Goal: Task Accomplishment & Management: Manage account settings

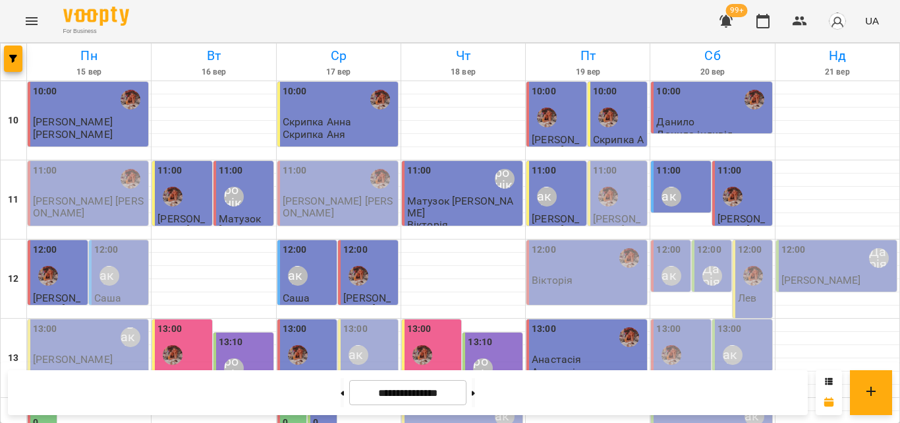
scroll to position [132, 0]
click at [67, 239] on div "12:00 [PERSON_NAME] [PERSON_NAME]" at bounding box center [57, 272] width 61 height 66
click at [69, 291] on span "[PERSON_NAME]" at bounding box center [56, 303] width 47 height 24
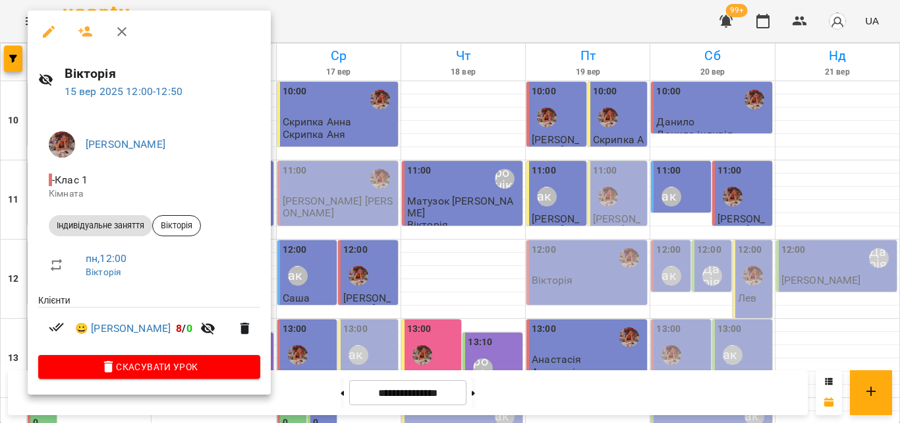
click at [597, 13] on div at bounding box center [450, 211] width 900 height 423
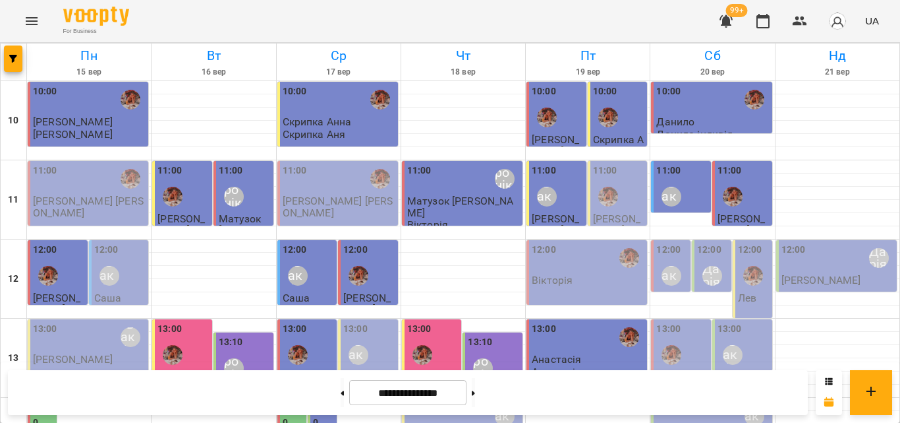
scroll to position [588, 0]
click at [475, 395] on button at bounding box center [473, 392] width 3 height 29
type input "**********"
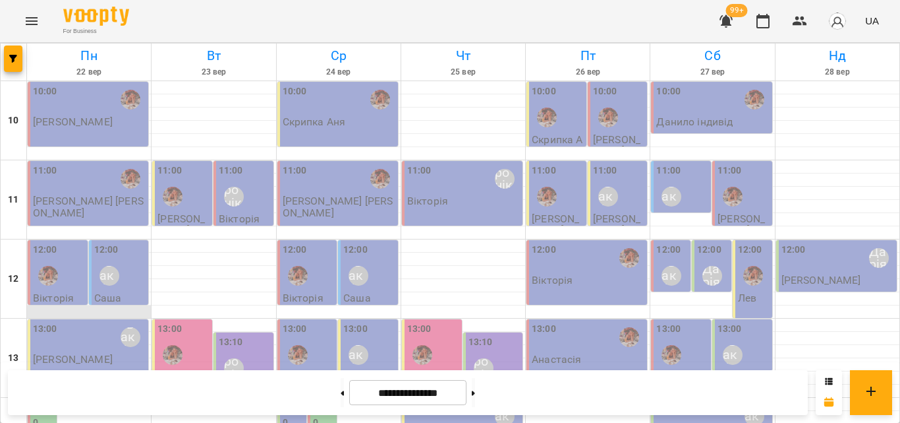
scroll to position [66, 0]
click at [118, 260] on div "Литвак Анна" at bounding box center [109, 275] width 30 height 30
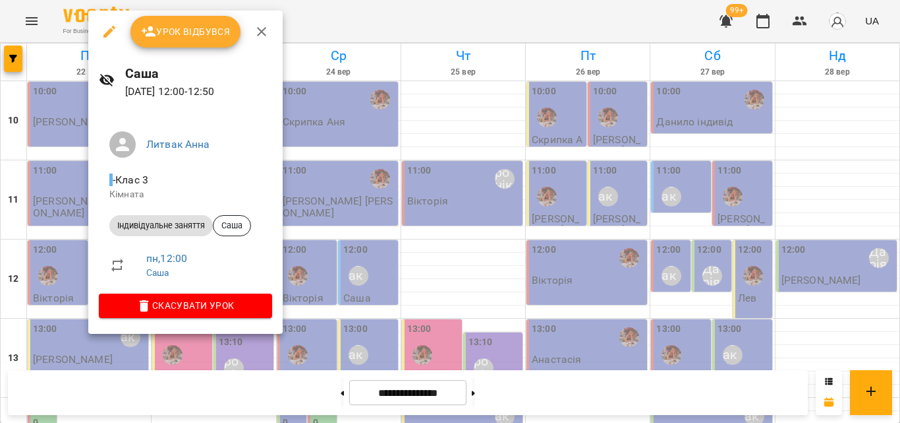
click at [347, 32] on div at bounding box center [450, 211] width 900 height 423
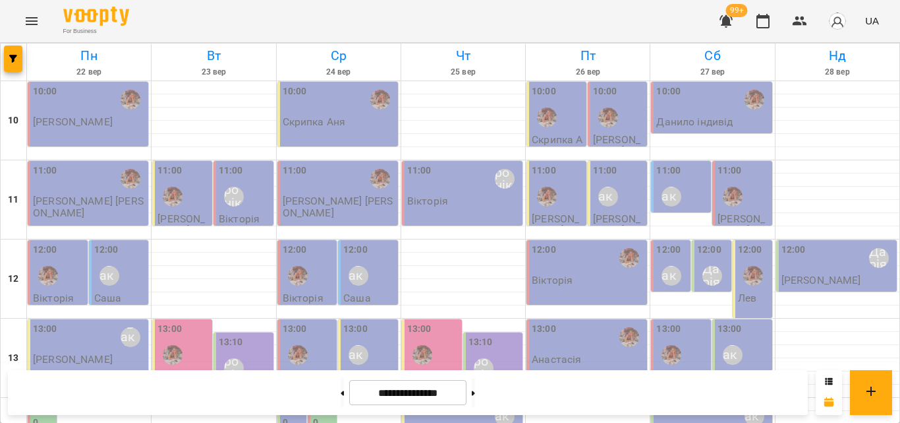
click at [131, 243] on div "12:00 [PERSON_NAME]" at bounding box center [120, 267] width 52 height 48
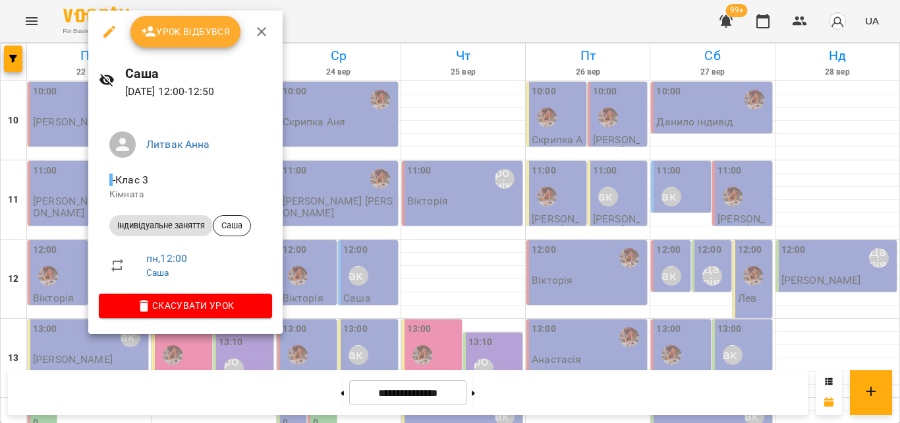
click at [178, 30] on span "Урок відбувся" at bounding box center [186, 32] width 90 height 16
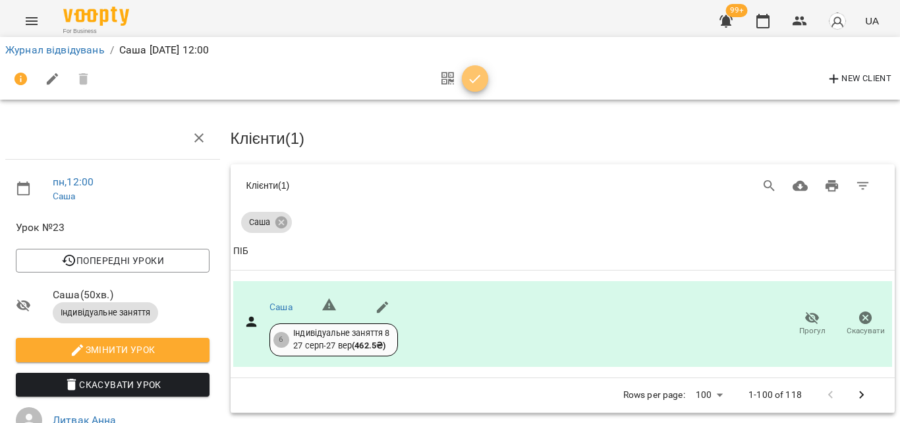
click at [471, 79] on icon "button" at bounding box center [475, 79] width 16 height 16
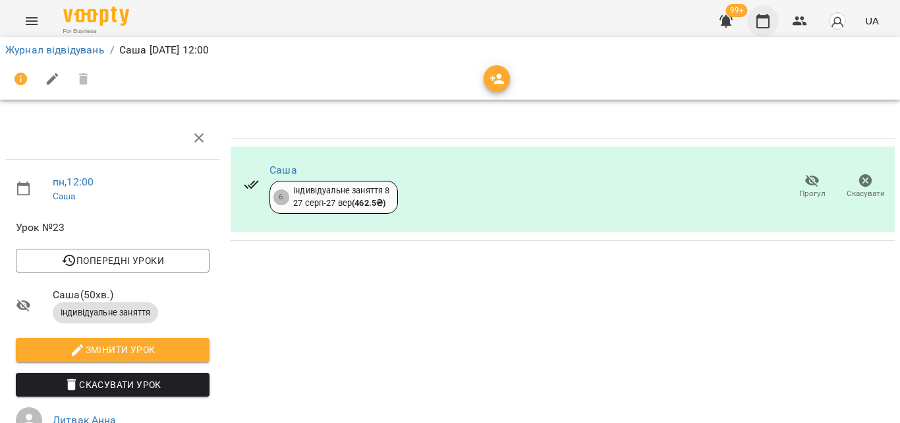
click at [771, 23] on icon "button" at bounding box center [763, 21] width 16 height 16
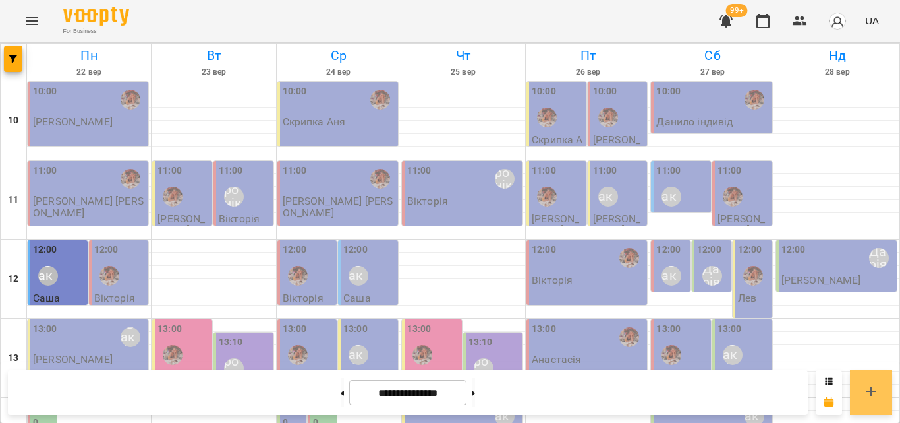
click at [875, 378] on button at bounding box center [871, 392] width 42 height 45
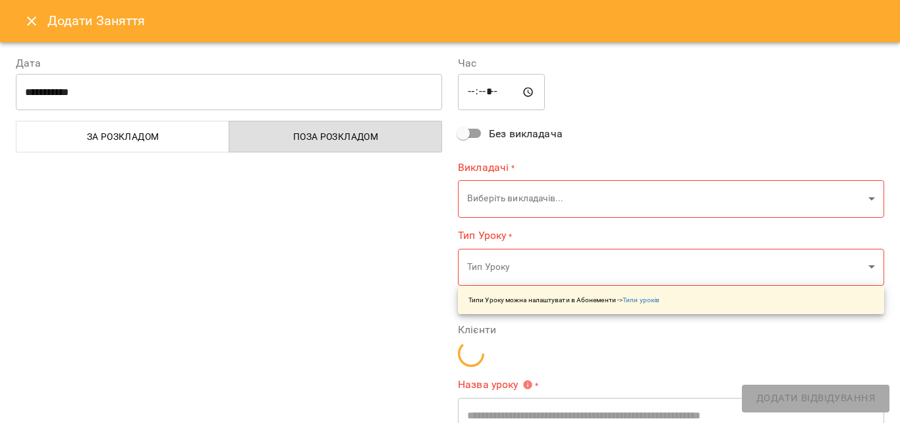
type input "*****"
type input "**********"
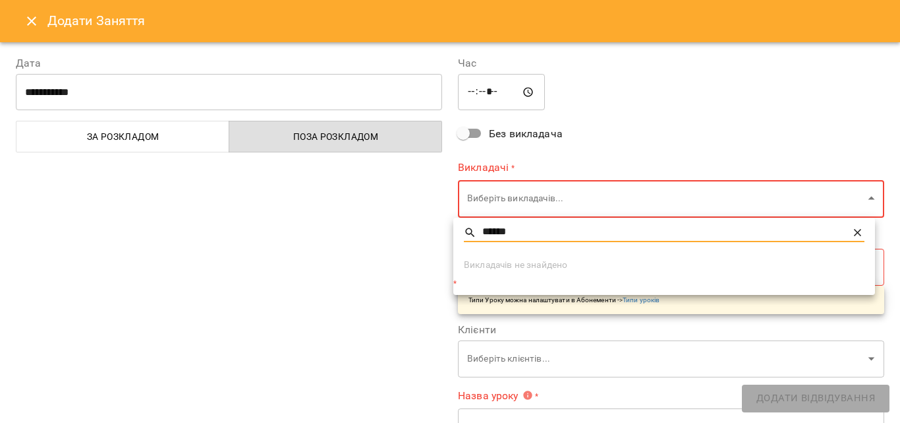
type input "******"
click at [863, 231] on div "******" at bounding box center [664, 239] width 422 height 32
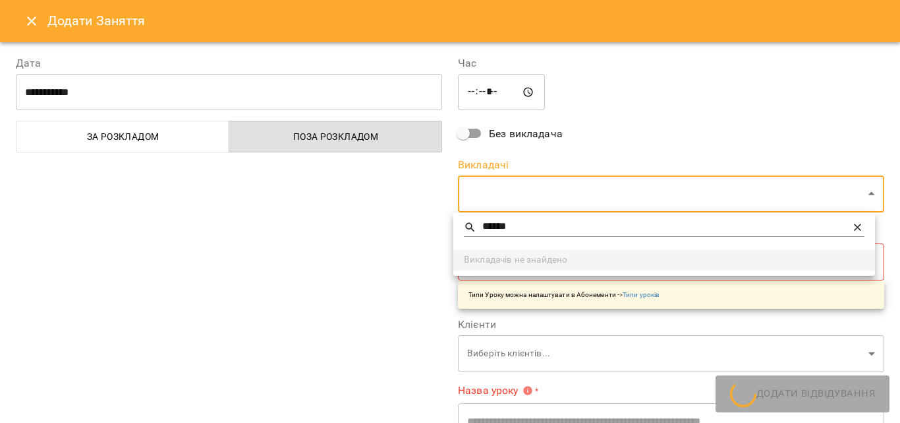
click at [862, 232] on icon at bounding box center [858, 227] width 13 height 13
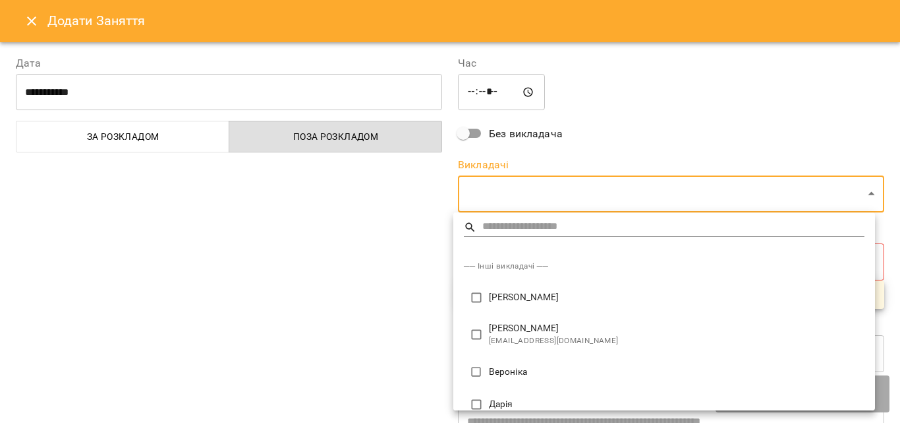
click at [26, 24] on div at bounding box center [450, 211] width 900 height 423
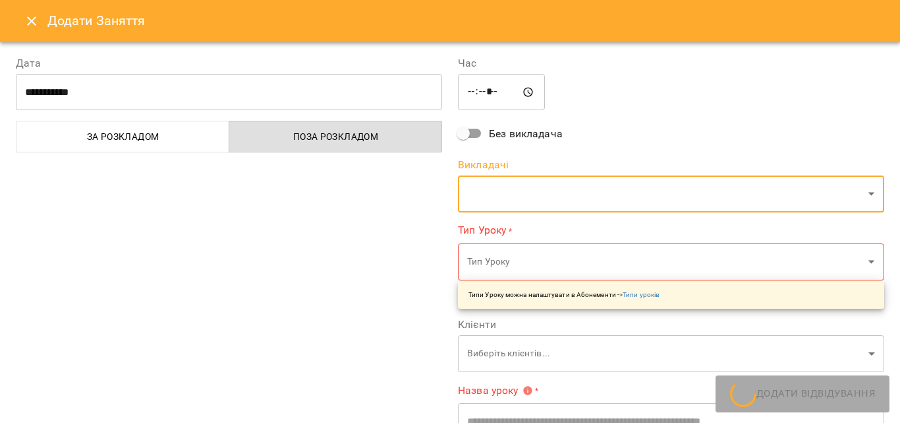
click at [27, 28] on icon "Close" at bounding box center [32, 21] width 16 height 16
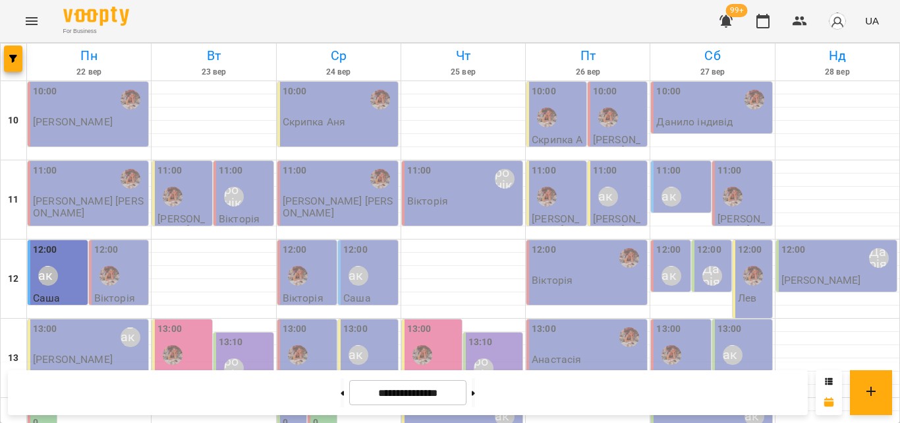
click at [785, 30] on div "99+ UA" at bounding box center [798, 21] width 174 height 34
drag, startPoint x: 803, startPoint y: 13, endPoint x: 794, endPoint y: 22, distance: 13.1
click at [803, 13] on button "button" at bounding box center [800, 21] width 32 height 32
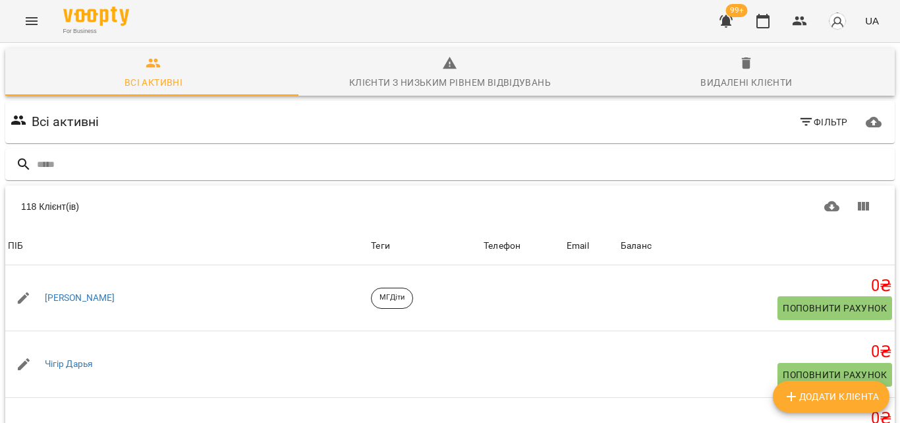
scroll to position [163, 0]
click at [860, 398] on span "Додати клієнта" at bounding box center [832, 396] width 96 height 16
select select "**"
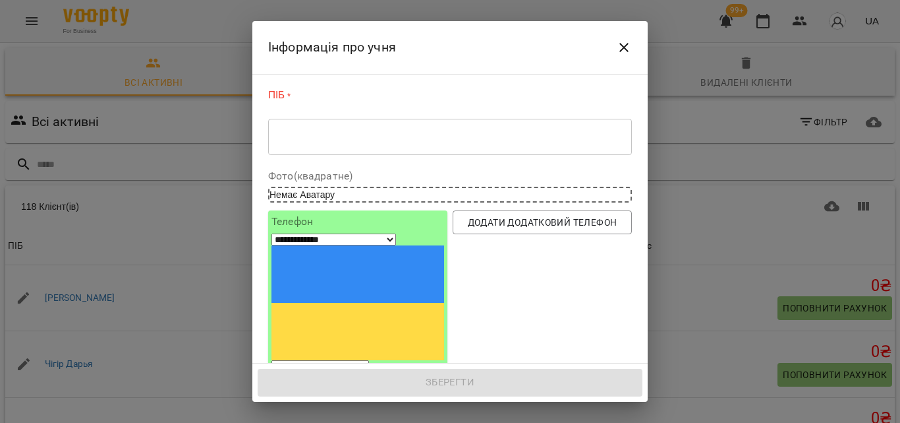
click at [479, 150] on div "* ​" at bounding box center [450, 136] width 364 height 37
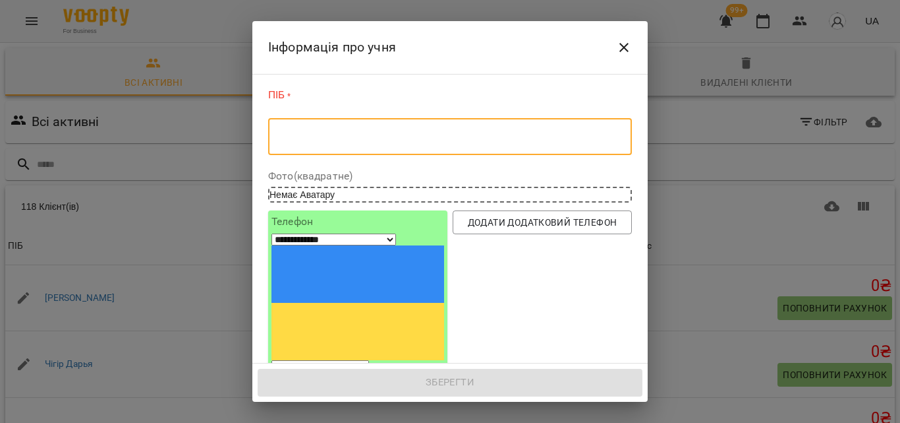
type textarea "*"
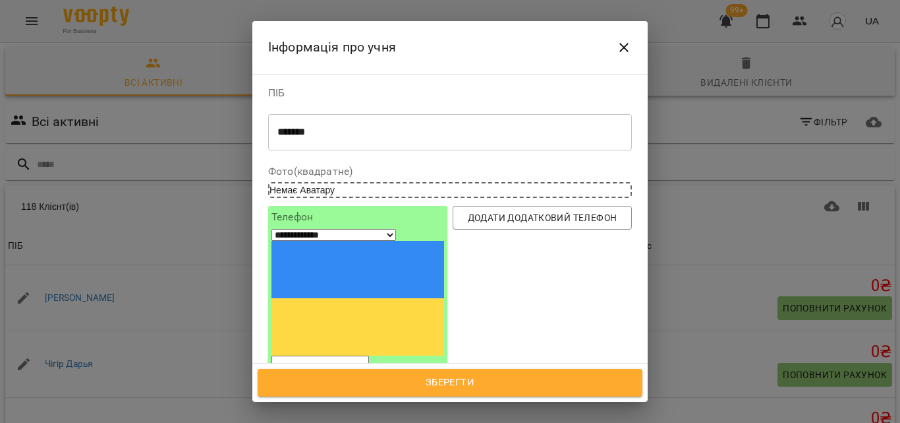
type textarea "******"
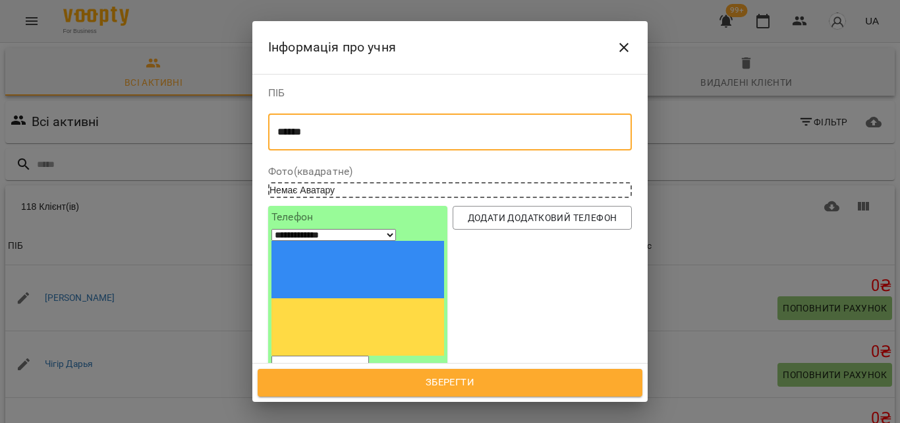
drag, startPoint x: 327, startPoint y: 242, endPoint x: 338, endPoint y: 245, distance: 11.7
click at [328, 355] on input "tel" at bounding box center [321, 363] width 98 height 17
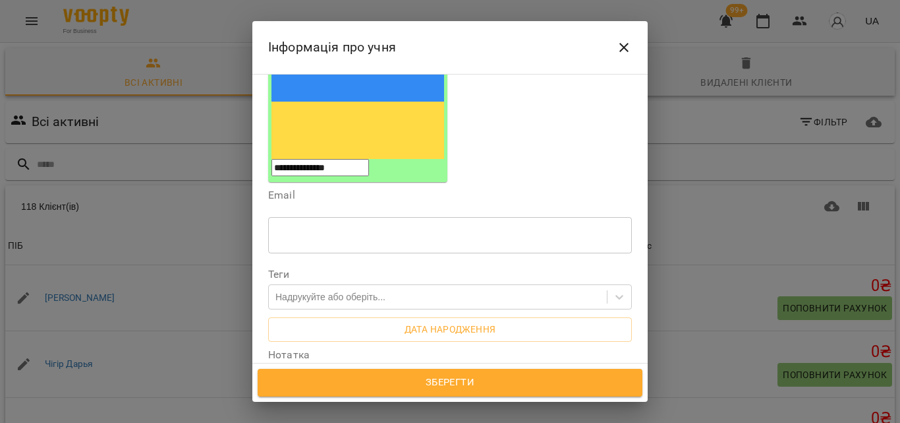
scroll to position [198, 0]
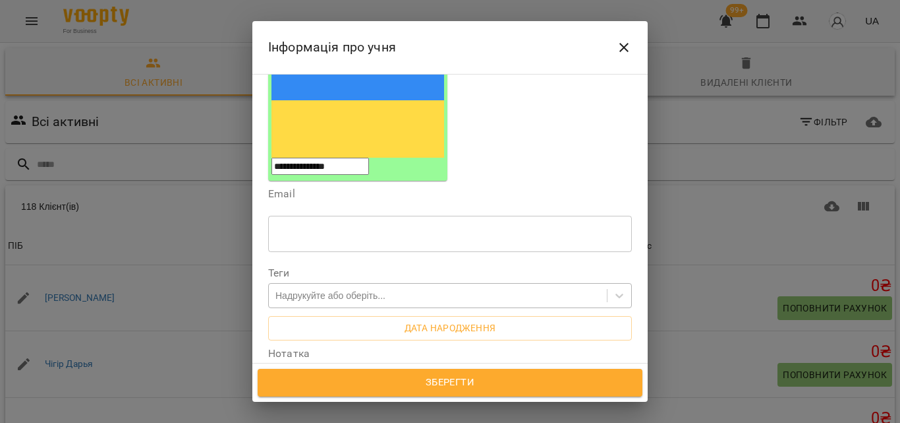
type input "**********"
click at [343, 289] on div "Надрукуйте або оберіть..." at bounding box center [331, 295] width 110 height 13
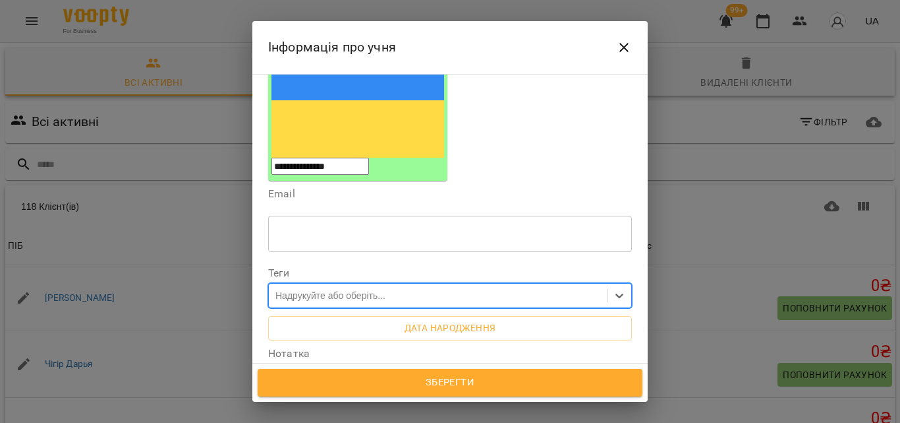
click at [331, 289] on div "Надрукуйте або оберіть..." at bounding box center [331, 295] width 110 height 13
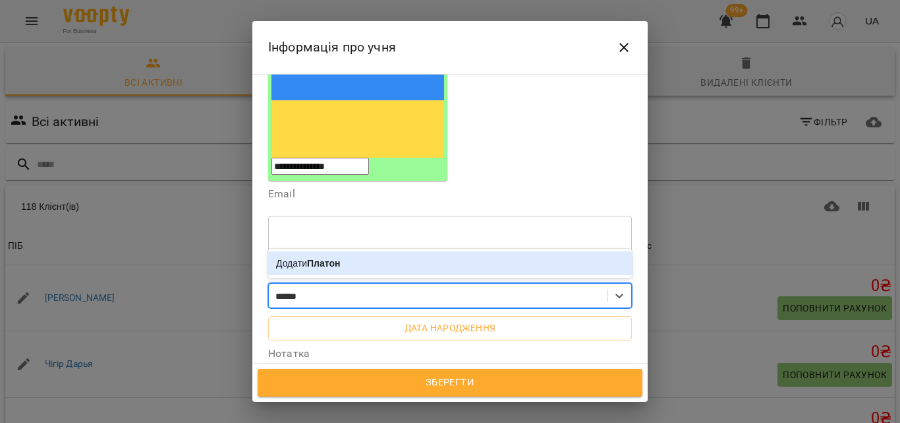
type input "******"
click at [324, 258] on b "Платон" at bounding box center [323, 263] width 33 height 11
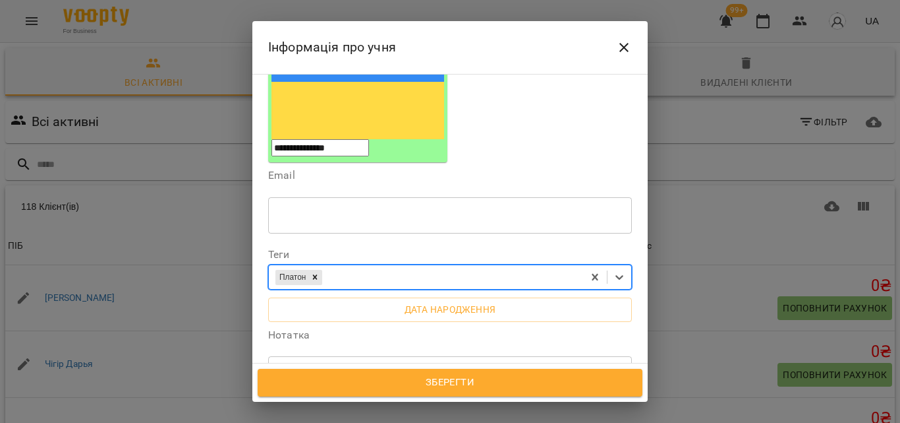
scroll to position [376, 0]
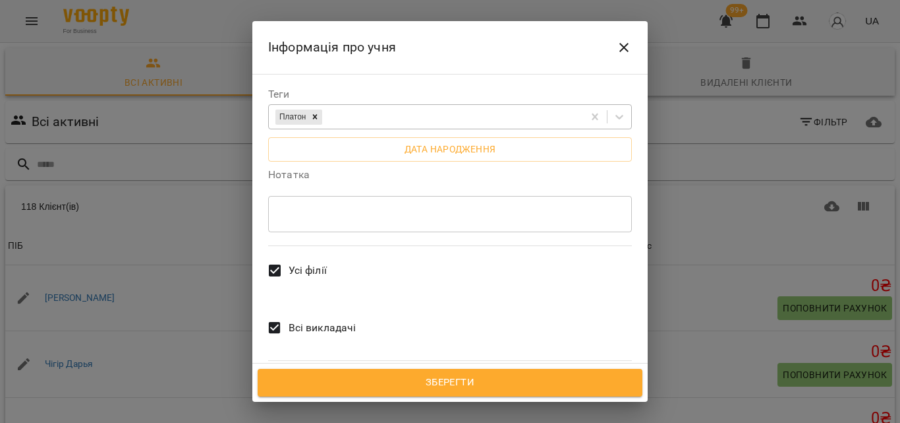
click at [316, 262] on span "Усі філії" at bounding box center [308, 270] width 38 height 16
click at [334, 328] on span "NeverGiveUp" at bounding box center [319, 336] width 61 height 16
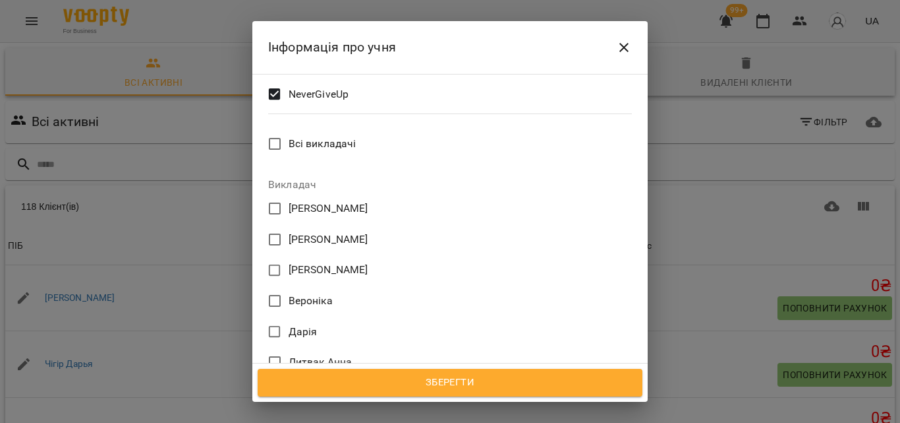
scroll to position [640, 0]
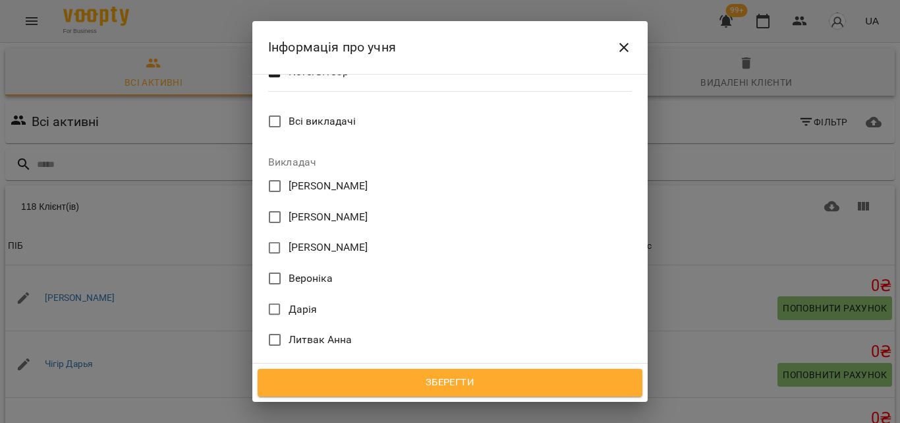
click at [295, 301] on span "Дарія" at bounding box center [303, 309] width 29 height 16
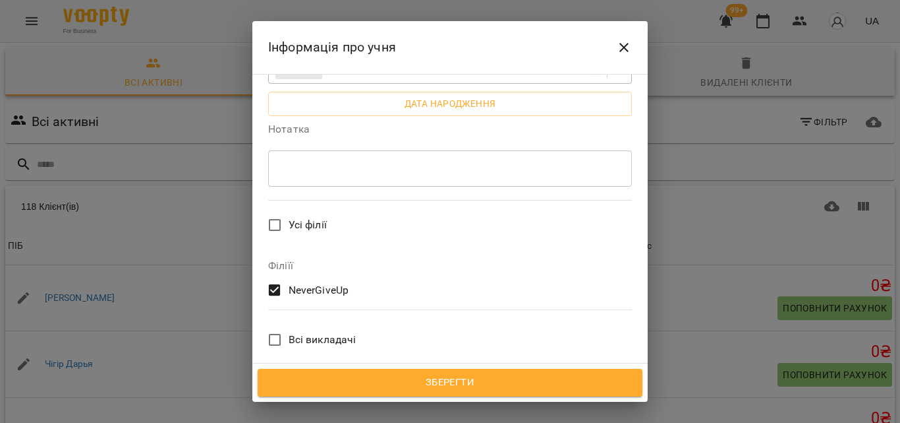
scroll to position [412, 0]
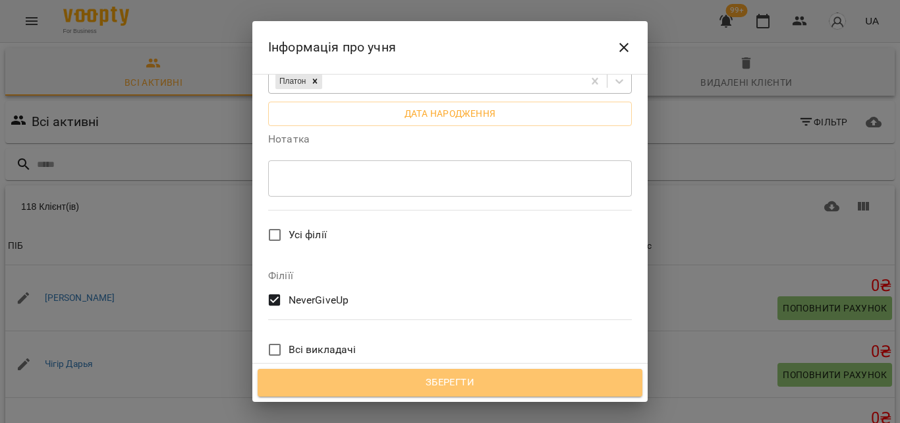
click at [424, 380] on span "Зберегти" at bounding box center [450, 382] width 356 height 17
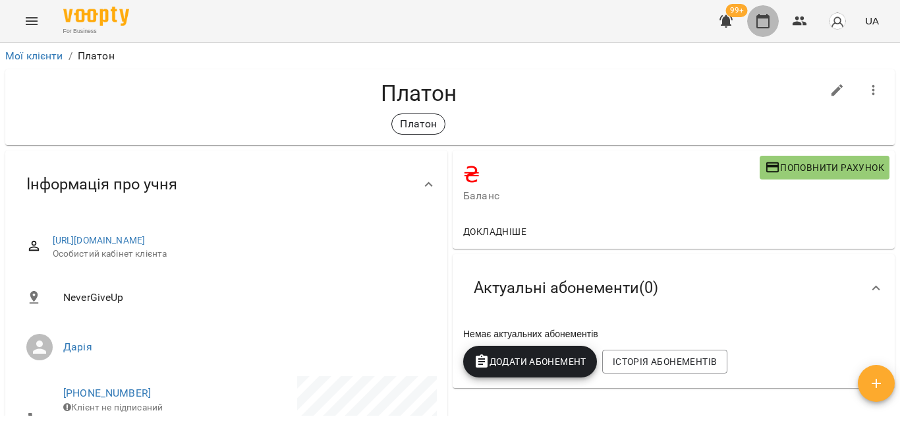
click at [763, 29] on button "button" at bounding box center [763, 21] width 32 height 32
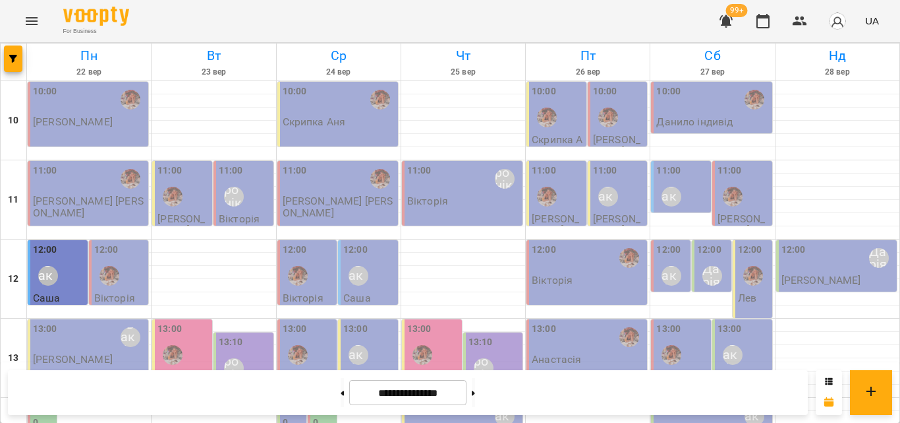
scroll to position [588, 0]
click at [24, 26] on icon "Menu" at bounding box center [32, 21] width 16 height 16
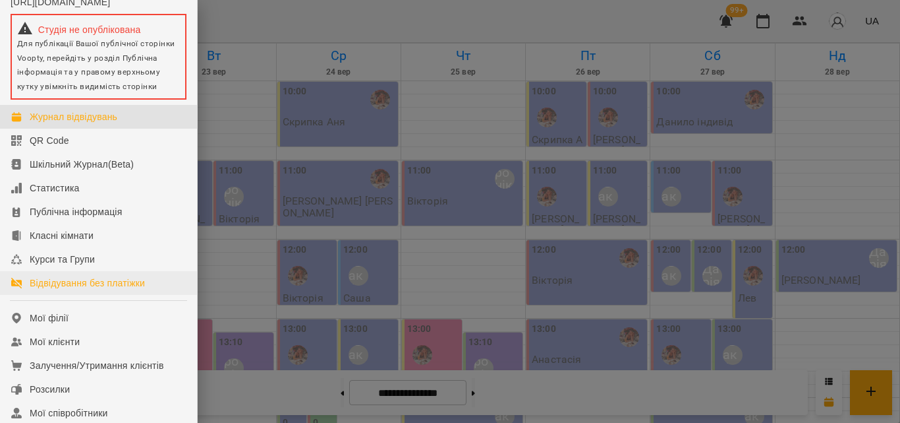
scroll to position [66, 0]
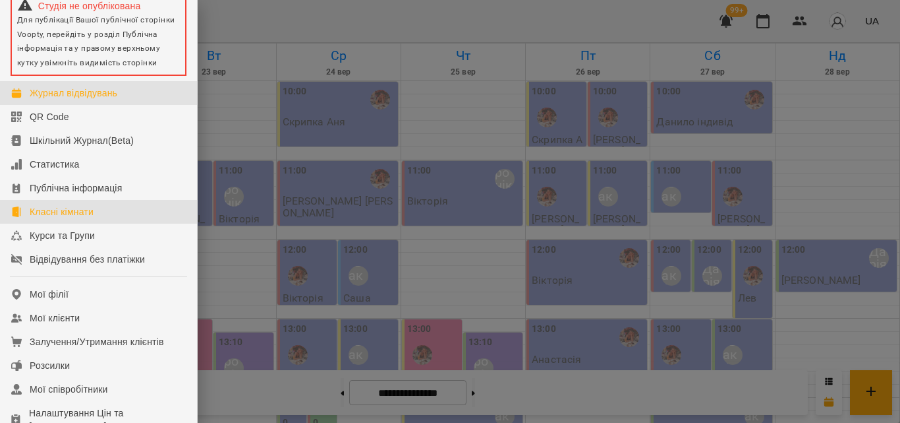
click at [99, 217] on link "Класні кімнати" at bounding box center [98, 212] width 197 height 24
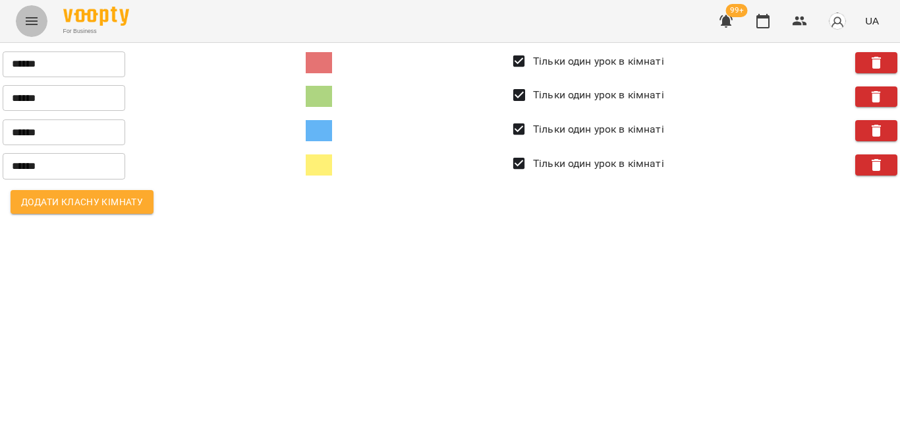
click at [26, 15] on icon "Menu" at bounding box center [32, 21] width 16 height 16
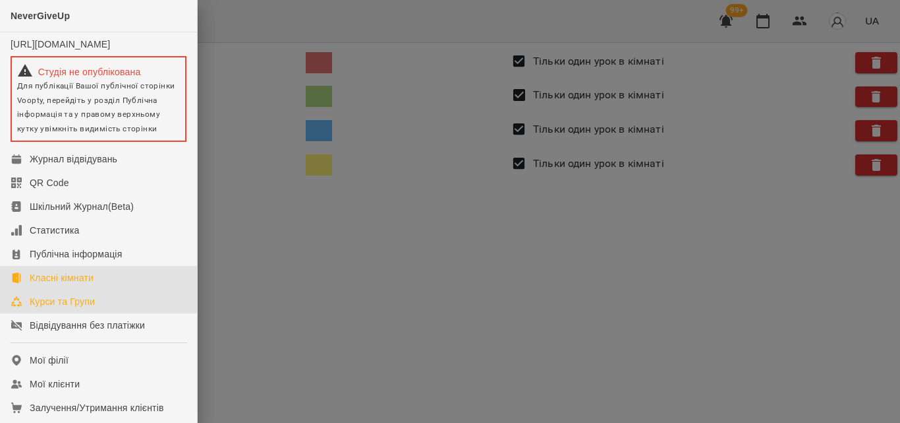
click at [66, 308] on div "Курси та Групи" at bounding box center [62, 301] width 65 height 13
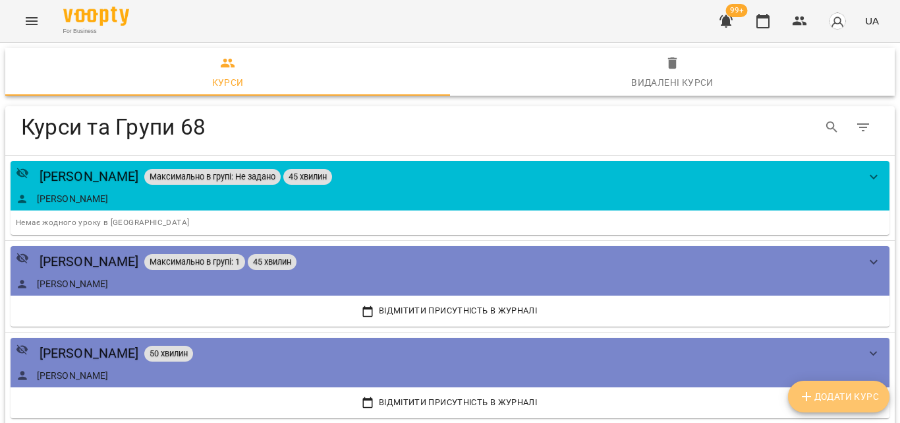
click at [821, 395] on span "Додати Курс" at bounding box center [839, 396] width 80 height 16
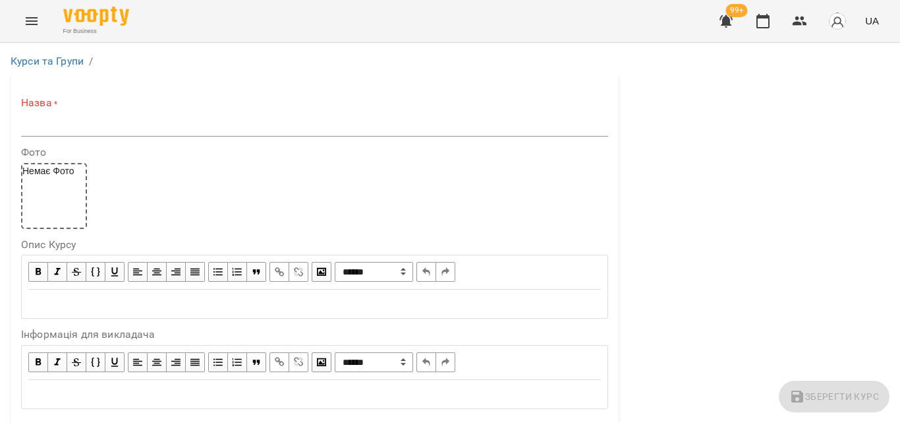
click at [284, 124] on input "text" at bounding box center [314, 125] width 587 height 21
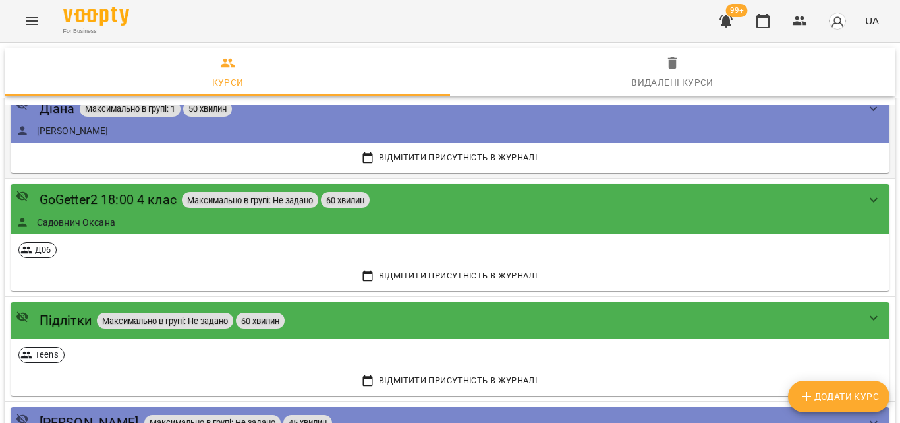
scroll to position [725, 0]
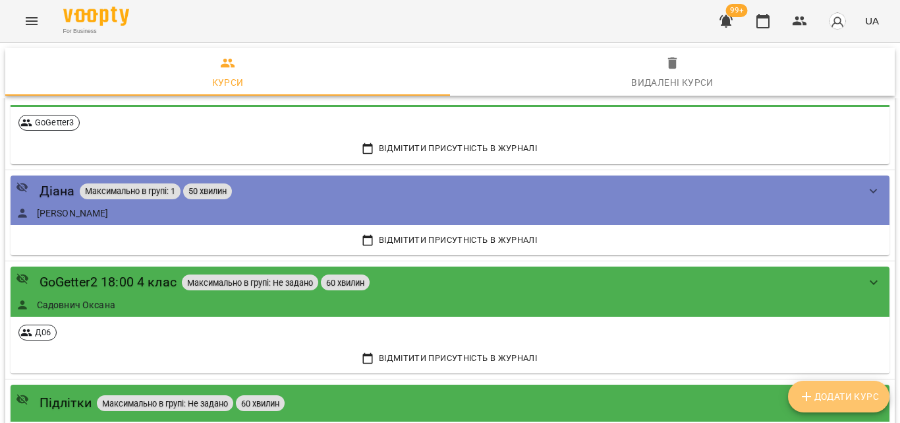
click at [846, 397] on span "Додати Курс" at bounding box center [839, 396] width 80 height 16
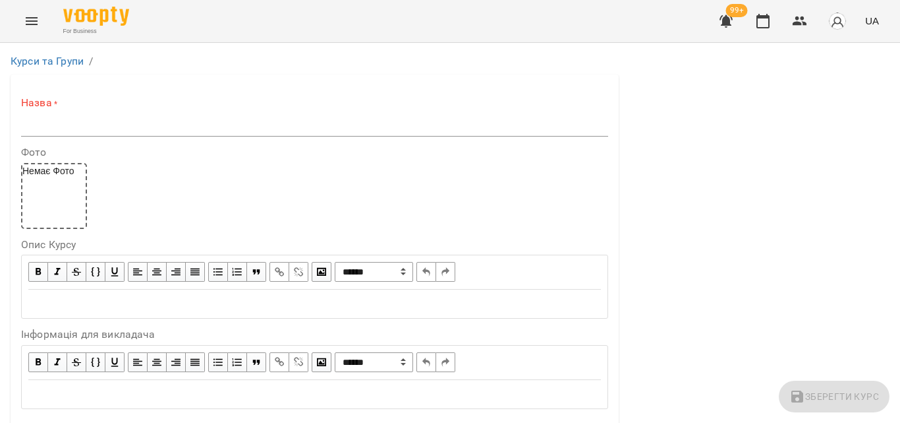
click at [144, 128] on input "text" at bounding box center [314, 125] width 587 height 21
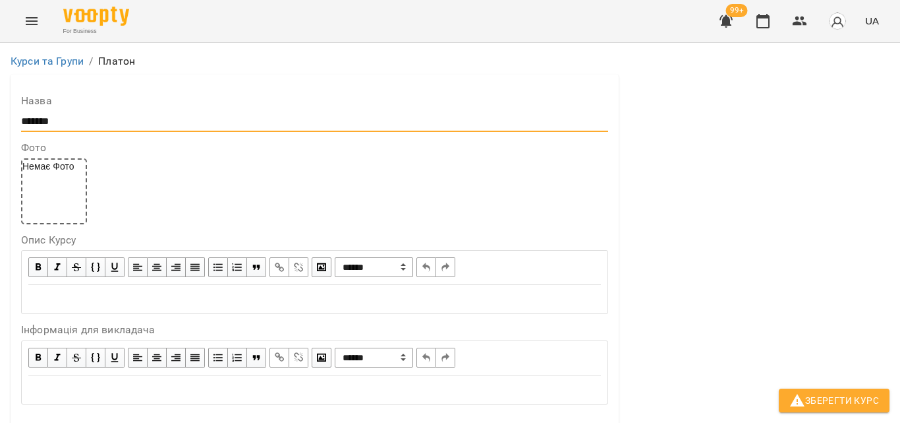
scroll to position [330, 0]
type input "******"
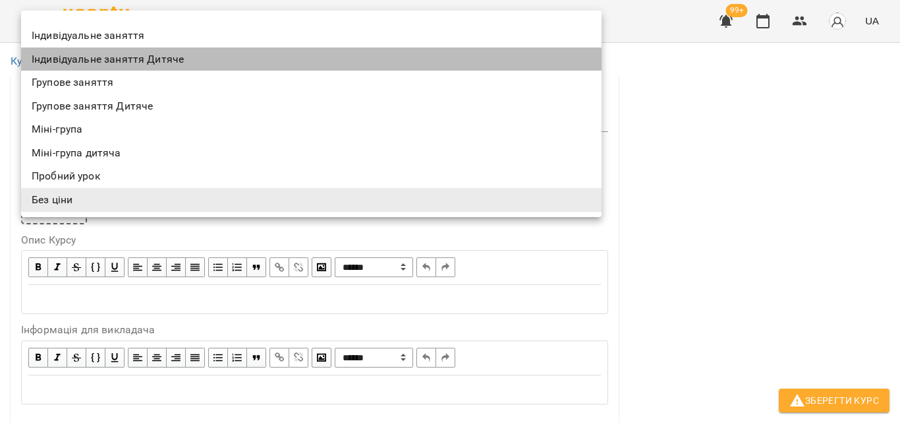
click at [89, 58] on li "Індивідуальне заняття Дитяче" at bounding box center [311, 59] width 581 height 24
type input "**********"
type input "**"
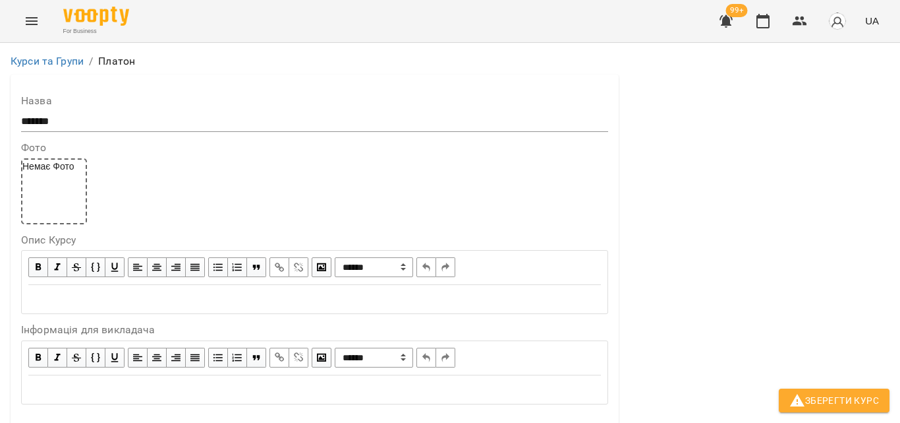
scroll to position [395, 0]
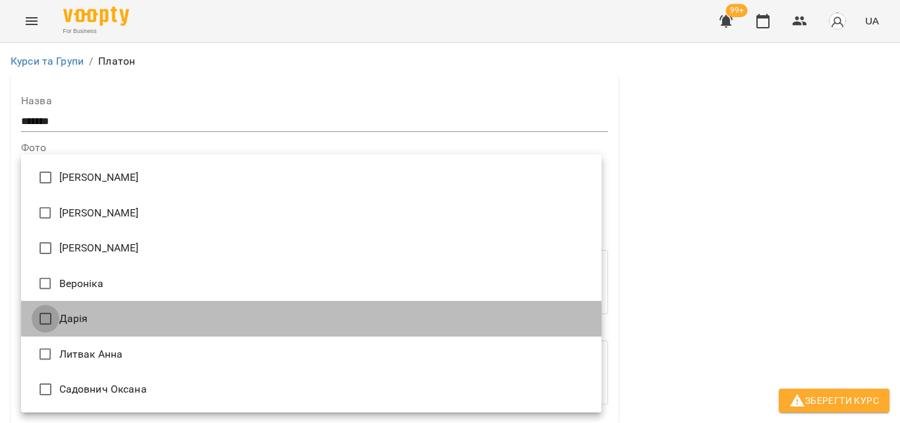
type input "**********"
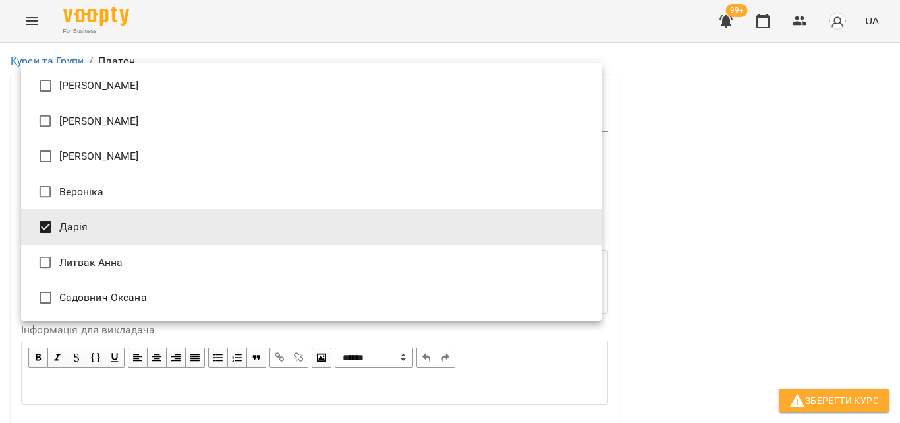
click at [736, 266] on div at bounding box center [450, 211] width 900 height 423
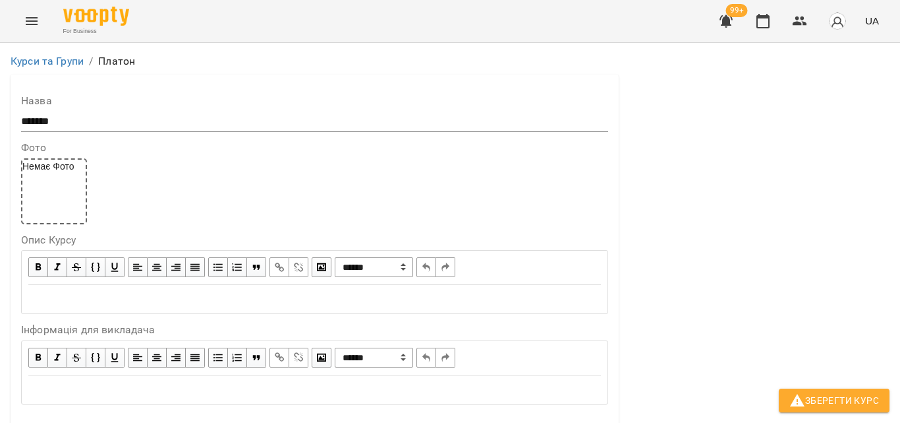
scroll to position [1143, 0]
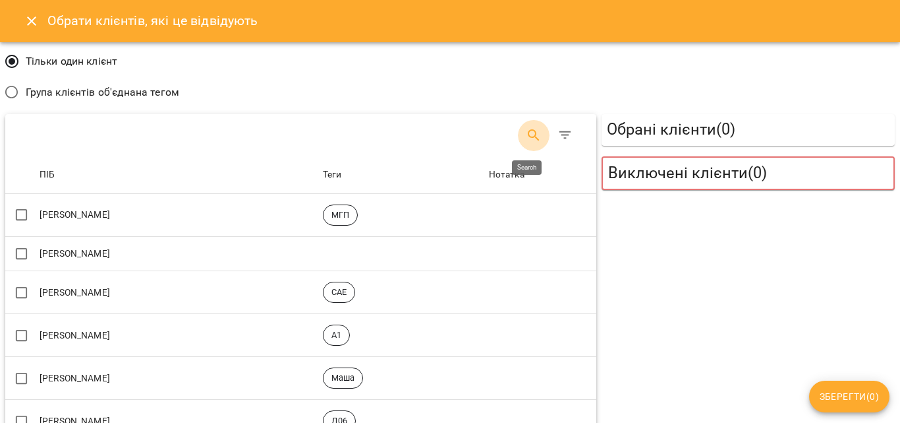
click at [538, 140] on button "Search" at bounding box center [534, 135] width 32 height 32
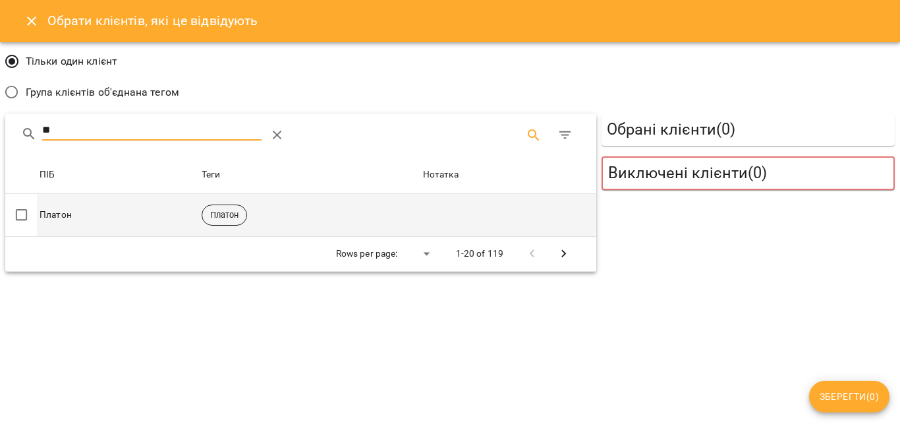
type input "**"
click at [84, 227] on td "Платон" at bounding box center [118, 215] width 162 height 43
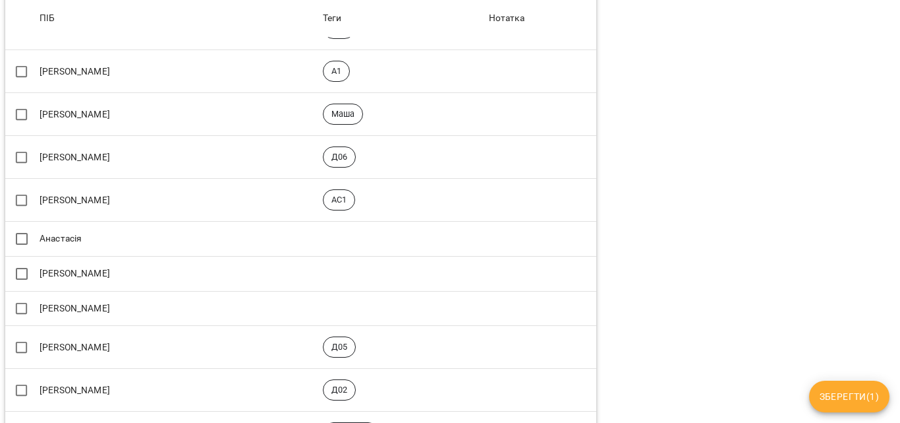
scroll to position [593, 0]
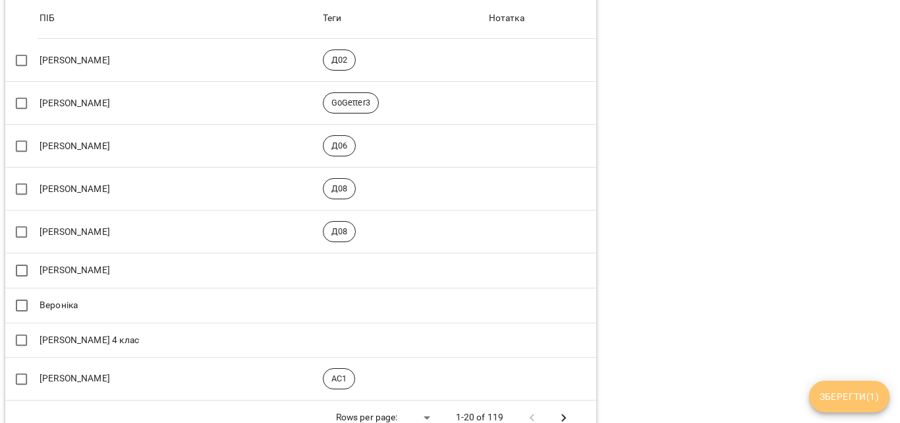
click at [848, 399] on span "Зберегти ( 1 )" at bounding box center [849, 396] width 59 height 16
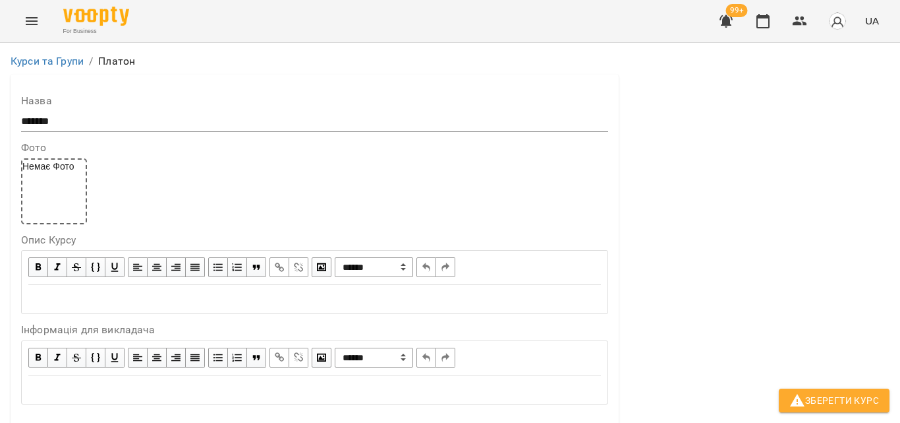
scroll to position [1148, 0]
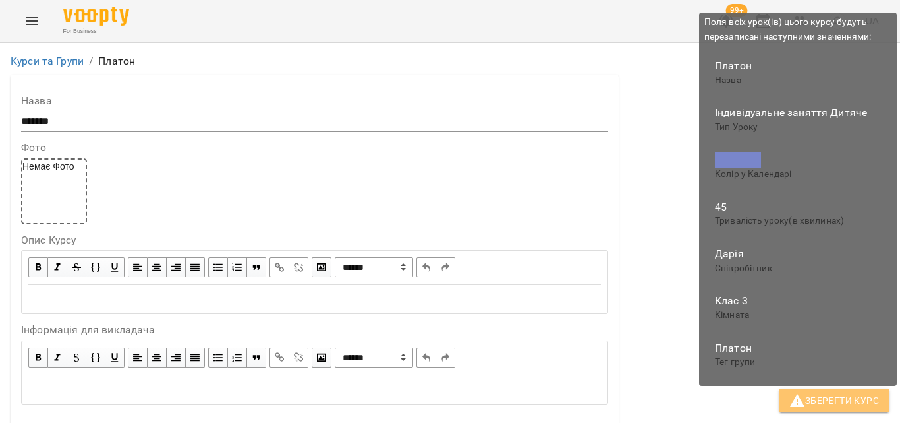
click at [851, 393] on span "Зберегти Курс" at bounding box center [835, 400] width 90 height 16
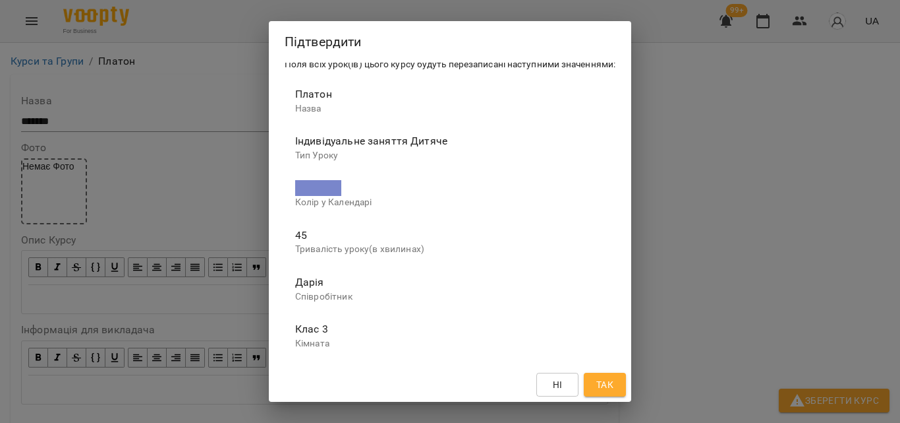
scroll to position [0, 0]
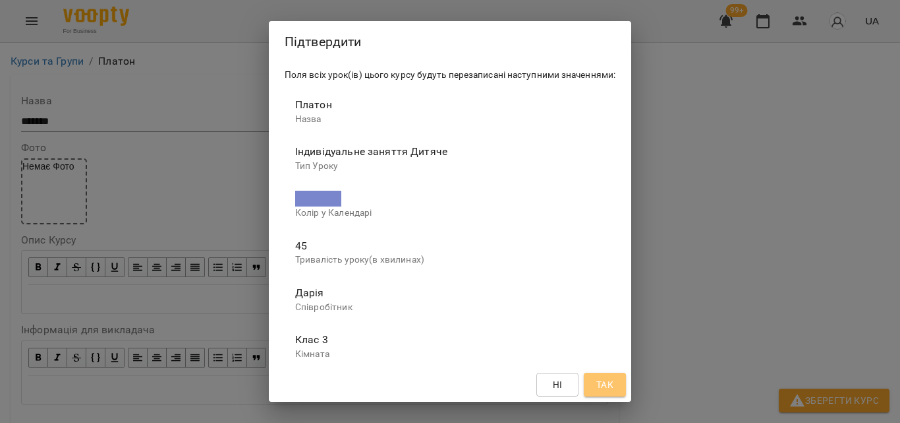
click at [614, 391] on span "Так" at bounding box center [605, 384] width 17 height 16
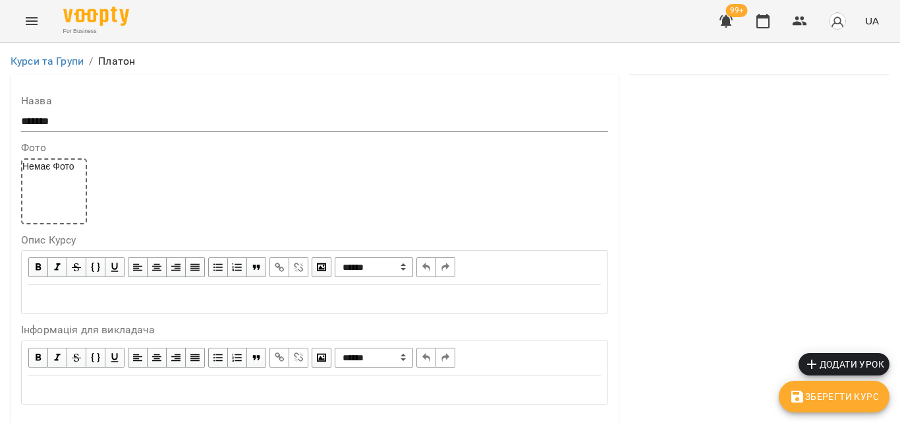
click at [825, 363] on span "Додати урок" at bounding box center [844, 364] width 80 height 16
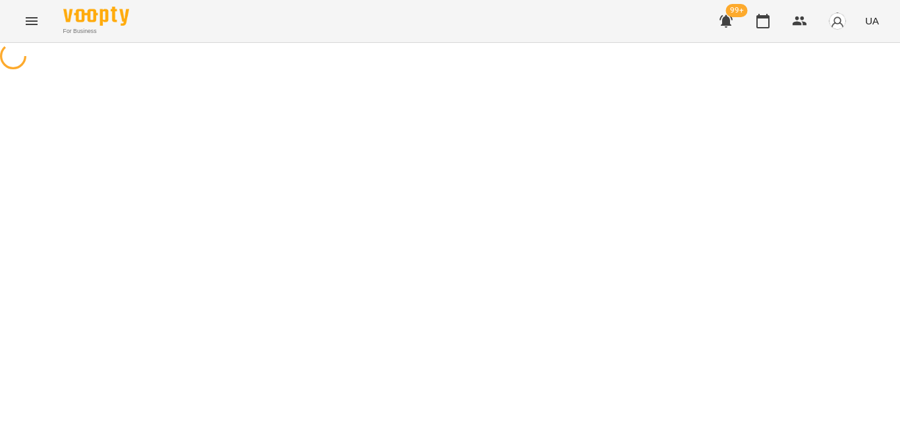
select select "**********"
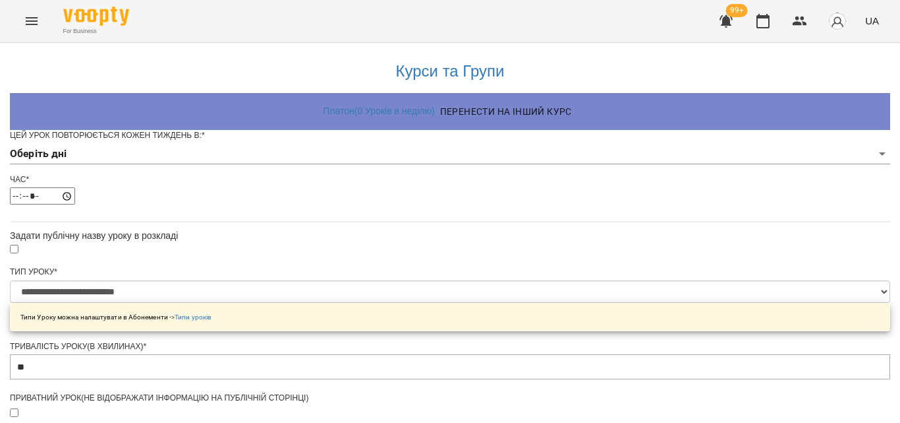
click at [320, 180] on body "**********" at bounding box center [450, 423] width 900 height 847
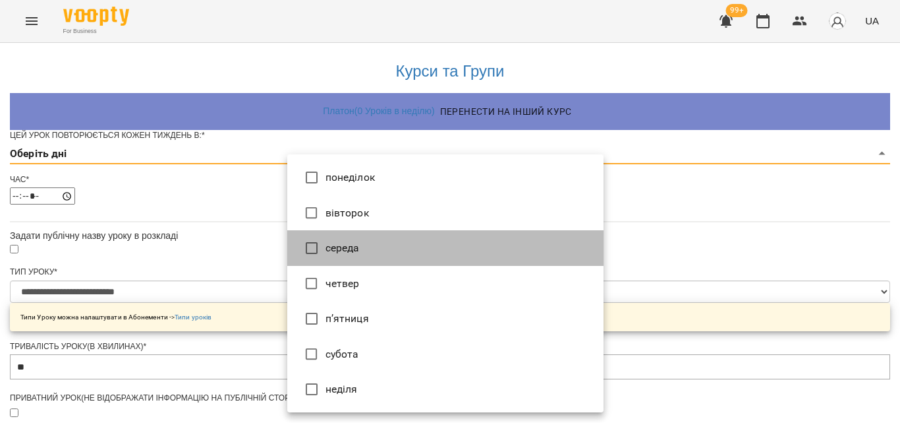
click at [332, 248] on li "середа" at bounding box center [445, 248] width 316 height 36
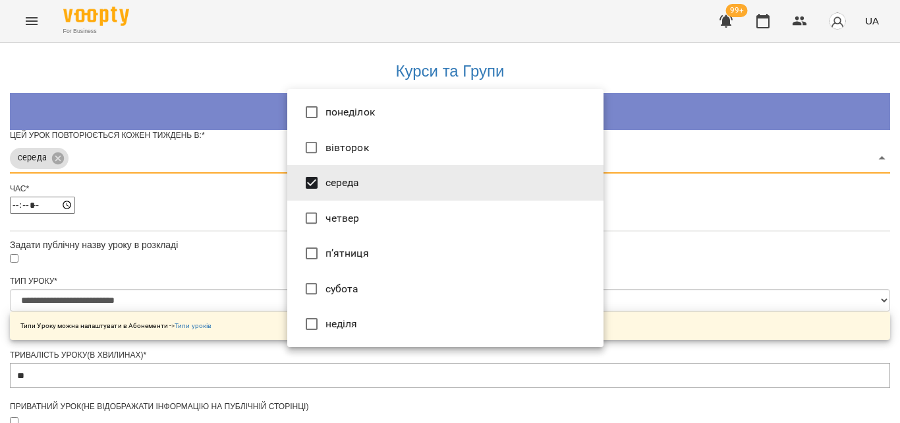
type input "***"
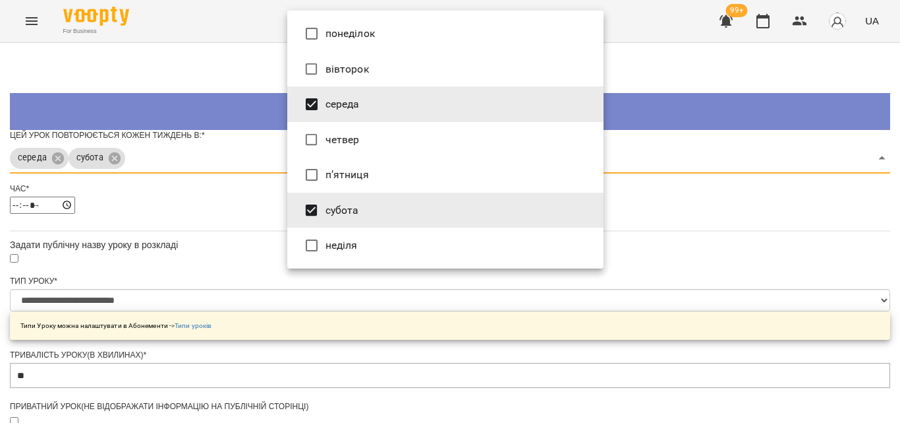
click at [220, 212] on div at bounding box center [450, 211] width 900 height 423
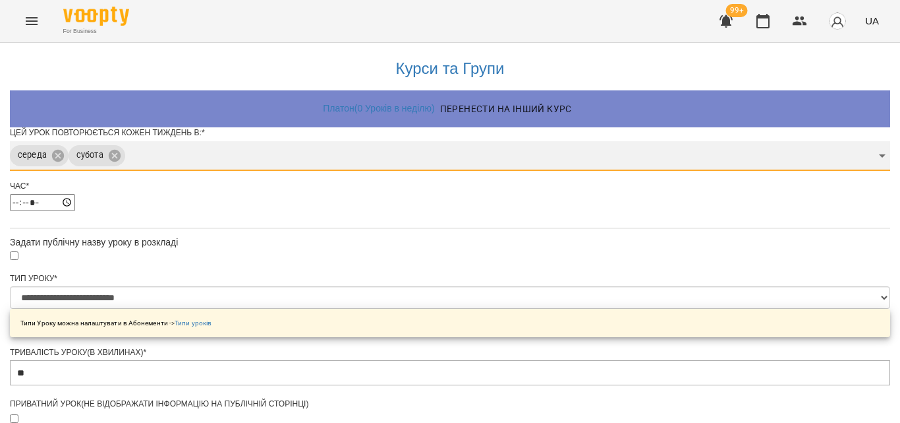
scroll to position [132, 0]
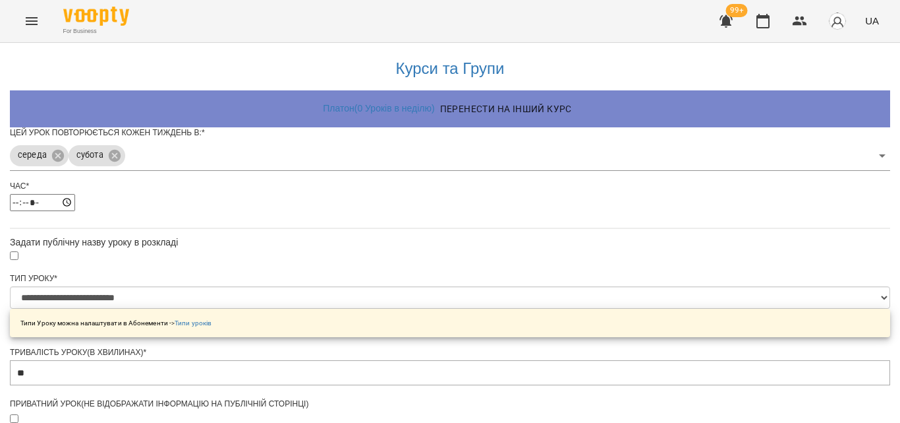
click at [75, 194] on input "*****" at bounding box center [42, 202] width 65 height 17
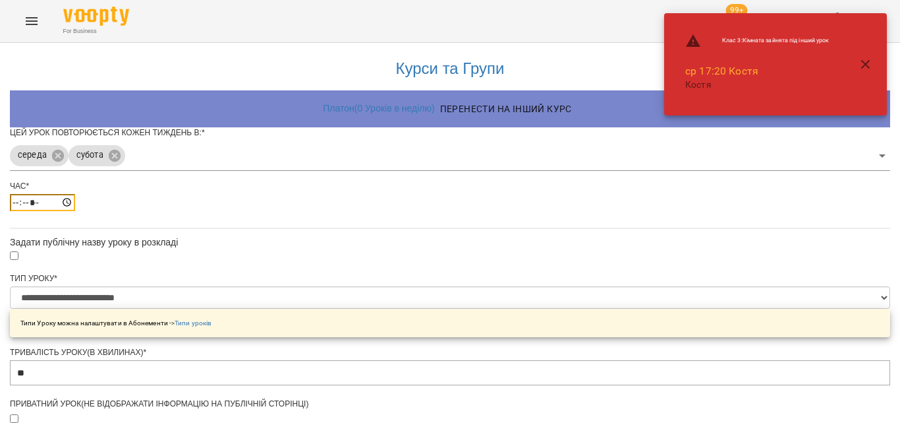
type input "*****"
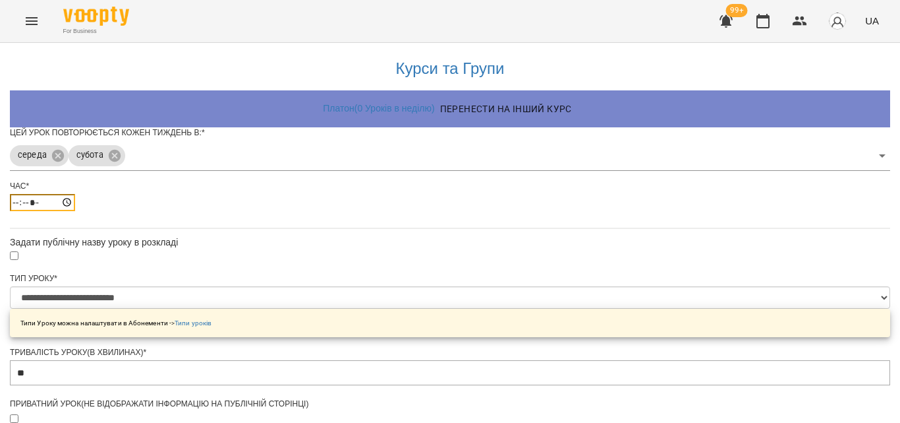
scroll to position [330, 0]
click at [313, 51] on body "**********" at bounding box center [450, 423] width 900 height 847
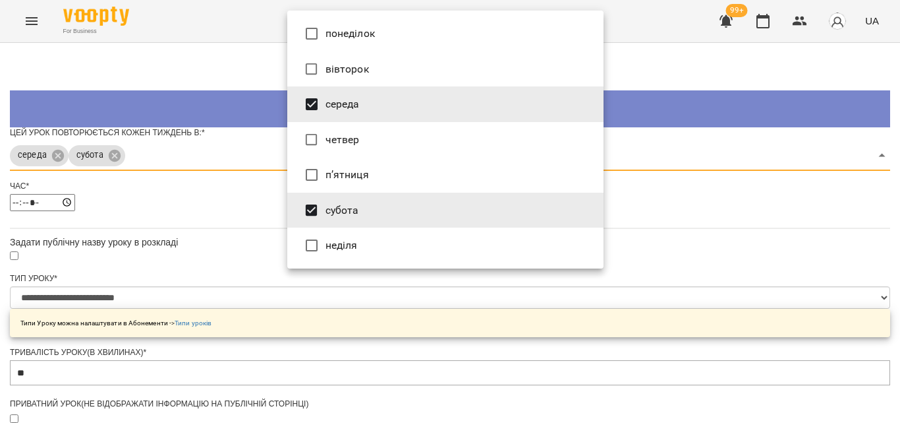
scroll to position [126, 0]
click at [272, 120] on div at bounding box center [450, 211] width 900 height 423
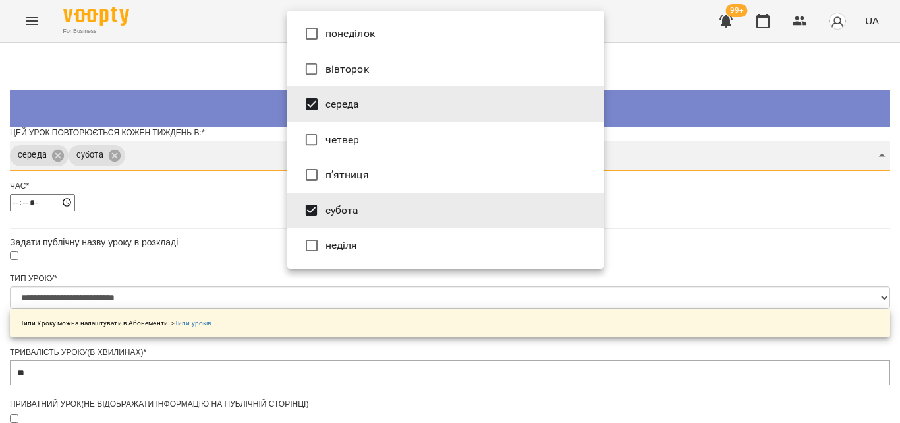
scroll to position [125, 0]
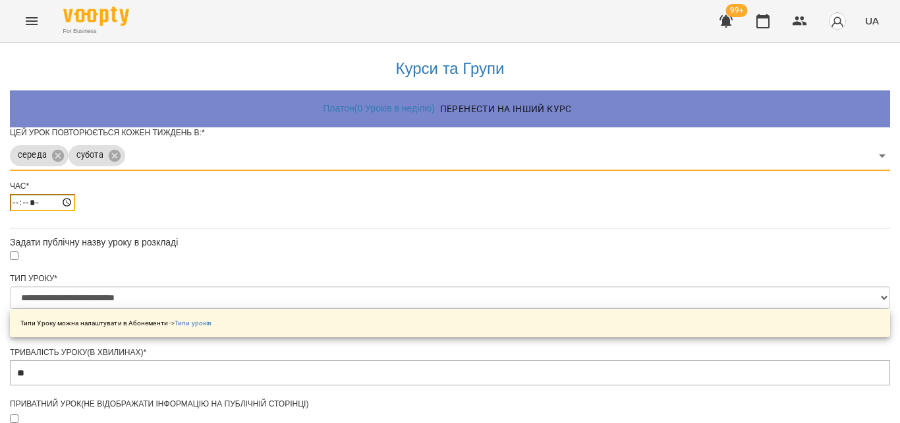
click at [75, 194] on input "*****" at bounding box center [42, 202] width 65 height 17
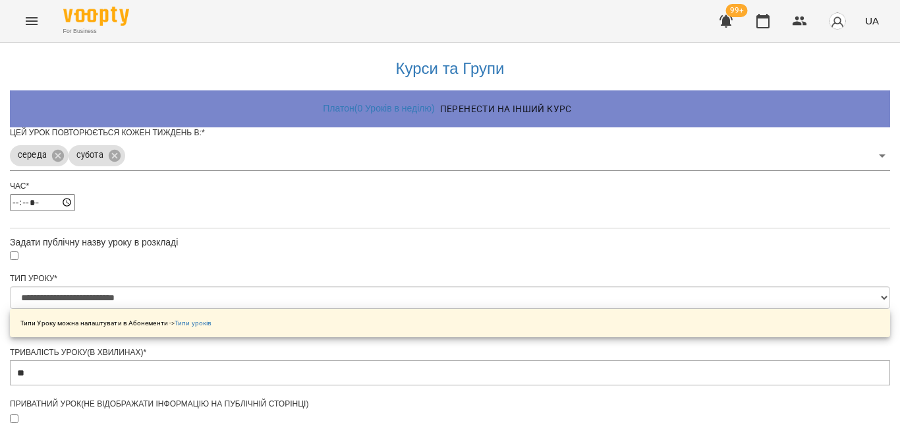
click at [384, 181] on div "Час * *****" at bounding box center [450, 201] width 881 height 40
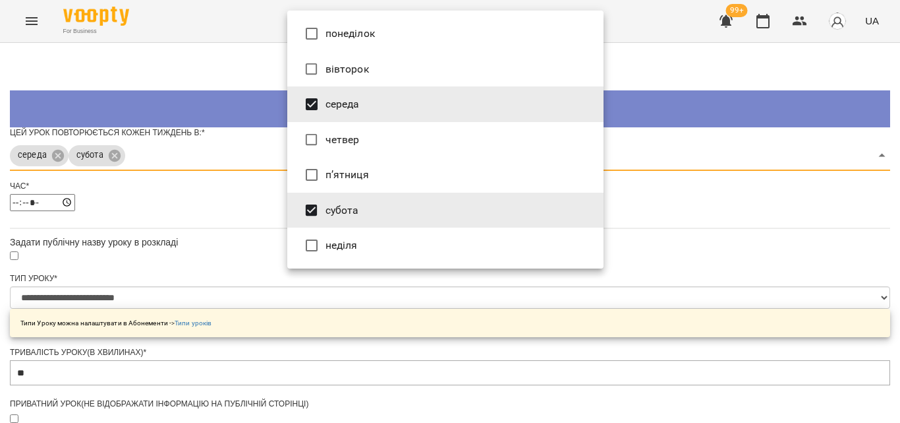
click at [361, 62] on body "**********" at bounding box center [450, 423] width 900 height 847
click at [225, 101] on div at bounding box center [450, 211] width 900 height 423
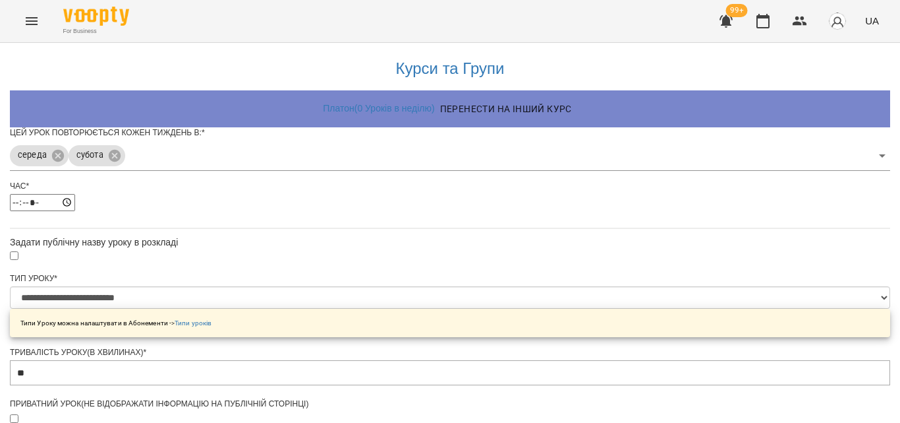
click at [295, 248] on div at bounding box center [450, 255] width 881 height 15
click at [297, 248] on div at bounding box center [450, 255] width 881 height 15
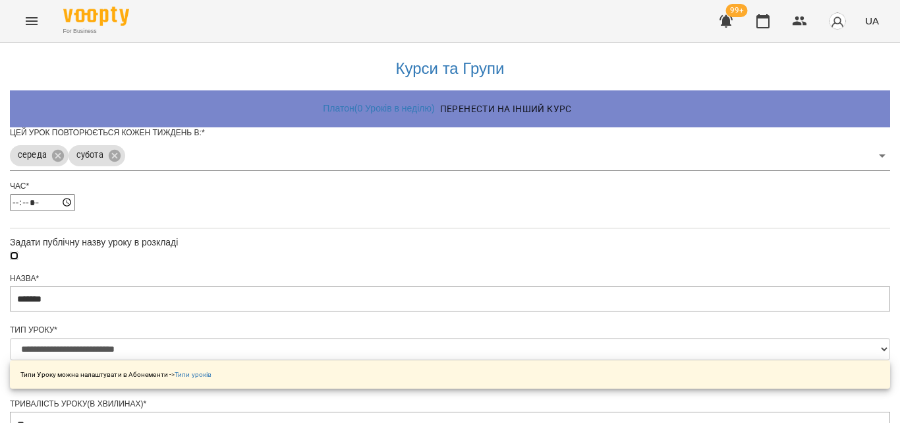
scroll to position [0, 0]
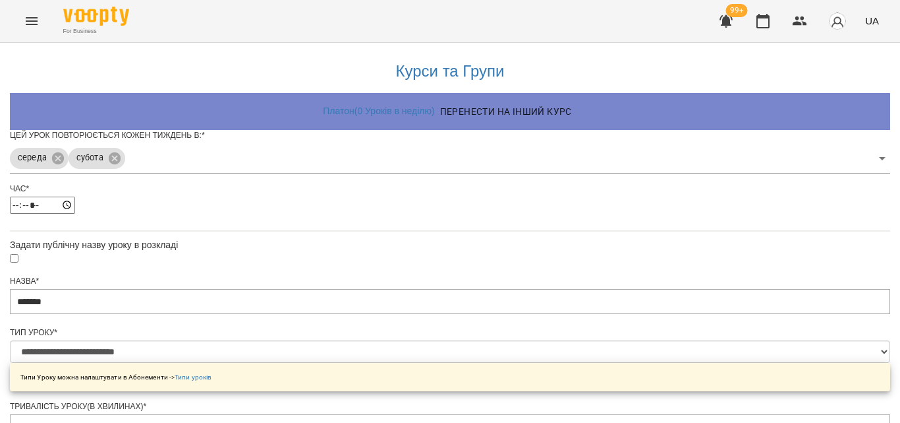
click at [465, 141] on div "Цей урок повторюється кожен тиждень в: *" at bounding box center [450, 135] width 881 height 11
click at [205, 140] on span "*" at bounding box center [203, 135] width 3 height 9
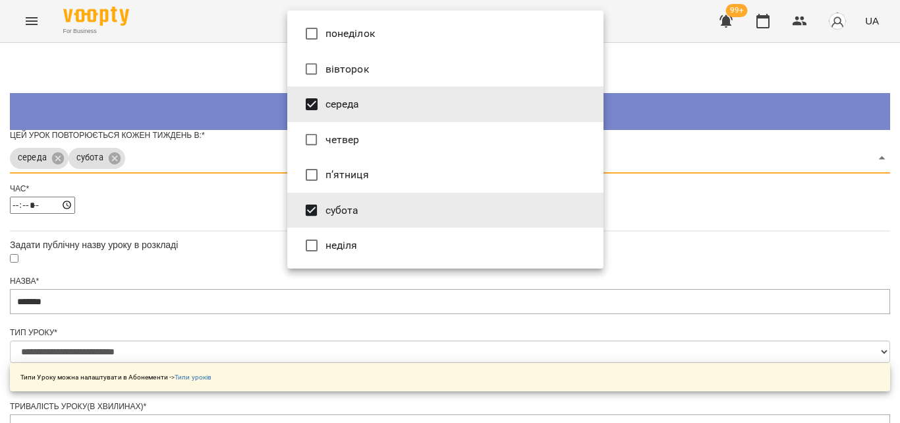
click at [643, 181] on div at bounding box center [450, 211] width 900 height 423
click at [343, 105] on li "середа" at bounding box center [445, 104] width 316 height 36
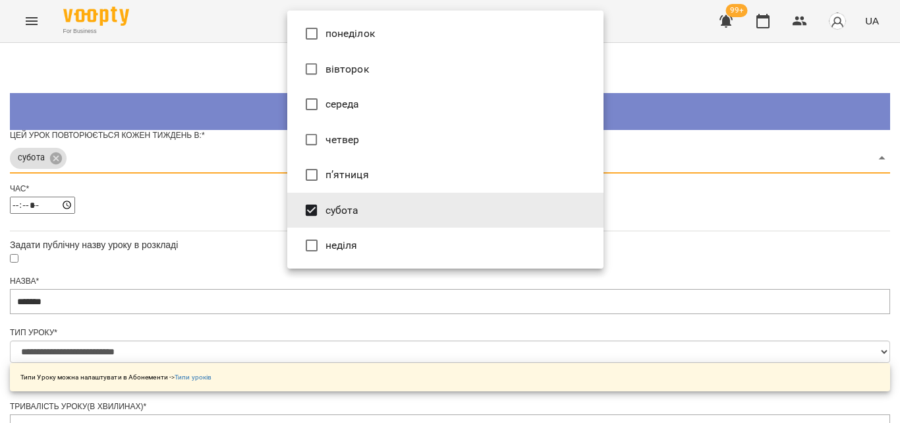
click at [539, 233] on li "неділя" at bounding box center [445, 245] width 316 height 36
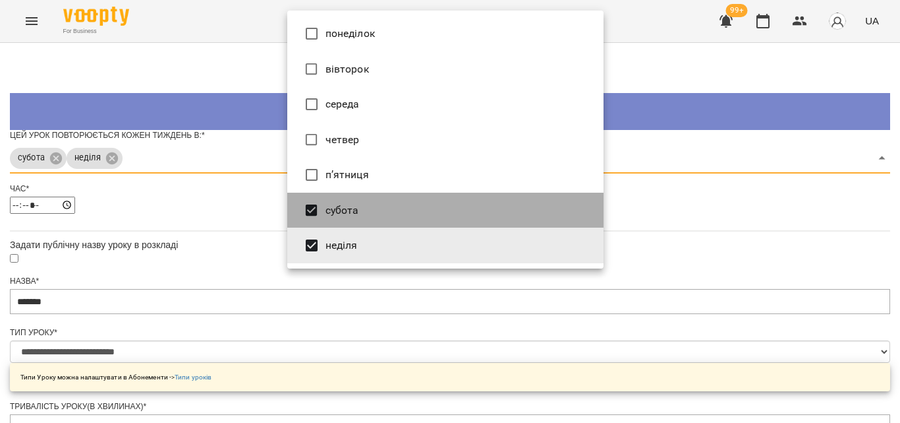
click at [470, 219] on li "субота" at bounding box center [445, 210] width 316 height 36
type input "*"
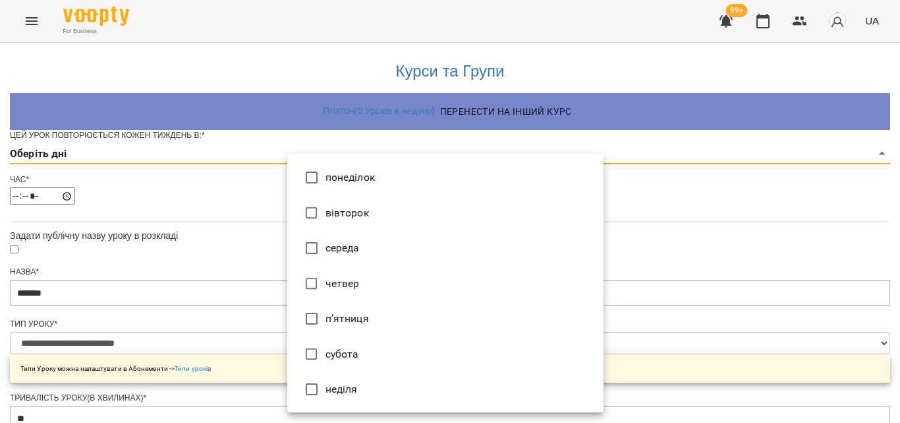
click at [167, 202] on div at bounding box center [450, 211] width 900 height 423
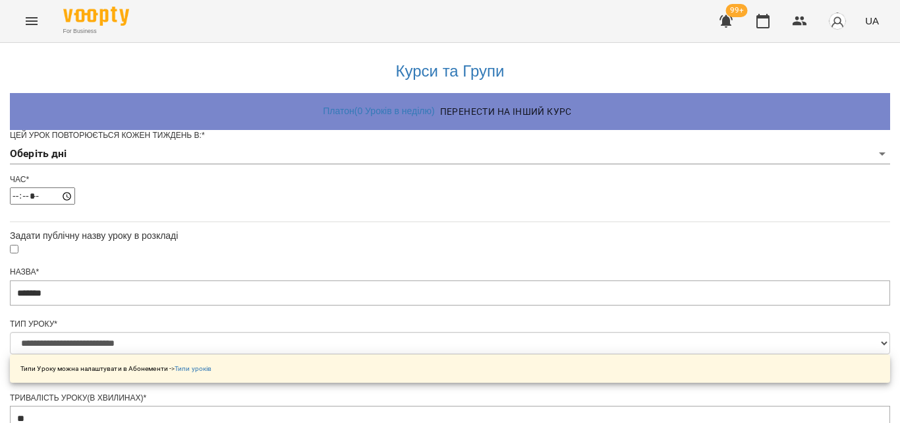
drag, startPoint x: 332, startPoint y: 221, endPoint x: 242, endPoint y: 212, distance: 90.1
click at [75, 204] on input "*****" at bounding box center [42, 195] width 65 height 17
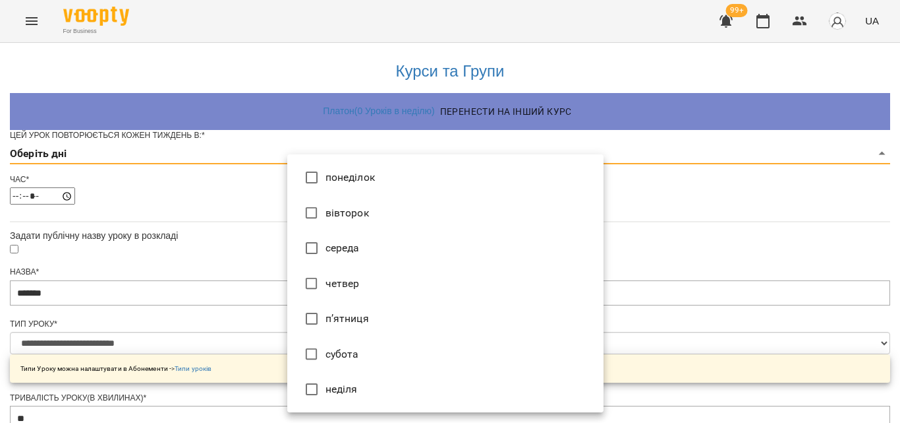
click at [295, 260] on li "середа" at bounding box center [445, 248] width 316 height 36
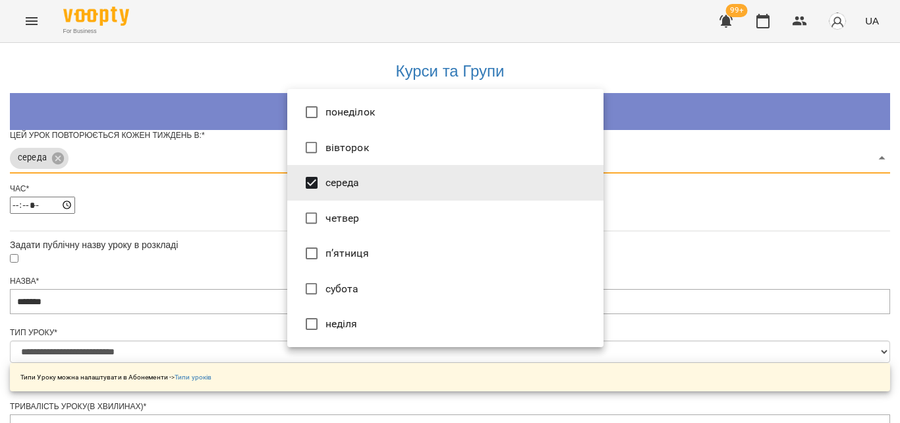
click at [247, 192] on div at bounding box center [450, 211] width 900 height 423
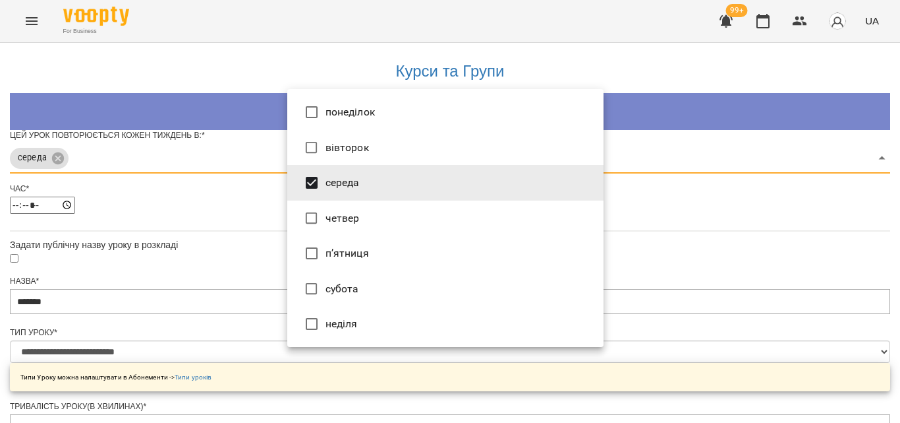
click at [361, 283] on li "субота" at bounding box center [445, 289] width 316 height 36
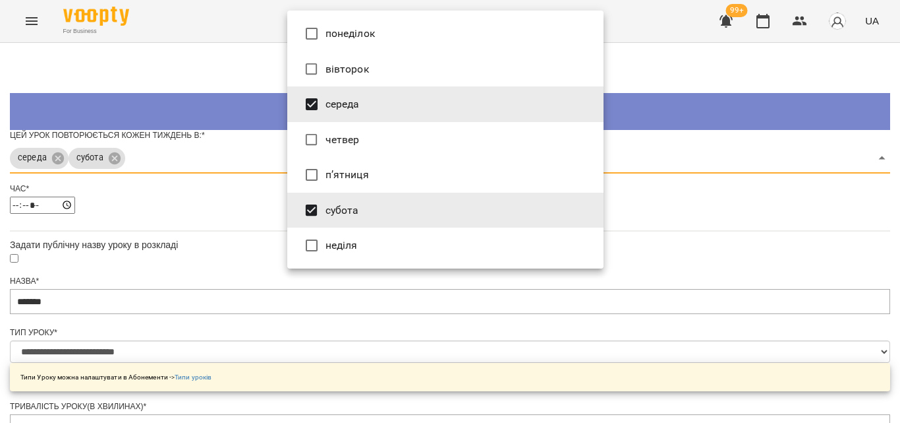
click at [140, 181] on div at bounding box center [450, 211] width 900 height 423
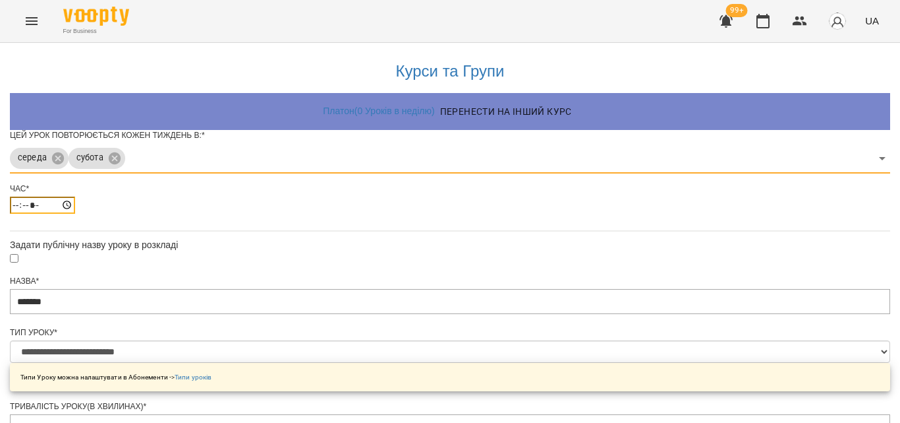
click at [75, 214] on input "*****" at bounding box center [42, 204] width 65 height 17
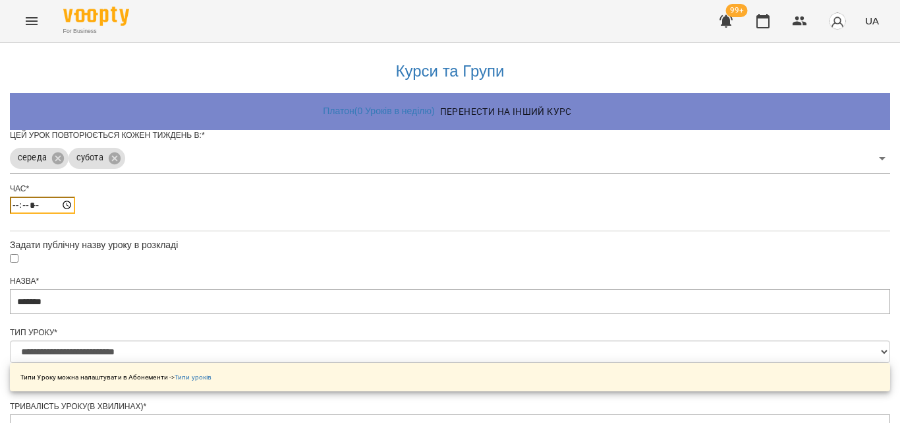
click at [75, 214] on input "*****" at bounding box center [42, 204] width 65 height 17
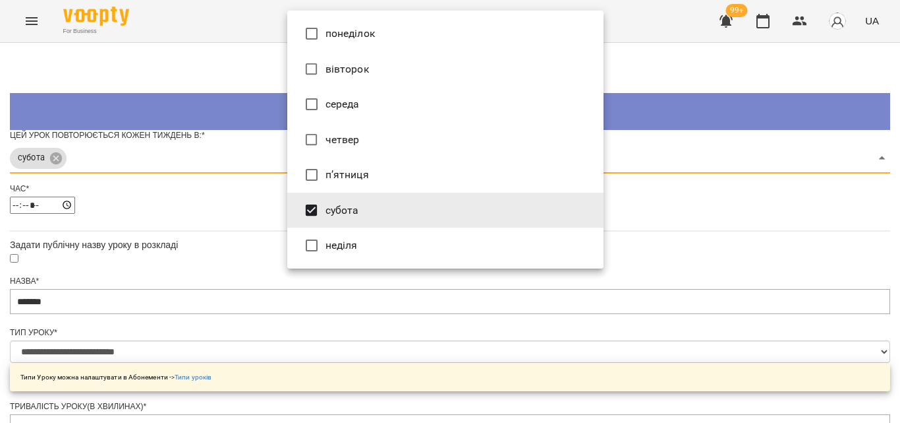
click at [832, 265] on div at bounding box center [450, 211] width 900 height 423
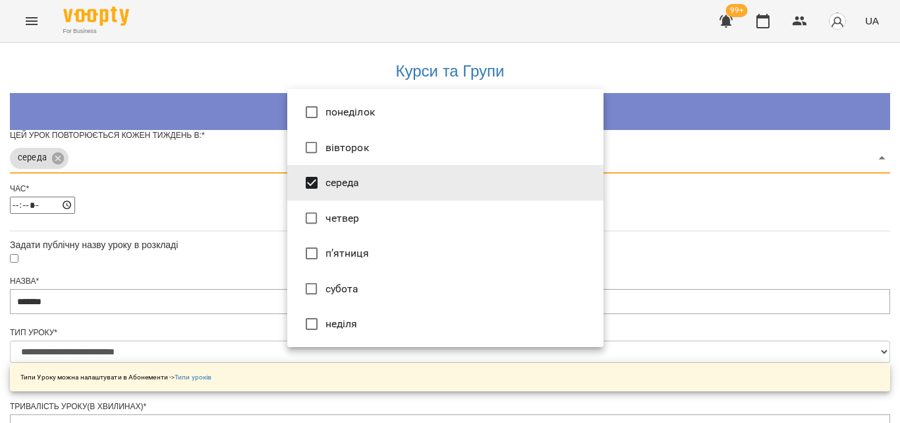
type input "*"
click at [664, 248] on div at bounding box center [450, 211] width 900 height 423
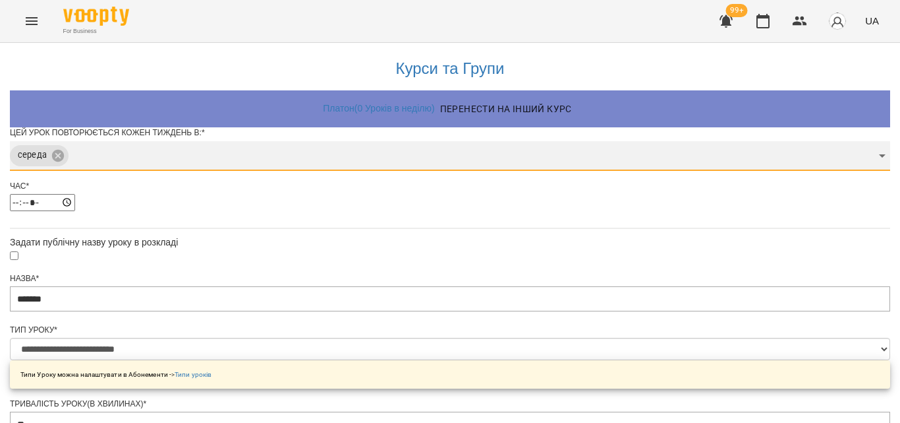
scroll to position [548, 0]
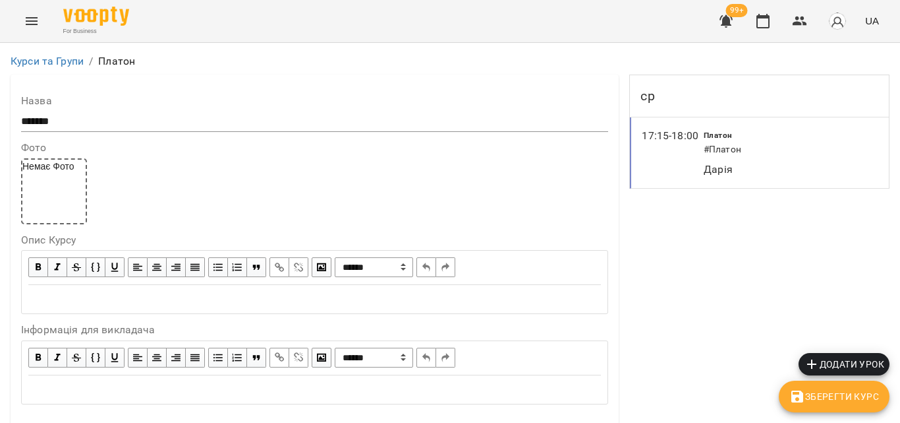
click at [819, 358] on span "Додати урок" at bounding box center [844, 364] width 80 height 16
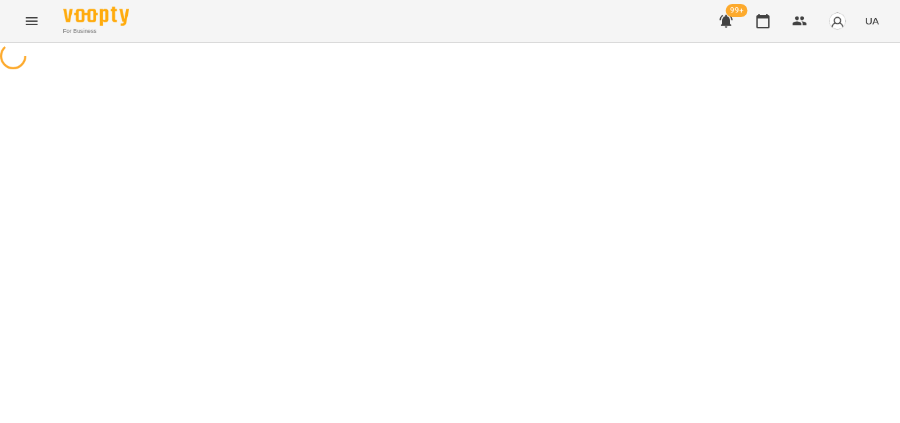
select select "**********"
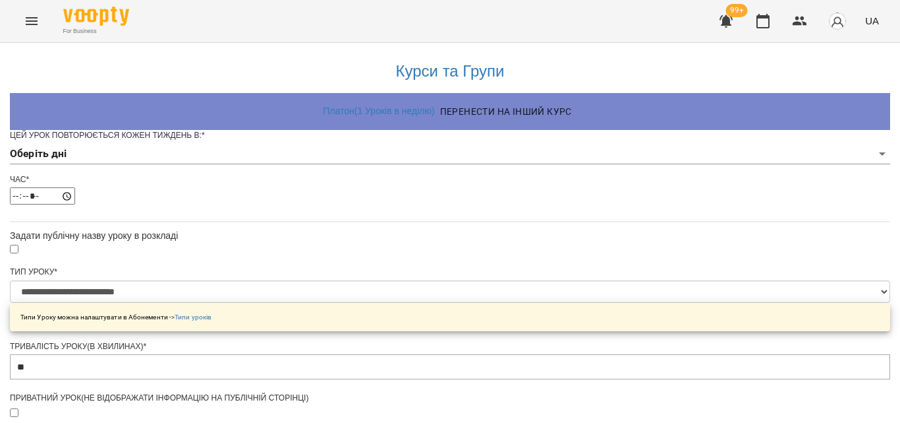
click at [300, 187] on body "**********" at bounding box center [450, 423] width 900 height 847
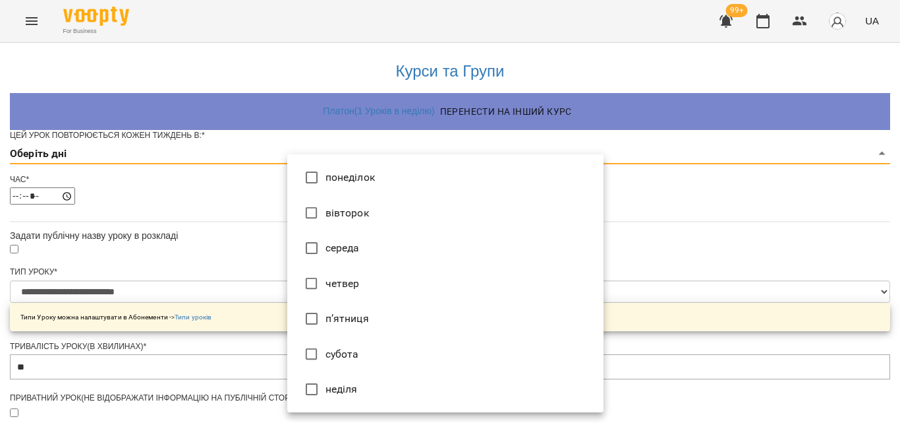
click at [237, 142] on div at bounding box center [450, 211] width 900 height 423
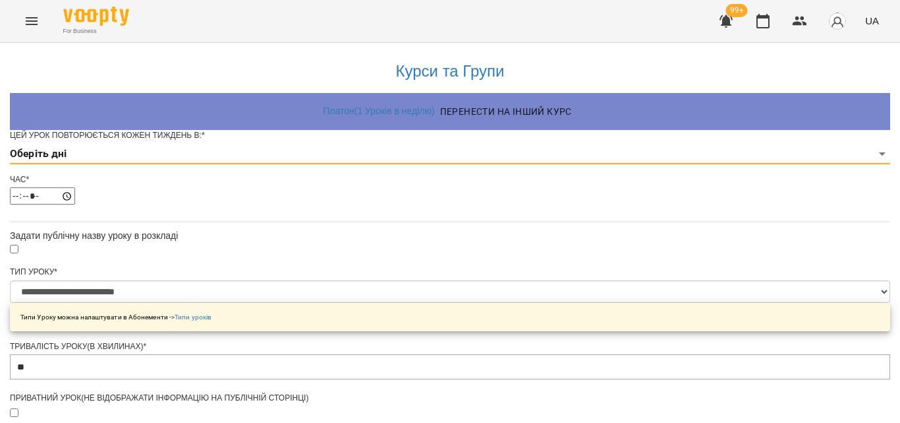
click at [341, 175] on body "**********" at bounding box center [450, 423] width 900 height 847
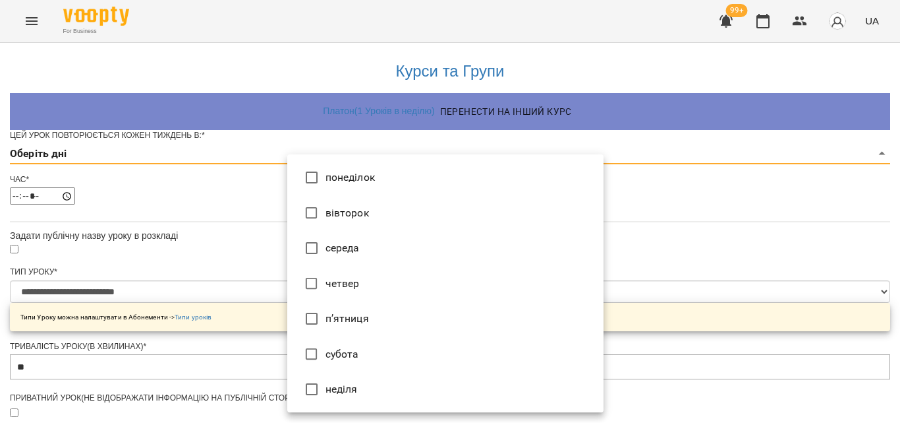
click at [326, 355] on li "субота" at bounding box center [445, 354] width 316 height 36
type input "*"
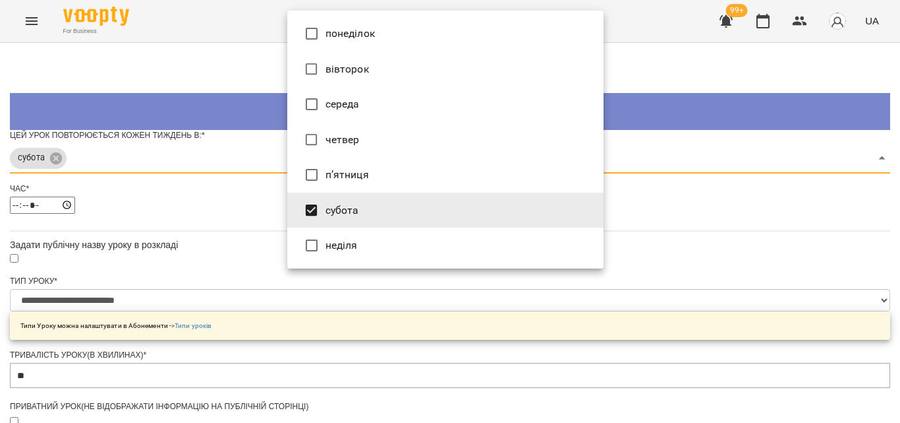
click at [734, 215] on div at bounding box center [450, 211] width 900 height 423
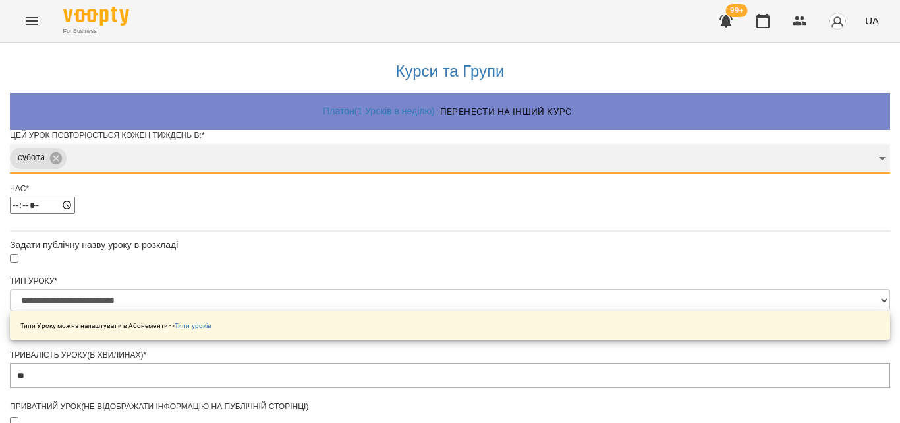
scroll to position [66, 0]
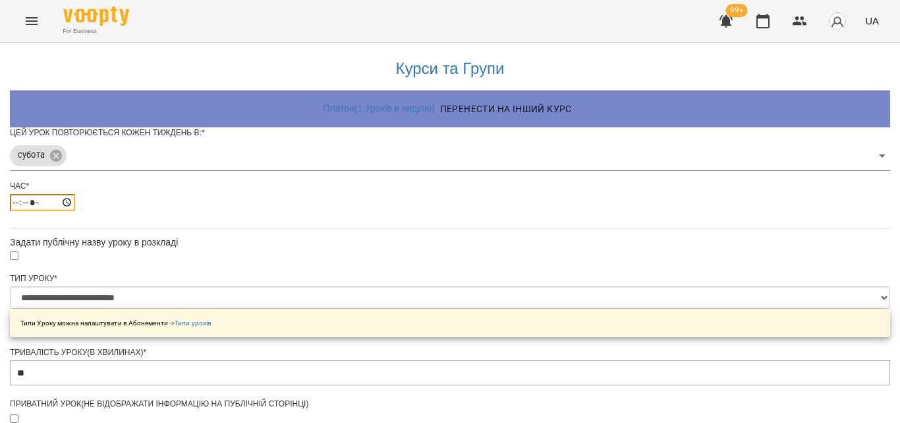
click at [75, 194] on input "*****" at bounding box center [42, 202] width 65 height 17
type input "*****"
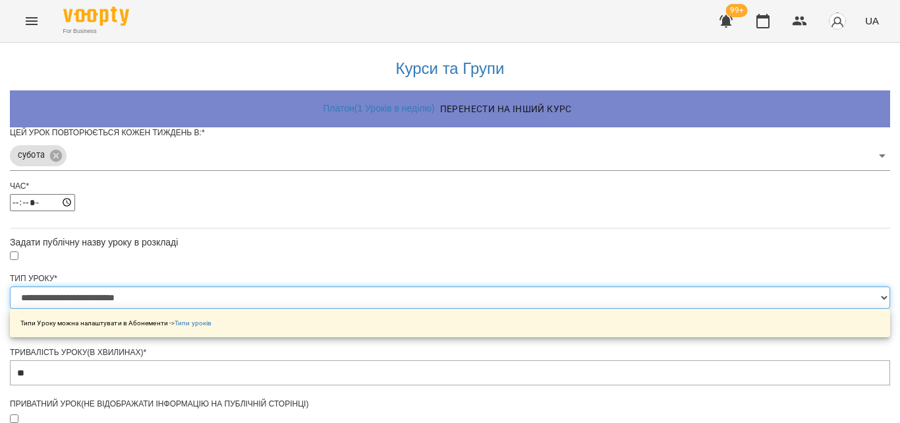
click at [350, 286] on select "**********" at bounding box center [450, 297] width 881 height 22
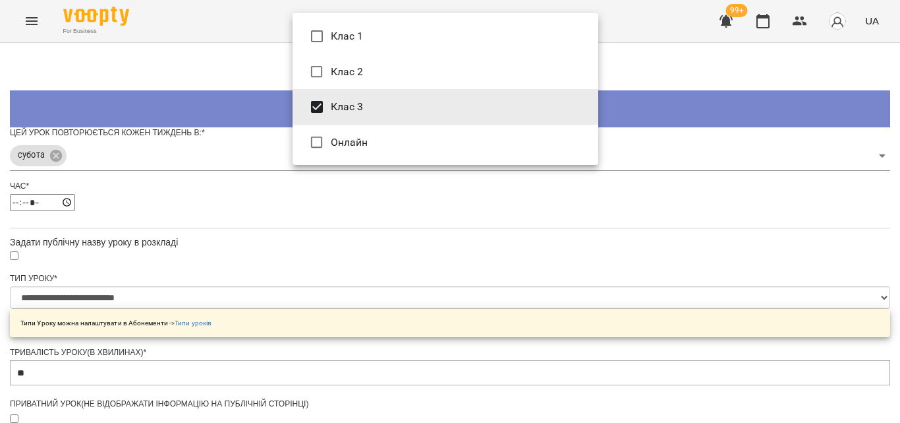
click at [586, 105] on body "**********" at bounding box center [450, 428] width 900 height 856
click at [153, 126] on div at bounding box center [450, 211] width 900 height 423
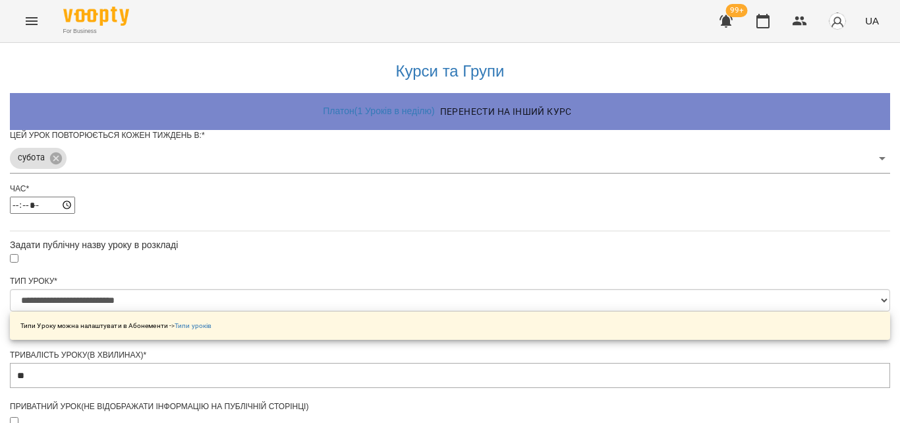
scroll to position [198, 0]
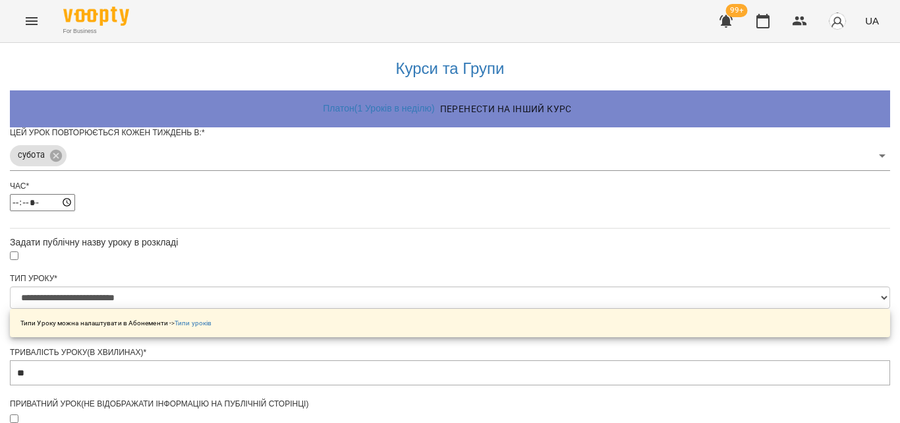
click at [295, 411] on div at bounding box center [450, 418] width 881 height 15
click at [295, 398] on div "Приватний урок(не відображати інформацію на публічній сторінці)" at bounding box center [450, 417] width 881 height 38
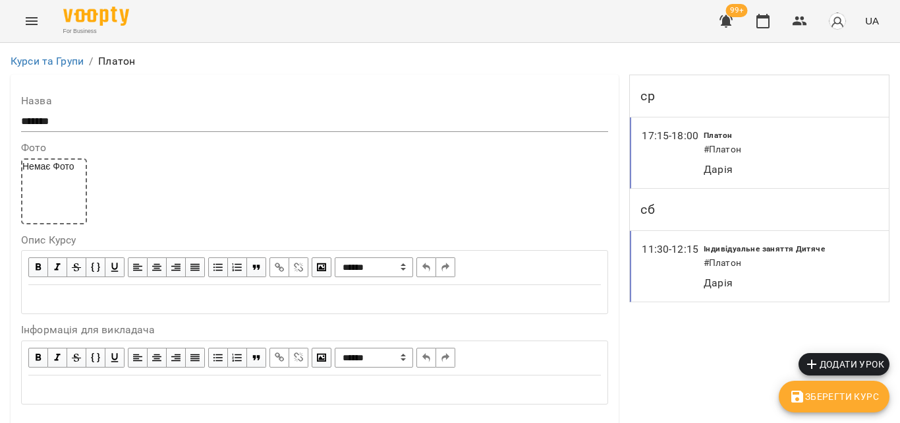
scroll to position [66, 0]
click at [814, 402] on span "Зберегти Курс" at bounding box center [835, 396] width 90 height 16
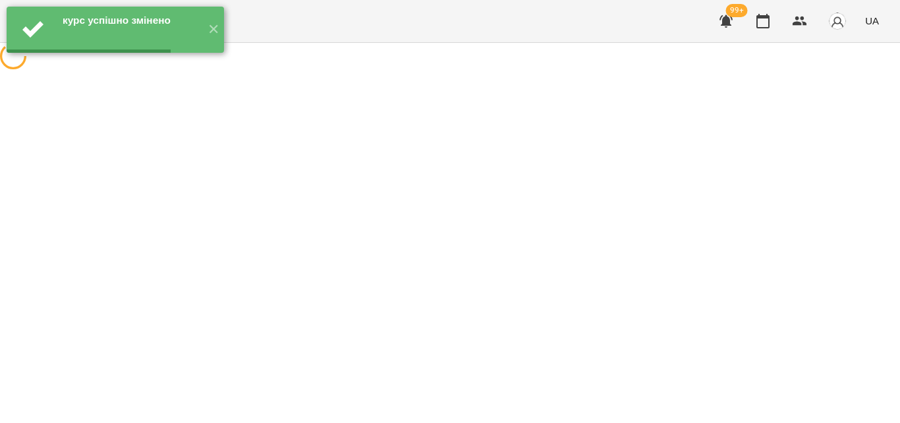
scroll to position [0, 0]
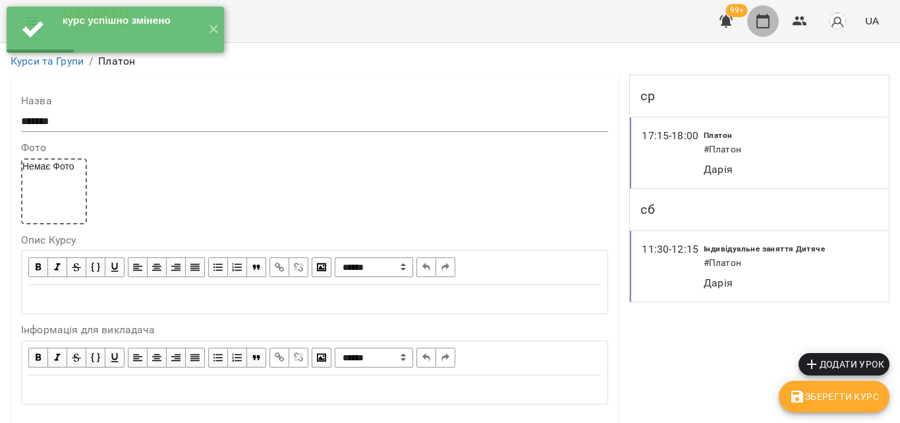
click at [770, 21] on icon "button" at bounding box center [763, 21] width 13 height 15
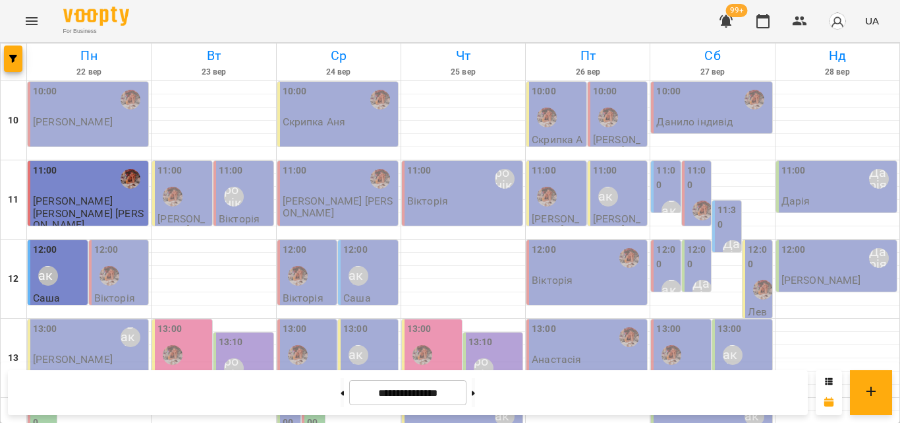
scroll to position [198, 0]
click at [802, 28] on icon "button" at bounding box center [800, 21] width 16 height 16
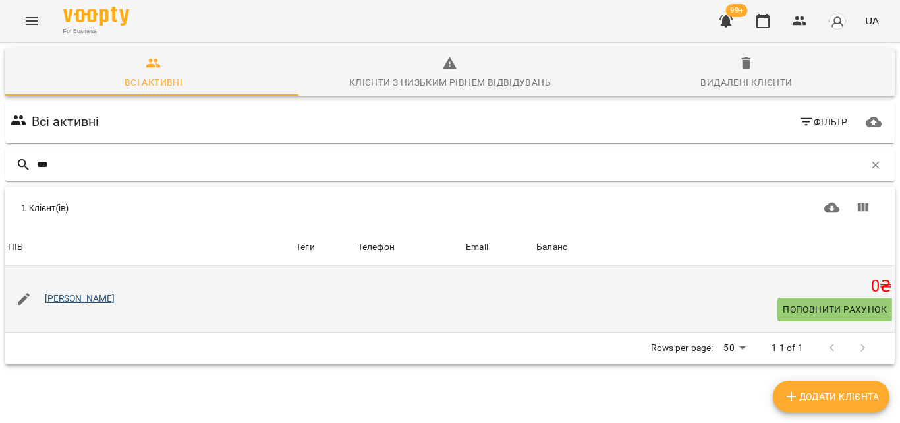
type input "***"
click at [69, 299] on link "[PERSON_NAME]" at bounding box center [80, 298] width 71 height 13
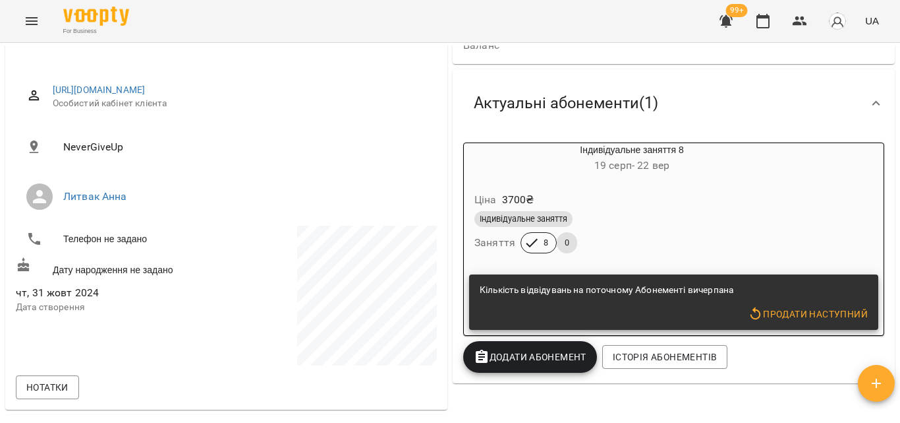
scroll to position [330, 0]
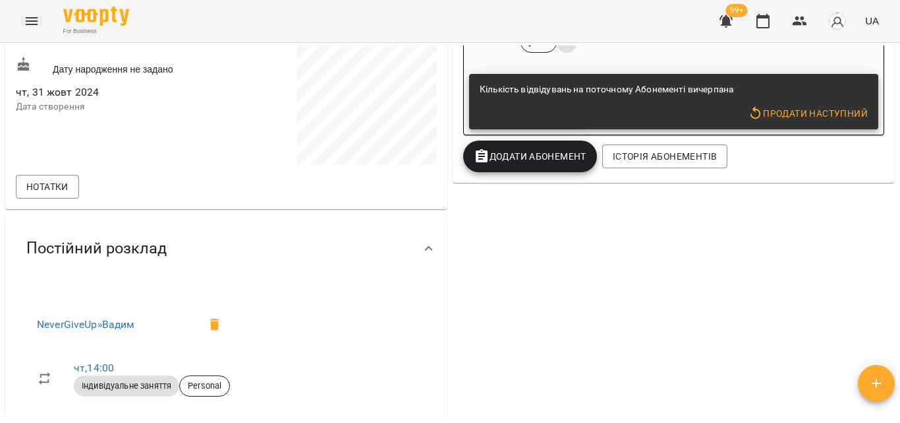
click at [792, 115] on span "Продати наступний" at bounding box center [808, 113] width 120 height 16
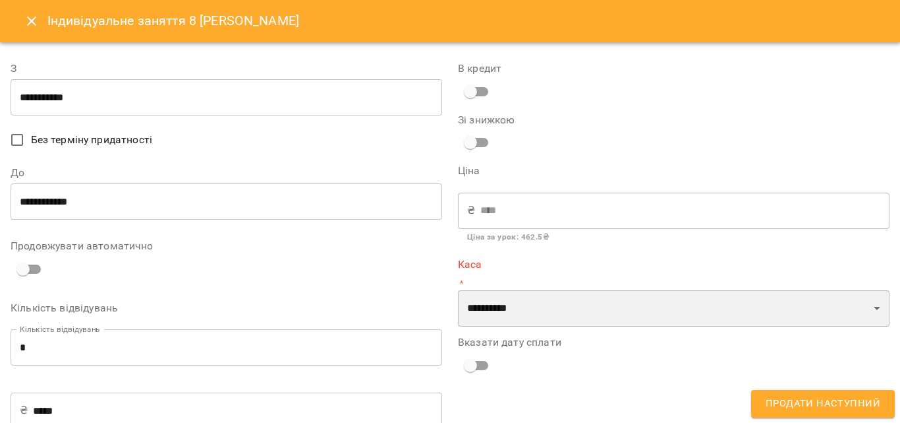
click at [525, 314] on select "**********" at bounding box center [674, 308] width 432 height 37
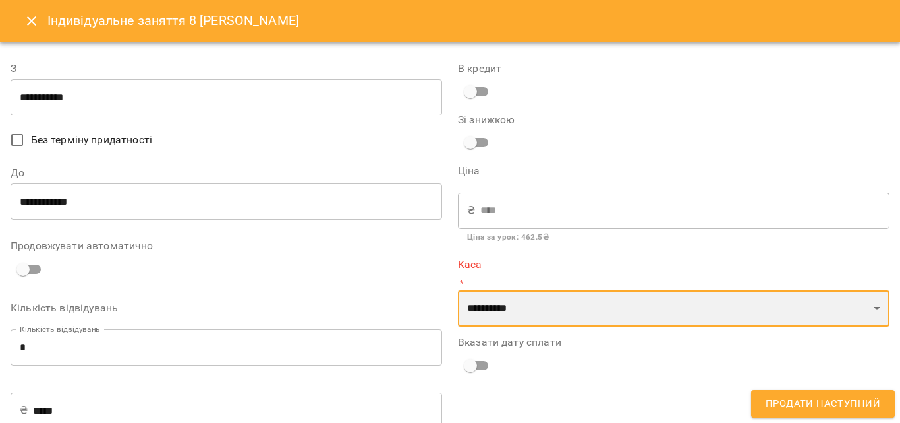
select select "****"
click at [458, 290] on select "**********" at bounding box center [674, 308] width 432 height 37
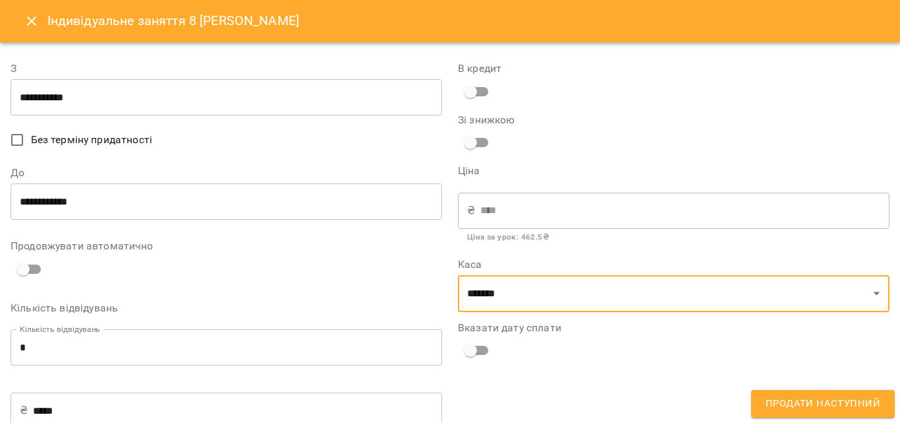
click at [57, 202] on input "**********" at bounding box center [227, 201] width 432 height 37
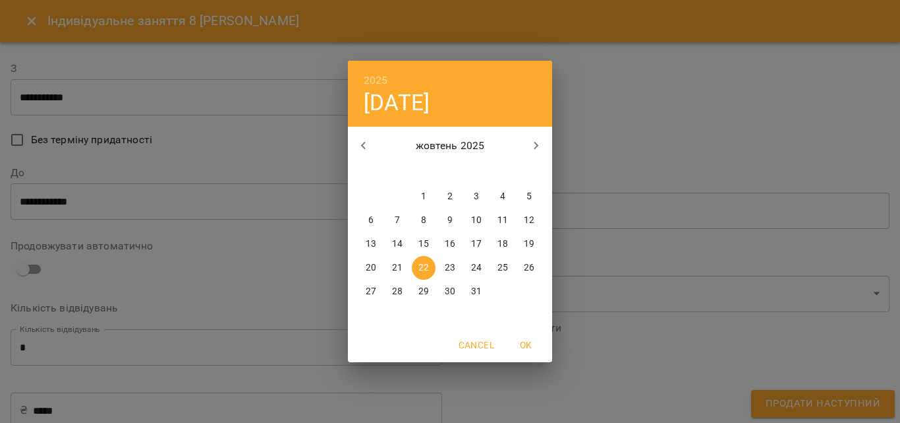
click at [443, 266] on span "23" at bounding box center [450, 267] width 24 height 13
type input "**********"
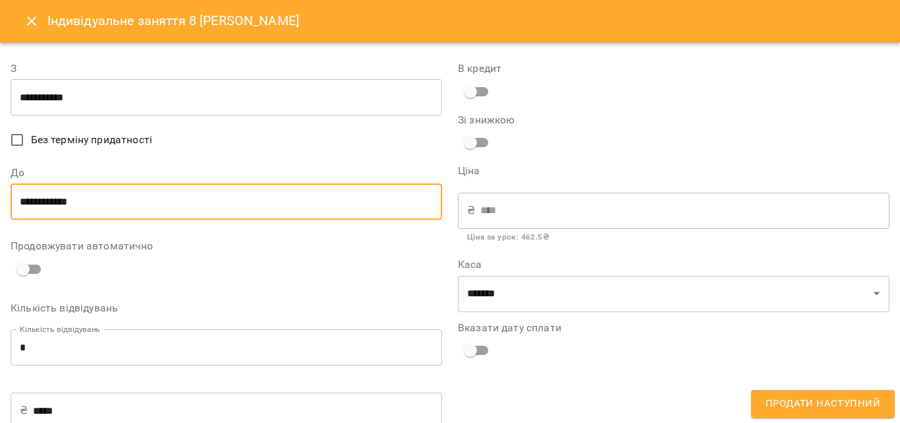
click at [63, 93] on input "**********" at bounding box center [227, 97] width 432 height 37
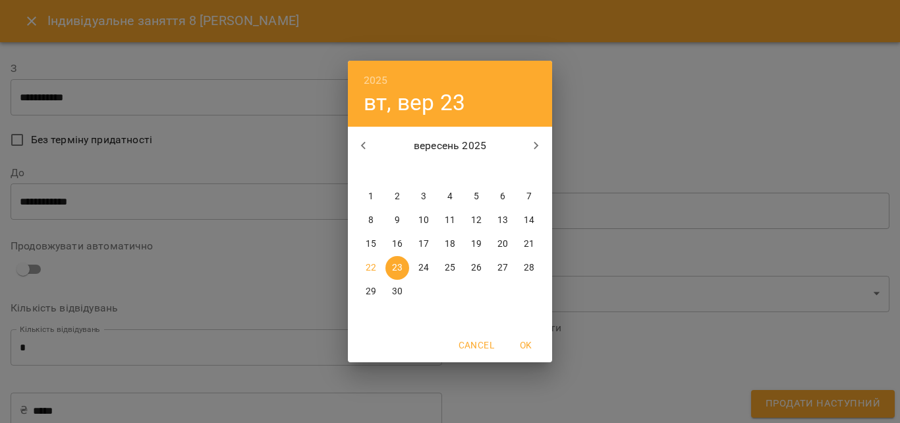
click at [375, 268] on p "22" at bounding box center [371, 267] width 11 height 13
type input "**********"
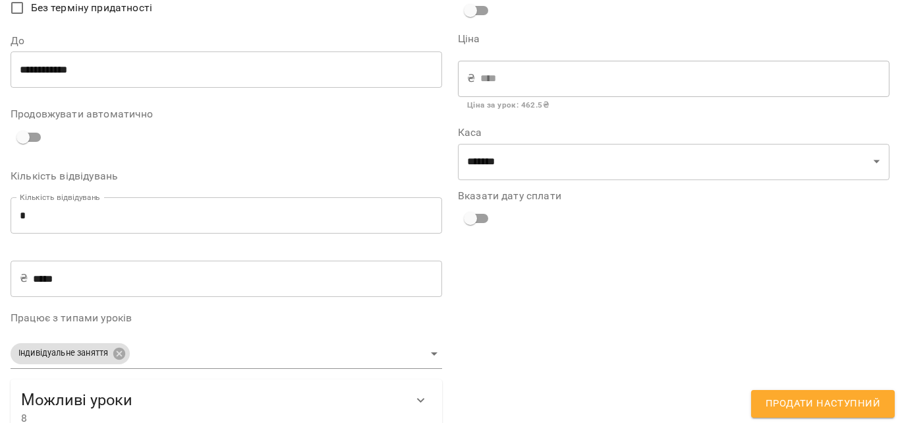
scroll to position [0, 0]
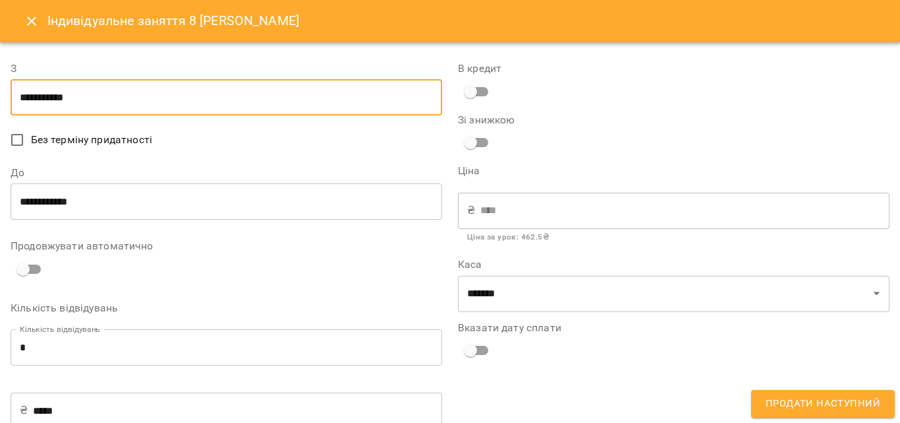
click at [57, 212] on input "**********" at bounding box center [227, 201] width 432 height 37
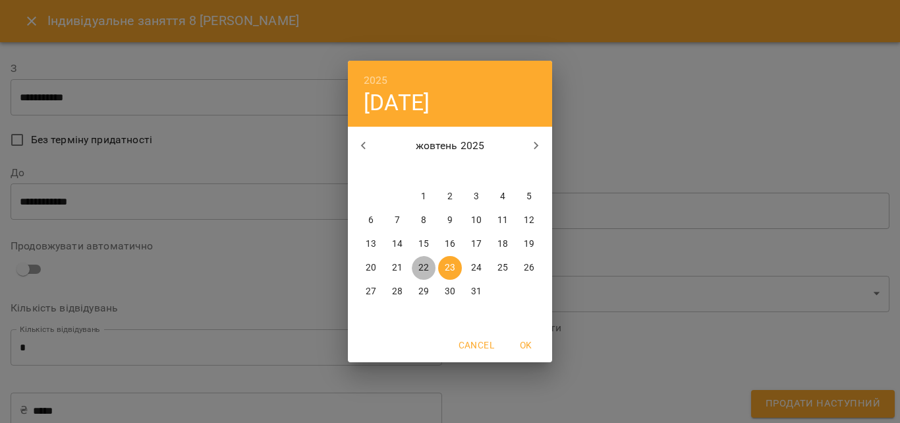
click at [427, 269] on p "22" at bounding box center [424, 267] width 11 height 13
type input "**********"
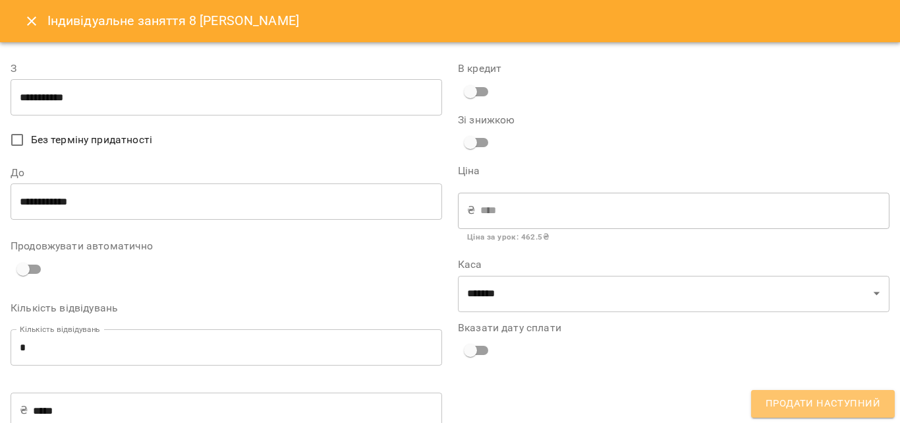
click at [846, 403] on span "Продати наступний" at bounding box center [823, 403] width 115 height 17
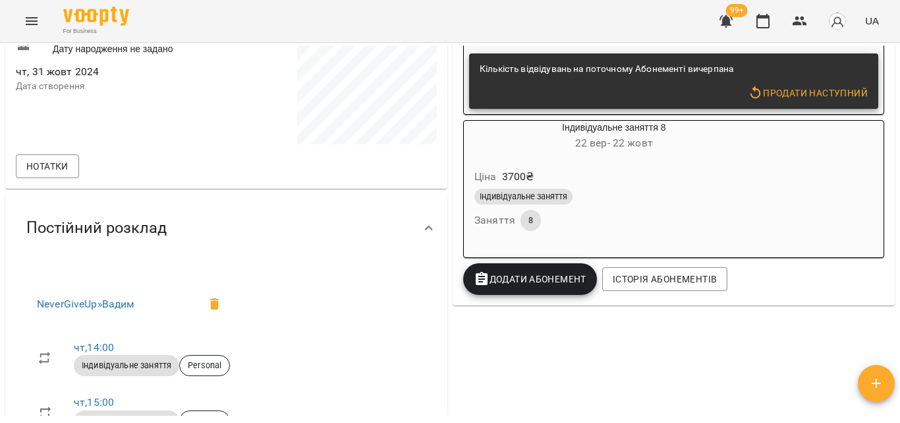
scroll to position [330, 0]
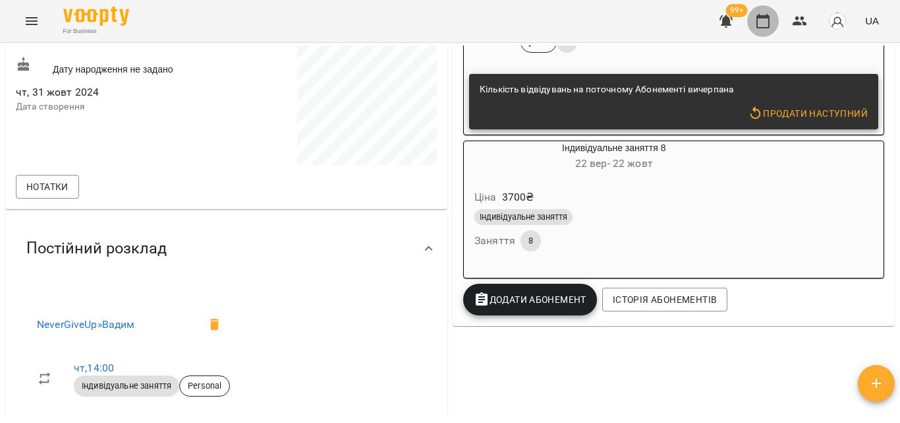
click at [768, 28] on icon "button" at bounding box center [763, 21] width 16 height 16
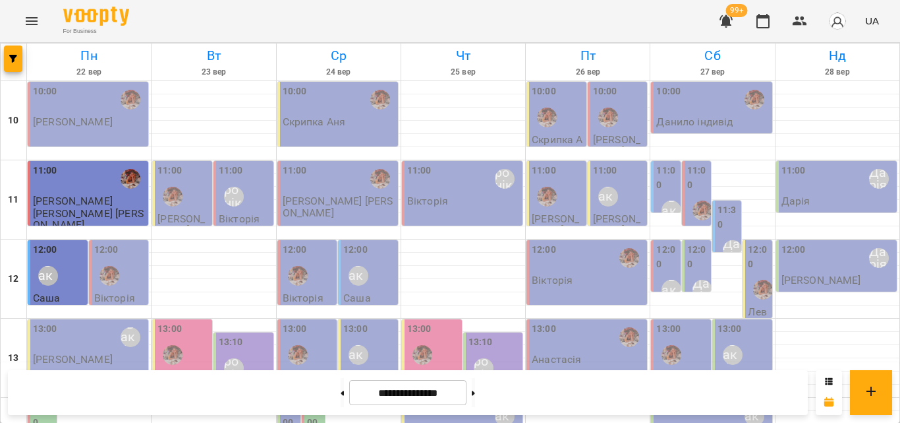
scroll to position [522, 0]
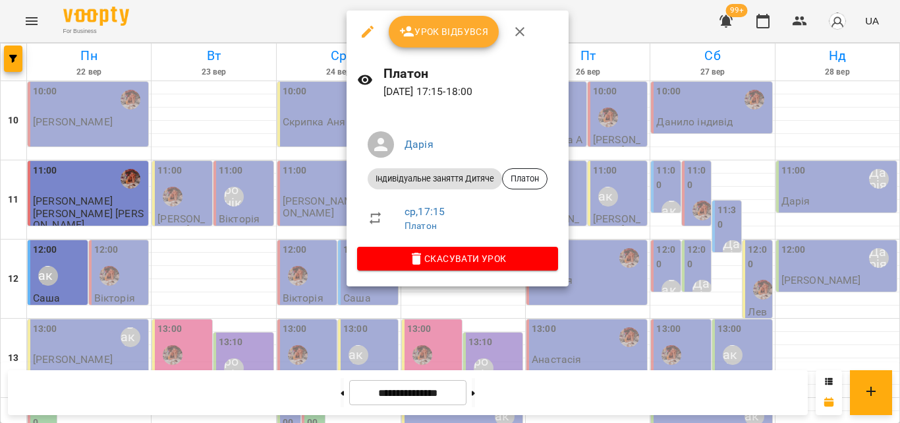
click at [312, 27] on div at bounding box center [450, 211] width 900 height 423
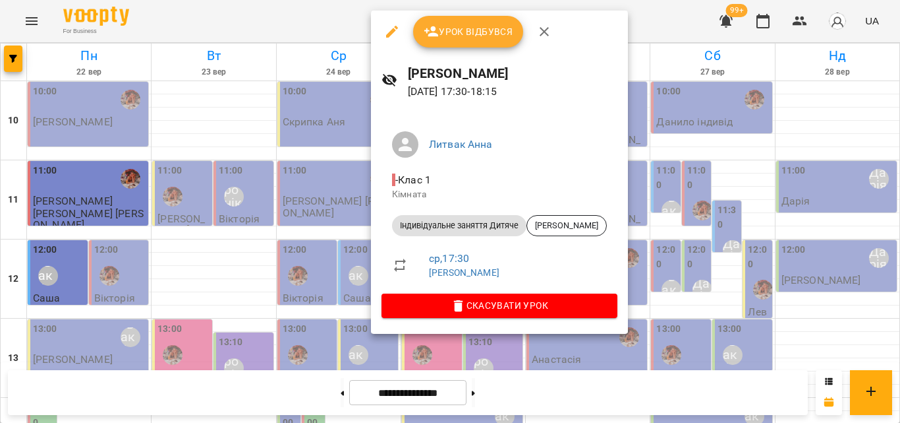
click at [336, 24] on div at bounding box center [450, 211] width 900 height 423
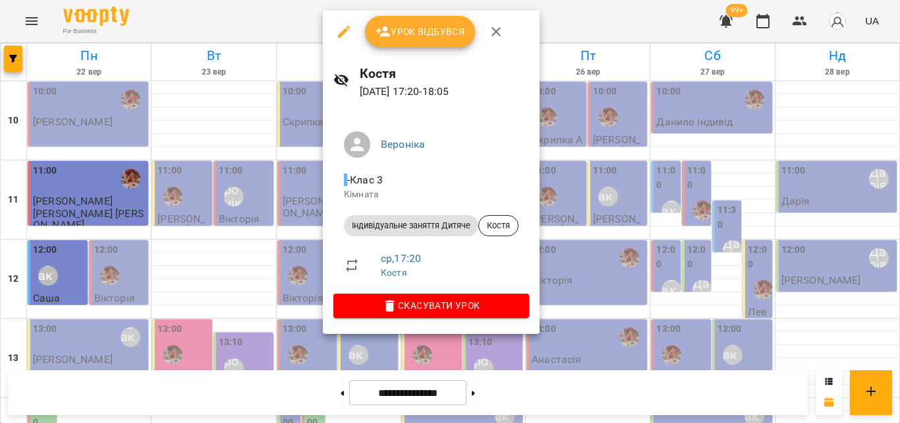
click at [288, 23] on div at bounding box center [450, 211] width 900 height 423
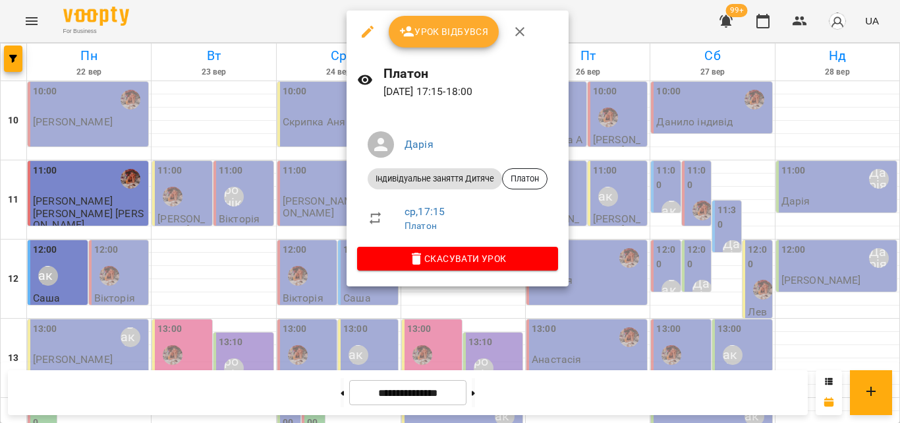
drag, startPoint x: 293, startPoint y: 43, endPoint x: 297, endPoint y: 38, distance: 7.0
click at [297, 38] on div at bounding box center [450, 211] width 900 height 423
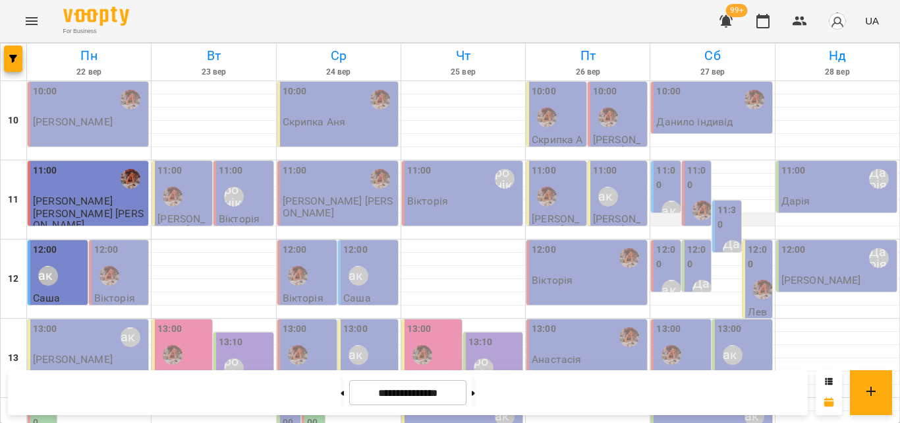
scroll to position [61, 0]
click at [718, 203] on label "11:30" at bounding box center [728, 217] width 21 height 28
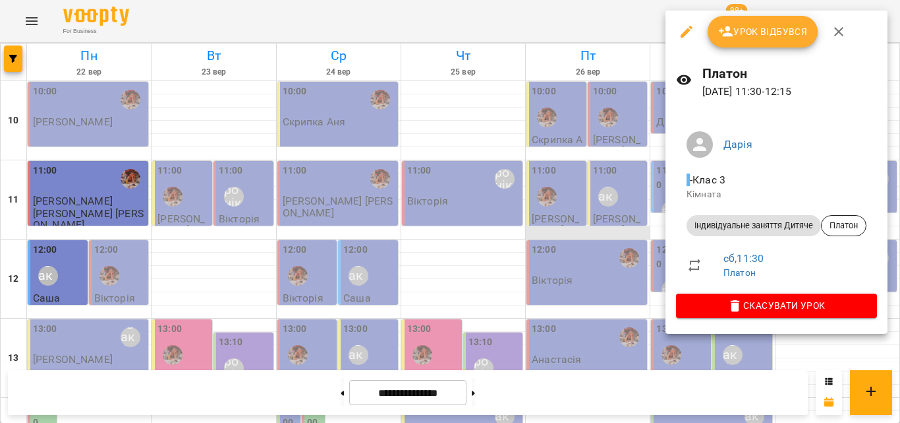
drag, startPoint x: 611, startPoint y: 24, endPoint x: 618, endPoint y: 173, distance: 149.1
click at [610, 27] on div at bounding box center [450, 211] width 900 height 423
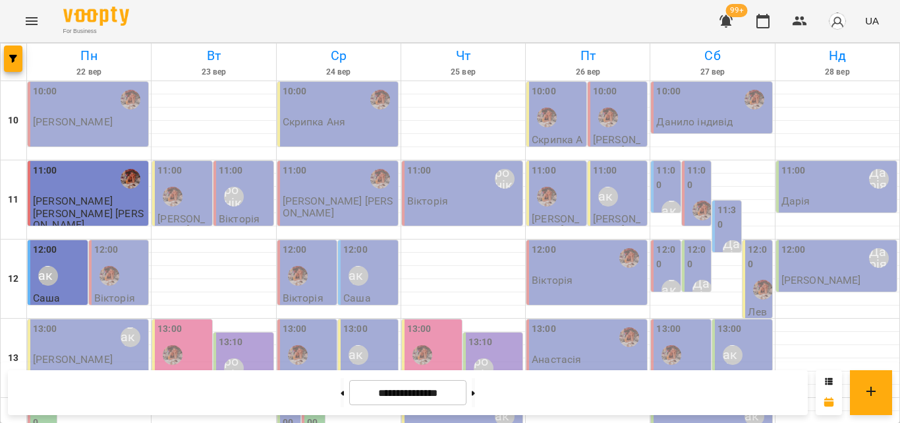
click at [697, 243] on label "12:00" at bounding box center [697, 257] width 21 height 28
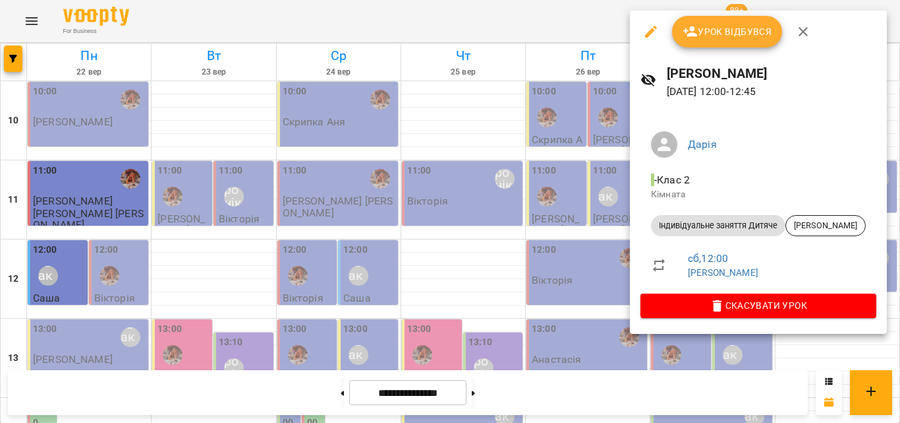
click at [546, 22] on div at bounding box center [450, 211] width 900 height 423
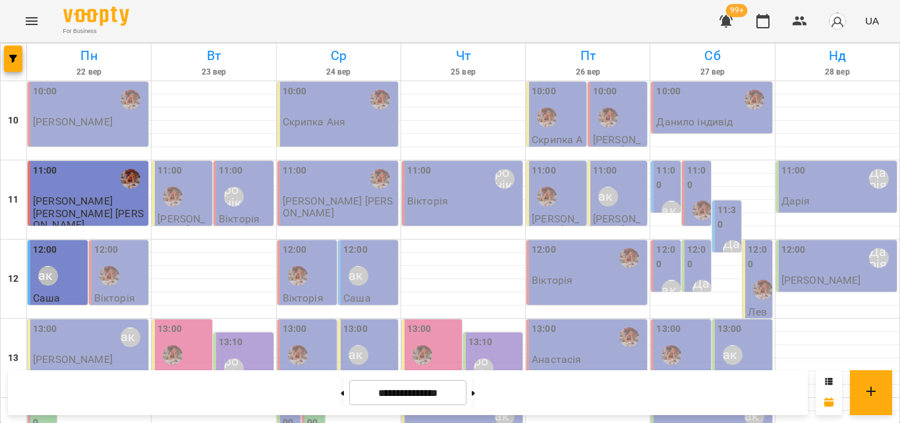
click at [776, 240] on div "12:00 [PERSON_NAME] [PERSON_NAME]" at bounding box center [836, 265] width 121 height 51
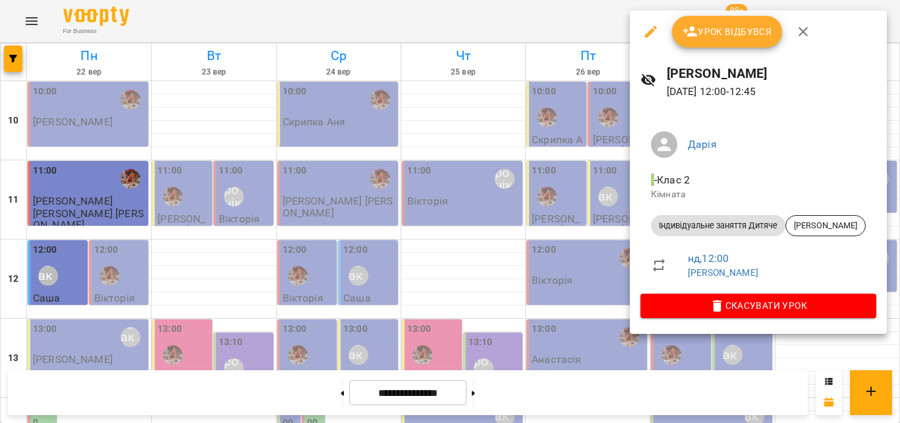
click at [544, 25] on div at bounding box center [450, 211] width 900 height 423
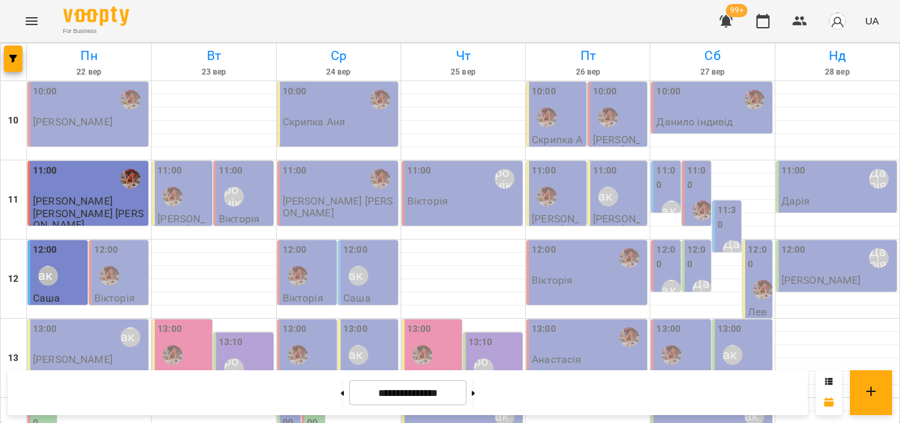
scroll to position [395, 0]
click at [776, 31] on div "99+ UA" at bounding box center [798, 21] width 174 height 34
click at [766, 23] on icon "button" at bounding box center [763, 21] width 16 height 16
click at [790, 21] on button "button" at bounding box center [800, 21] width 32 height 32
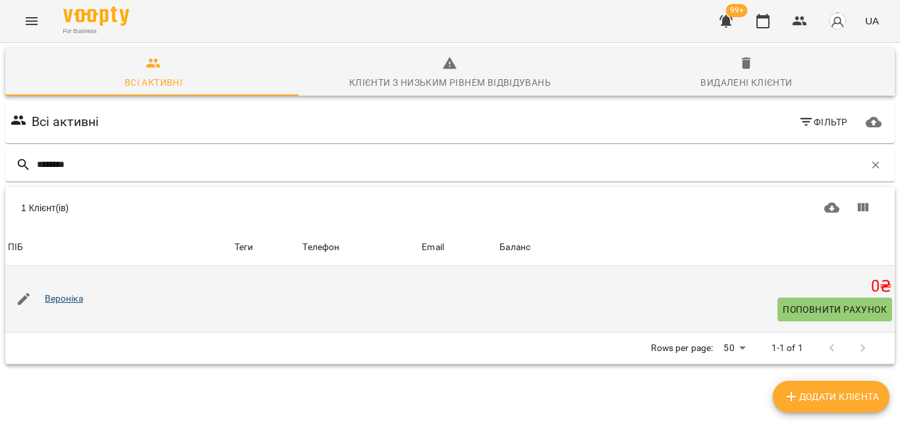
type input "********"
click at [68, 293] on link "Вероніка" at bounding box center [64, 298] width 38 height 13
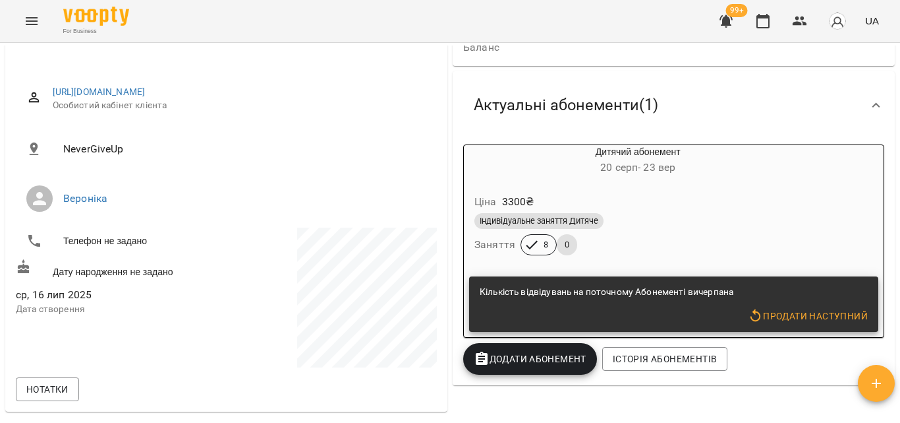
scroll to position [132, 0]
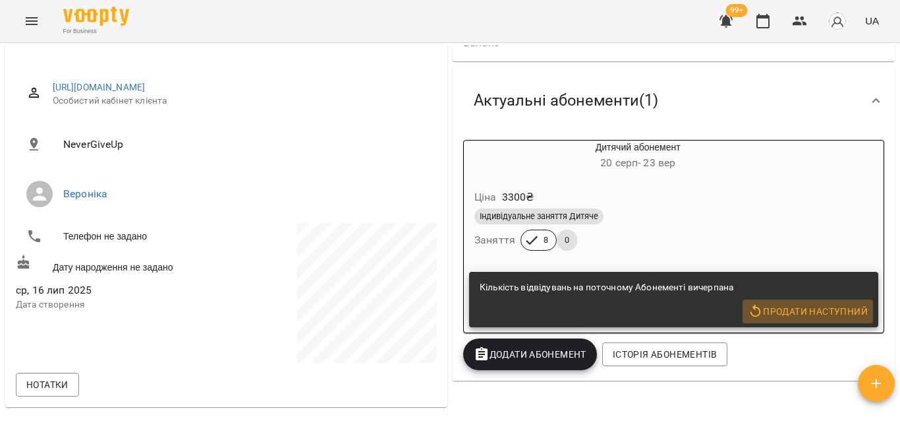
click at [760, 316] on span "Продати наступний" at bounding box center [808, 311] width 120 height 16
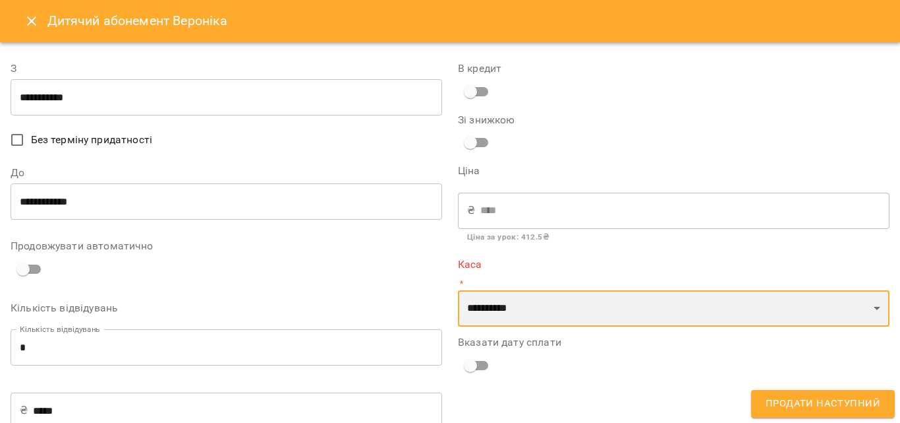
click at [517, 296] on select "**********" at bounding box center [674, 308] width 432 height 37
select select "****"
click at [458, 290] on select "**********" at bounding box center [674, 308] width 432 height 37
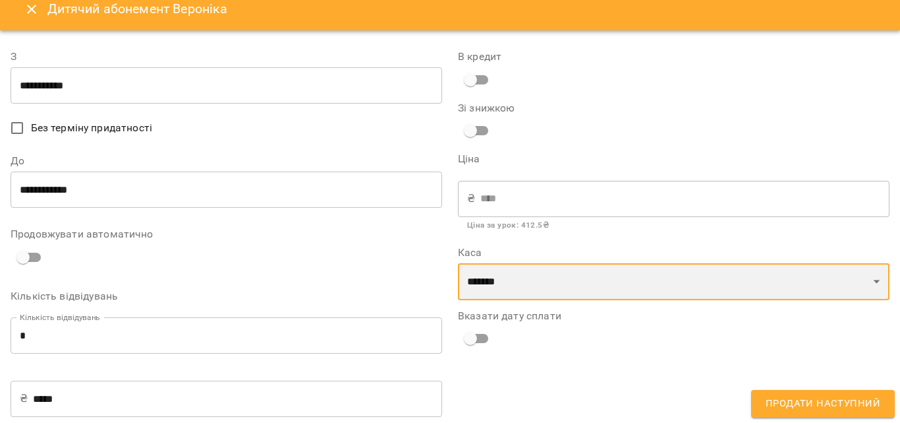
scroll to position [0, 0]
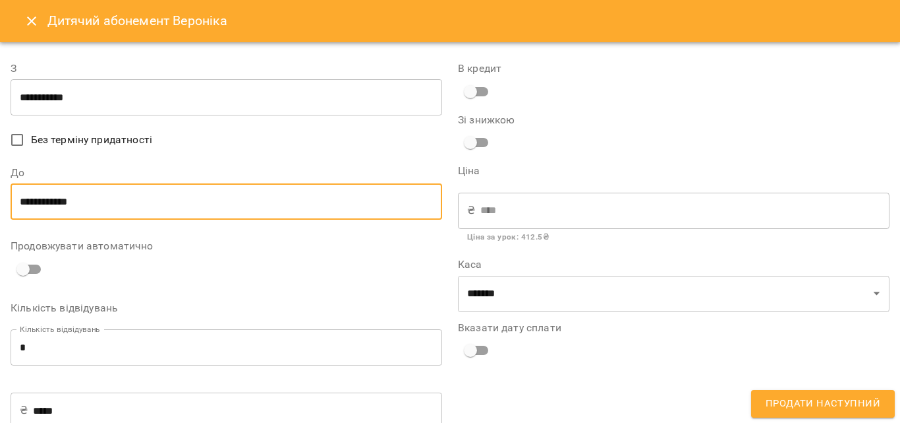
click at [84, 204] on input "**********" at bounding box center [227, 201] width 432 height 37
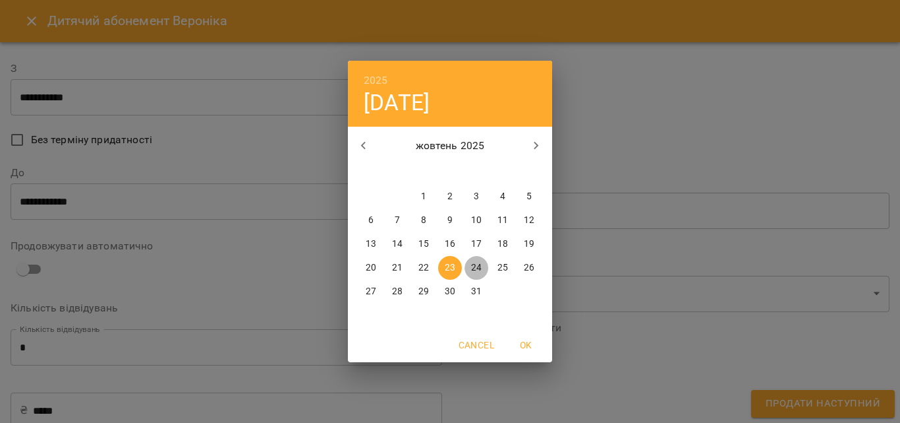
click at [469, 269] on span "24" at bounding box center [477, 267] width 24 height 13
type input "**********"
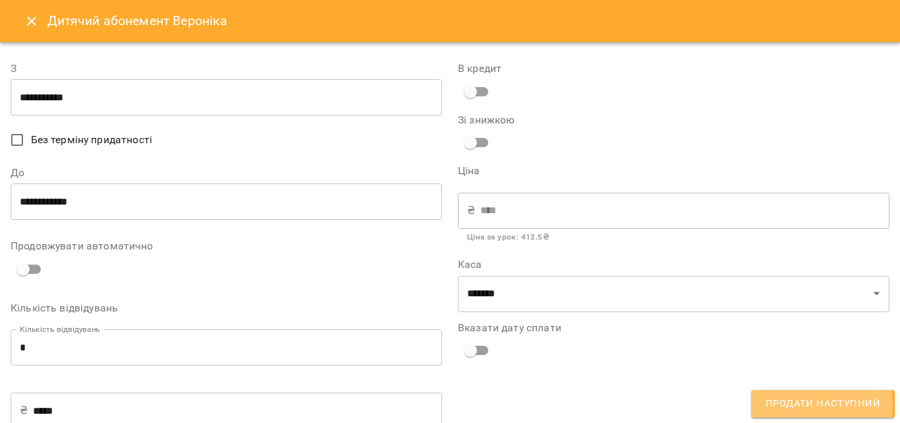
click at [787, 404] on span "Продати наступний" at bounding box center [823, 403] width 115 height 17
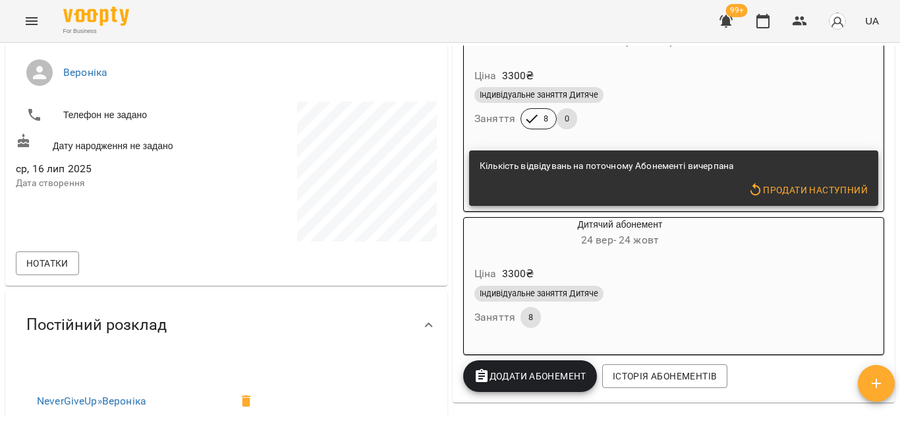
scroll to position [264, 0]
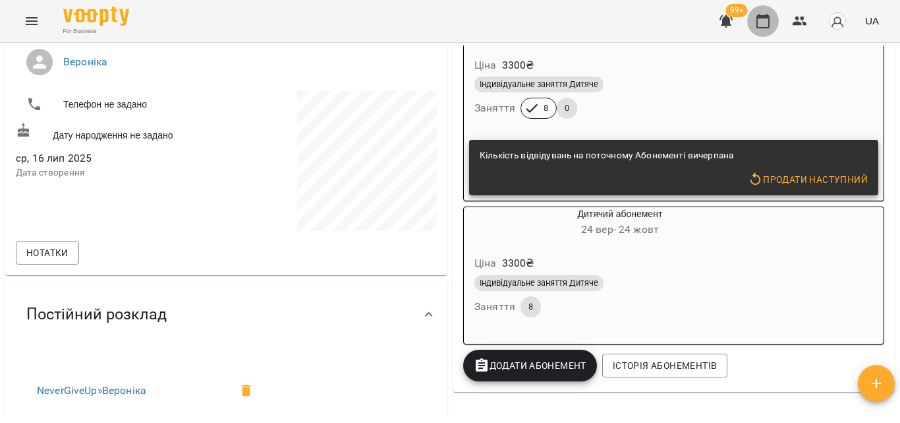
click at [771, 15] on icon "button" at bounding box center [763, 21] width 16 height 16
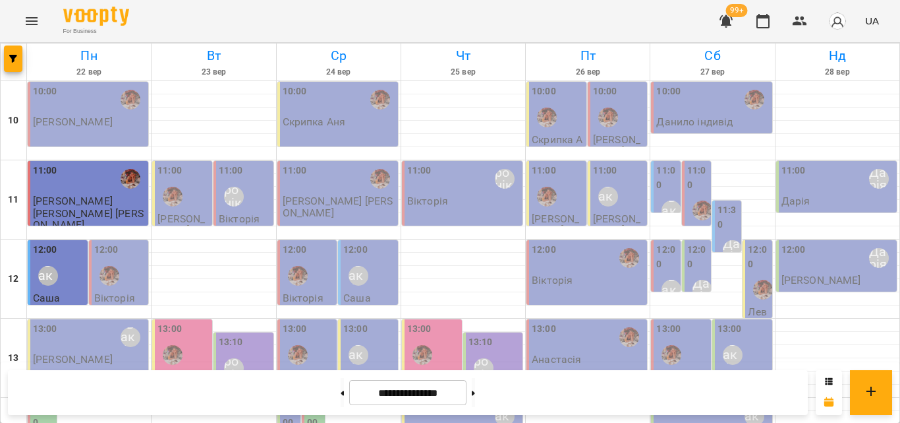
scroll to position [66, 0]
click at [82, 243] on div "12:00 [PERSON_NAME]" at bounding box center [59, 267] width 52 height 48
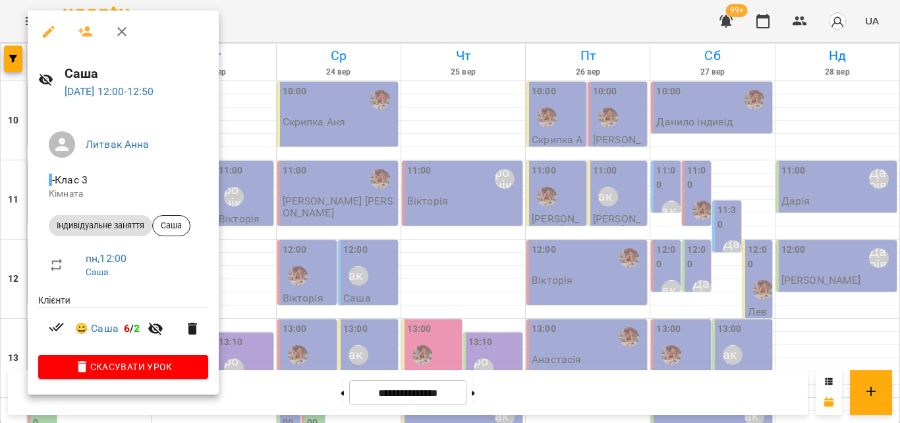
click at [295, 20] on div at bounding box center [450, 211] width 900 height 423
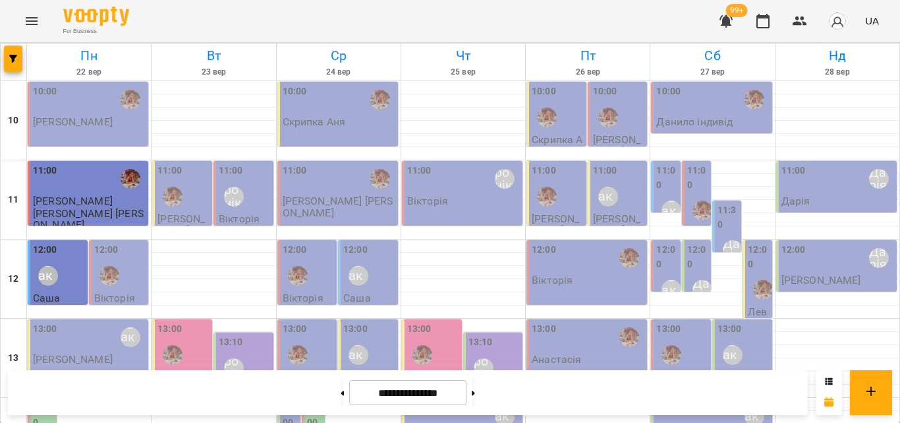
click at [108, 260] on div at bounding box center [109, 275] width 30 height 30
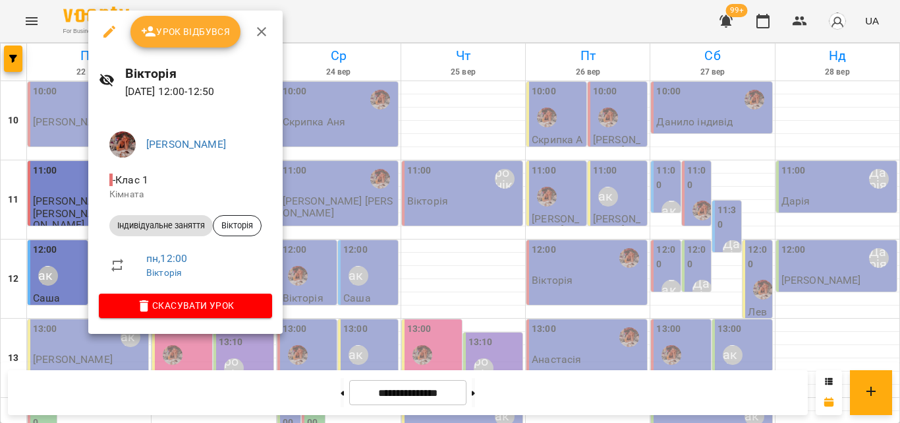
click at [318, 29] on div at bounding box center [450, 211] width 900 height 423
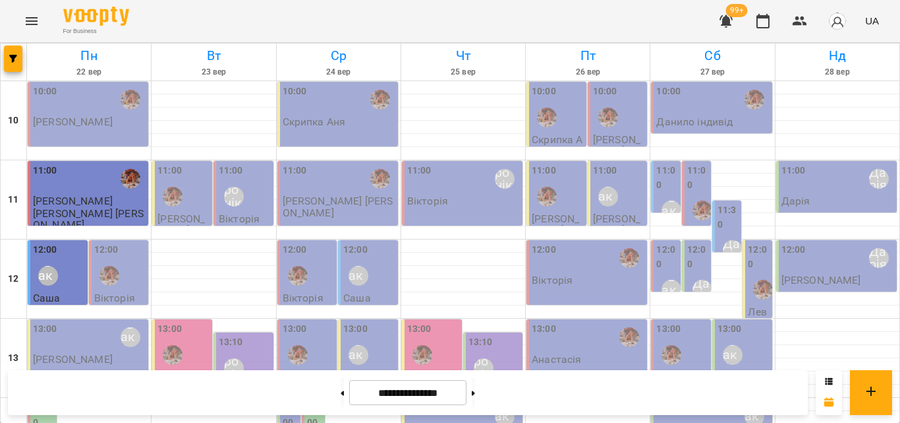
click at [101, 322] on div "13:00 [PERSON_NAME]" at bounding box center [89, 337] width 113 height 30
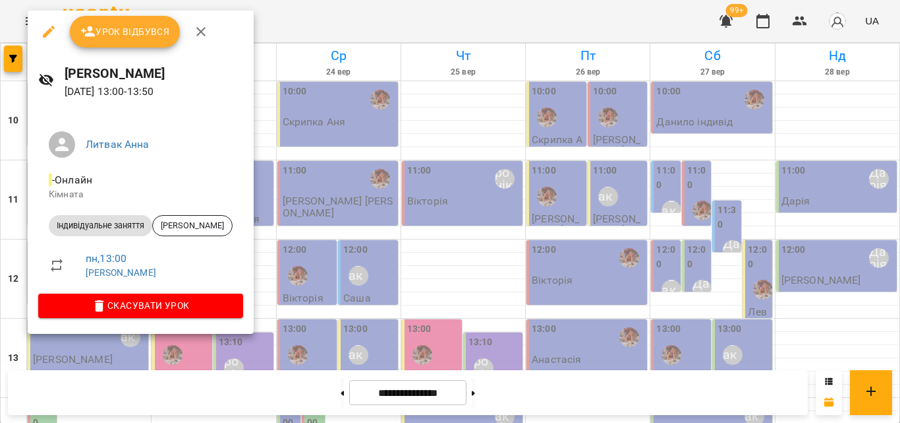
click at [363, 17] on div at bounding box center [450, 211] width 900 height 423
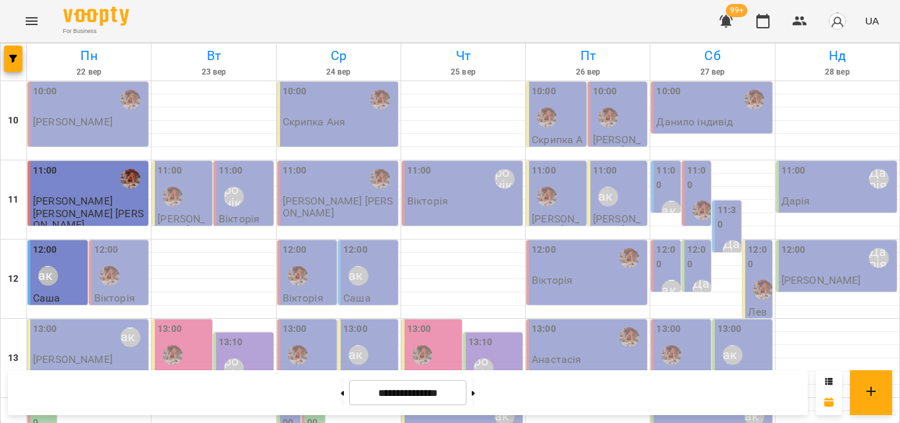
click at [57, 322] on div "13:00 [PERSON_NAME]" at bounding box center [89, 337] width 113 height 30
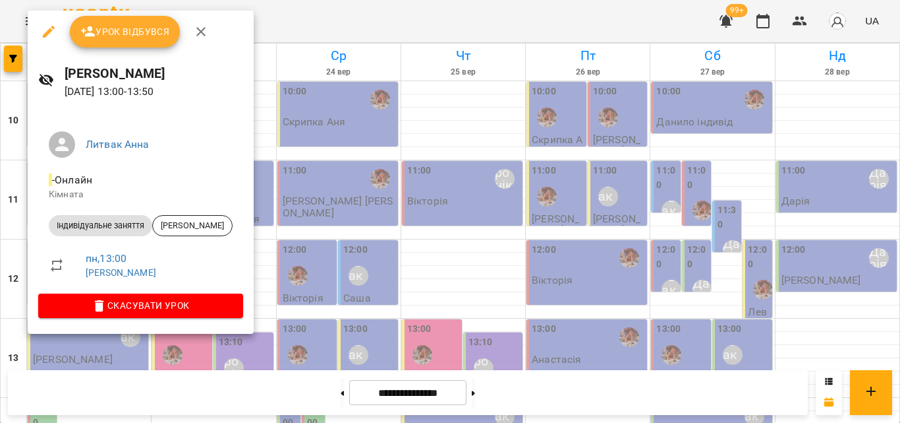
click at [291, 34] on div at bounding box center [450, 211] width 900 height 423
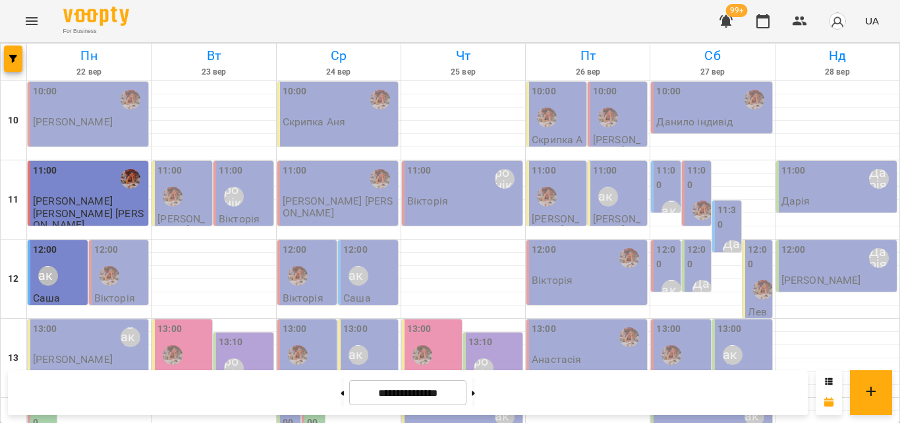
scroll to position [198, 0]
click at [41, 401] on label "14:00" at bounding box center [43, 415] width 21 height 28
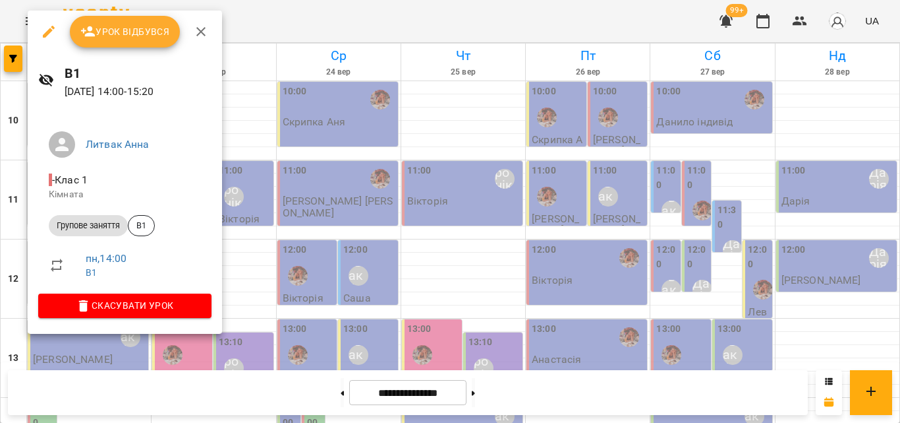
click at [290, 15] on div at bounding box center [450, 211] width 900 height 423
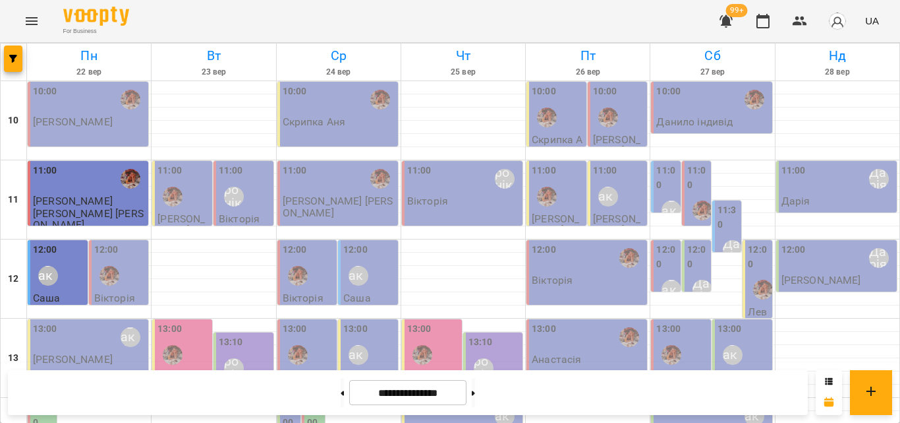
click at [41, 401] on div "14:00" at bounding box center [43, 417] width 21 height 32
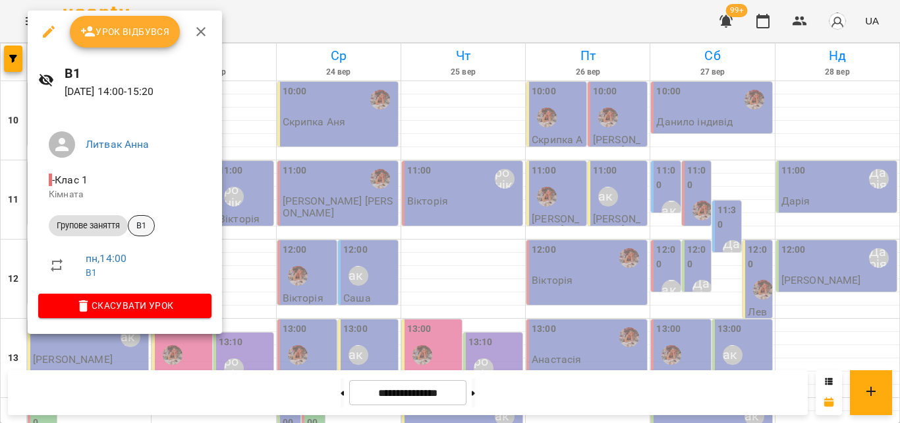
click at [138, 224] on span "В1" at bounding box center [142, 225] width 26 height 12
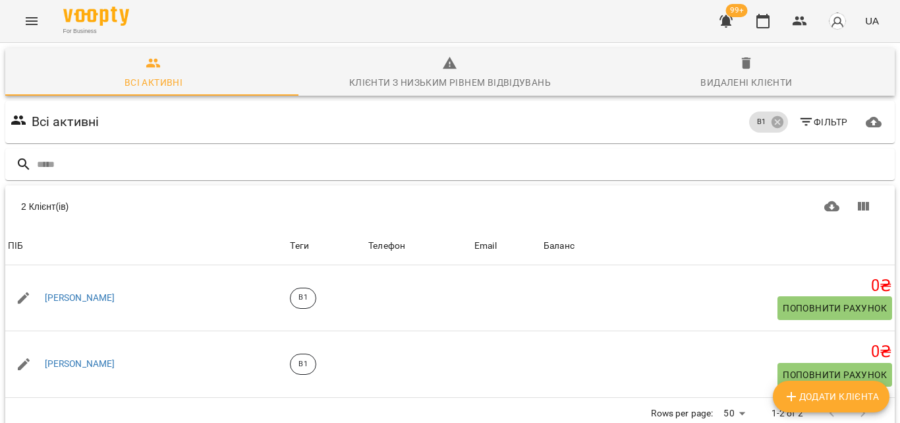
scroll to position [58, 0]
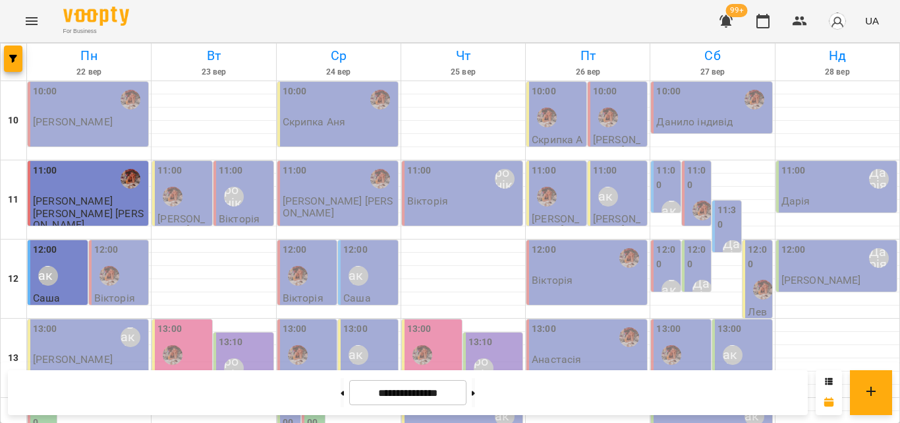
scroll to position [330, 0]
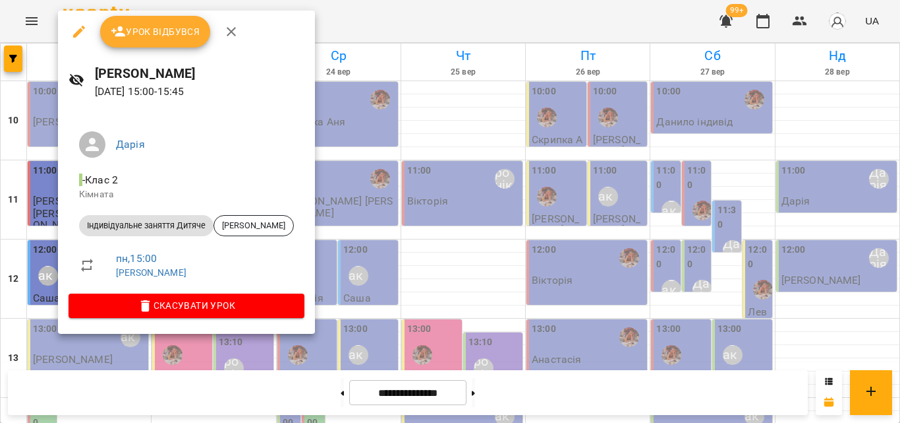
click at [338, 14] on div at bounding box center [450, 211] width 900 height 423
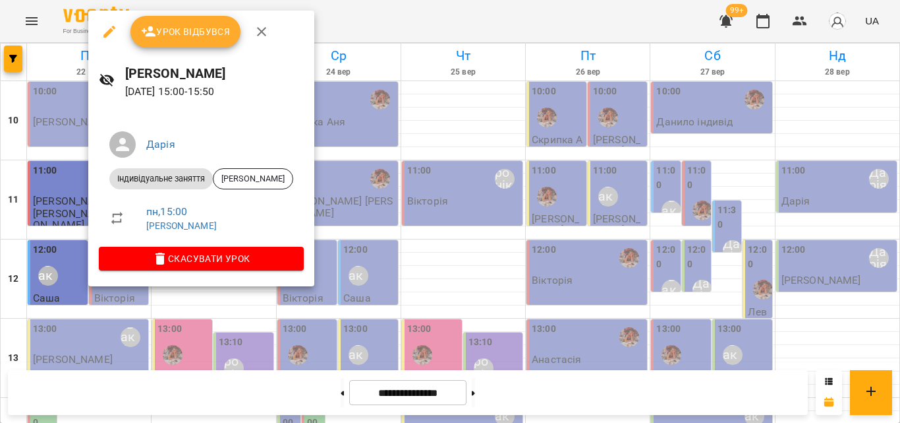
click at [334, 20] on div at bounding box center [450, 211] width 900 height 423
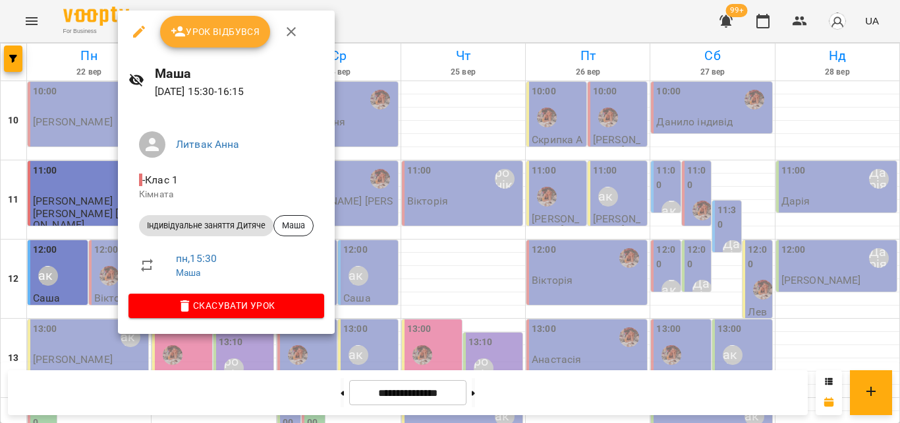
click at [397, 22] on div at bounding box center [450, 211] width 900 height 423
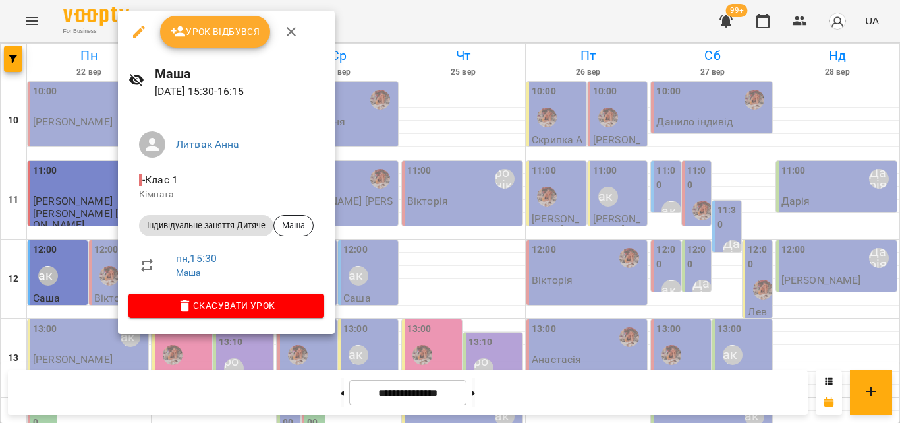
drag, startPoint x: 370, startPoint y: 28, endPoint x: 359, endPoint y: 41, distance: 16.8
click at [371, 29] on div at bounding box center [450, 211] width 900 height 423
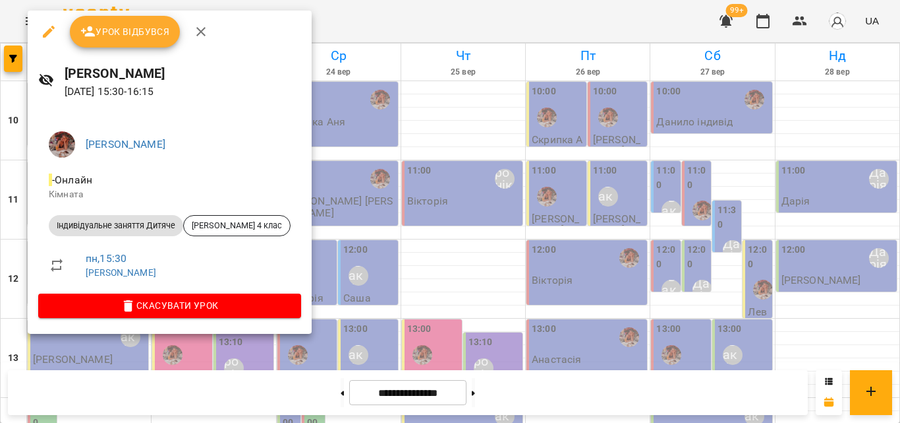
click at [370, 30] on div at bounding box center [450, 211] width 900 height 423
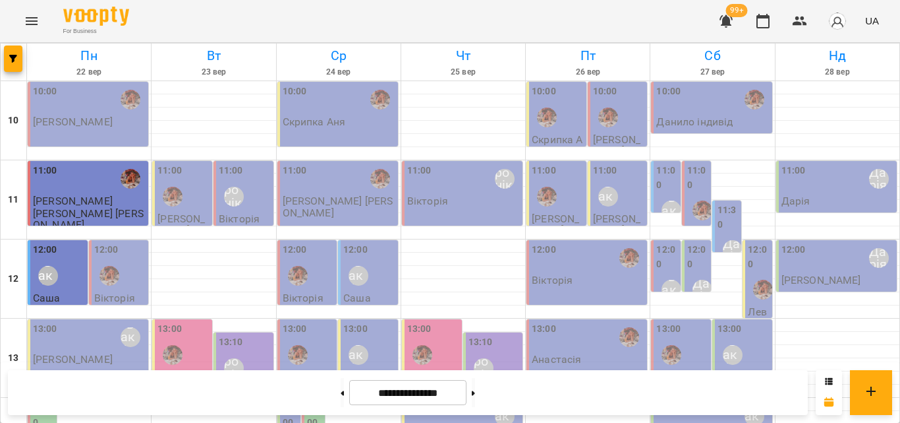
scroll to position [0, 0]
drag, startPoint x: 790, startPoint y: 6, endPoint x: 802, endPoint y: 15, distance: 14.1
click at [790, 7] on div "99+ UA" at bounding box center [798, 21] width 174 height 34
click at [802, 15] on icon "button" at bounding box center [800, 21] width 16 height 16
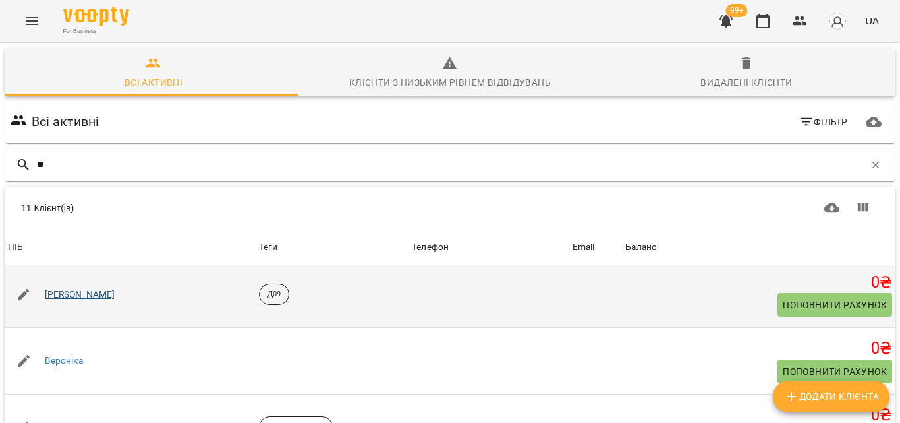
scroll to position [198, 0]
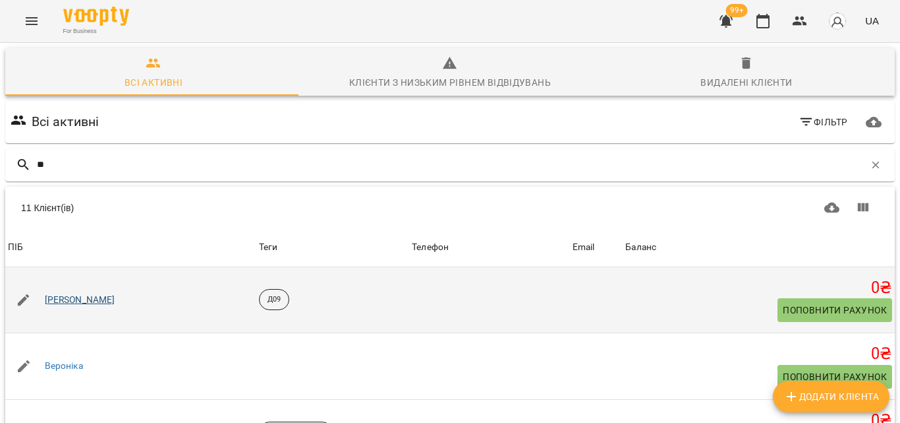
type input "**"
click at [79, 302] on link "[PERSON_NAME]" at bounding box center [80, 299] width 71 height 13
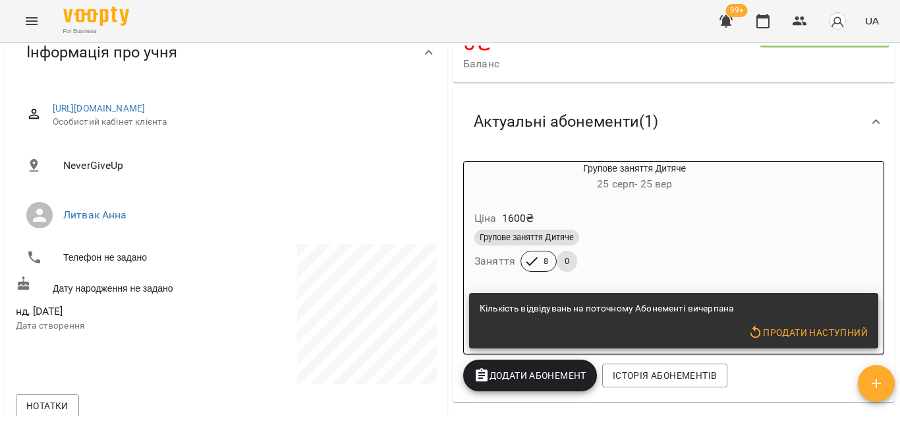
scroll to position [198, 0]
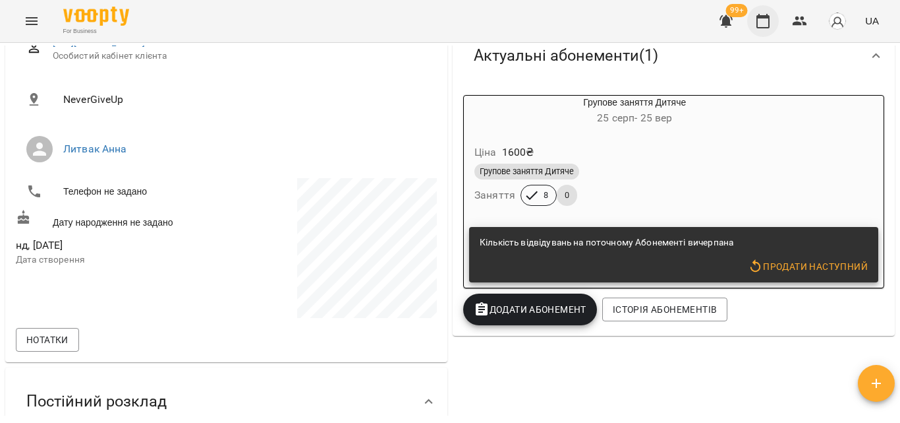
click at [767, 18] on icon "button" at bounding box center [763, 21] width 13 height 15
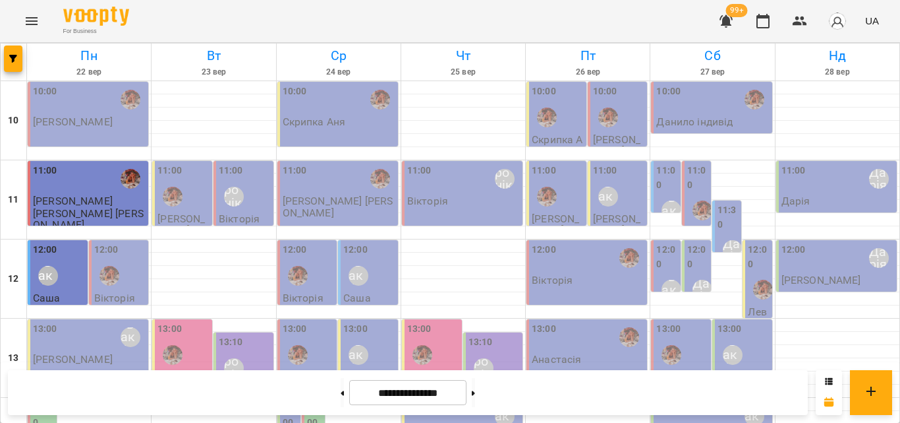
scroll to position [395, 0]
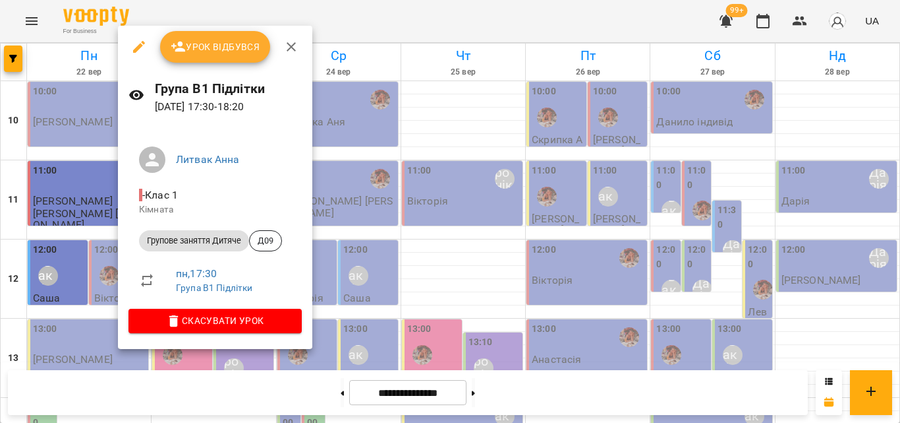
click at [403, 15] on div at bounding box center [450, 211] width 900 height 423
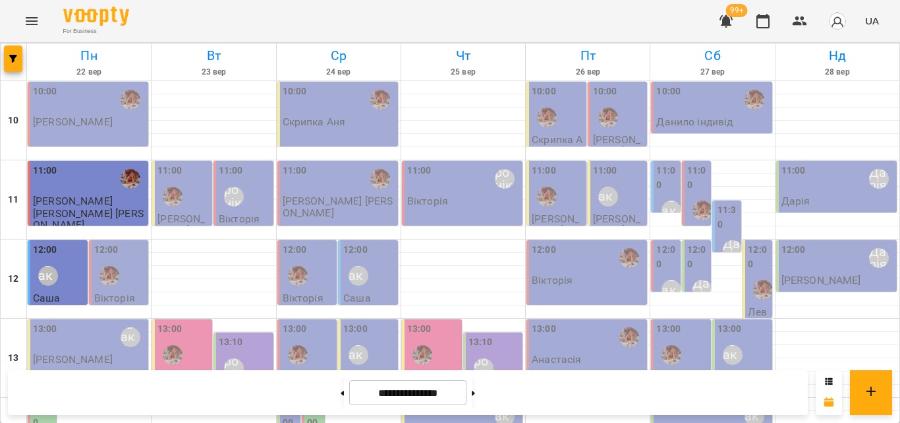
scroll to position [588, 0]
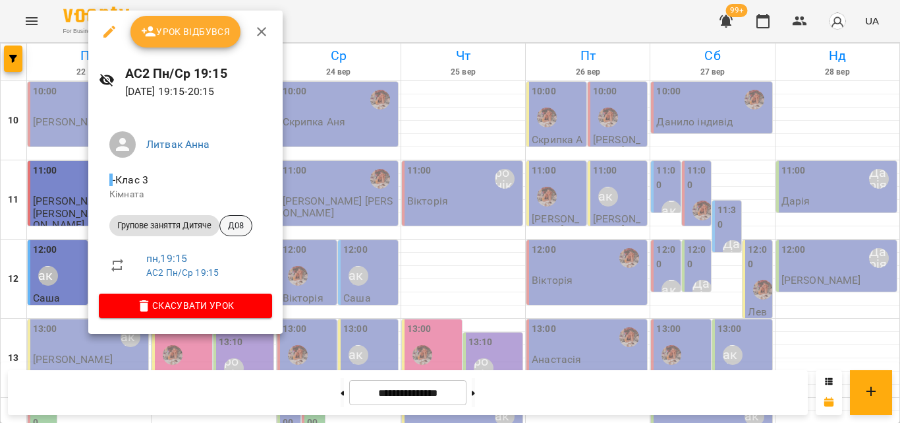
click at [238, 227] on span "Д08" at bounding box center [236, 225] width 32 height 12
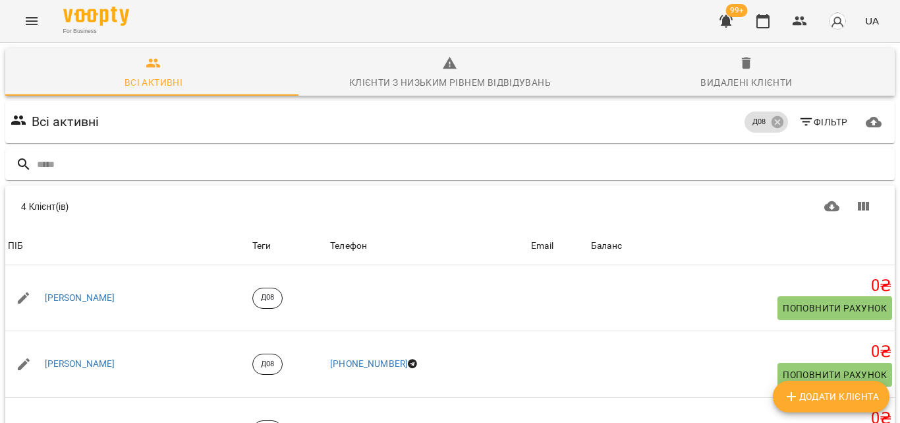
scroll to position [136, 0]
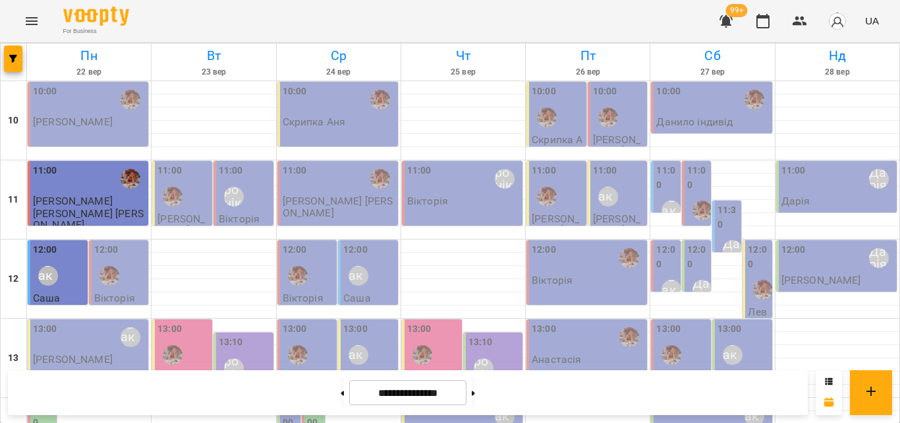
scroll to position [588, 0]
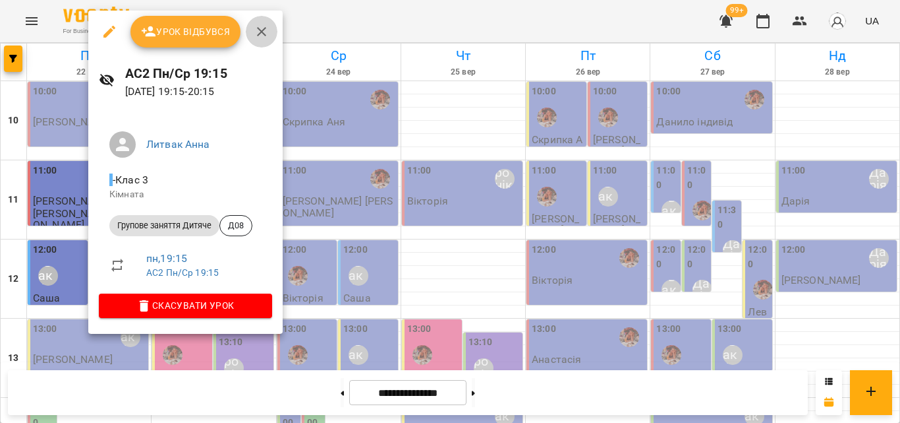
click at [270, 37] on button "button" at bounding box center [262, 32] width 32 height 32
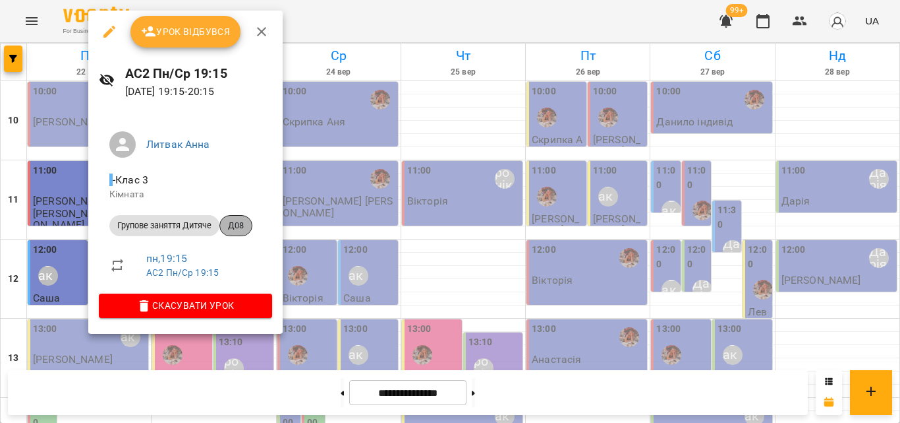
click at [247, 221] on span "Д08" at bounding box center [236, 225] width 32 height 12
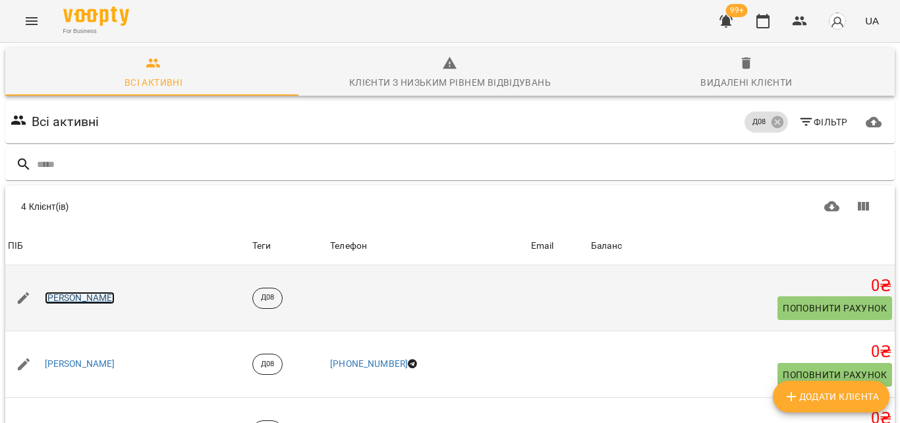
click at [67, 300] on link "[PERSON_NAME]" at bounding box center [80, 297] width 71 height 13
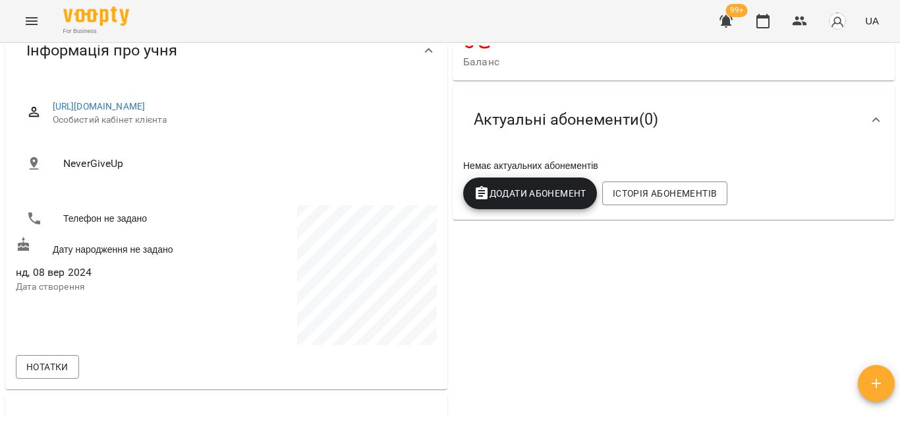
scroll to position [132, 0]
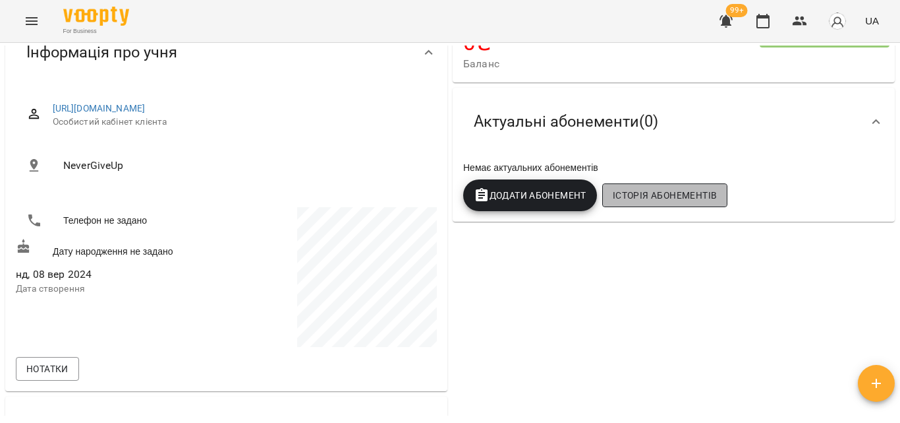
click at [636, 203] on span "Історія абонементів" at bounding box center [665, 195] width 104 height 16
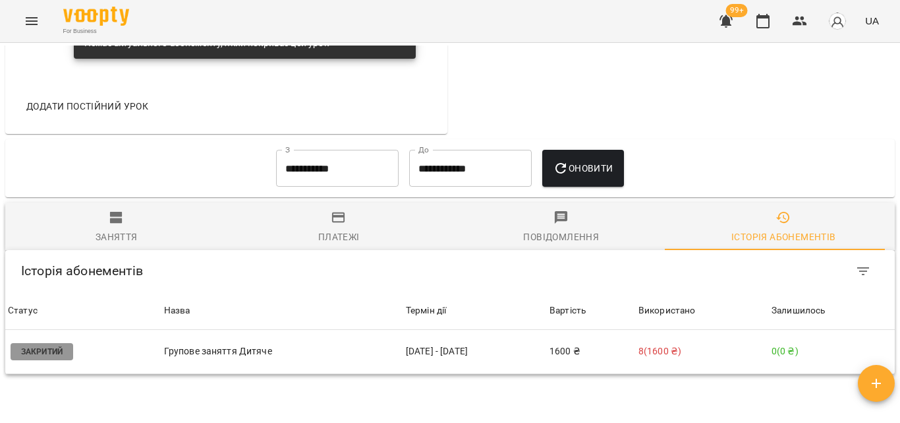
scroll to position [912, 0]
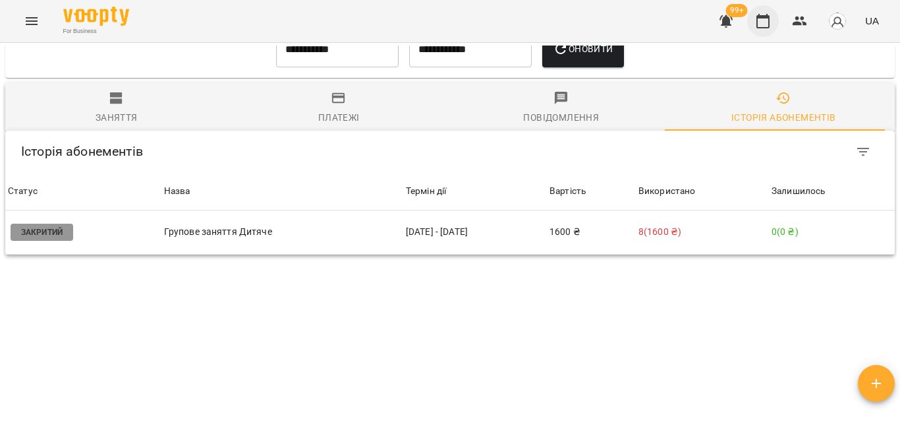
click at [768, 25] on icon "button" at bounding box center [763, 21] width 16 height 16
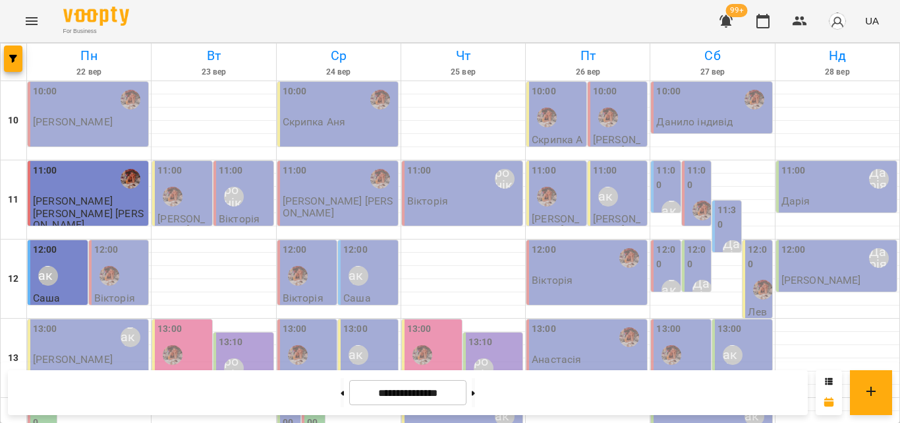
scroll to position [324, 0]
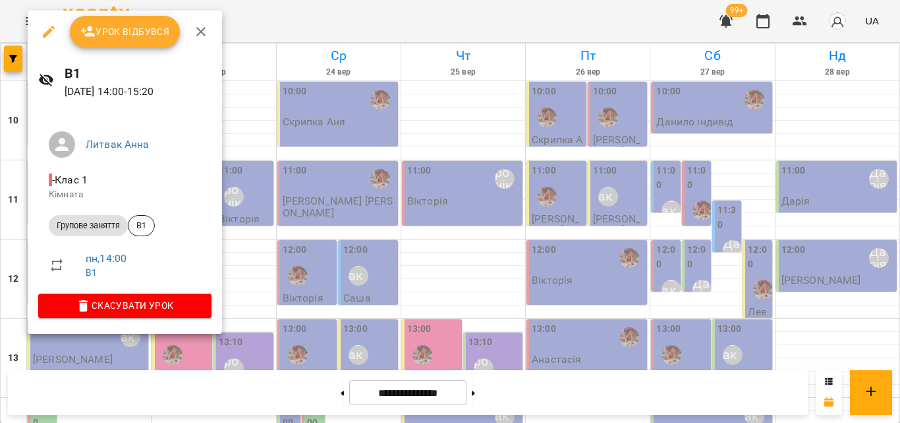
click at [247, 13] on div at bounding box center [450, 211] width 900 height 423
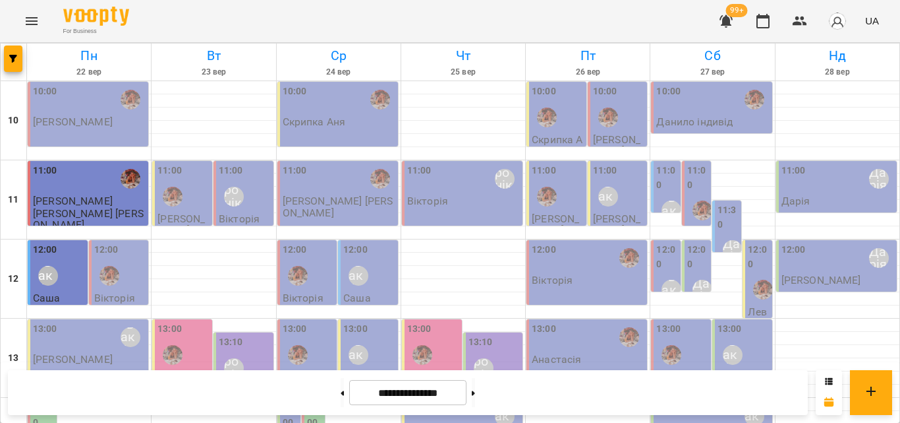
scroll to position [127, 0]
click at [77, 322] on div "13:00 [PERSON_NAME]" at bounding box center [89, 337] width 113 height 30
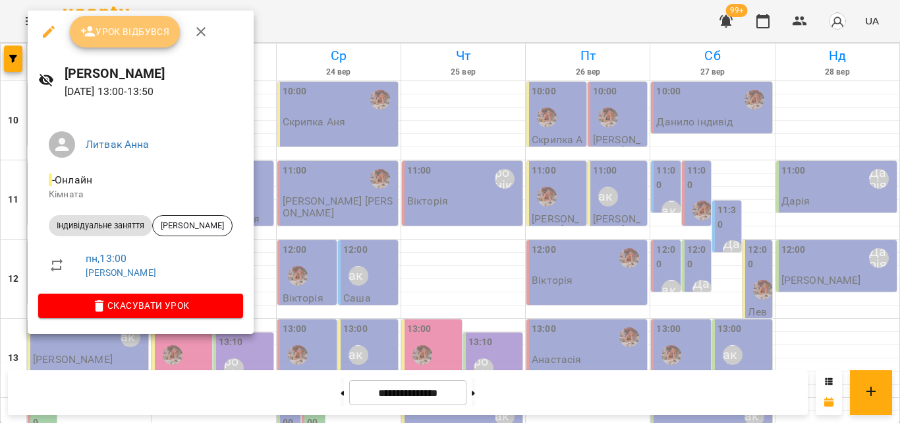
click at [146, 20] on button "Урок відбувся" at bounding box center [125, 32] width 111 height 32
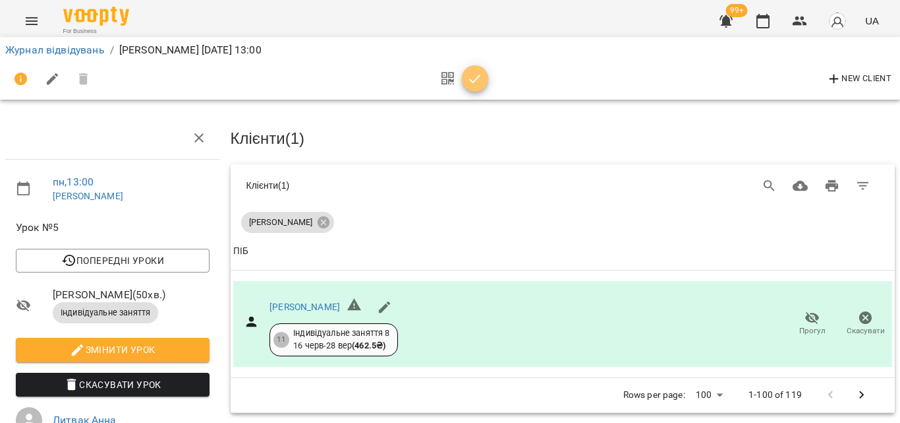
click at [479, 86] on icon "button" at bounding box center [475, 79] width 16 height 16
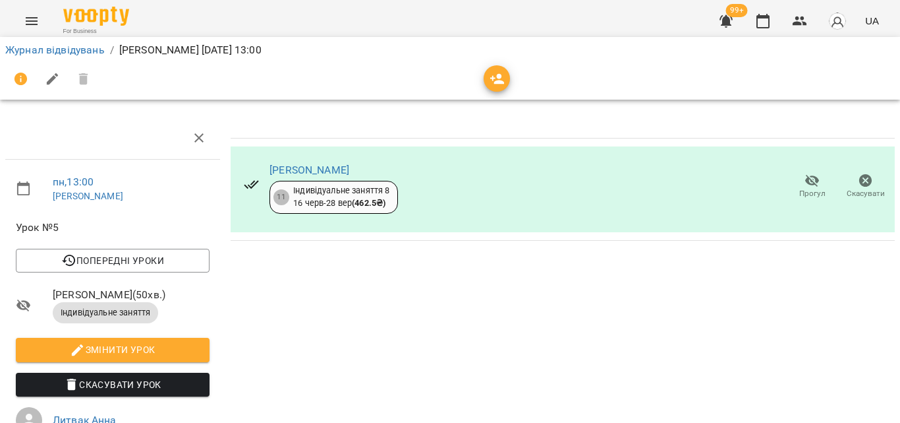
click at [756, 34] on div "Журнал відвідувань / [PERSON_NAME] [DATE] 13:00" at bounding box center [450, 68] width 906 height 68
click at [759, 34] on button "button" at bounding box center [763, 21] width 32 height 32
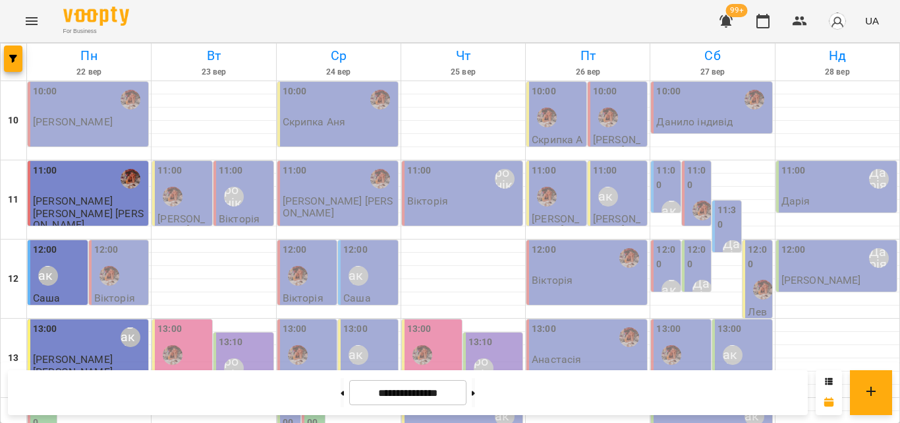
scroll to position [264, 0]
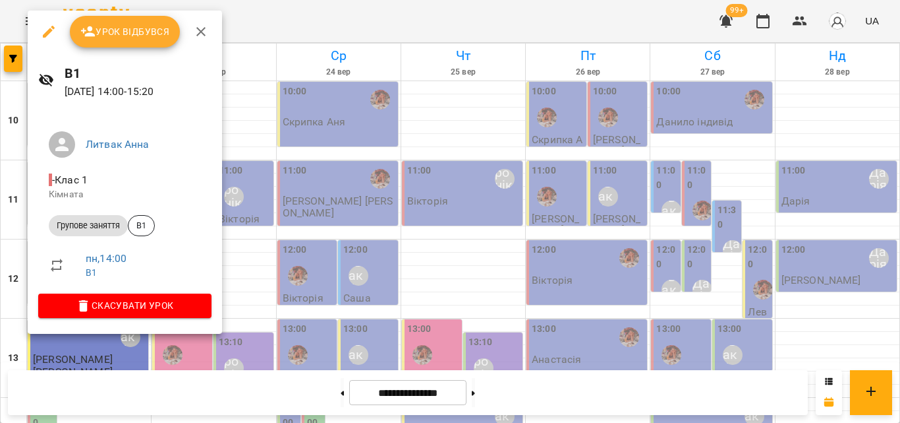
click at [256, 13] on div at bounding box center [450, 211] width 900 height 423
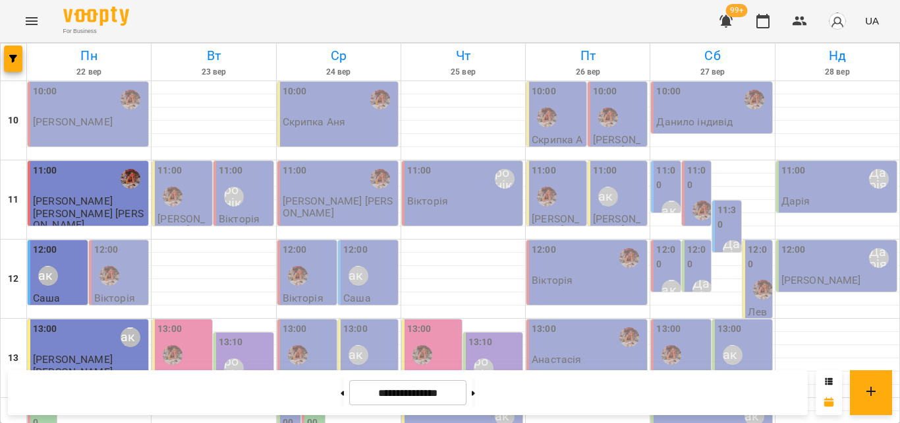
scroll to position [198, 0]
click at [43, 322] on div "13:00" at bounding box center [45, 337] width 24 height 30
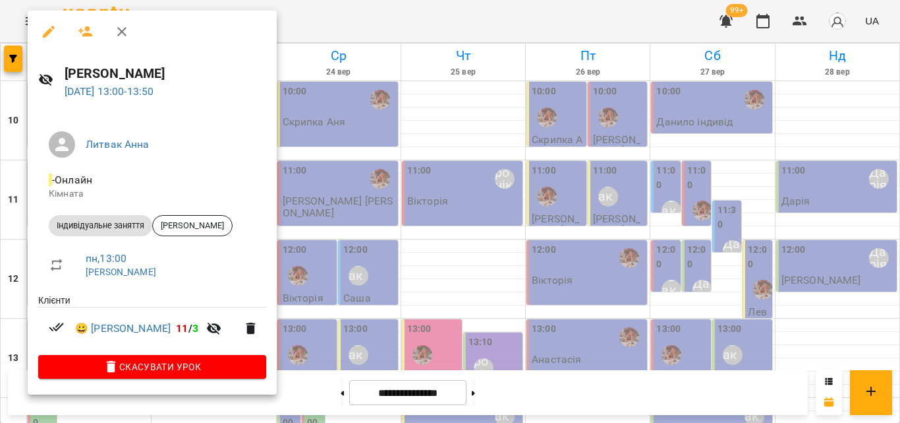
click at [396, 19] on div at bounding box center [450, 211] width 900 height 423
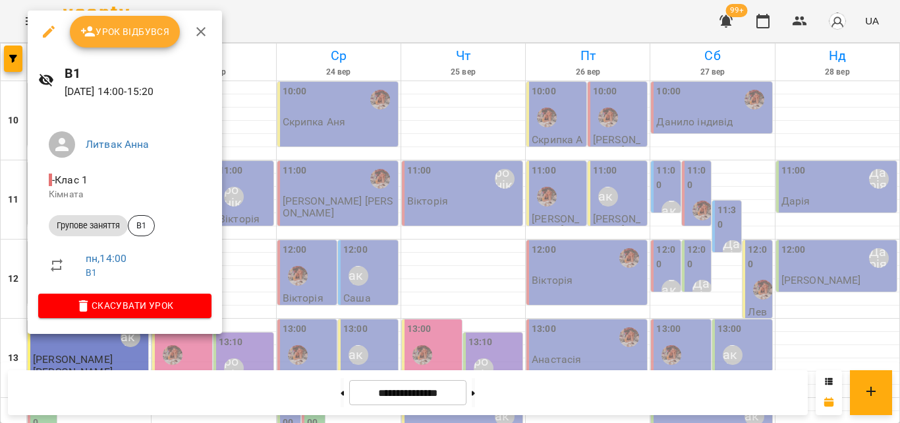
click at [268, 34] on div at bounding box center [450, 211] width 900 height 423
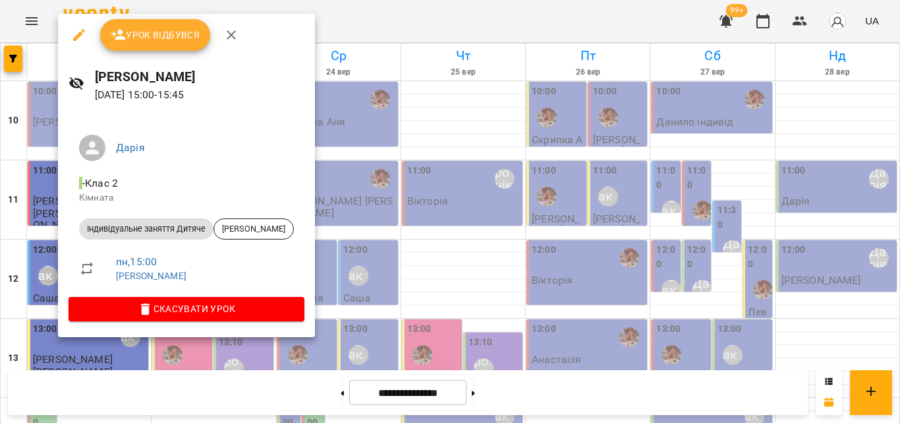
click at [362, 37] on div at bounding box center [450, 211] width 900 height 423
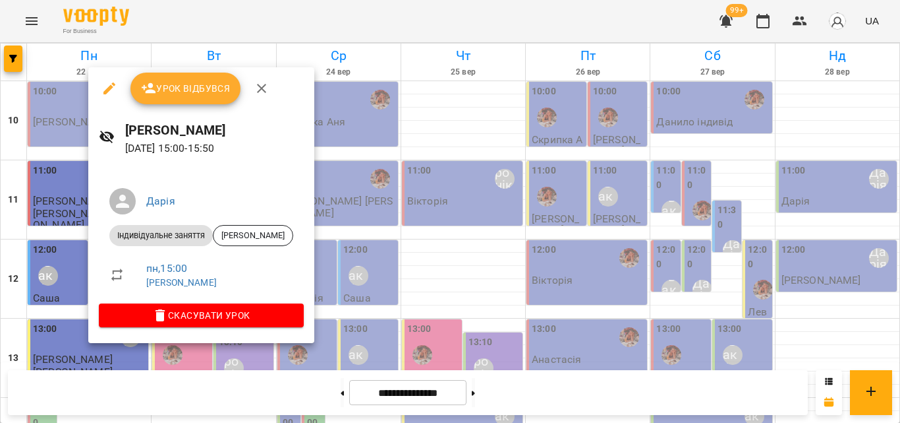
click at [366, 22] on div at bounding box center [450, 211] width 900 height 423
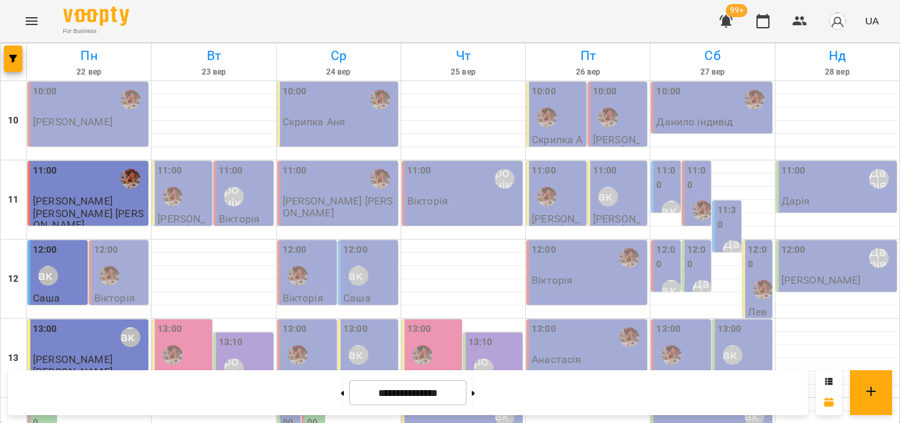
scroll to position [330, 0]
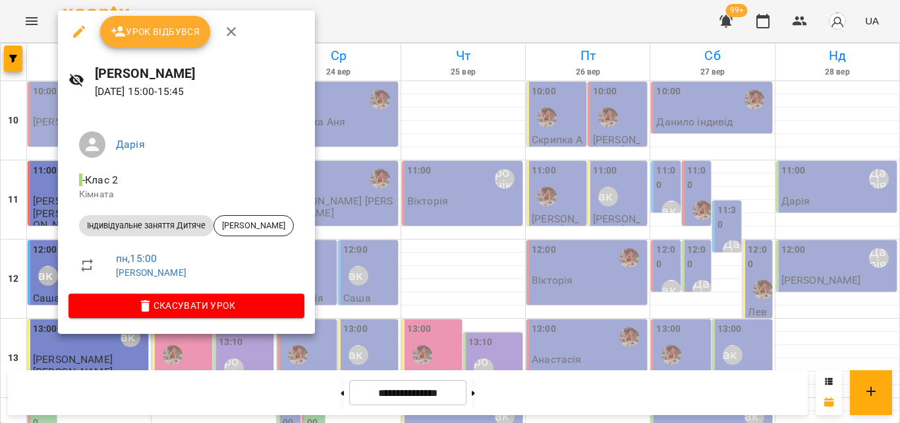
click at [374, 7] on div at bounding box center [450, 211] width 900 height 423
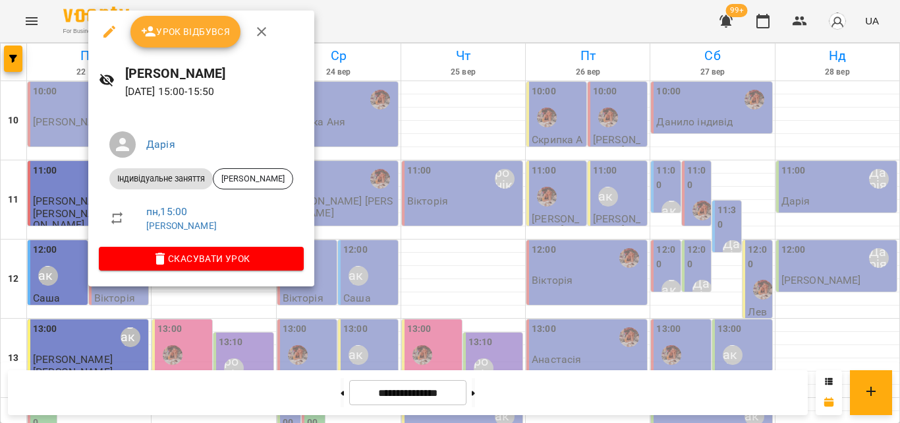
click at [359, 6] on div at bounding box center [450, 211] width 900 height 423
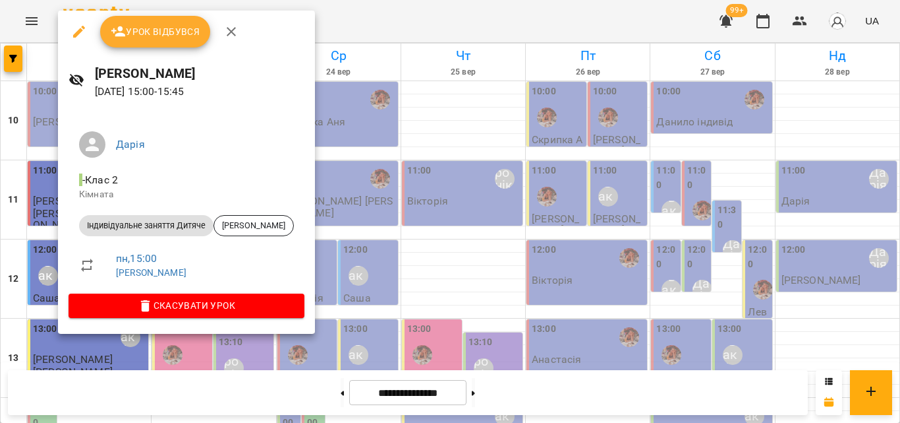
click at [343, 22] on div at bounding box center [450, 211] width 900 height 423
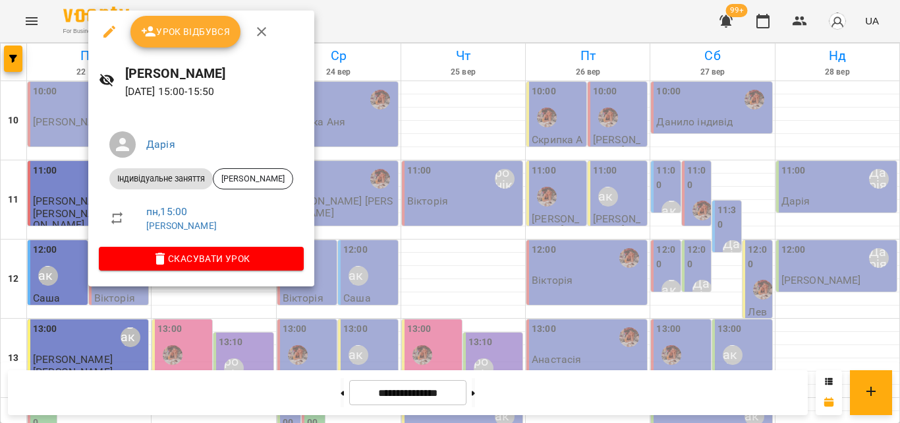
click at [350, 17] on div at bounding box center [450, 211] width 900 height 423
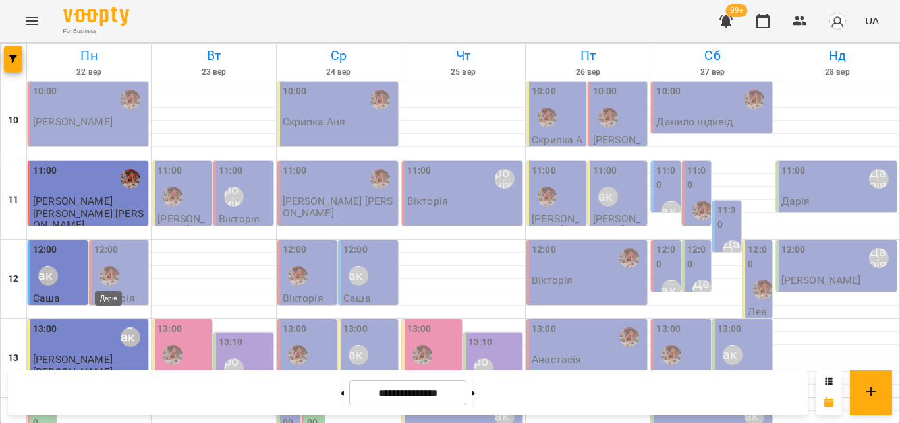
scroll to position [198, 0]
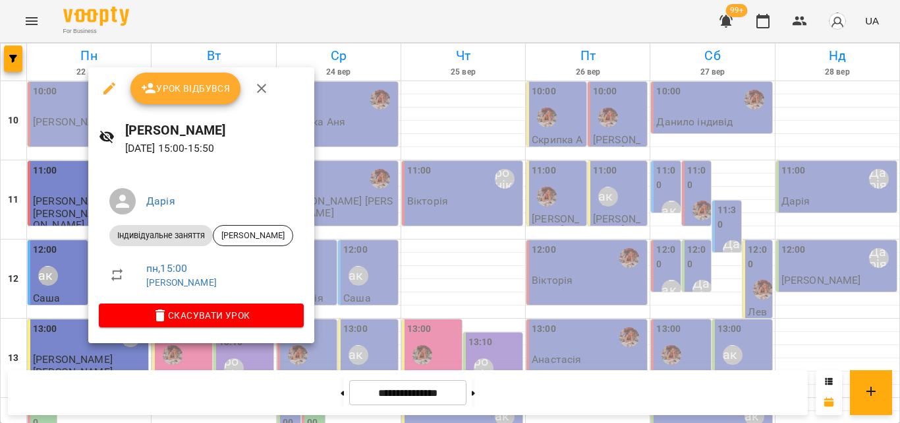
click at [380, 26] on div at bounding box center [450, 211] width 900 height 423
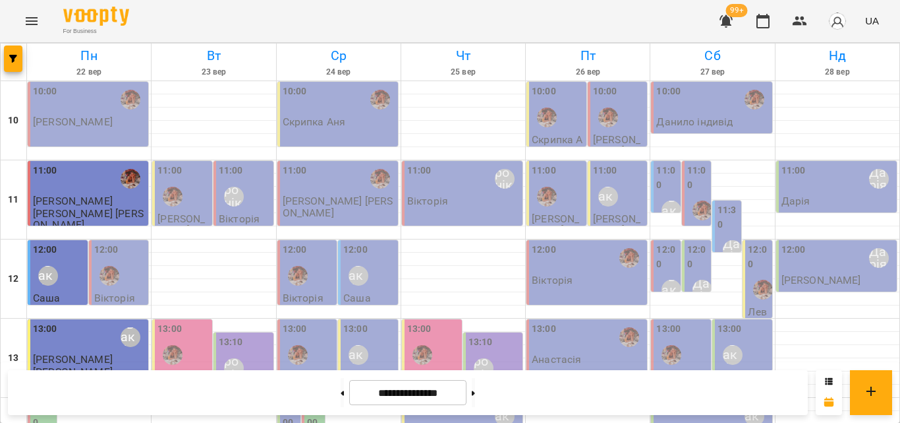
scroll to position [264, 0]
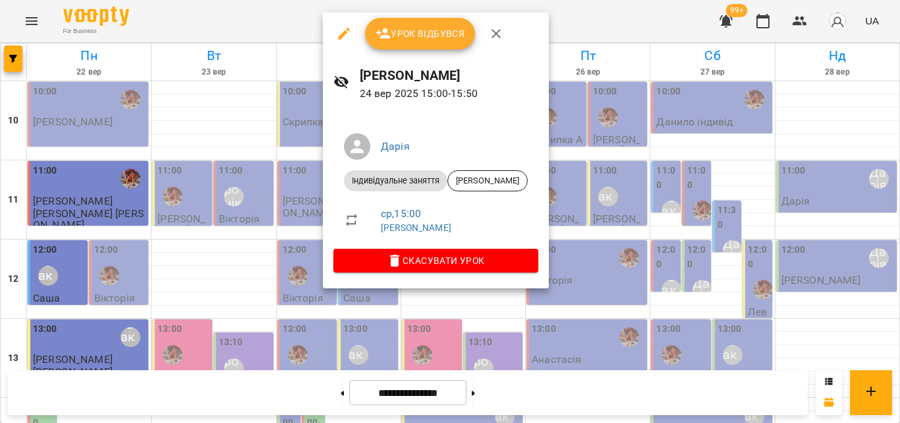
drag, startPoint x: 304, startPoint y: 22, endPoint x: 299, endPoint y: 150, distance: 128.0
click at [303, 22] on div at bounding box center [450, 211] width 900 height 423
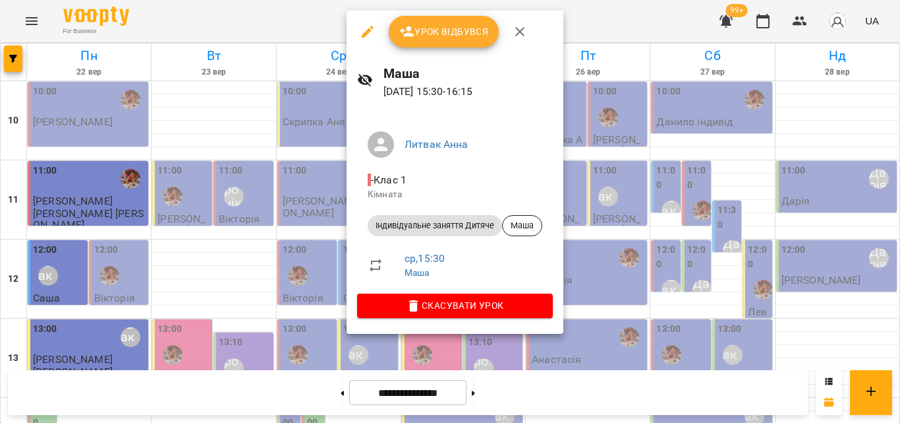
click at [289, 32] on div at bounding box center [450, 211] width 900 height 423
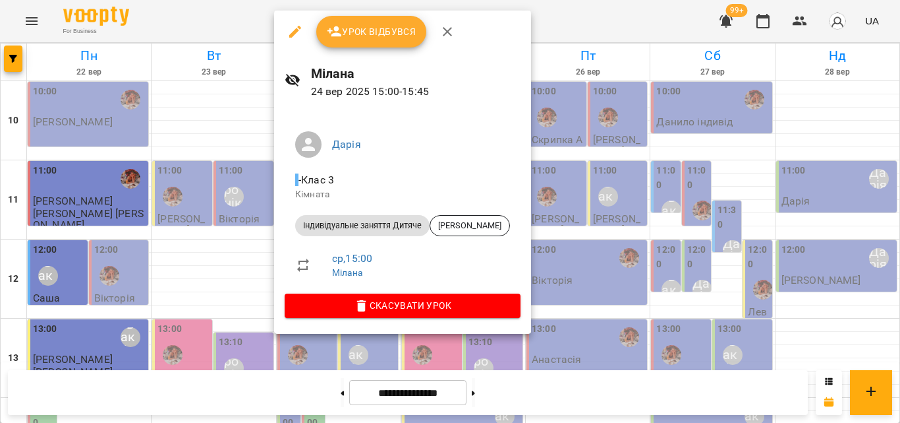
click at [246, 24] on div at bounding box center [450, 211] width 900 height 423
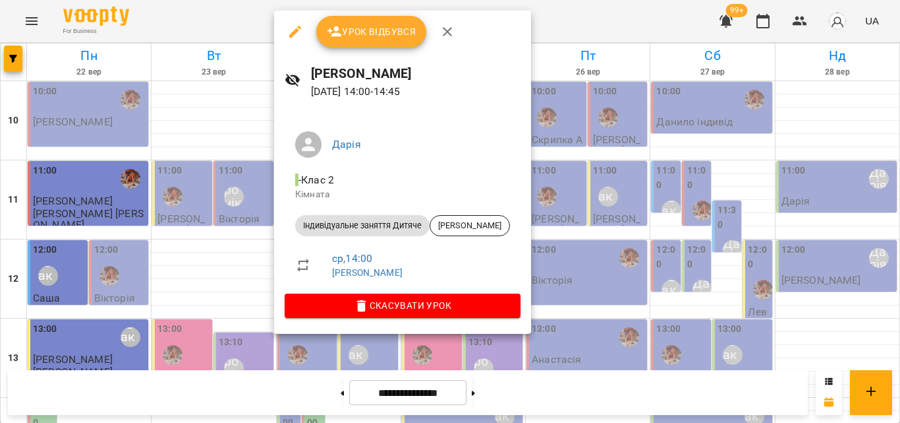
click at [244, 13] on div at bounding box center [450, 211] width 900 height 423
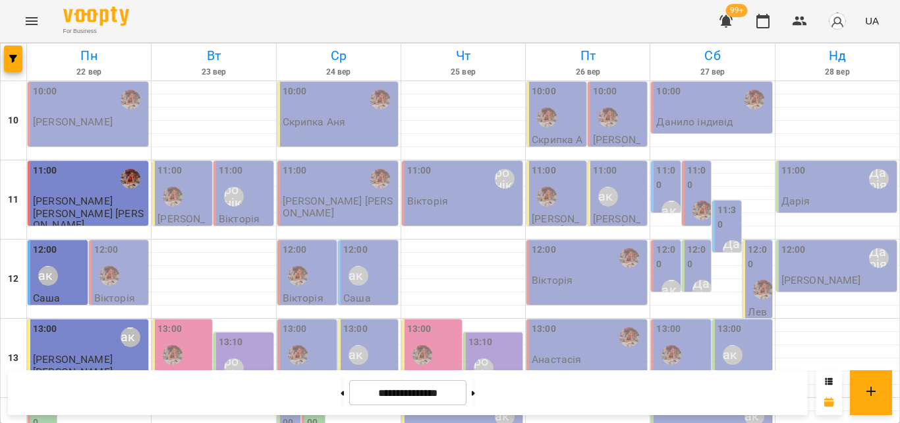
click at [37, 401] on label "14:00" at bounding box center [43, 415] width 21 height 28
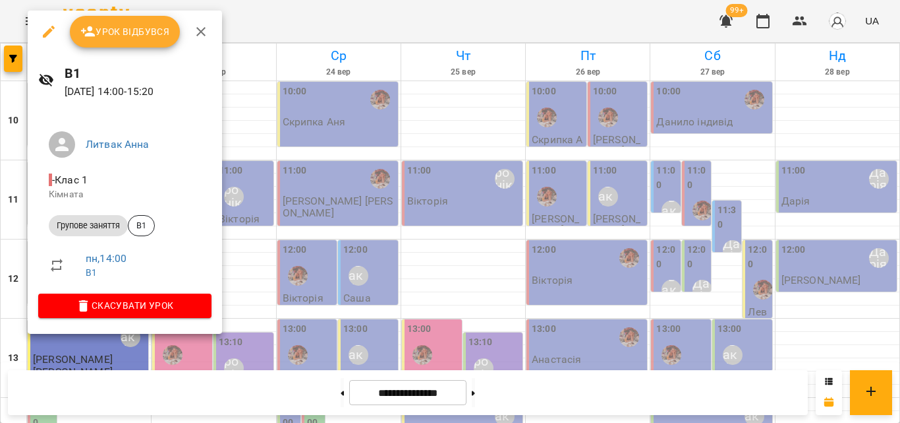
click at [284, 34] on div at bounding box center [450, 211] width 900 height 423
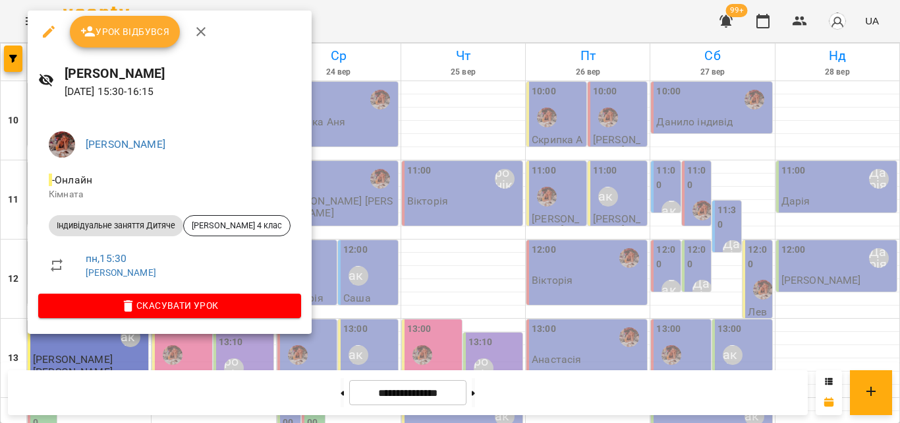
click at [326, 25] on div at bounding box center [450, 211] width 900 height 423
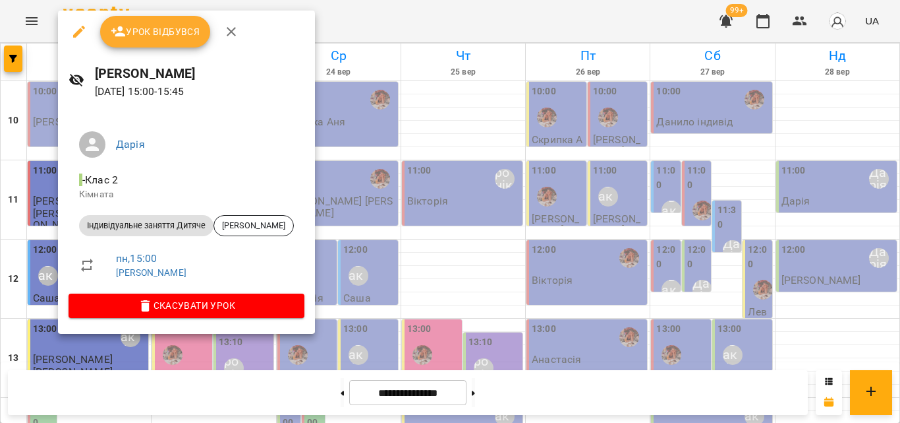
click at [370, 15] on div at bounding box center [450, 211] width 900 height 423
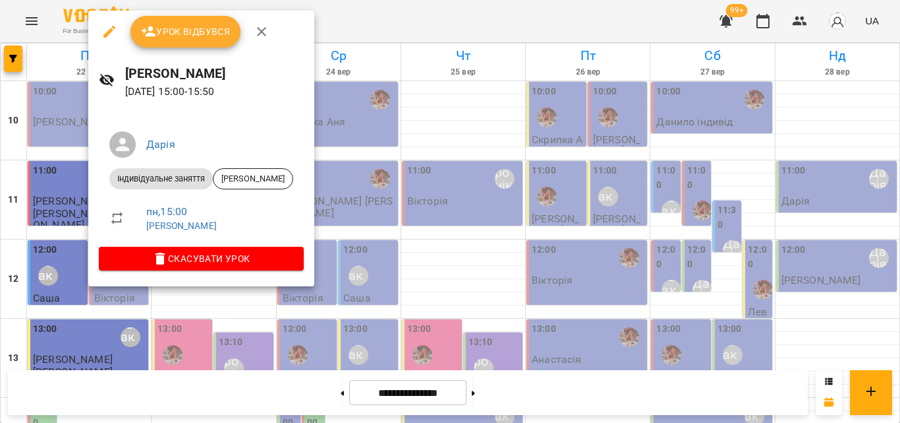
click at [375, 16] on div at bounding box center [450, 211] width 900 height 423
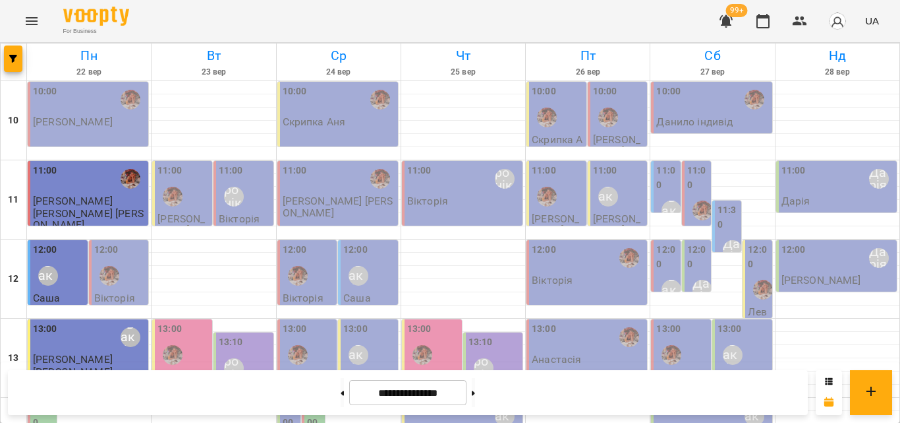
scroll to position [330, 0]
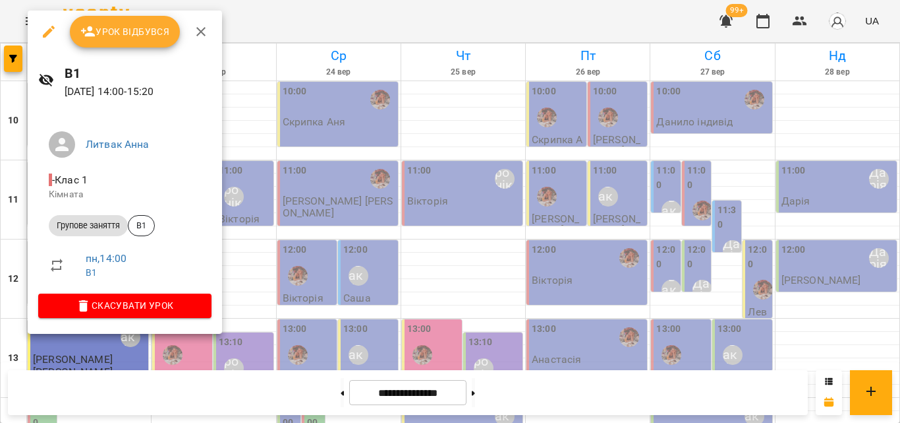
drag, startPoint x: 248, startPoint y: 29, endPoint x: 239, endPoint y: 39, distance: 13.1
click at [246, 32] on div at bounding box center [450, 211] width 900 height 423
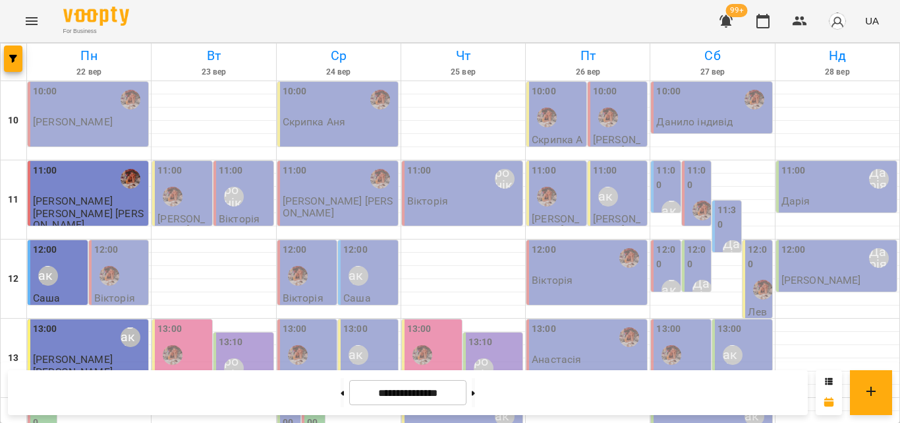
scroll to position [527, 0]
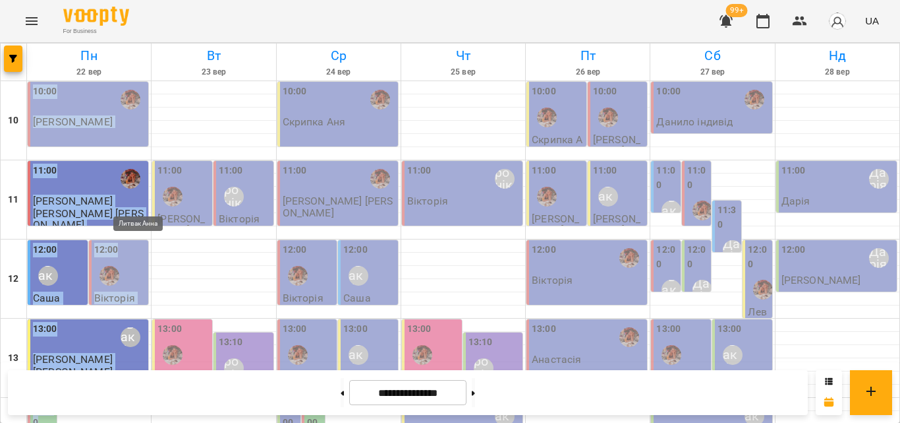
drag, startPoint x: 112, startPoint y: 200, endPoint x: 136, endPoint y: 189, distance: 26.8
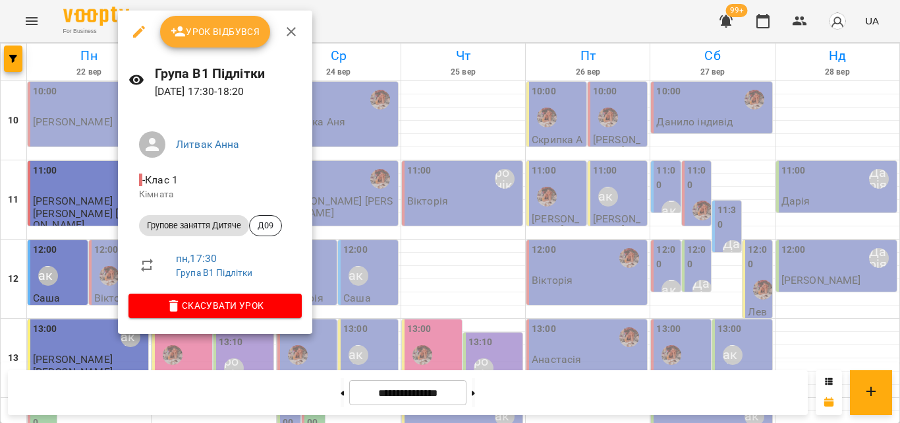
click at [349, 20] on div at bounding box center [450, 211] width 900 height 423
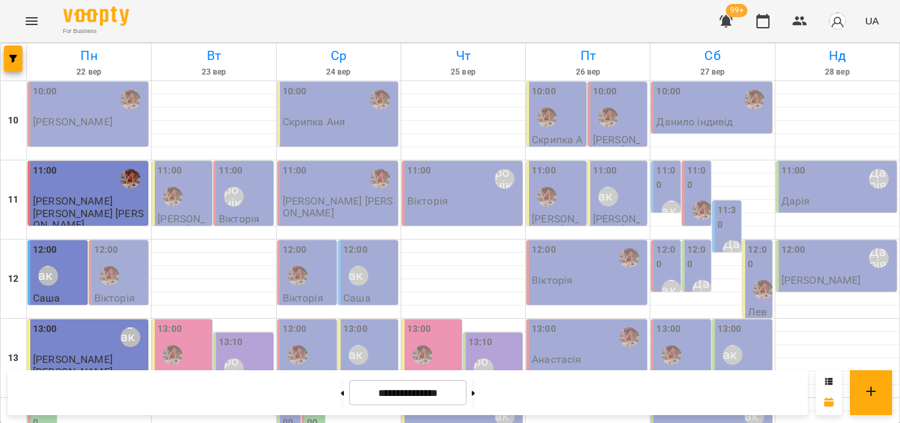
scroll to position [456, 0]
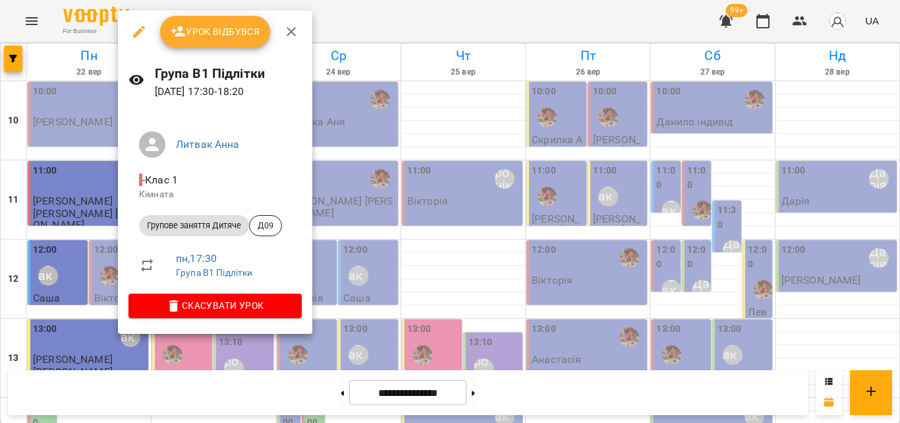
click at [68, 13] on div at bounding box center [450, 211] width 900 height 423
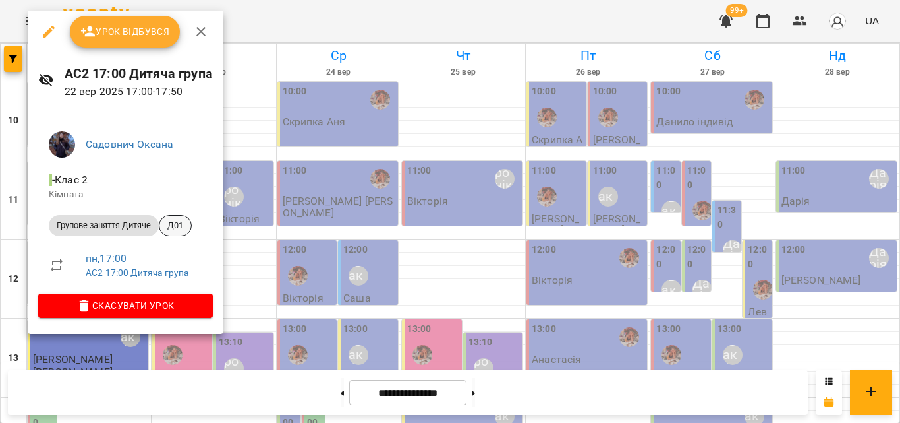
click at [183, 221] on span "Д01" at bounding box center [176, 225] width 32 height 12
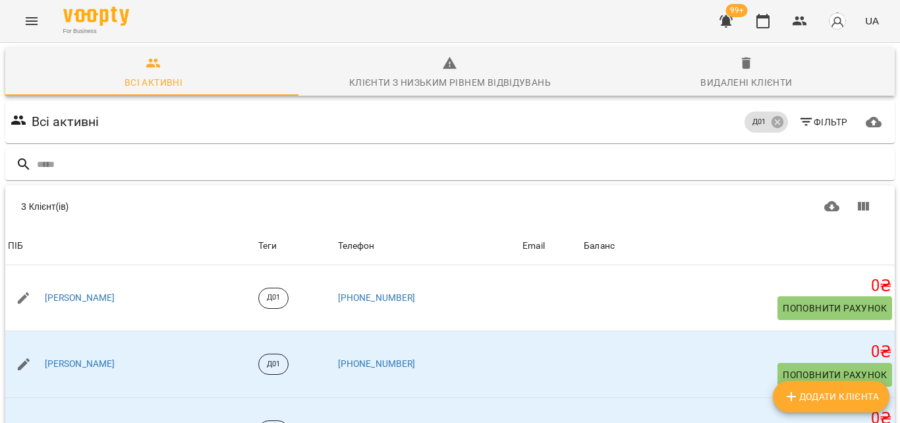
scroll to position [71, 0]
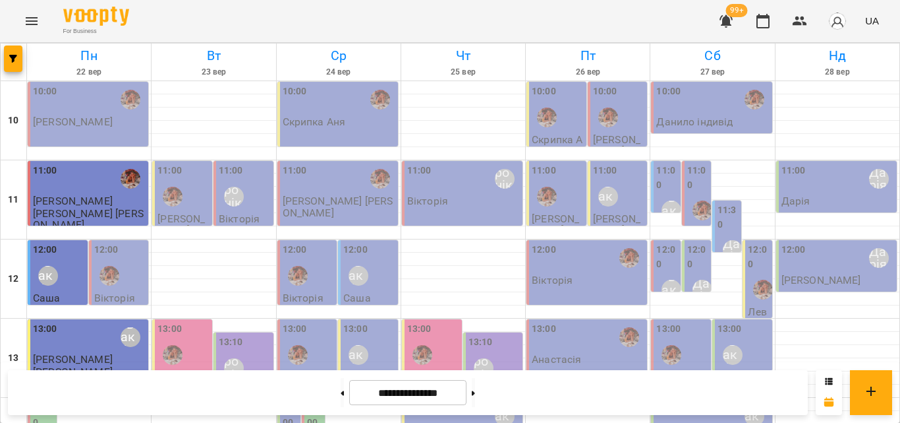
scroll to position [461, 0]
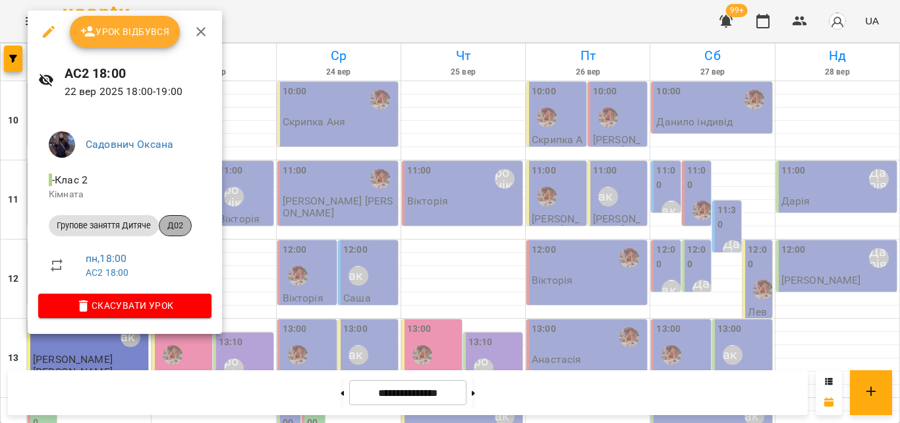
click at [166, 225] on span "Д02" at bounding box center [176, 225] width 32 height 12
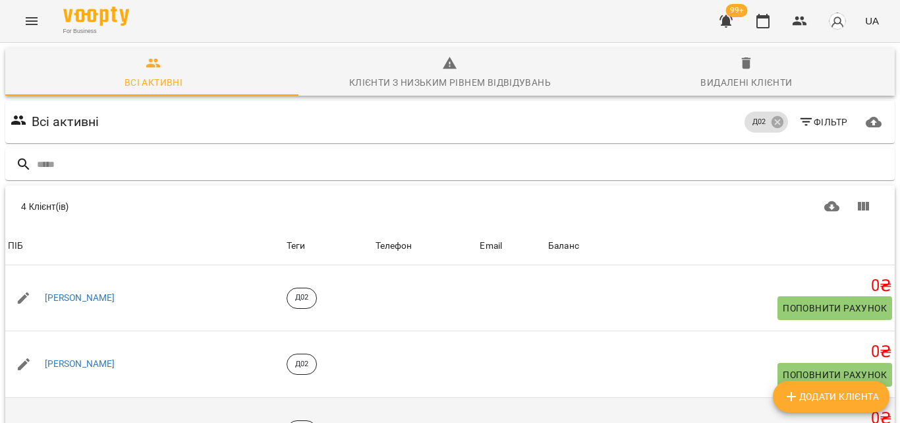
scroll to position [136, 0]
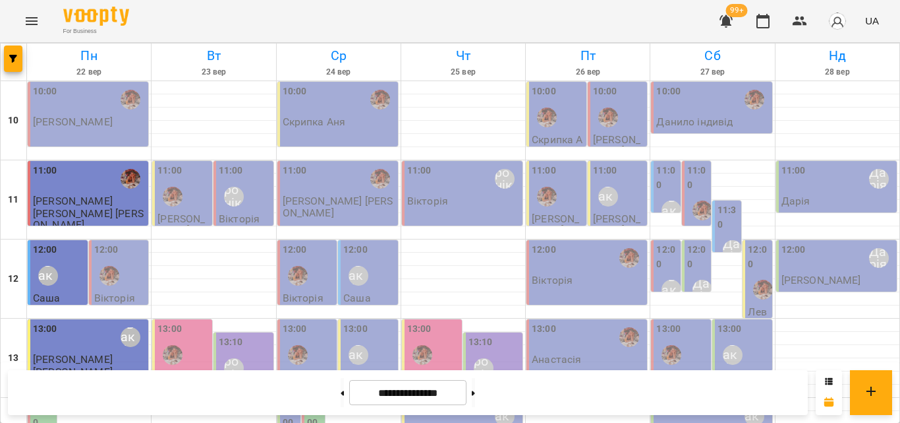
scroll to position [588, 0]
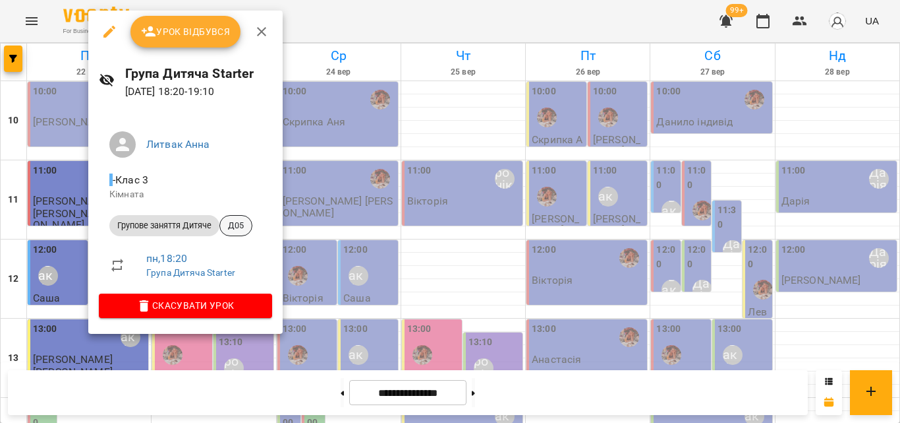
click at [243, 219] on div "Д05" at bounding box center [235, 225] width 33 height 21
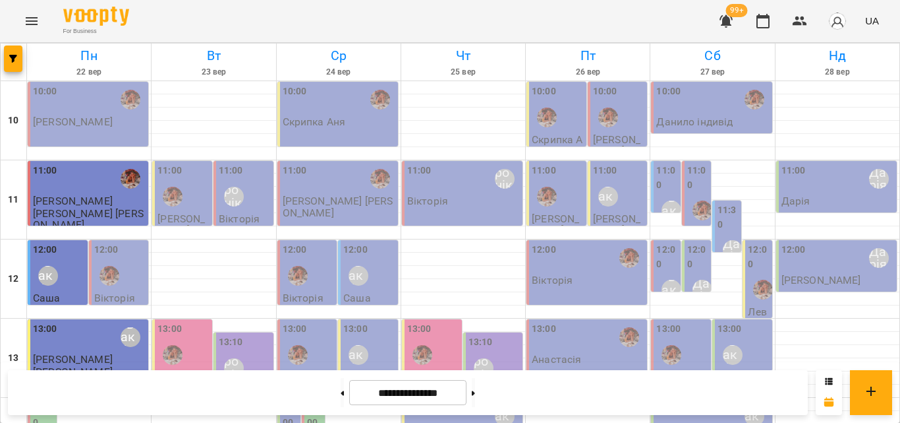
scroll to position [588, 0]
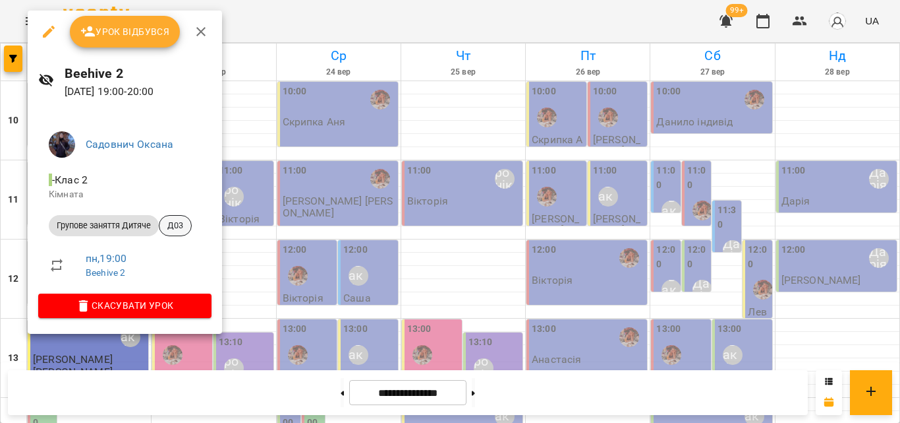
click at [175, 233] on div "Д03" at bounding box center [175, 225] width 33 height 21
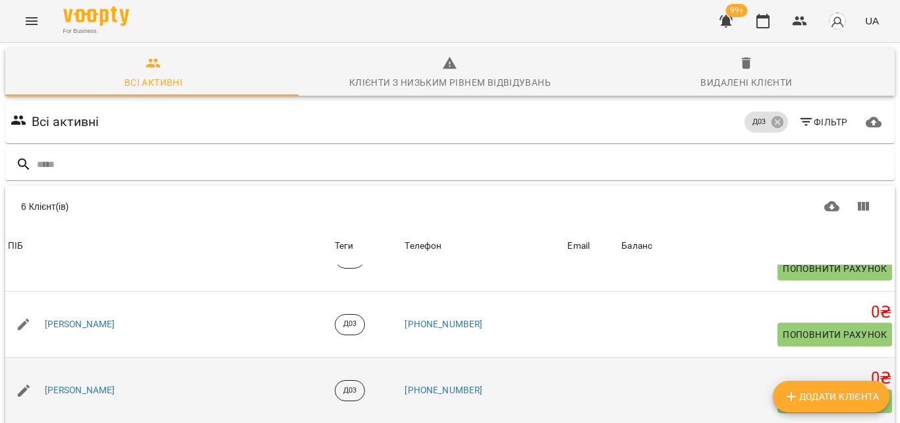
scroll to position [163, 0]
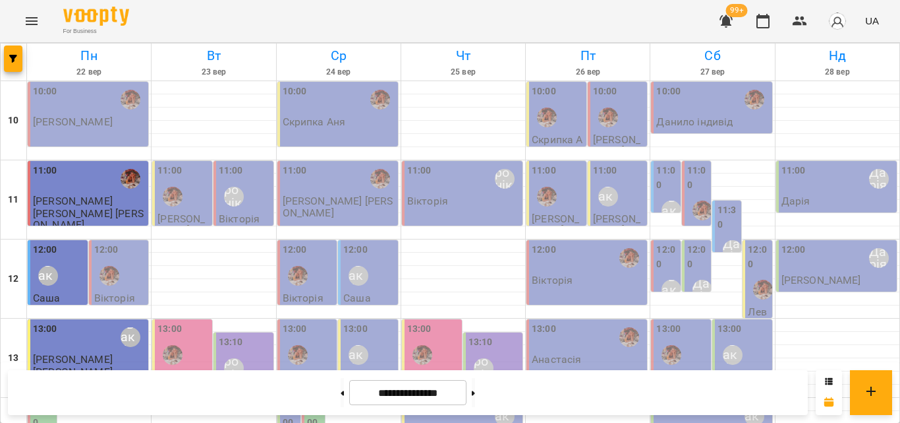
scroll to position [588, 0]
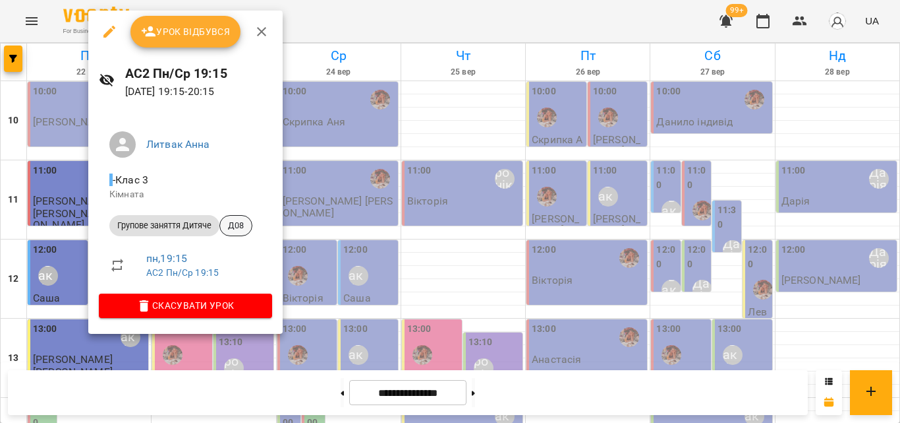
click at [243, 225] on span "Д08" at bounding box center [236, 225] width 32 height 12
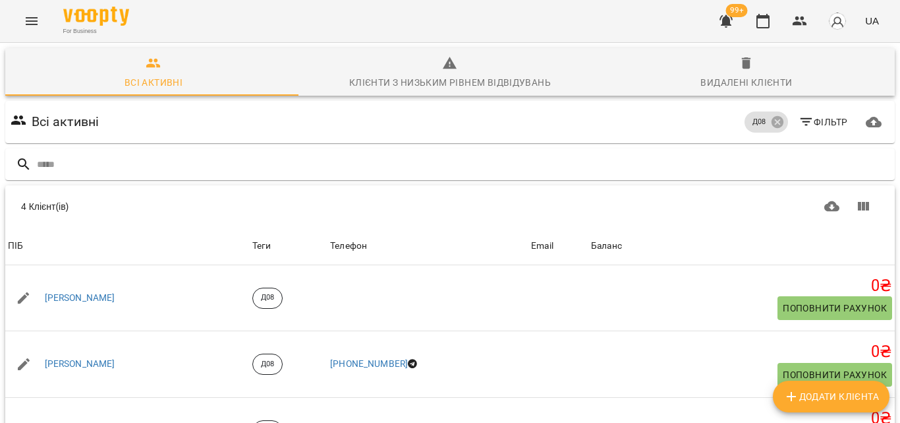
scroll to position [136, 0]
click at [763, 17] on icon "button" at bounding box center [763, 21] width 13 height 15
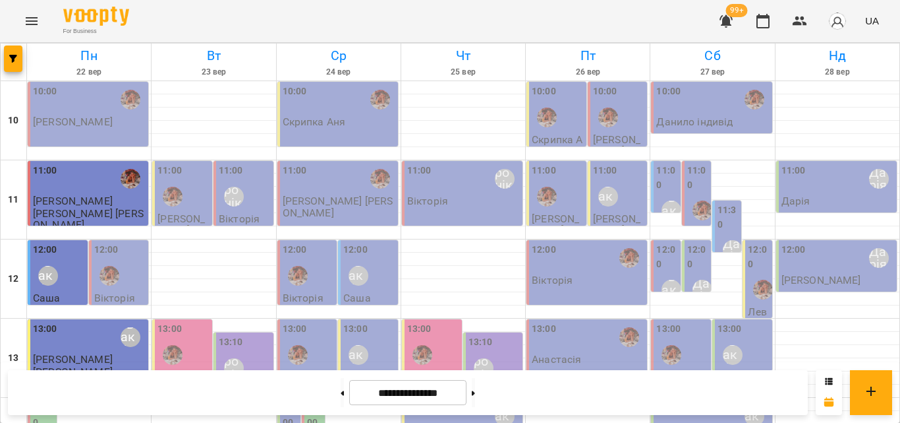
scroll to position [588, 0]
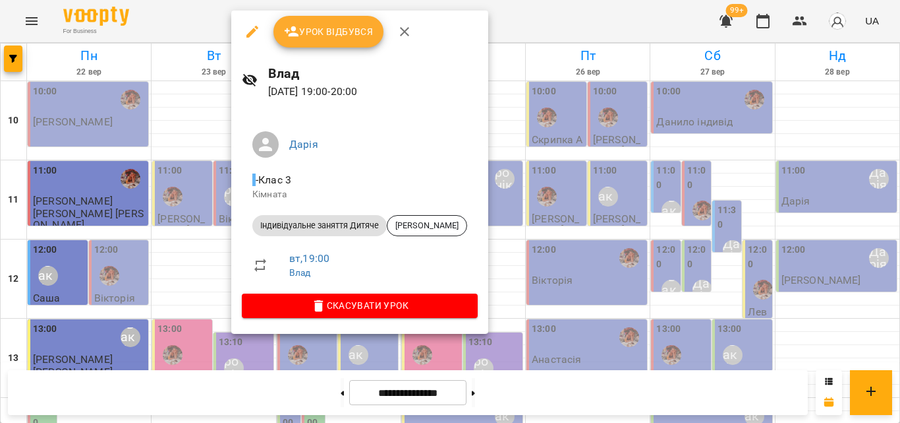
click at [203, 23] on div at bounding box center [450, 211] width 900 height 423
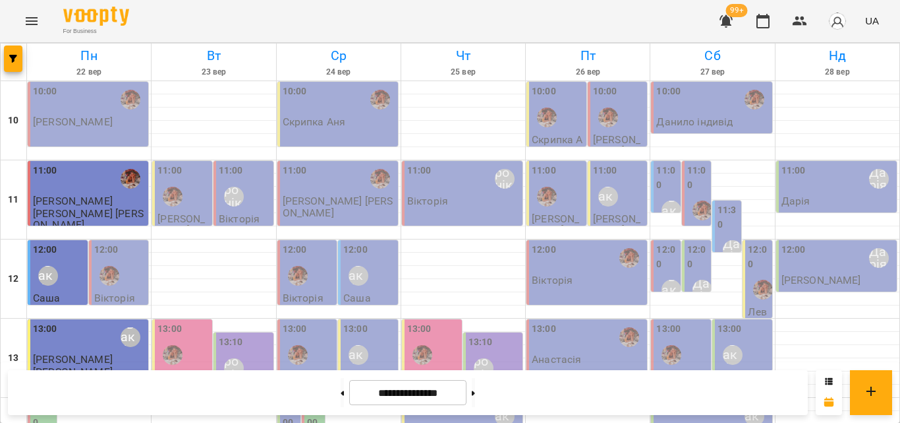
scroll to position [330, 0]
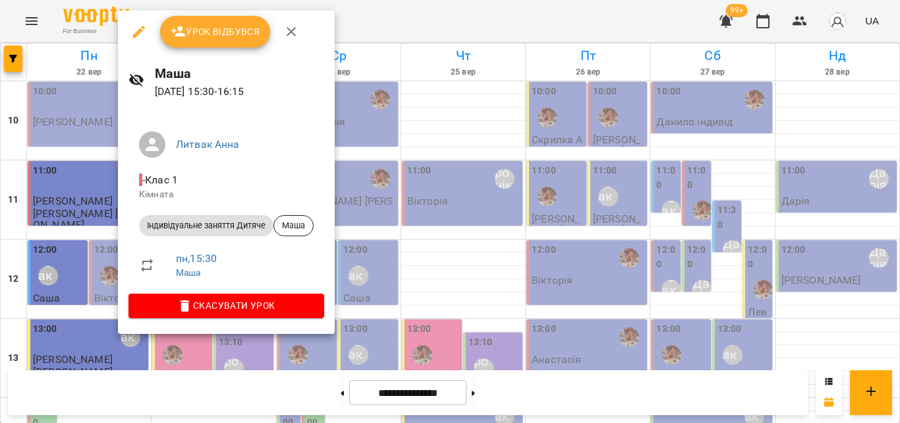
click at [397, 15] on div at bounding box center [450, 211] width 900 height 423
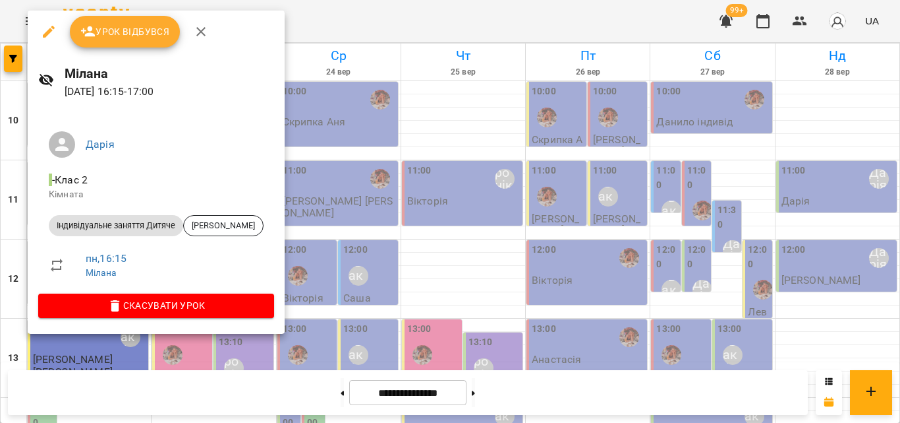
click at [314, 10] on div at bounding box center [450, 211] width 900 height 423
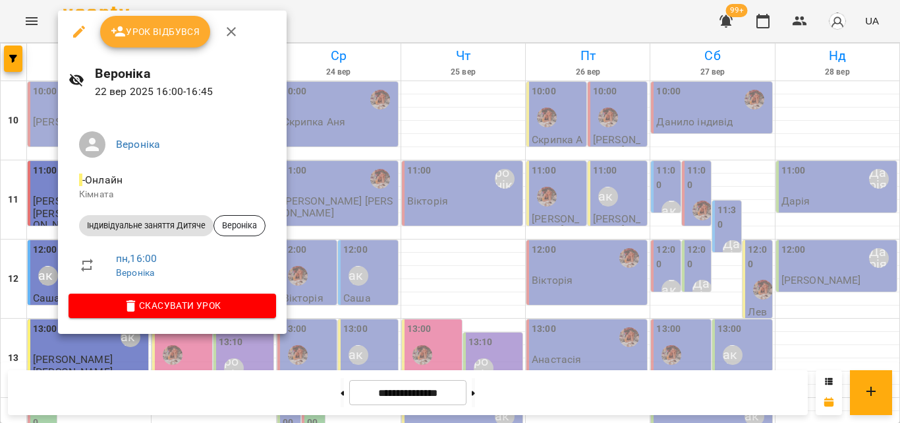
click at [343, 27] on div at bounding box center [450, 211] width 900 height 423
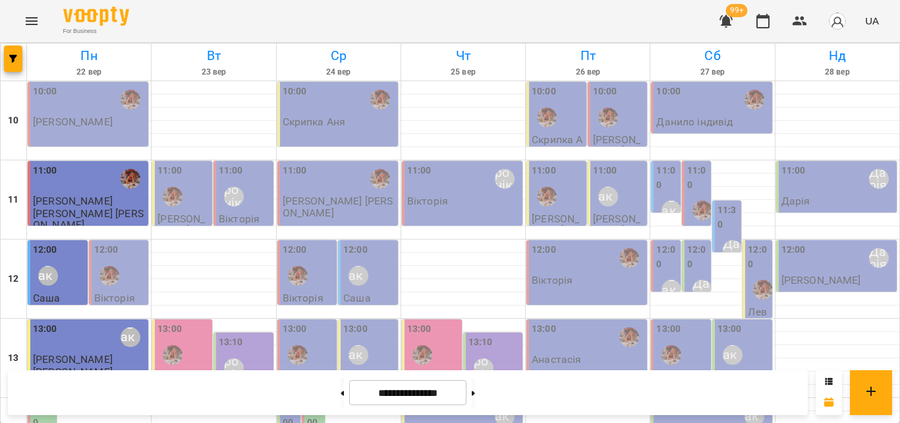
scroll to position [461, 0]
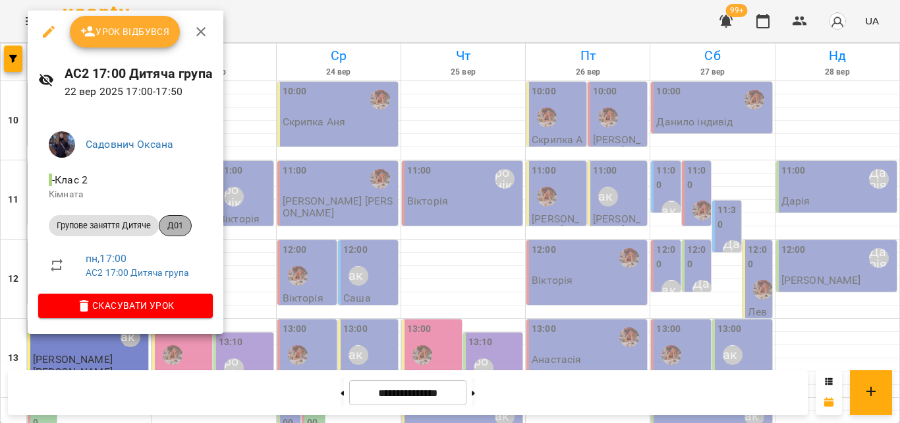
click at [180, 225] on span "Д01" at bounding box center [176, 225] width 32 height 12
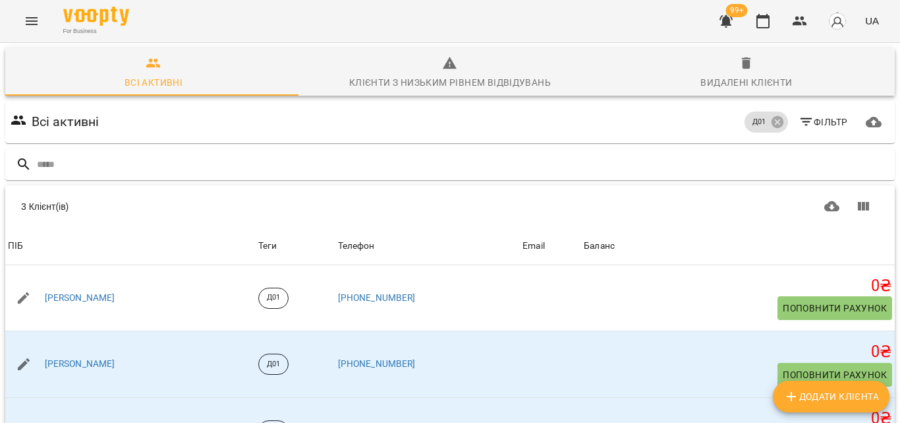
scroll to position [71, 0]
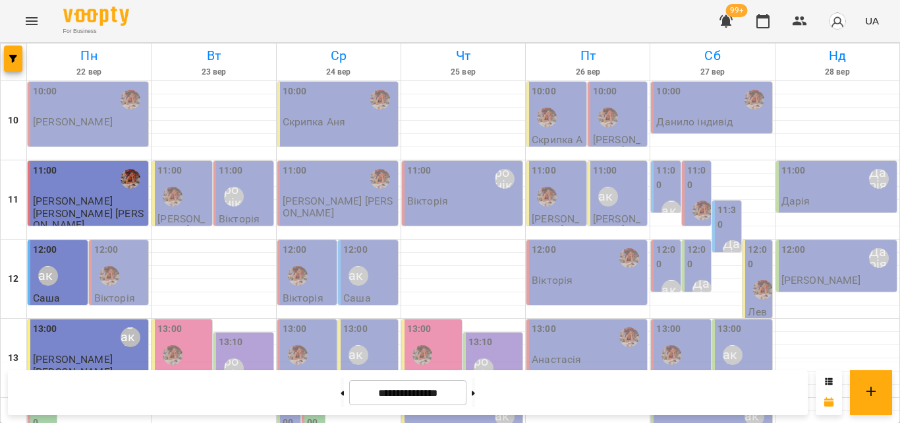
scroll to position [66, 0]
click at [216, 161] on div "11:00 [PERSON_NAME] [PERSON_NAME]" at bounding box center [244, 194] width 60 height 67
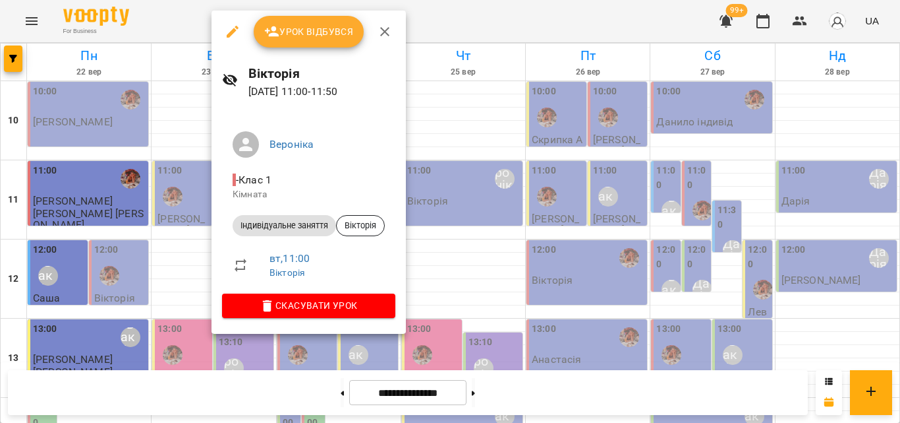
click at [187, 19] on div at bounding box center [450, 211] width 900 height 423
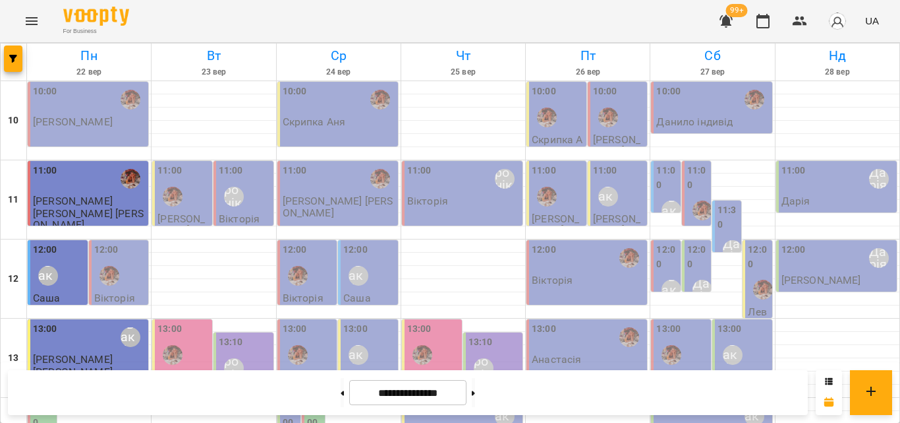
scroll to position [198, 0]
click at [186, 371] on p "МГ САЕ" at bounding box center [177, 376] width 38 height 11
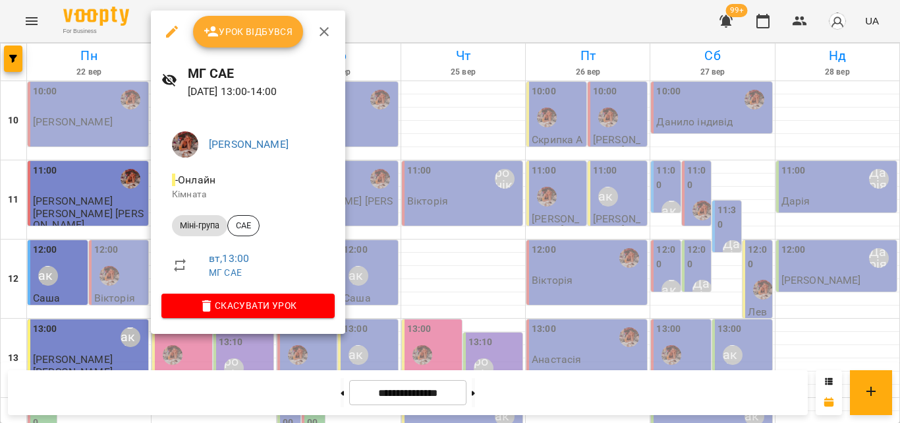
click at [388, 5] on div at bounding box center [450, 211] width 900 height 423
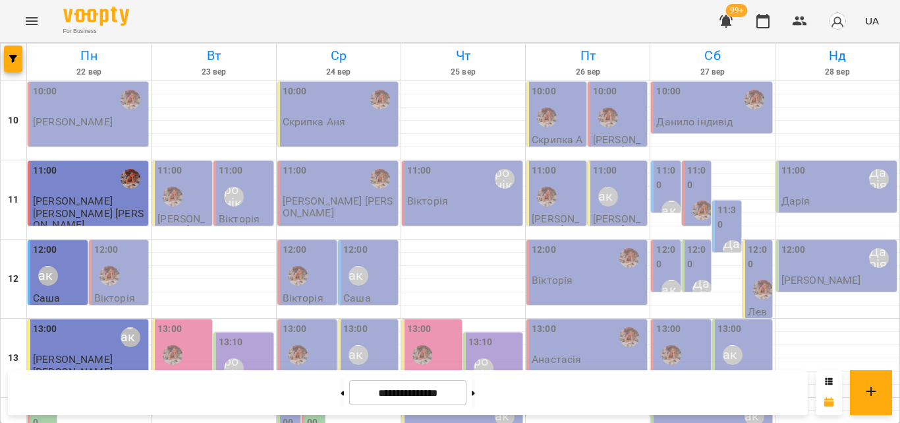
scroll to position [258, 0]
click at [40, 401] on label "14:00" at bounding box center [43, 415] width 21 height 28
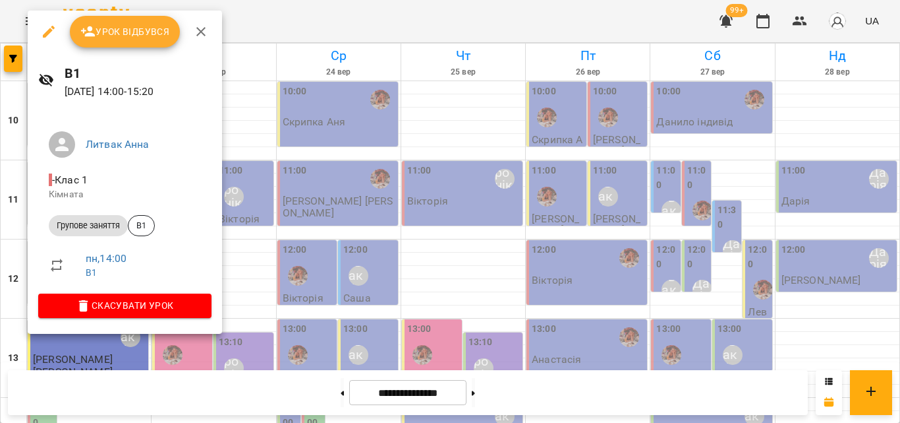
click at [257, 35] on div at bounding box center [450, 211] width 900 height 423
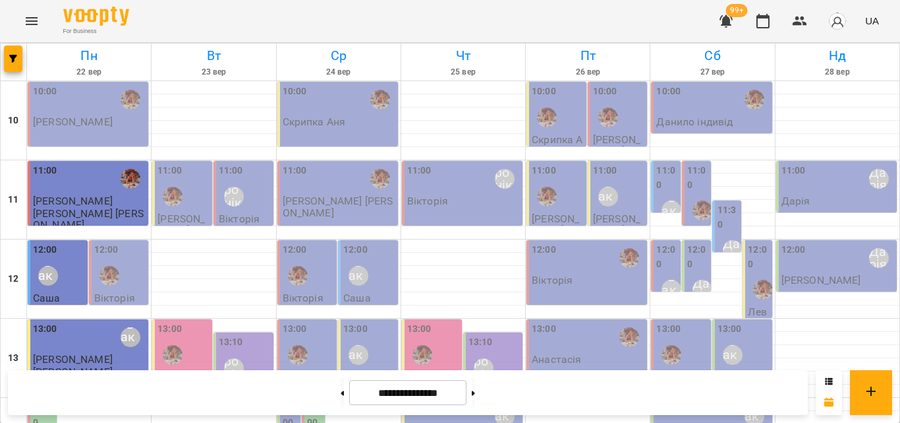
scroll to position [132, 0]
click at [731, 339] on div "Литвак Анна" at bounding box center [733, 354] width 30 height 30
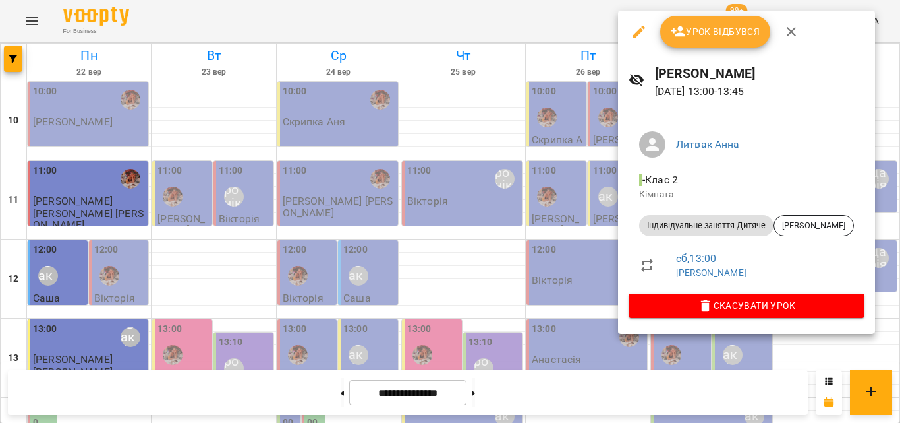
click at [580, 21] on div at bounding box center [450, 211] width 900 height 423
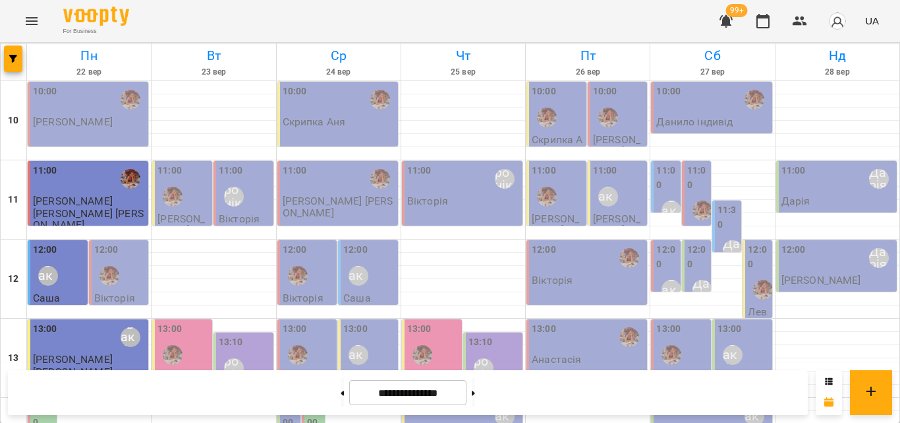
click at [670, 243] on div "12:00" at bounding box center [667, 259] width 21 height 32
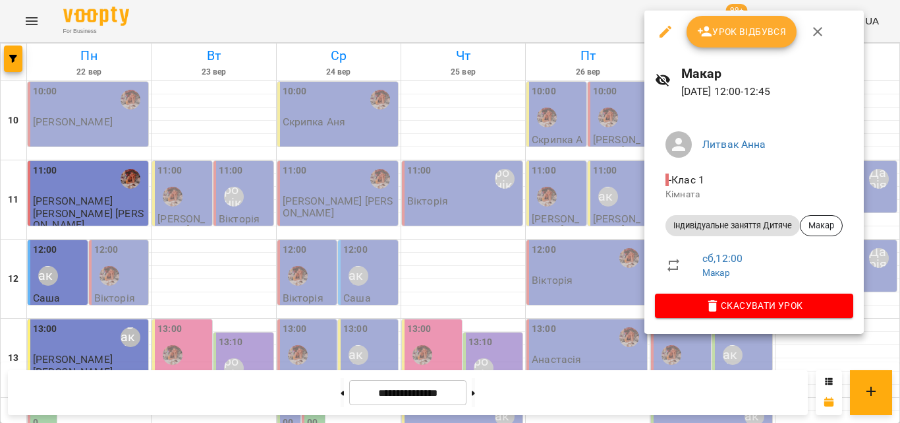
click at [527, 7] on div at bounding box center [450, 211] width 900 height 423
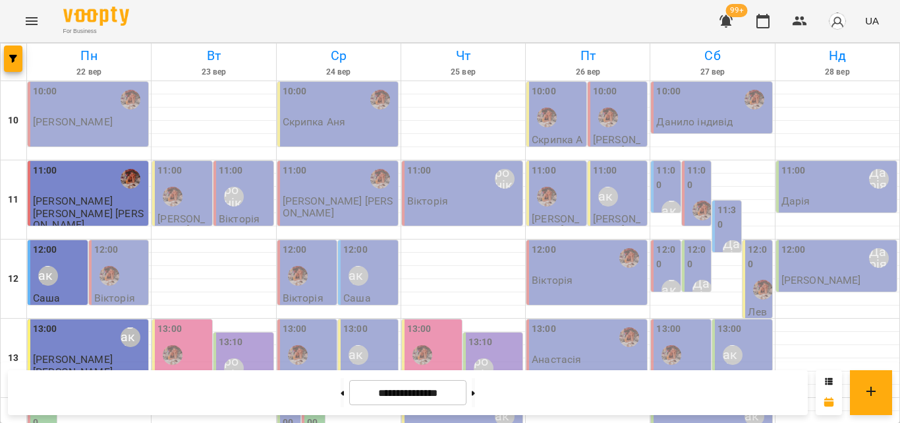
scroll to position [264, 0]
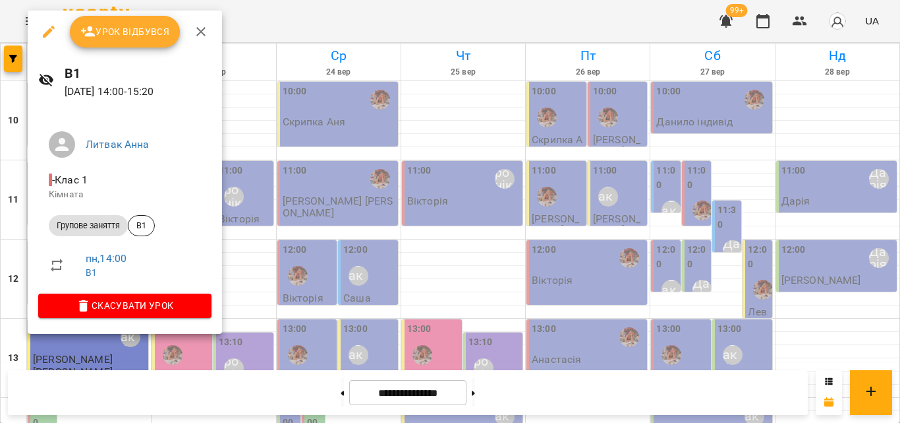
click at [283, 24] on div at bounding box center [450, 211] width 900 height 423
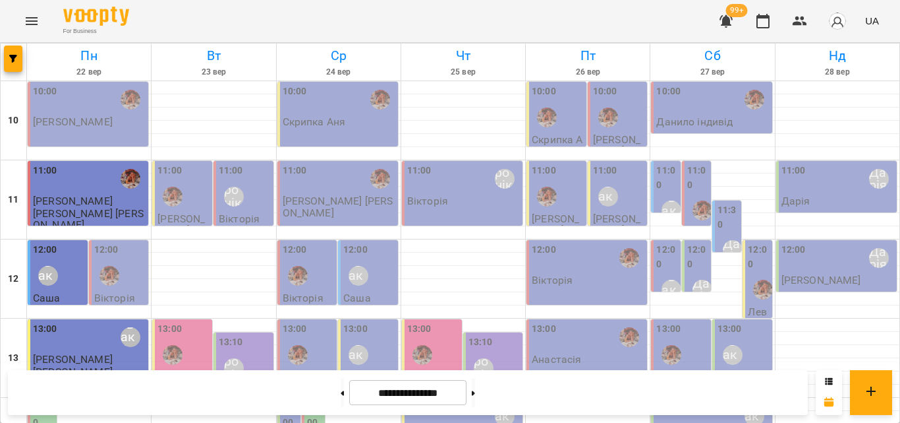
scroll to position [461, 0]
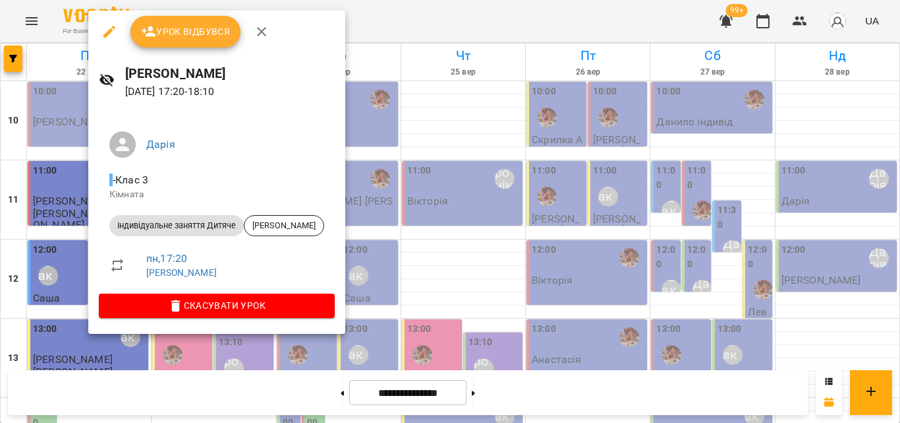
click at [359, 26] on div at bounding box center [450, 211] width 900 height 423
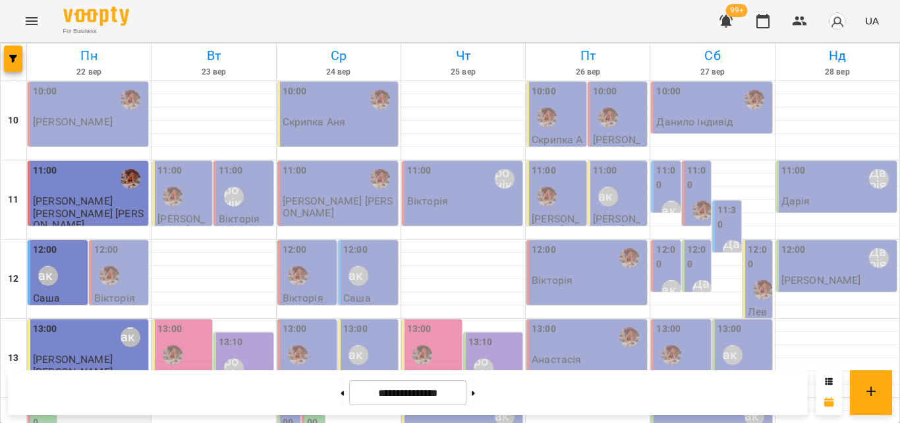
scroll to position [330, 0]
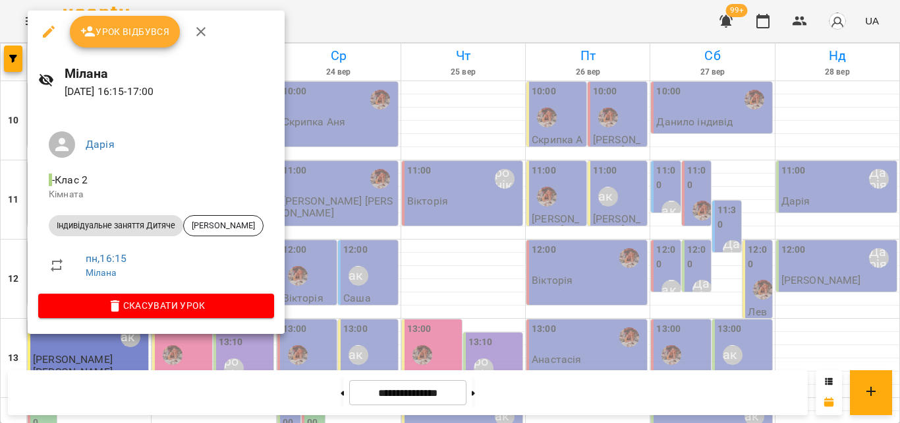
click at [329, 34] on div at bounding box center [450, 211] width 900 height 423
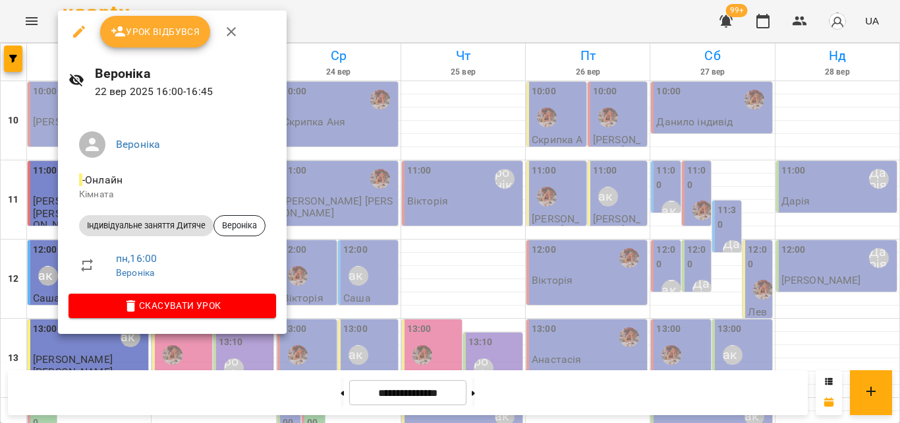
click at [307, 32] on div at bounding box center [450, 211] width 900 height 423
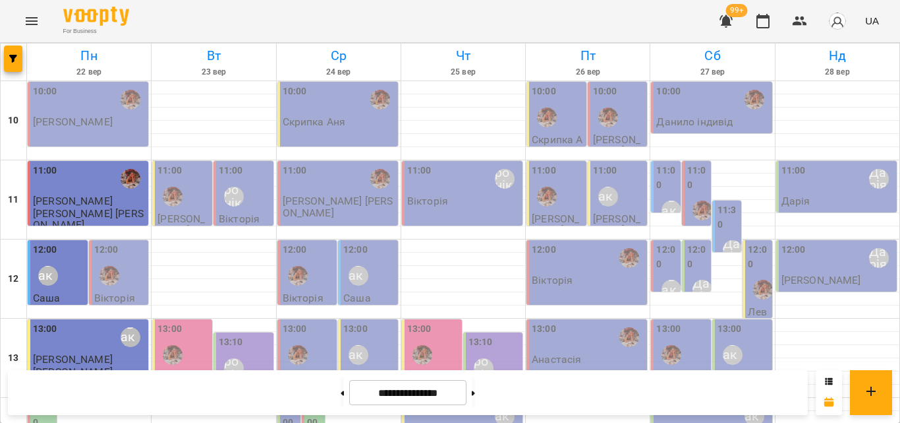
scroll to position [258, 0]
click at [33, 20] on icon "Menu" at bounding box center [32, 21] width 16 height 16
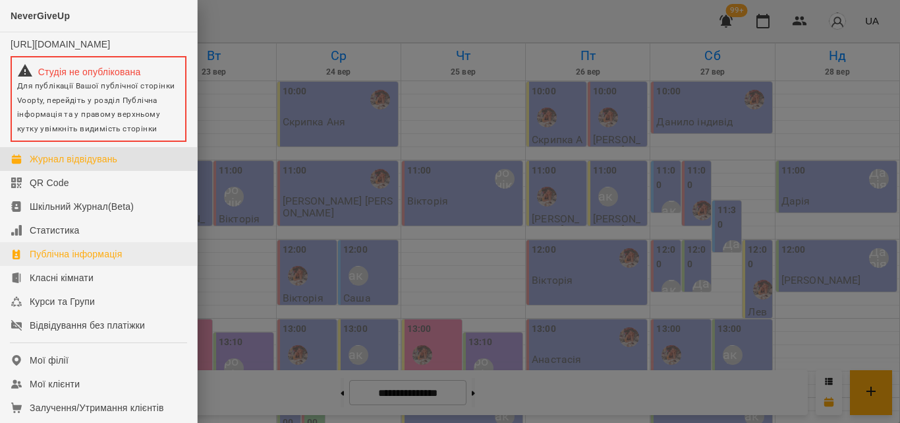
scroll to position [66, 0]
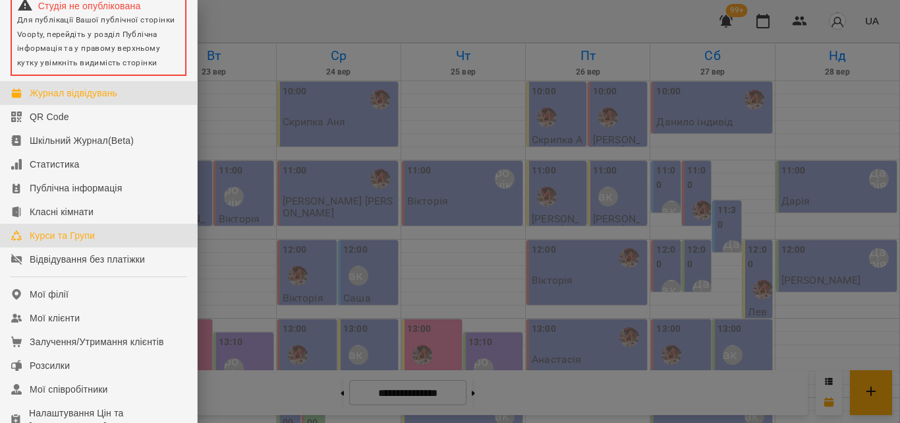
click at [59, 242] on div "Курси та Групи" at bounding box center [62, 235] width 65 height 13
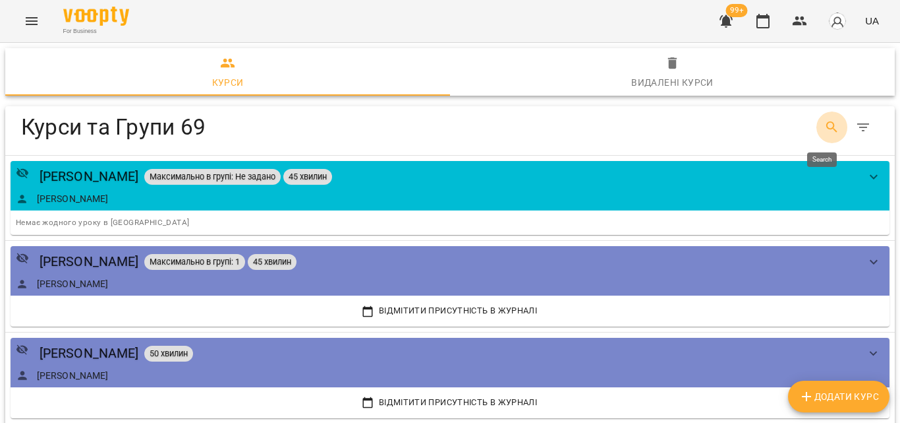
click at [827, 131] on icon "Search" at bounding box center [832, 126] width 11 height 11
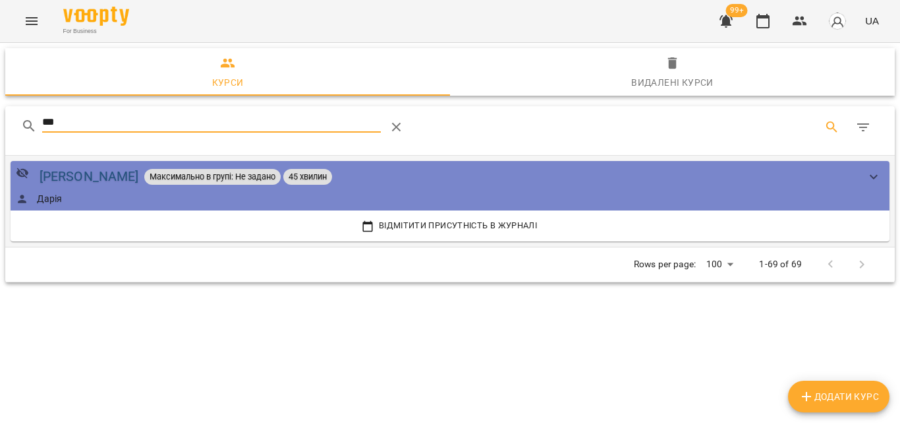
type input "***"
click at [94, 171] on div "[PERSON_NAME]" at bounding box center [90, 176] width 100 height 20
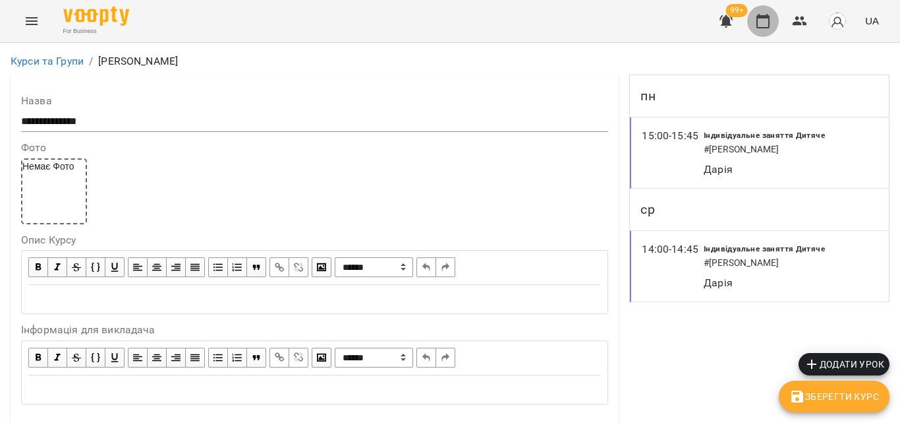
click at [774, 23] on button "button" at bounding box center [763, 21] width 32 height 32
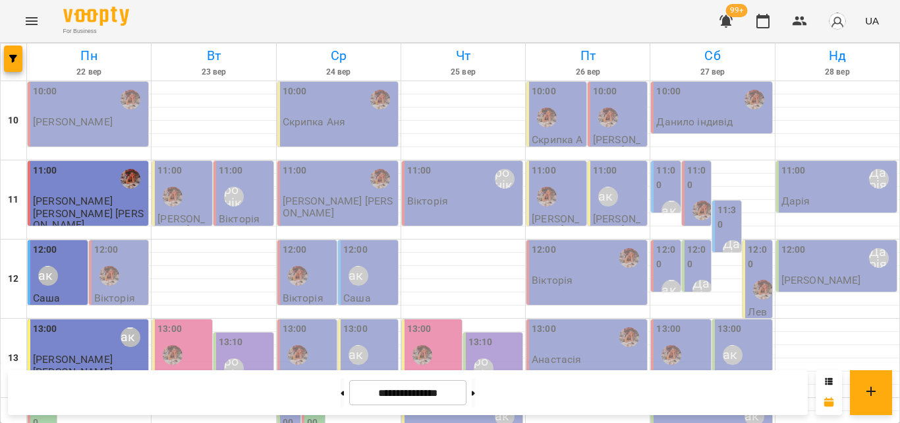
scroll to position [461, 0]
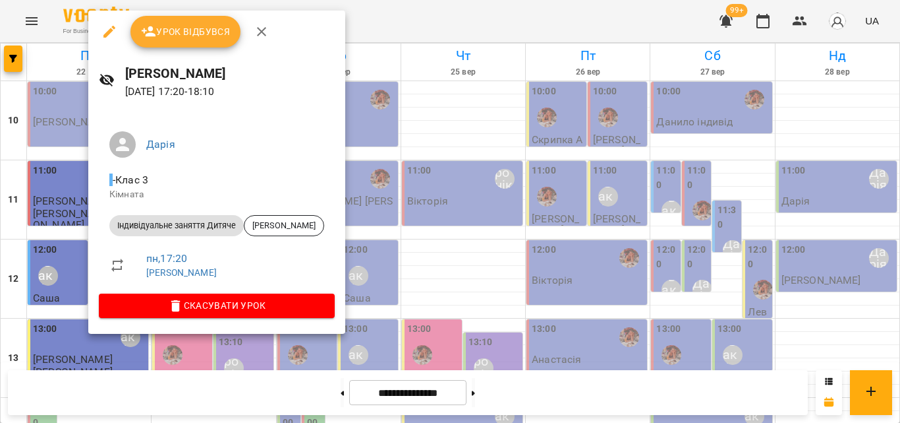
click at [384, 27] on div at bounding box center [450, 211] width 900 height 423
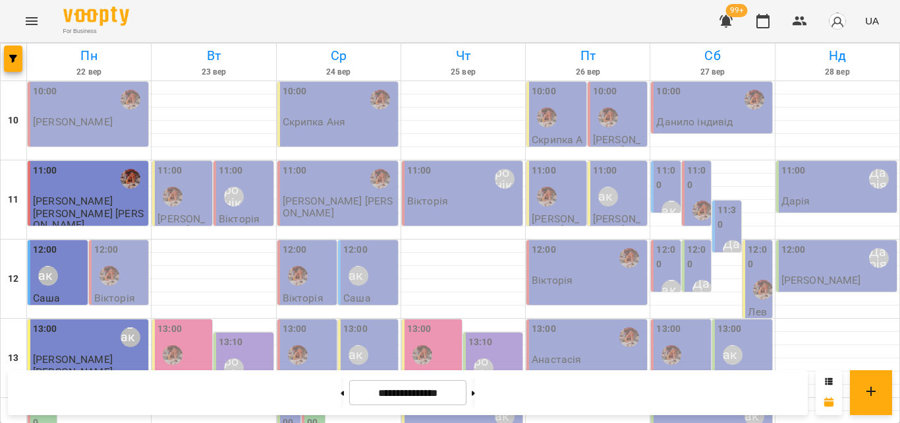
scroll to position [330, 0]
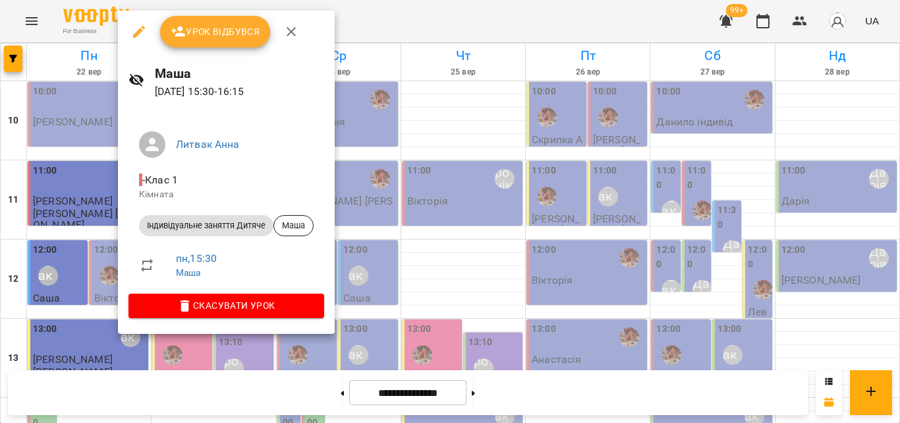
click at [414, 21] on div at bounding box center [450, 211] width 900 height 423
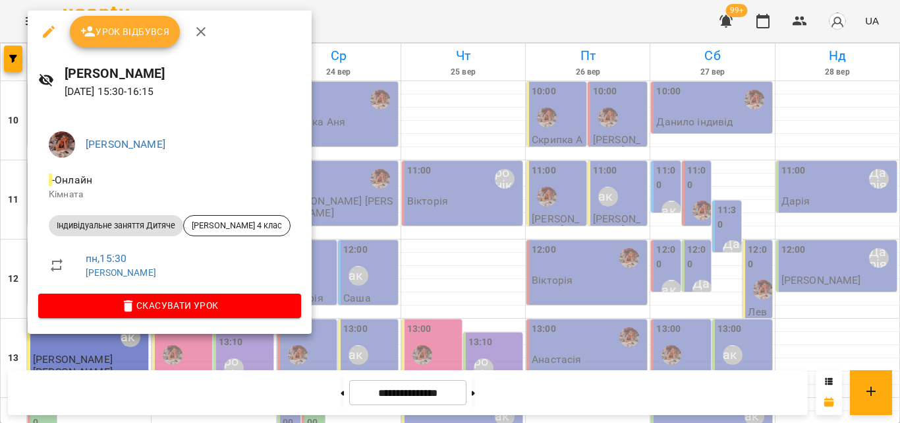
click at [350, 32] on div at bounding box center [450, 211] width 900 height 423
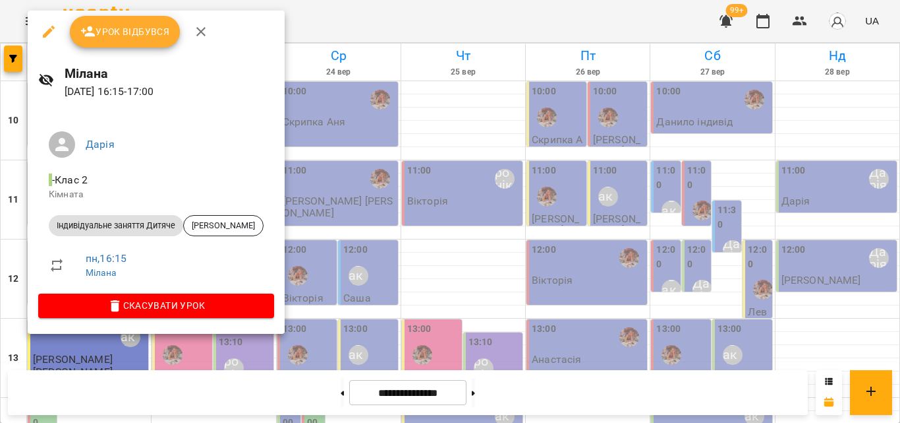
click at [349, 24] on div at bounding box center [450, 211] width 900 height 423
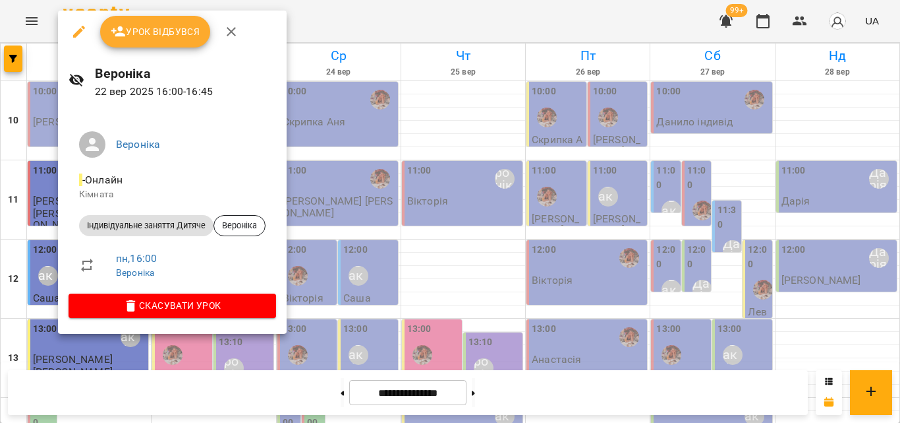
drag, startPoint x: 362, startPoint y: 9, endPoint x: 202, endPoint y: 196, distance: 245.9
click at [363, 7] on div at bounding box center [450, 211] width 900 height 423
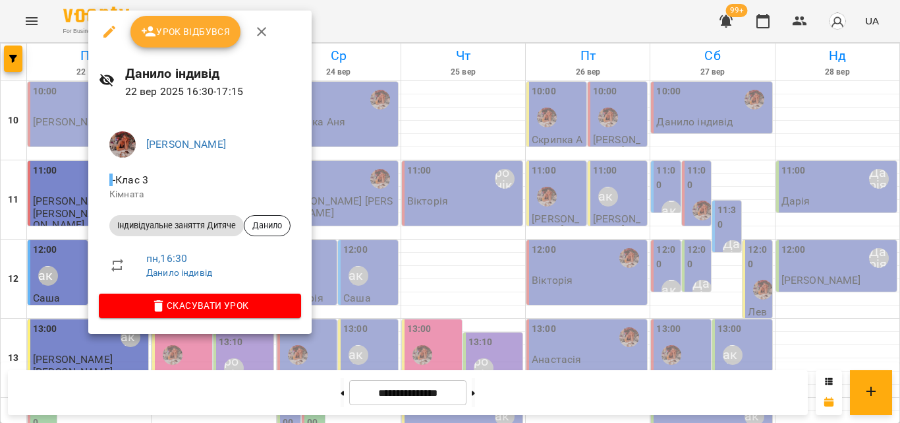
click at [340, 24] on div at bounding box center [450, 211] width 900 height 423
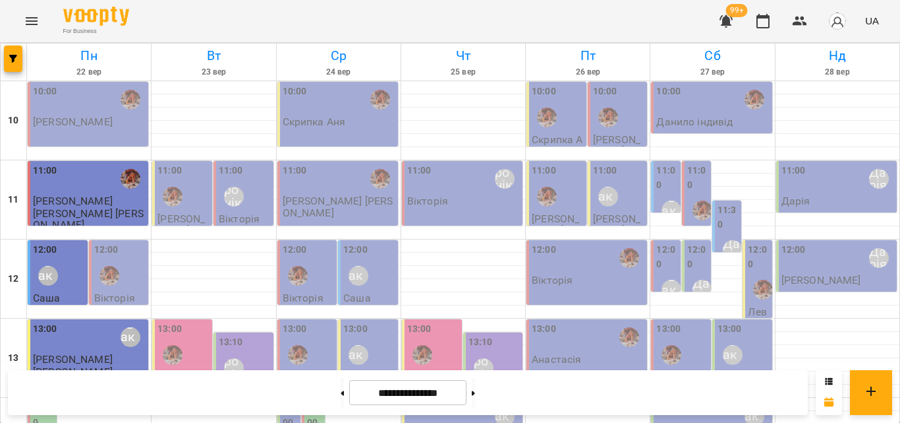
scroll to position [395, 0]
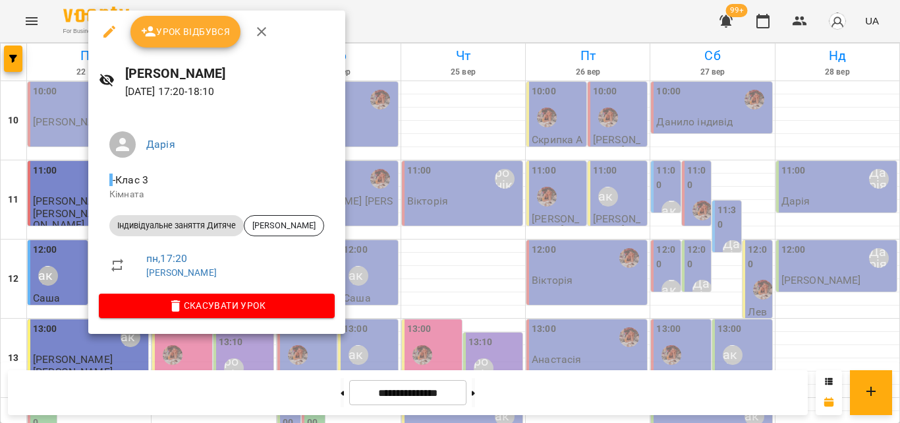
drag, startPoint x: 386, startPoint y: 22, endPoint x: 256, endPoint y: 161, distance: 189.8
click at [386, 22] on div at bounding box center [450, 211] width 900 height 423
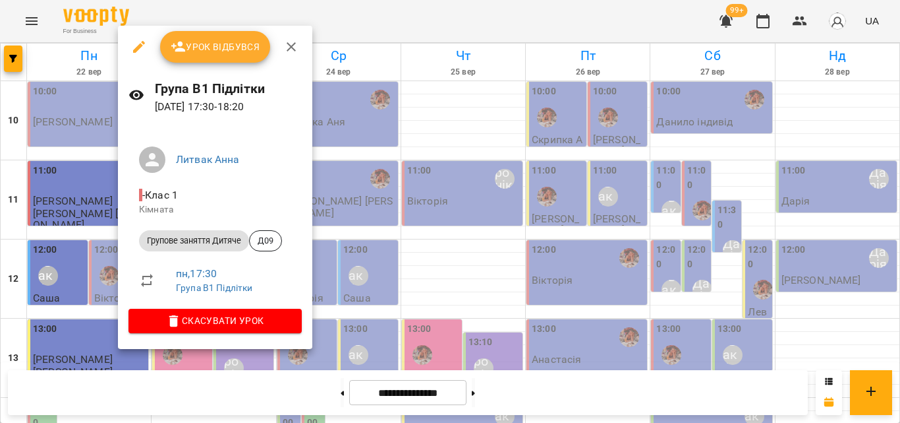
click at [426, 34] on div at bounding box center [450, 211] width 900 height 423
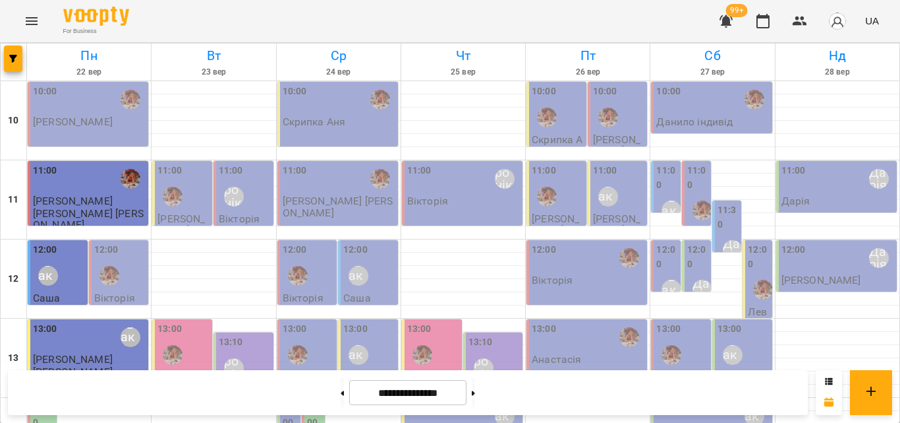
scroll to position [527, 0]
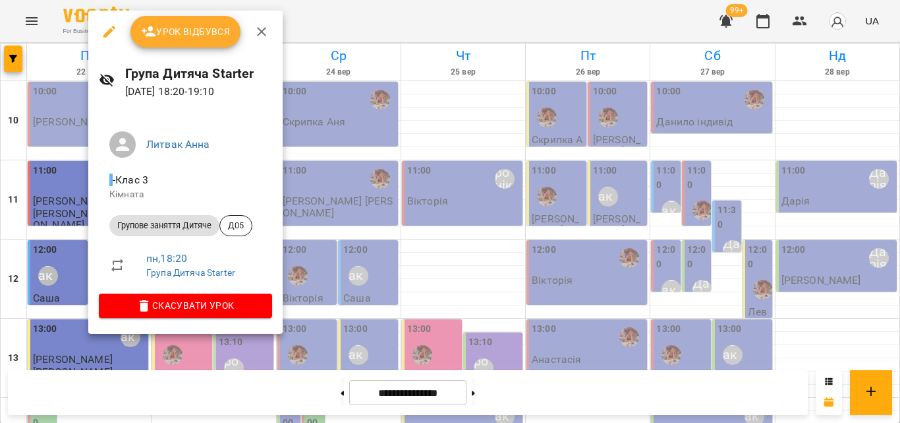
click at [372, 26] on div at bounding box center [450, 211] width 900 height 423
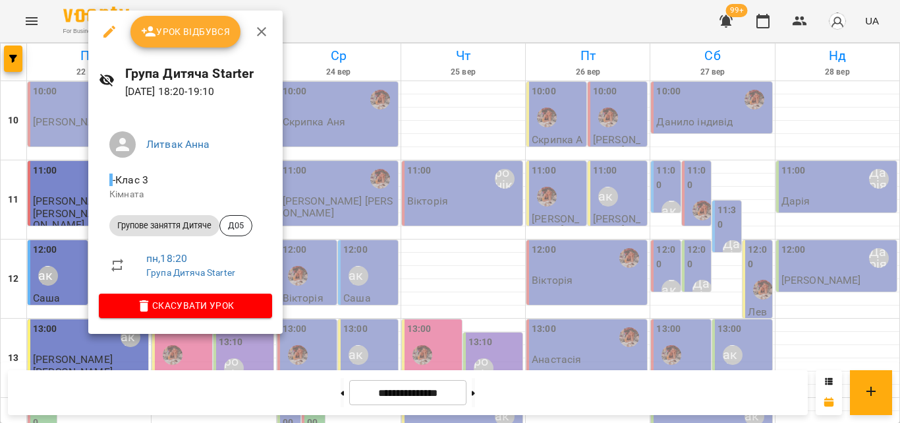
click at [440, 14] on div at bounding box center [450, 211] width 900 height 423
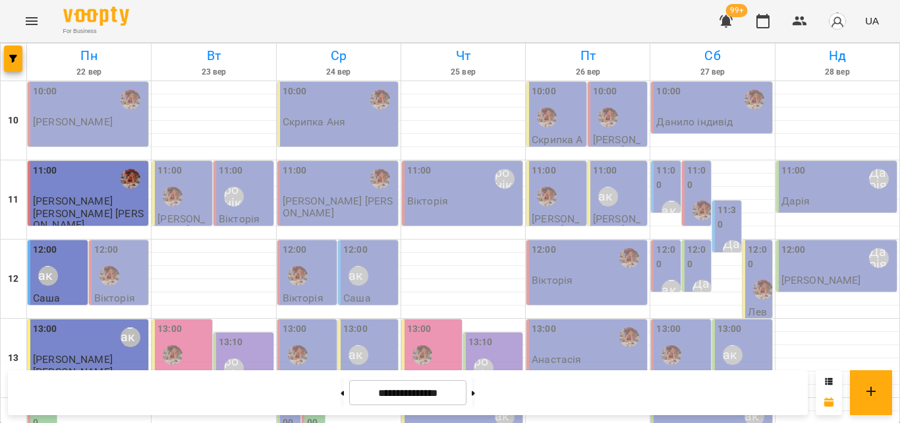
scroll to position [588, 0]
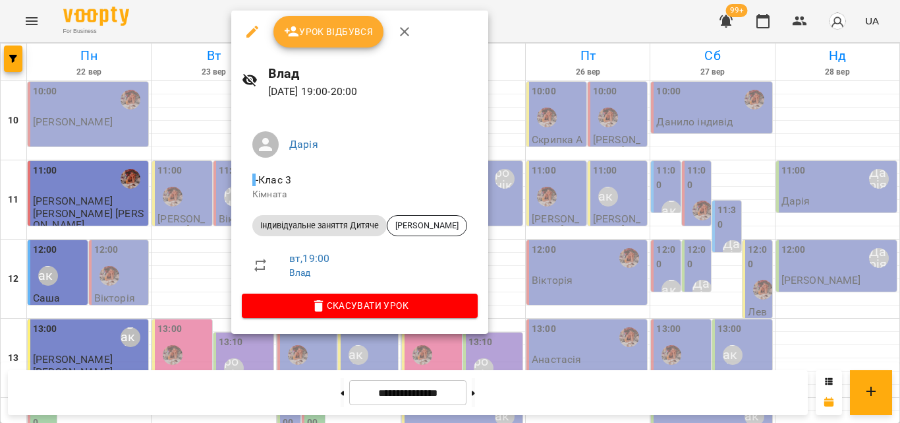
click at [177, 14] on div at bounding box center [450, 211] width 900 height 423
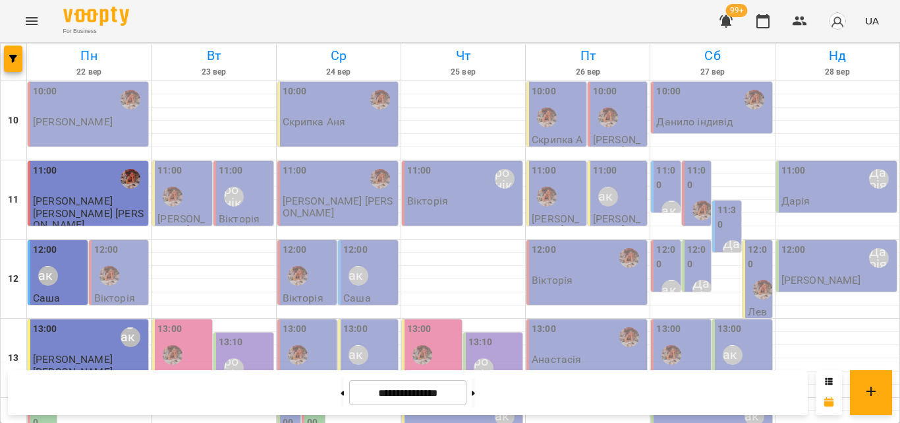
scroll to position [324, 0]
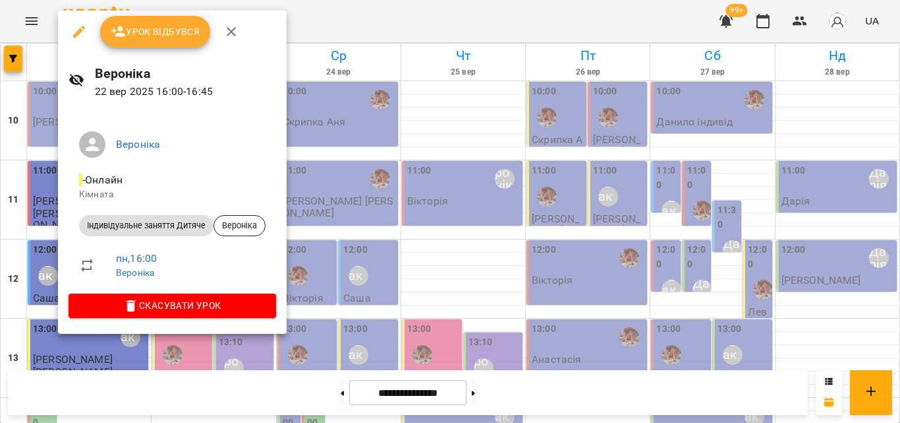
click at [304, 13] on div at bounding box center [450, 211] width 900 height 423
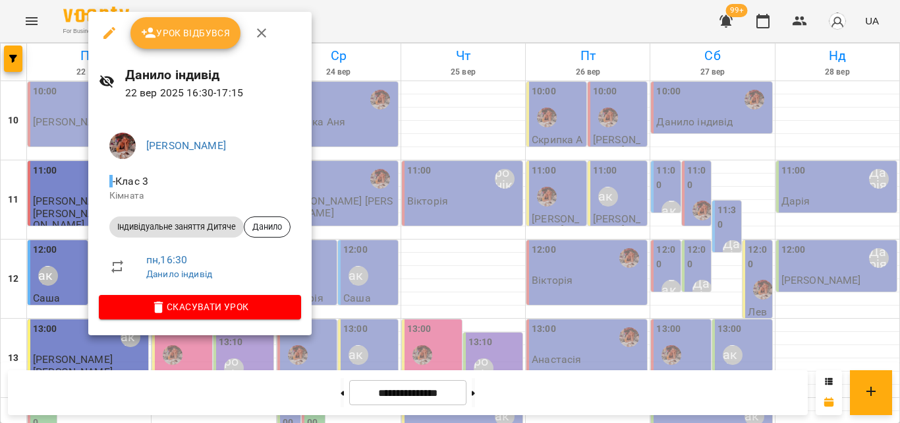
click at [324, 16] on div at bounding box center [450, 211] width 900 height 423
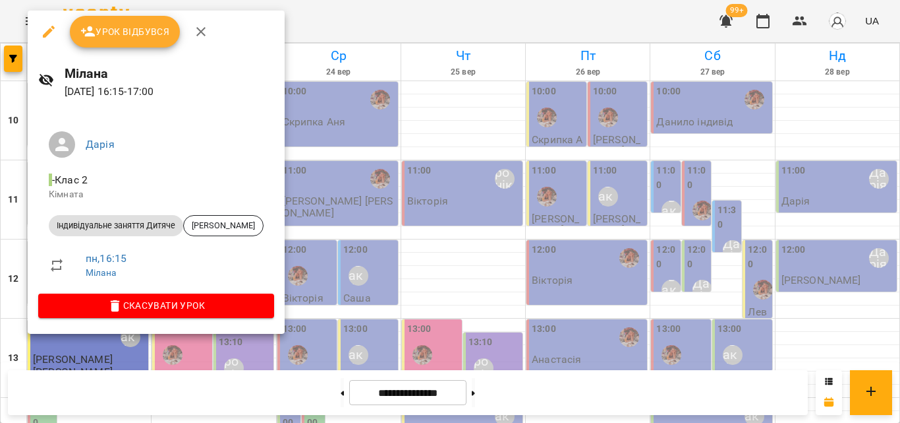
click at [366, 6] on div at bounding box center [450, 211] width 900 height 423
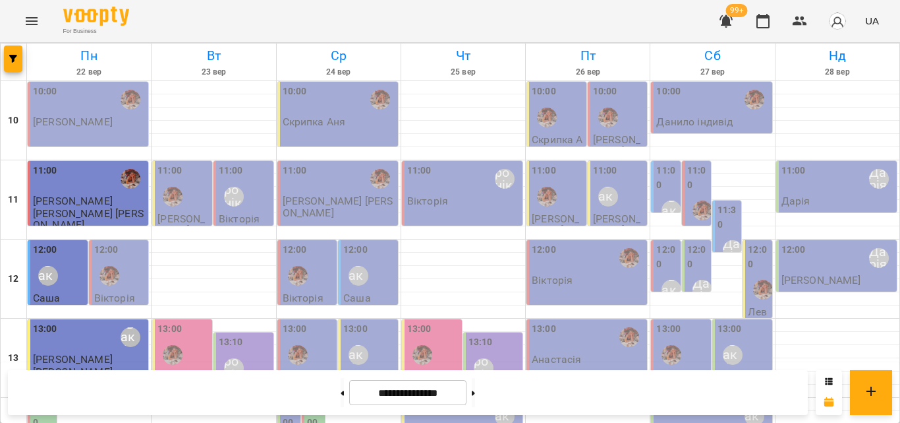
scroll to position [390, 0]
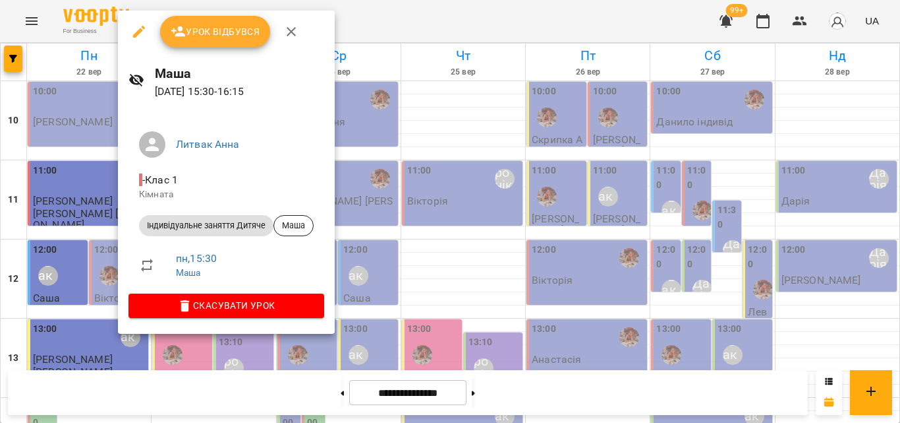
click at [433, 1] on div at bounding box center [450, 211] width 900 height 423
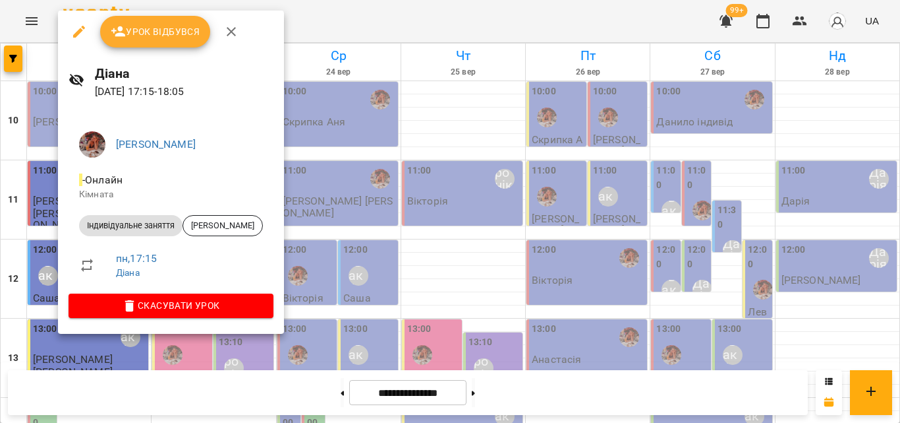
click at [388, 13] on div at bounding box center [450, 211] width 900 height 423
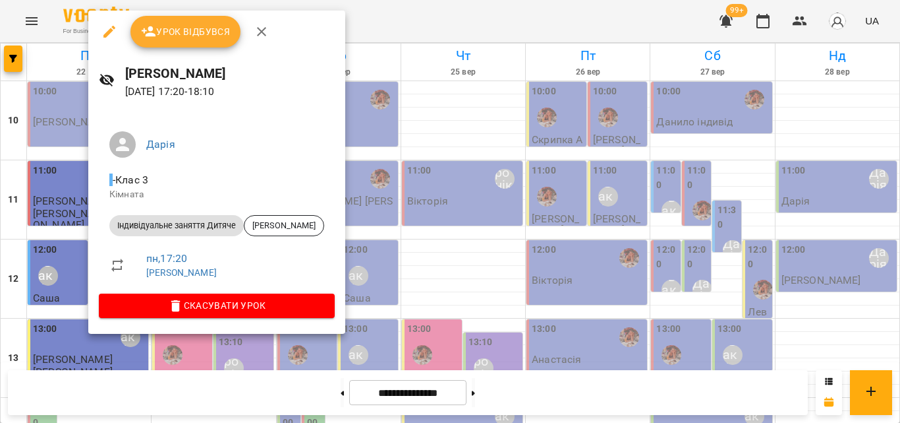
click at [366, 31] on div at bounding box center [450, 211] width 900 height 423
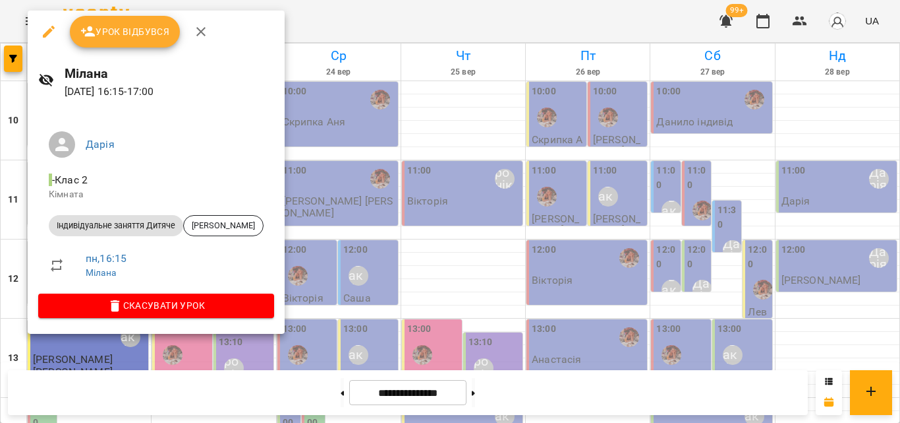
click at [379, 15] on div at bounding box center [450, 211] width 900 height 423
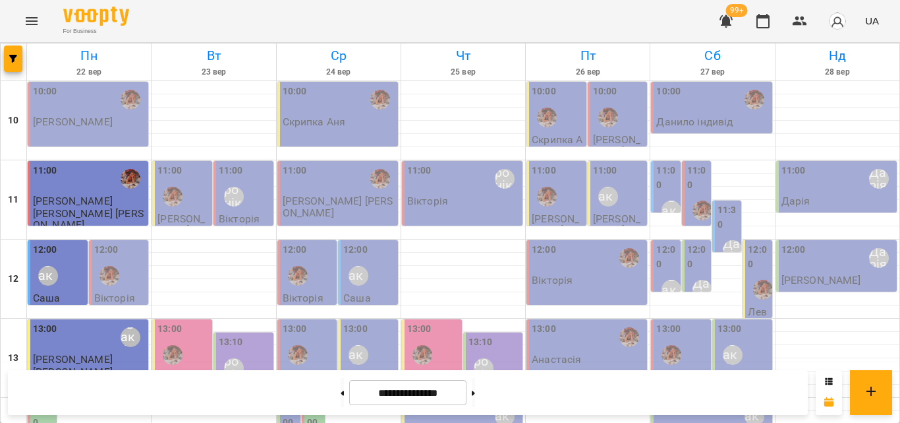
scroll to position [456, 0]
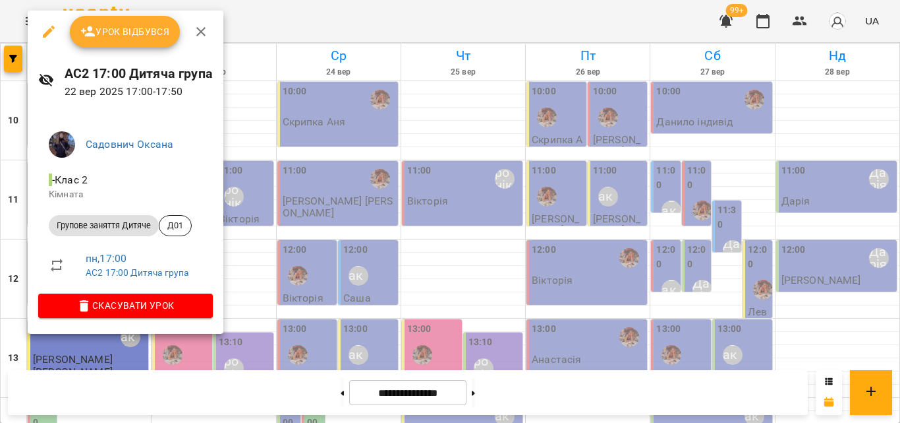
click at [238, 16] on div at bounding box center [450, 211] width 900 height 423
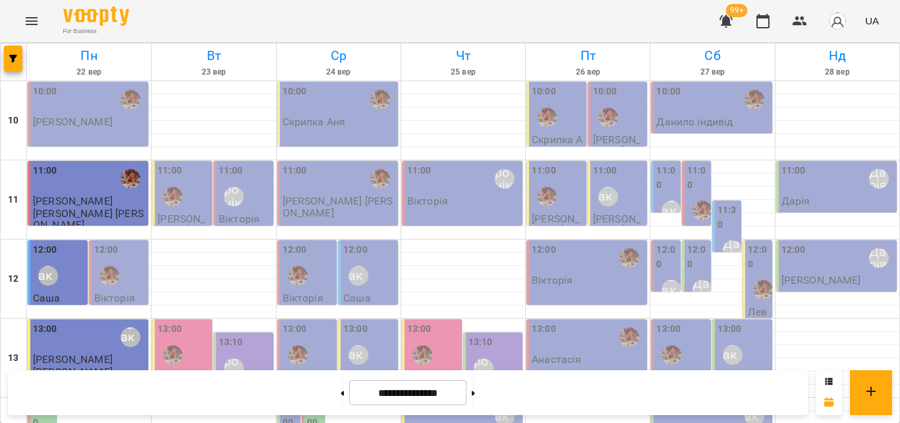
scroll to position [258, 0]
click at [38, 401] on label "14:00" at bounding box center [43, 415] width 21 height 28
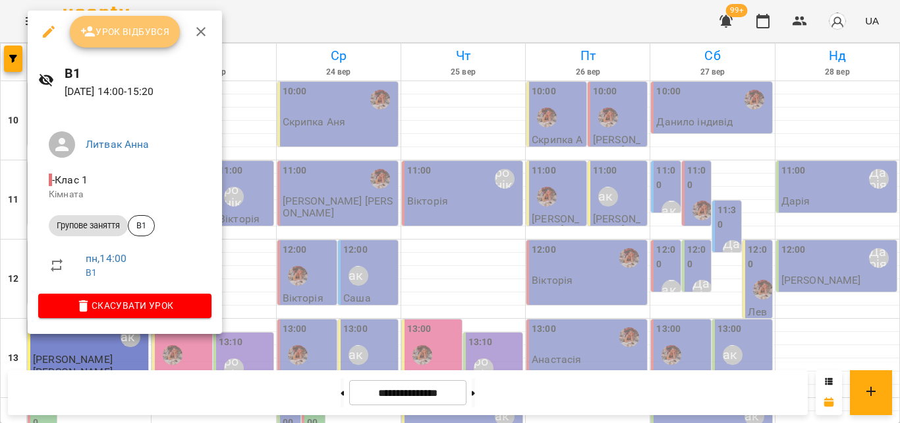
click at [136, 31] on span "Урок відбувся" at bounding box center [125, 32] width 90 height 16
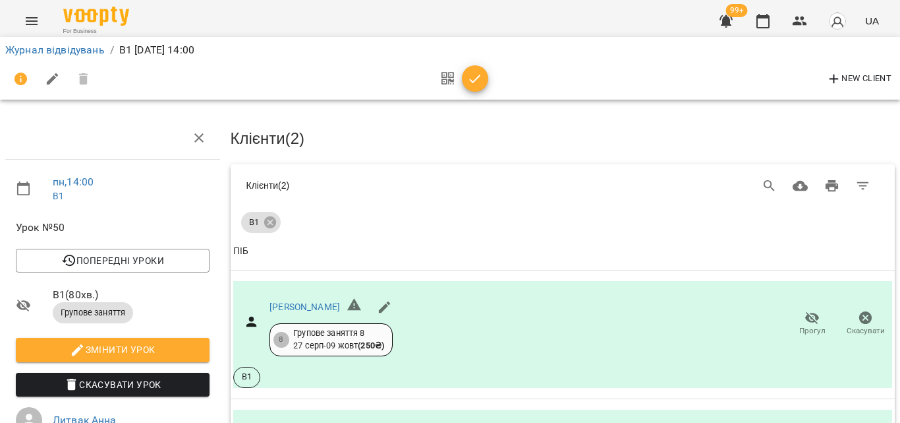
scroll to position [194, 0]
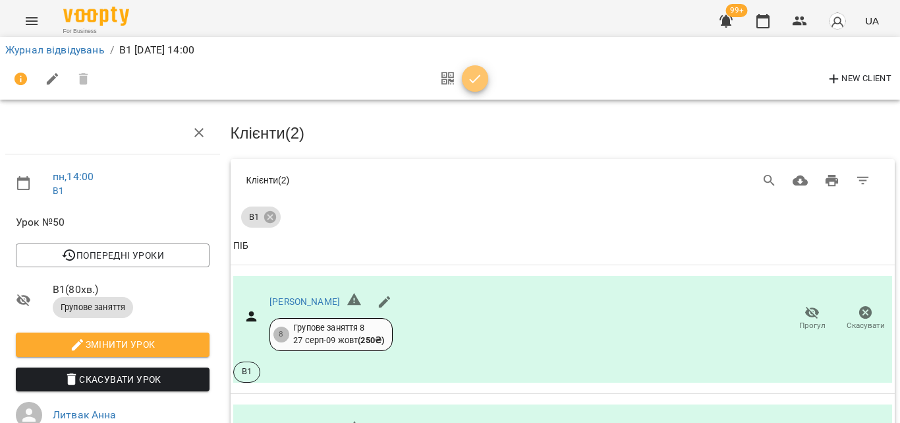
click at [469, 83] on icon "button" at bounding box center [475, 79] width 16 height 16
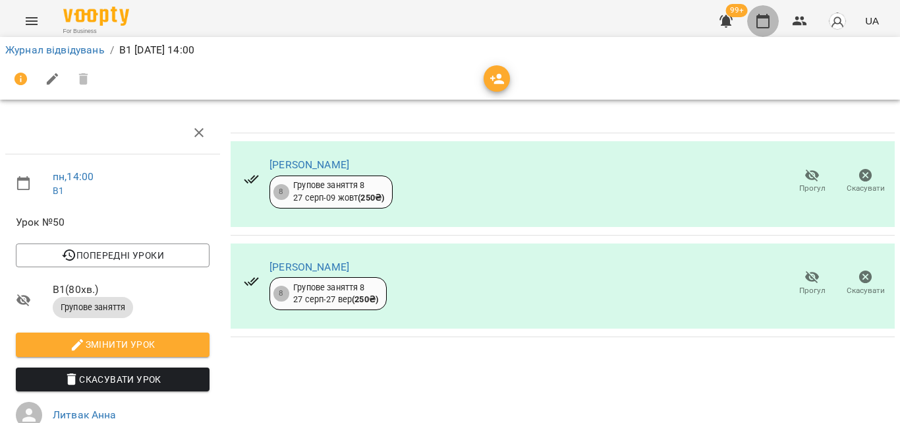
click at [757, 18] on icon "button" at bounding box center [763, 21] width 16 height 16
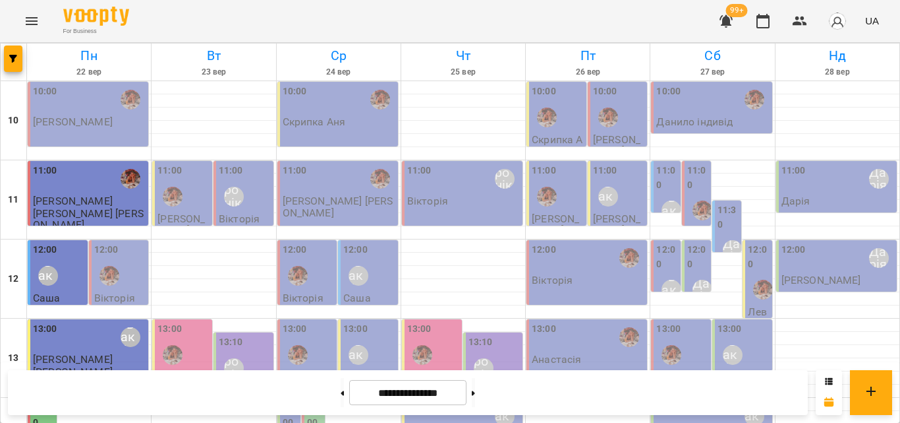
scroll to position [330, 0]
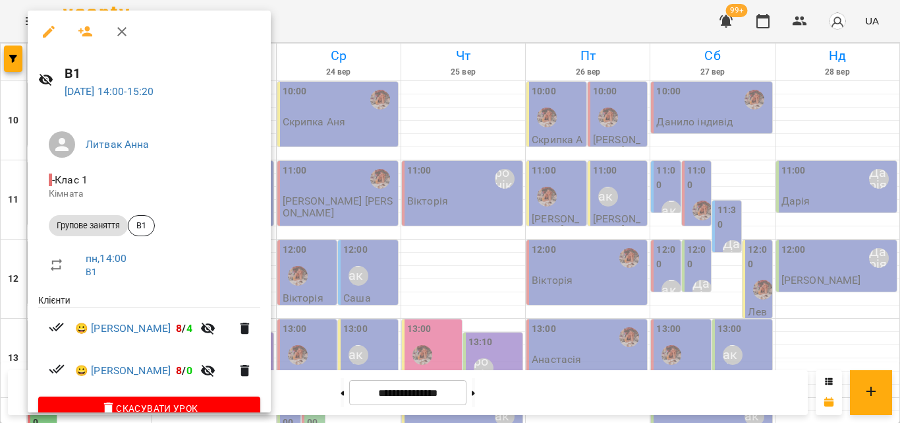
scroll to position [26, 0]
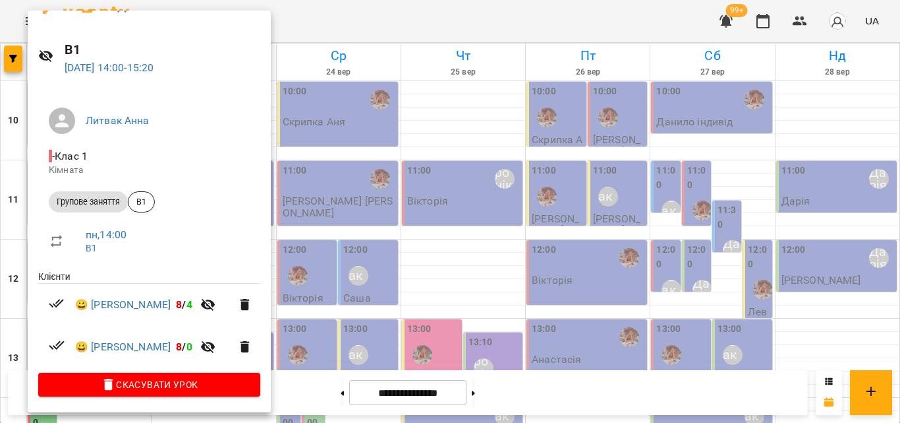
click at [339, 25] on div at bounding box center [450, 211] width 900 height 423
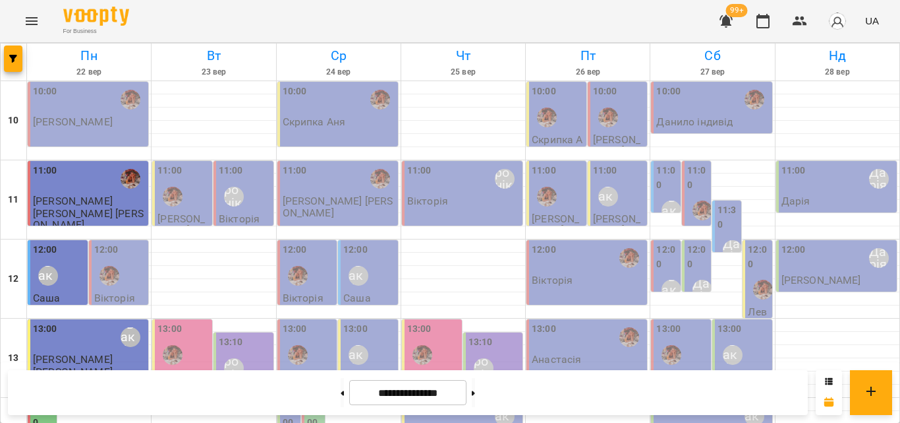
scroll to position [198, 0]
click at [311, 401] on label "14:00" at bounding box center [314, 415] width 15 height 28
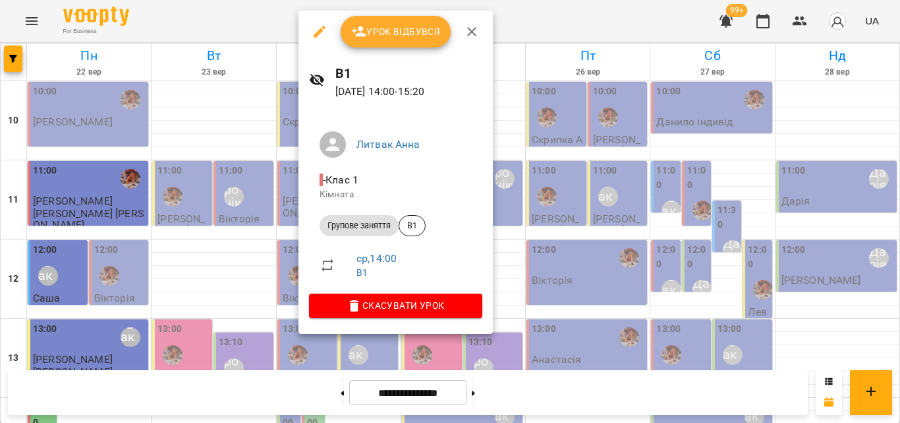
click at [223, 10] on div at bounding box center [450, 211] width 900 height 423
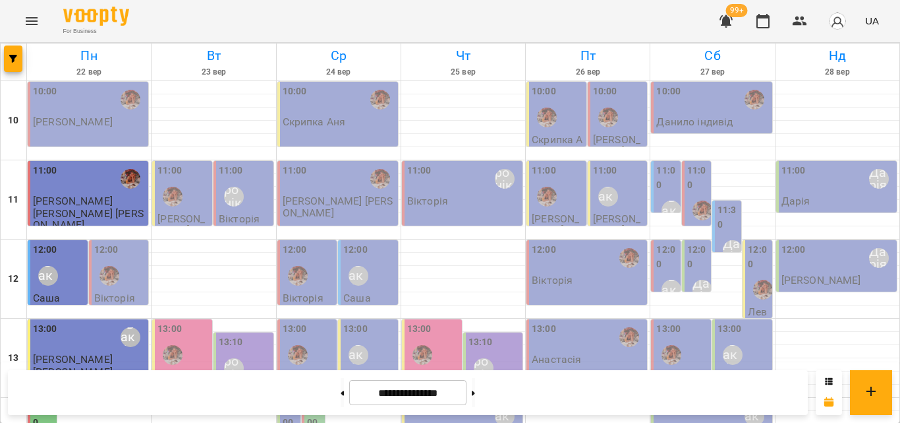
scroll to position [264, 0]
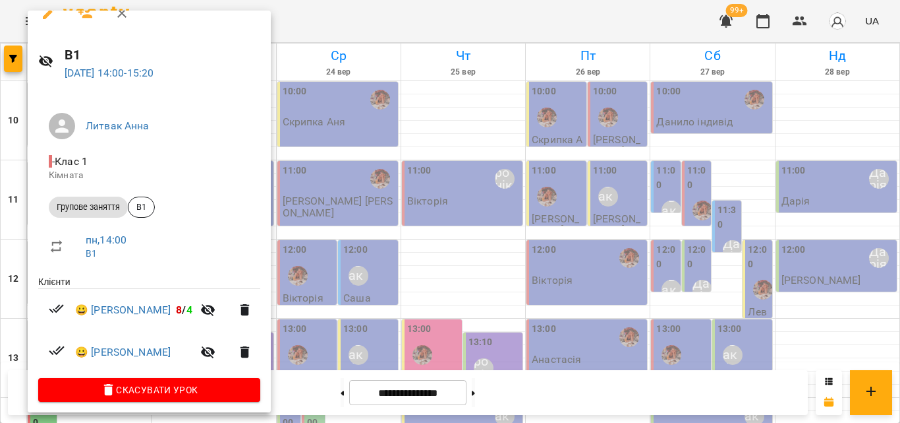
scroll to position [26, 0]
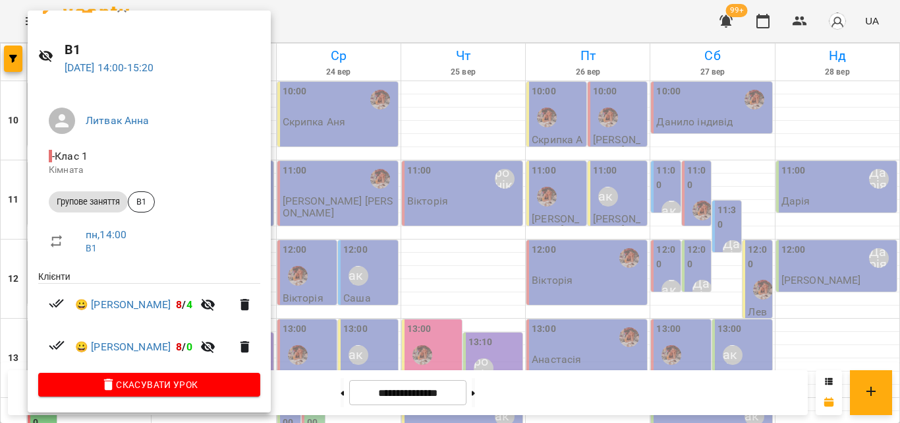
click at [337, 21] on div at bounding box center [450, 211] width 900 height 423
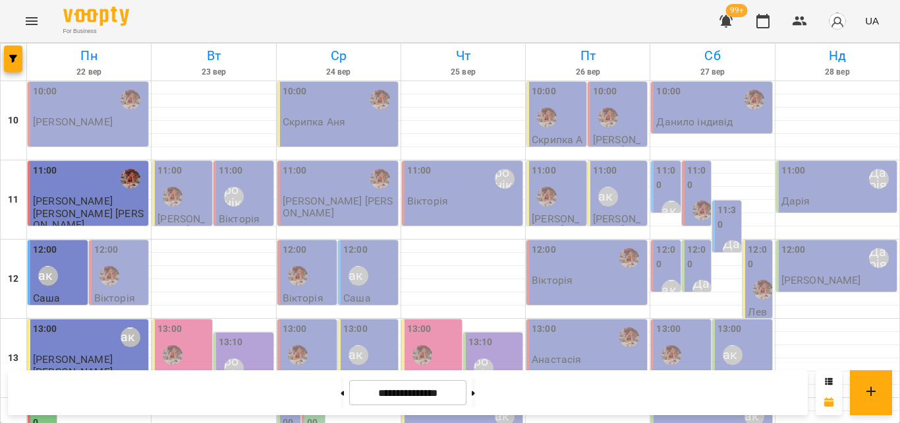
scroll to position [330, 0]
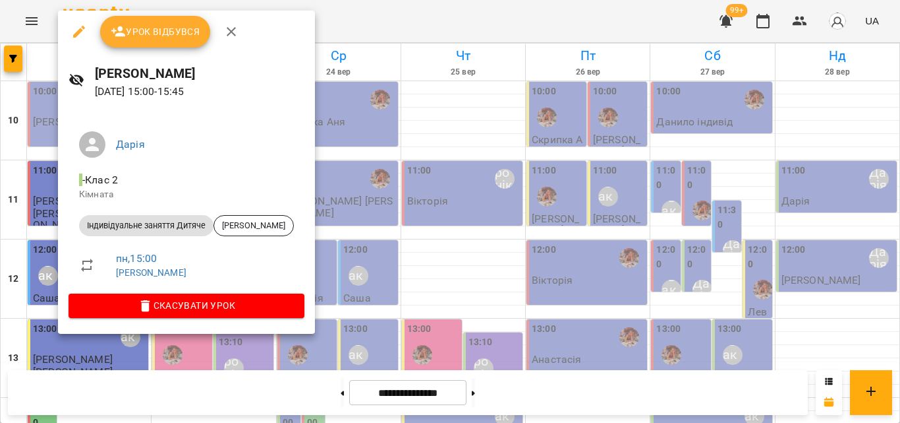
click at [350, 30] on div at bounding box center [450, 211] width 900 height 423
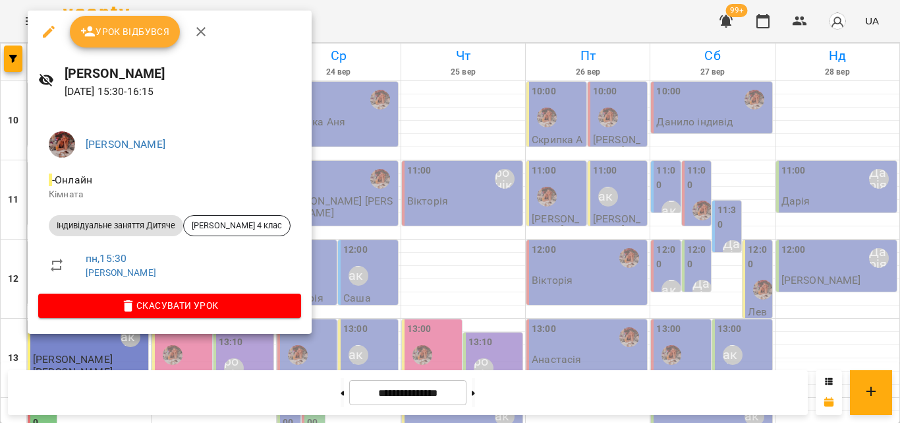
click at [361, 9] on div at bounding box center [450, 211] width 900 height 423
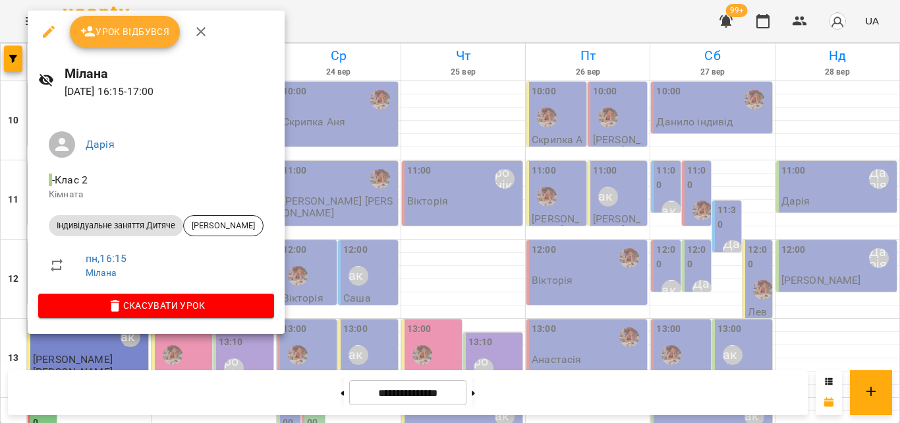
click at [362, 22] on div at bounding box center [450, 211] width 900 height 423
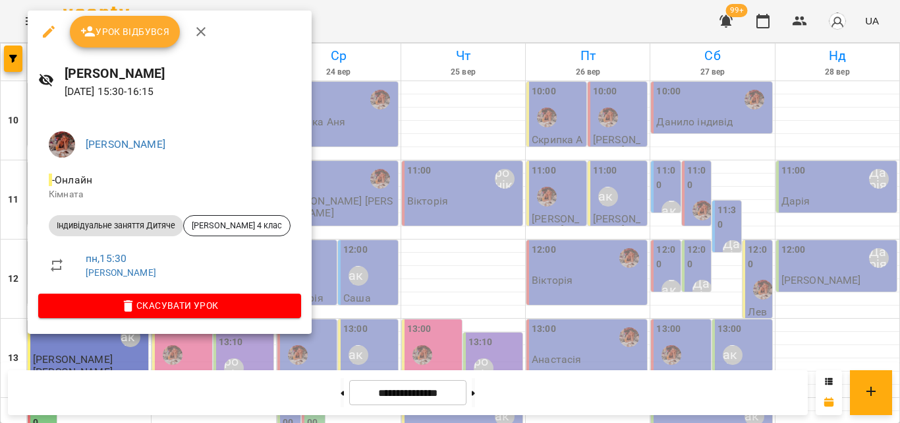
click at [349, 25] on div at bounding box center [450, 211] width 900 height 423
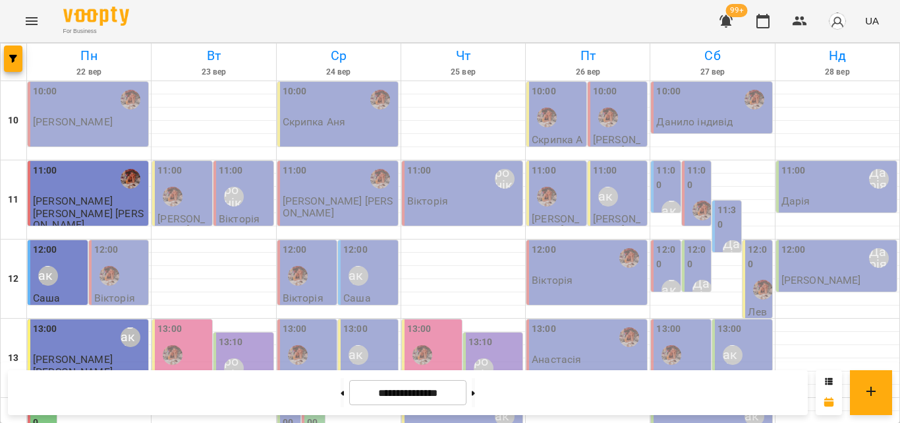
scroll to position [264, 0]
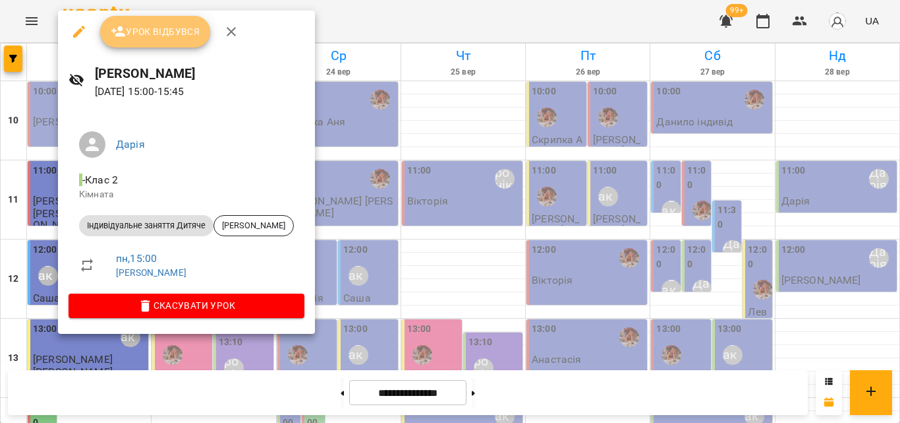
click at [160, 44] on button "Урок відбувся" at bounding box center [155, 32] width 111 height 32
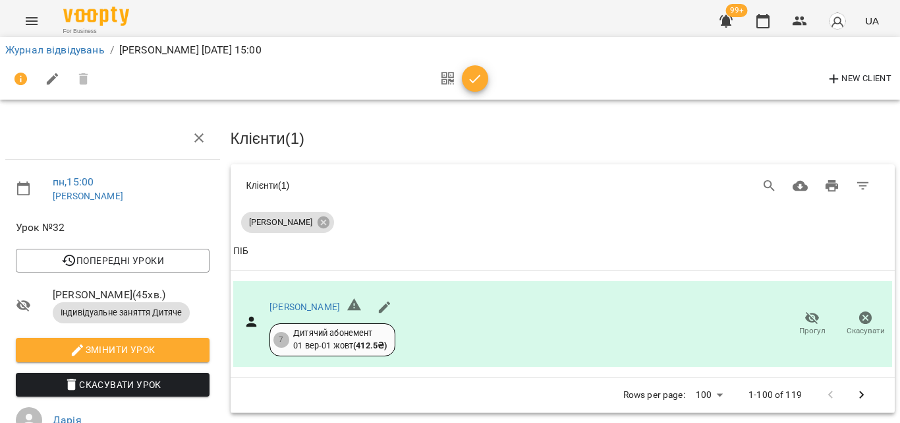
click at [473, 80] on icon "button" at bounding box center [475, 79] width 16 height 16
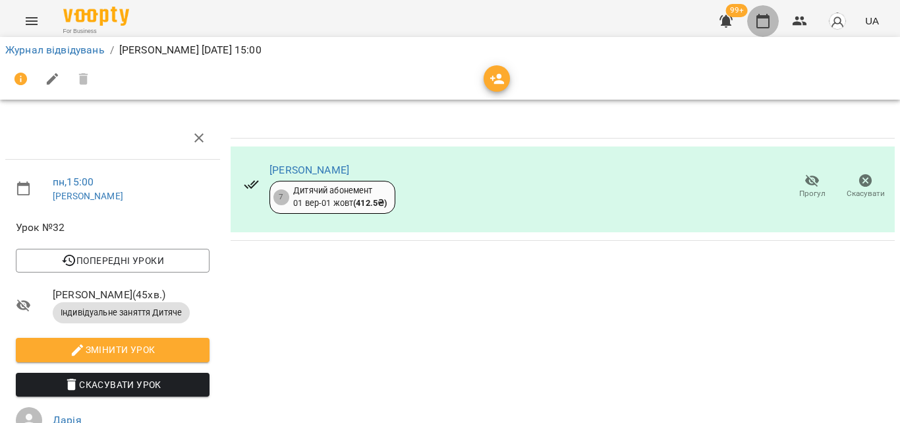
click at [769, 23] on icon "button" at bounding box center [763, 21] width 16 height 16
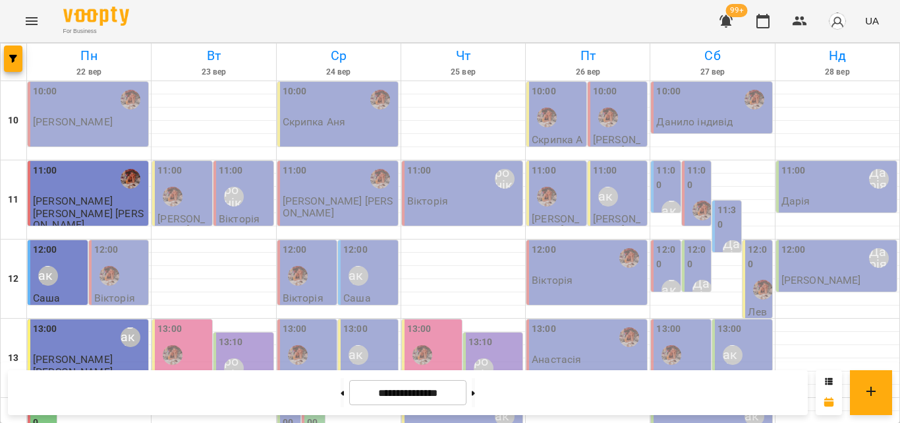
scroll to position [330, 0]
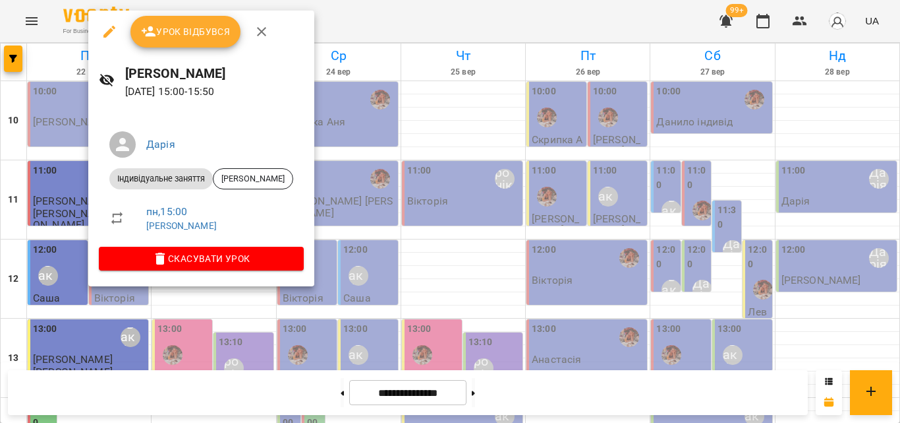
drag, startPoint x: 358, startPoint y: 5, endPoint x: 182, endPoint y: 198, distance: 260.8
click at [359, 5] on div at bounding box center [450, 211] width 900 height 423
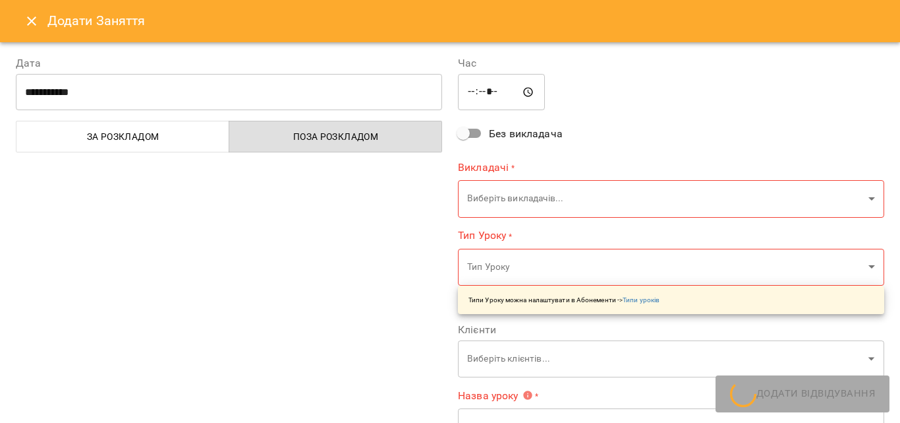
type input "**********"
click at [16, 25] on div "Додати Заняття" at bounding box center [450, 21] width 900 height 42
click at [29, 27] on icon "Close" at bounding box center [32, 21] width 16 height 16
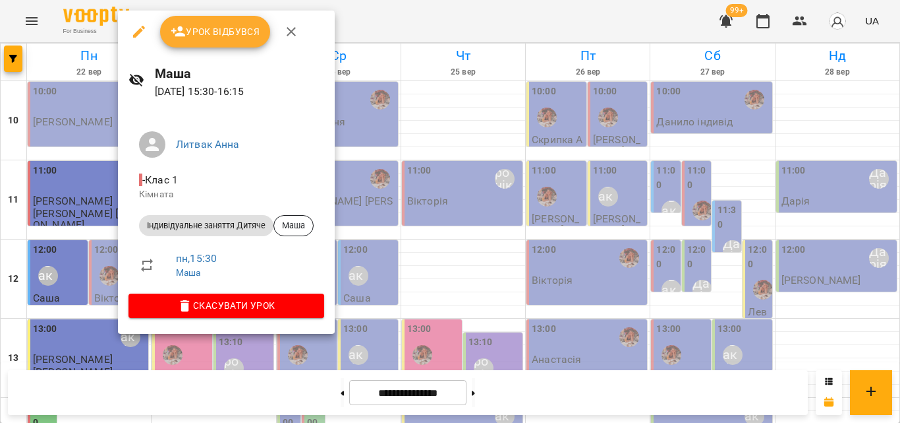
click at [434, 16] on div at bounding box center [450, 211] width 900 height 423
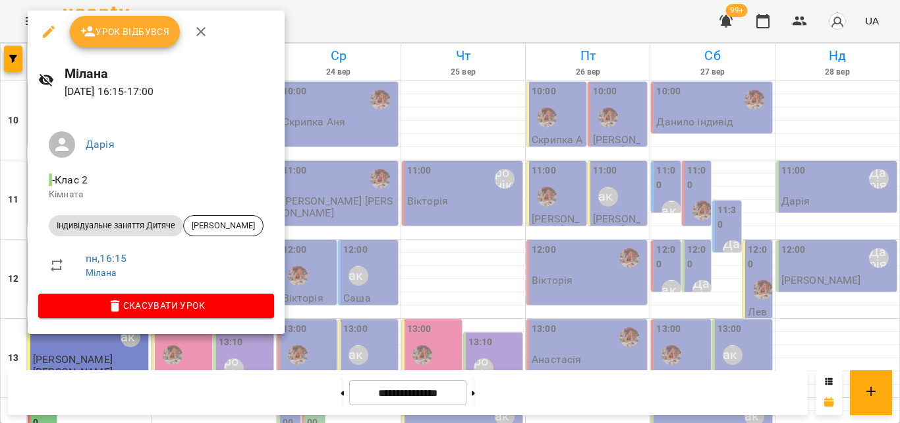
click at [309, 22] on div at bounding box center [450, 211] width 900 height 423
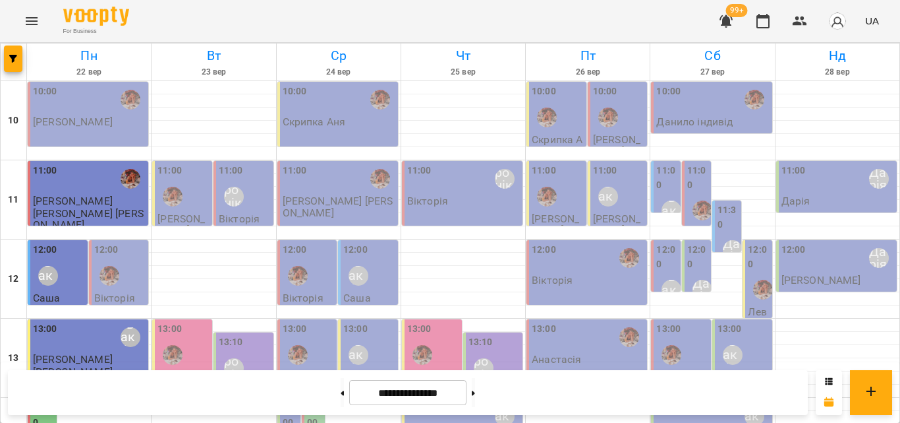
scroll to position [192, 0]
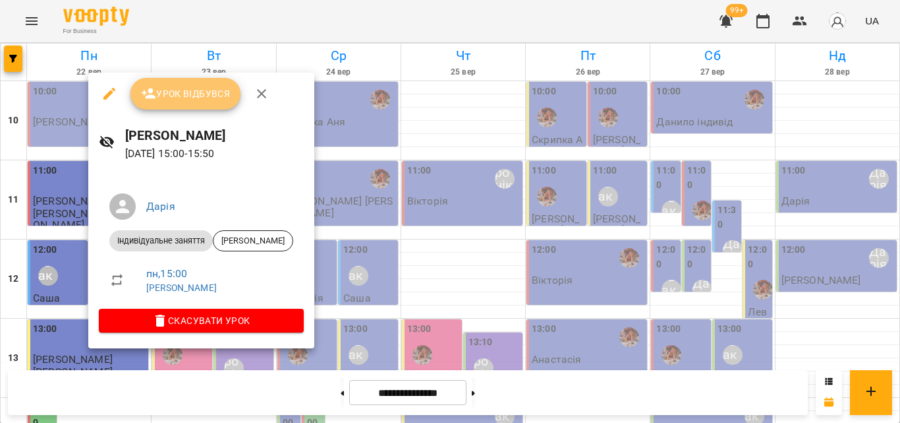
click at [179, 101] on span "Урок відбувся" at bounding box center [186, 94] width 90 height 16
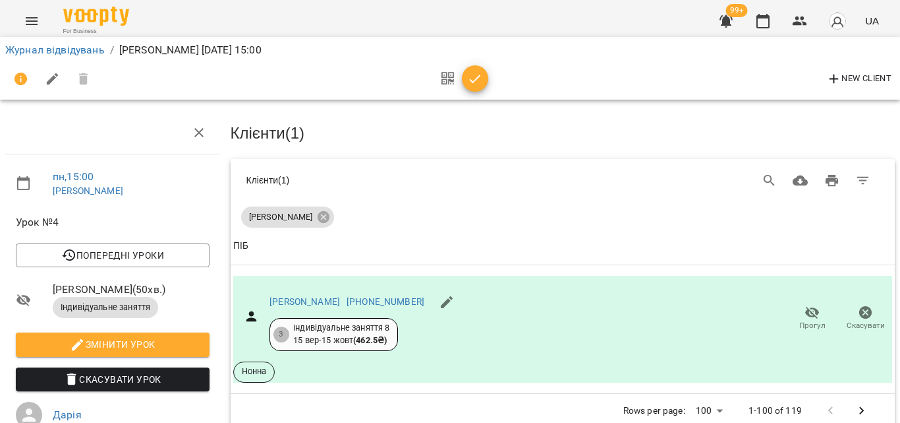
scroll to position [66, 0]
drag, startPoint x: 479, startPoint y: 77, endPoint x: 477, endPoint y: 88, distance: 11.4
click at [477, 88] on button "button" at bounding box center [475, 78] width 26 height 26
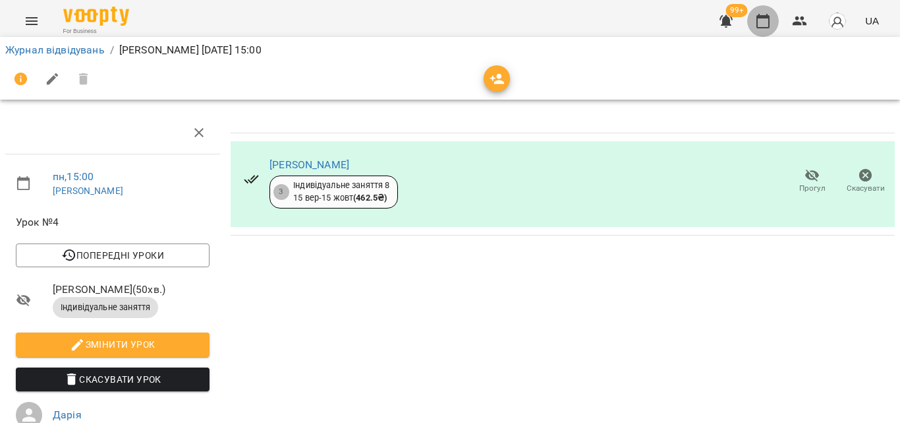
click at [769, 25] on icon "button" at bounding box center [763, 21] width 16 height 16
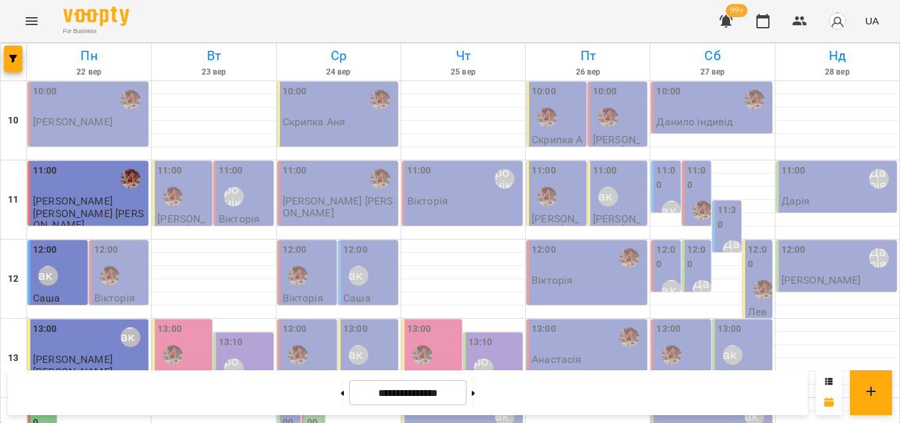
scroll to position [588, 0]
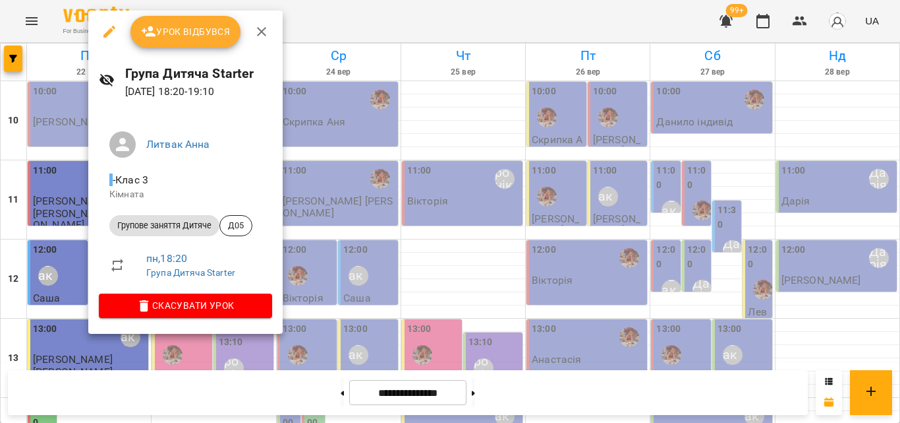
click at [325, 30] on div at bounding box center [450, 211] width 900 height 423
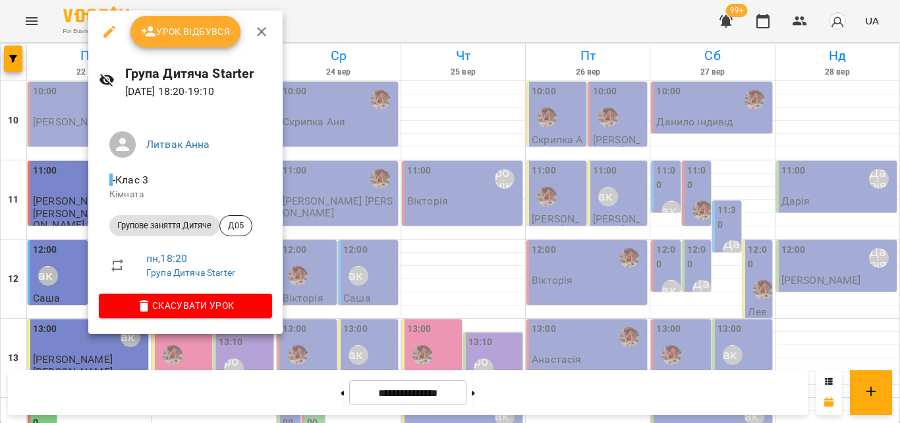
click at [345, 18] on div at bounding box center [450, 211] width 900 height 423
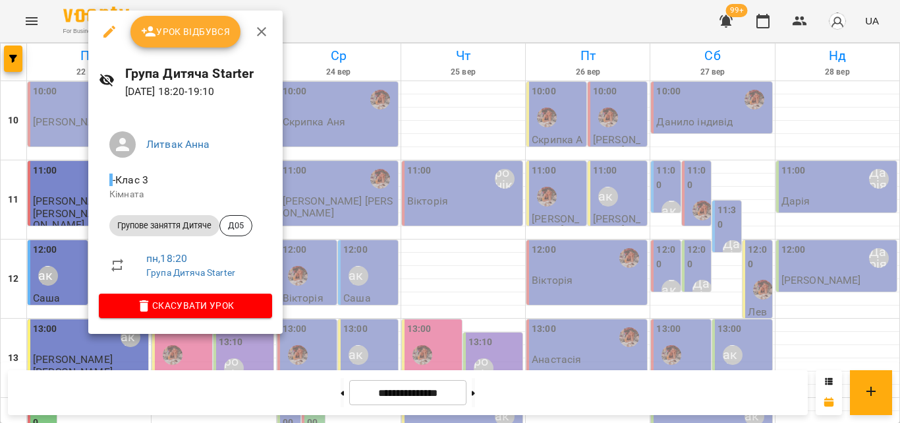
click at [338, 32] on div at bounding box center [450, 211] width 900 height 423
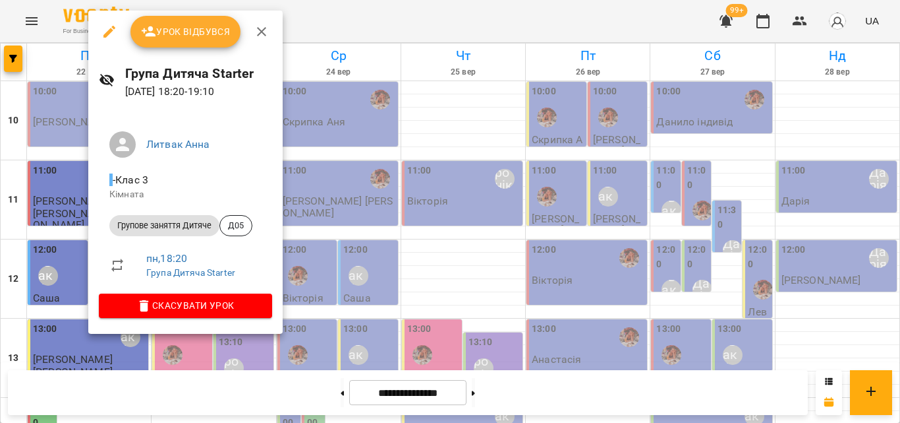
click at [320, 14] on div at bounding box center [450, 211] width 900 height 423
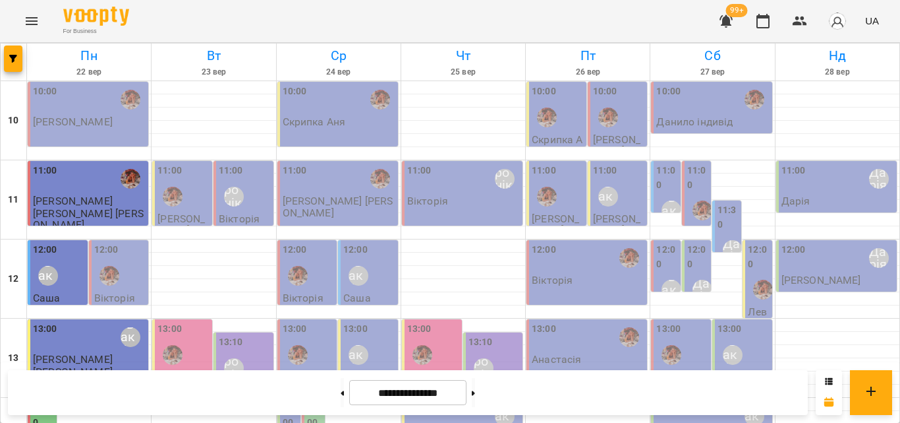
scroll to position [324, 0]
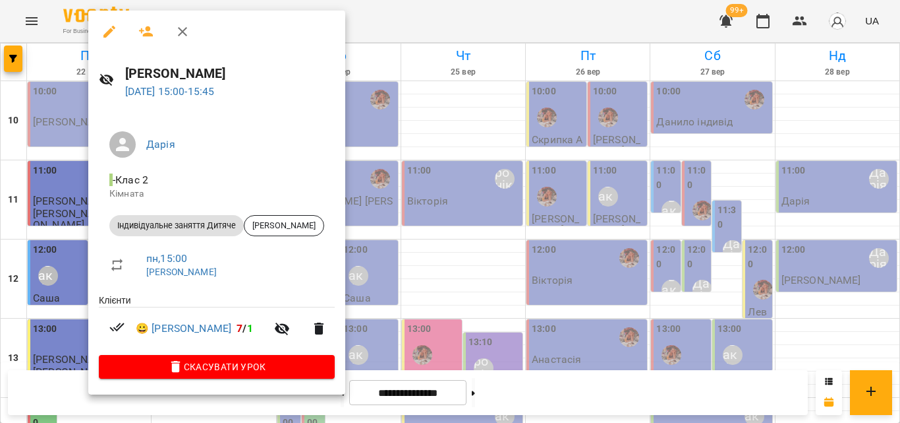
click at [368, 25] on div at bounding box center [450, 211] width 900 height 423
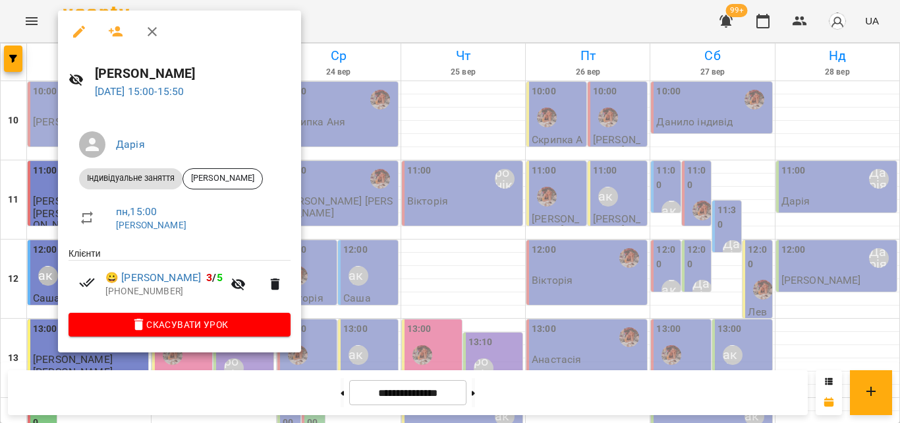
click at [394, 26] on div at bounding box center [450, 211] width 900 height 423
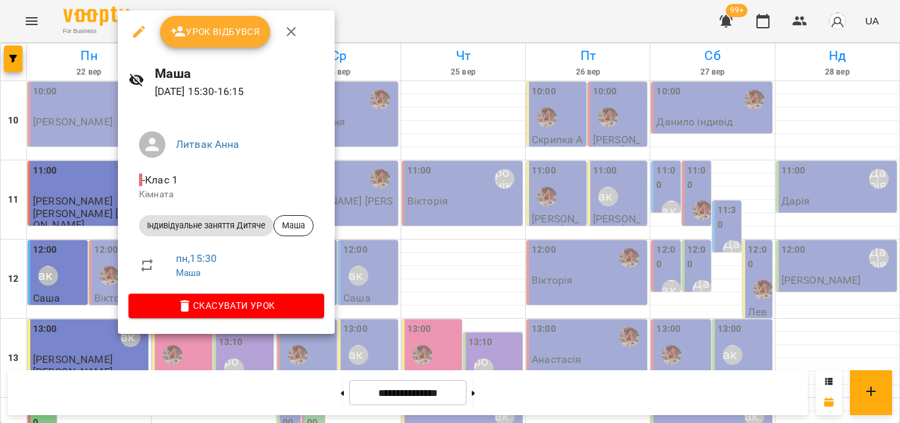
click at [357, 24] on div at bounding box center [450, 211] width 900 height 423
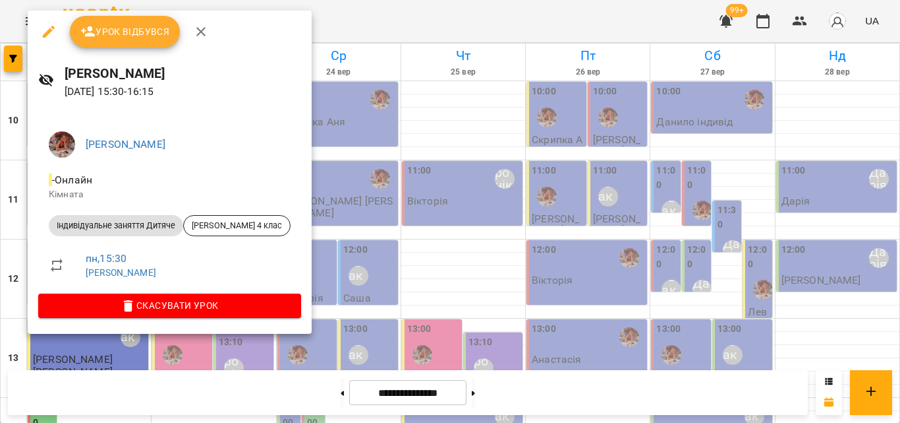
click at [417, 16] on div at bounding box center [450, 211] width 900 height 423
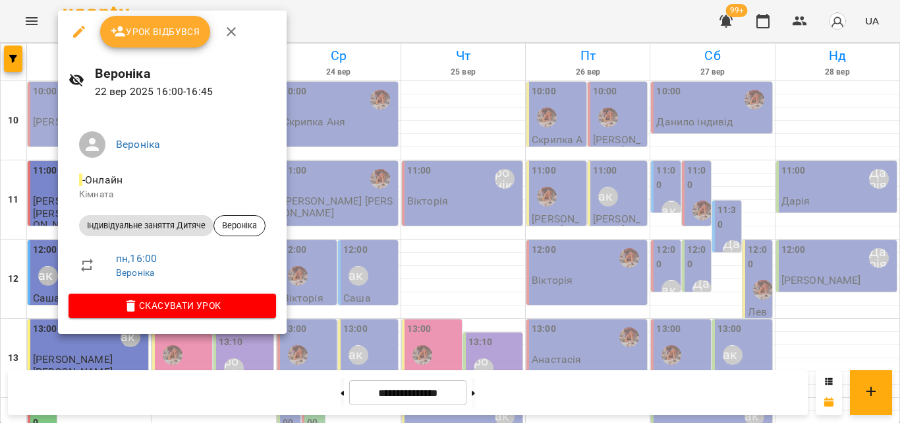
click at [339, 17] on div at bounding box center [450, 211] width 900 height 423
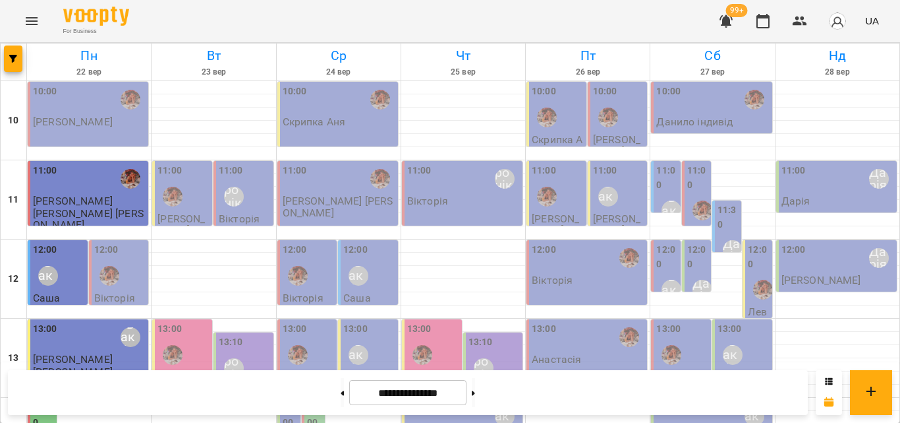
scroll to position [258, 0]
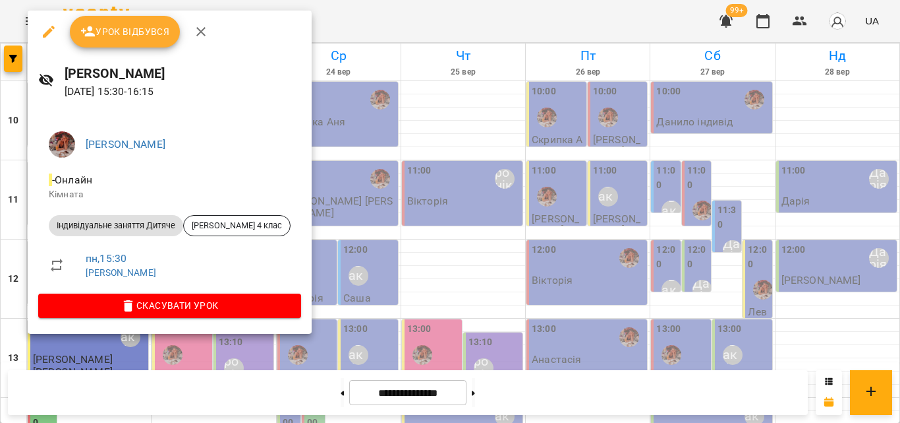
click at [318, 26] on div at bounding box center [450, 211] width 900 height 423
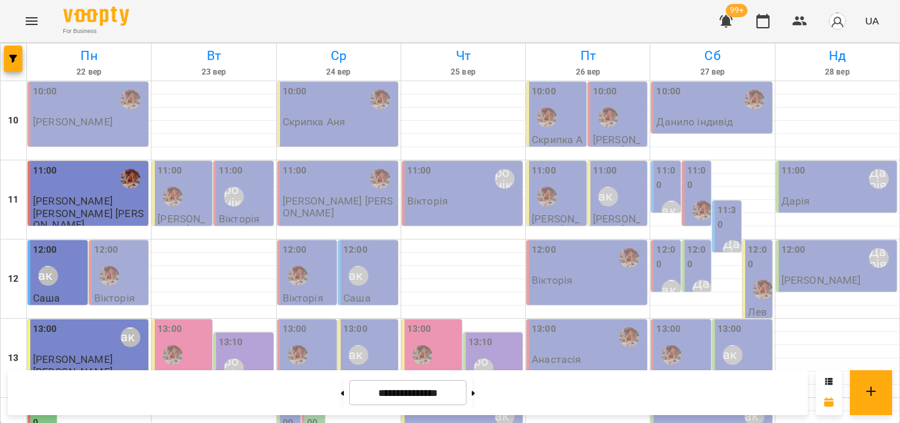
scroll to position [0, 0]
click at [113, 276] on img "Анна Клочаник" at bounding box center [110, 276] width 20 height 20
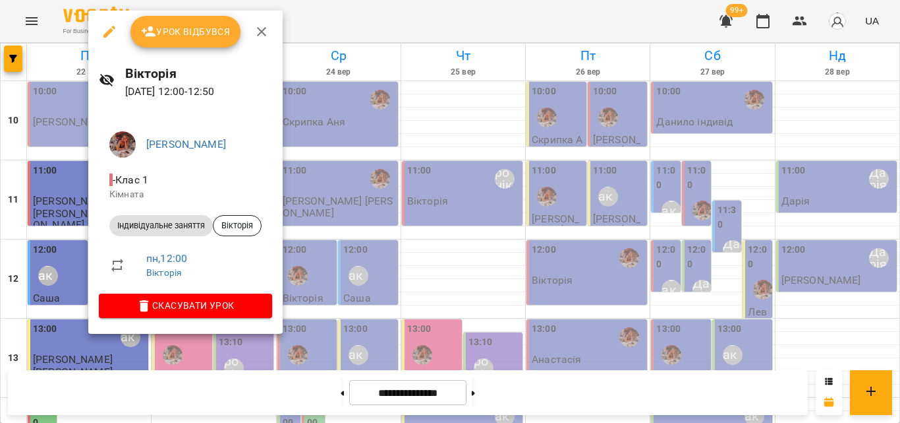
click at [342, 12] on div at bounding box center [450, 211] width 900 height 423
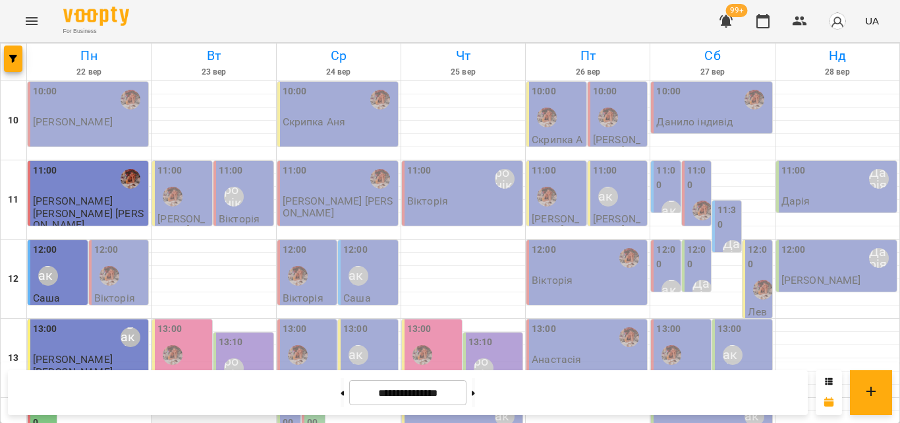
scroll to position [264, 0]
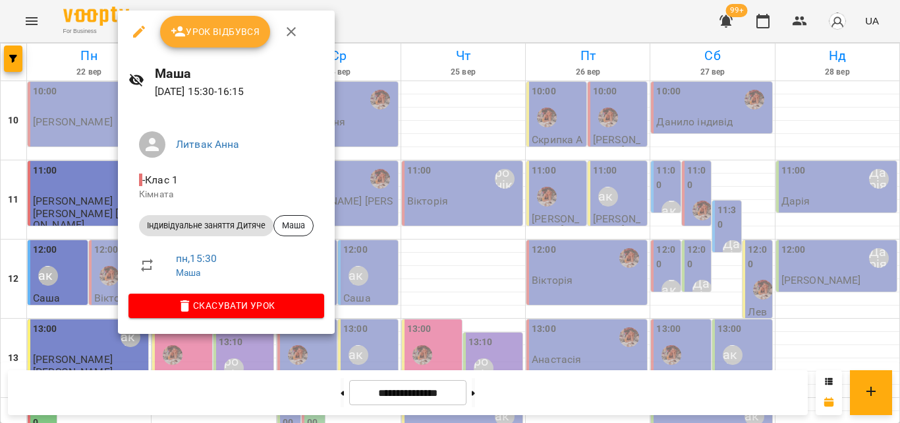
click at [359, 11] on div at bounding box center [450, 211] width 900 height 423
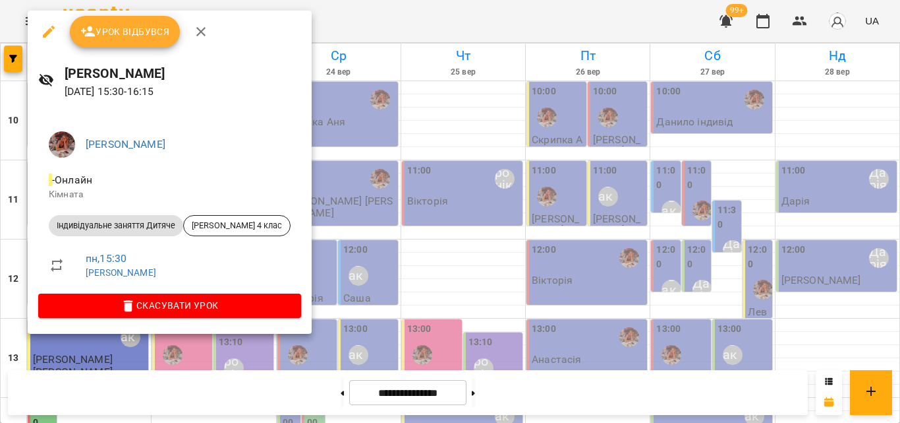
click at [339, 18] on div at bounding box center [450, 211] width 900 height 423
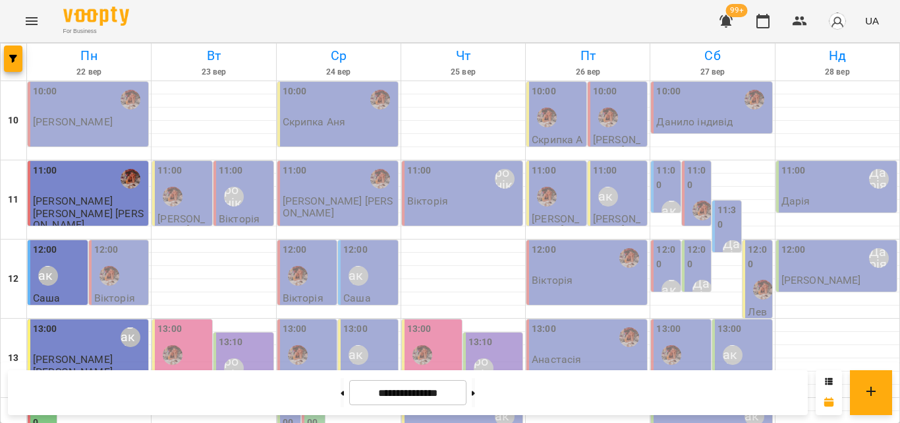
scroll to position [395, 0]
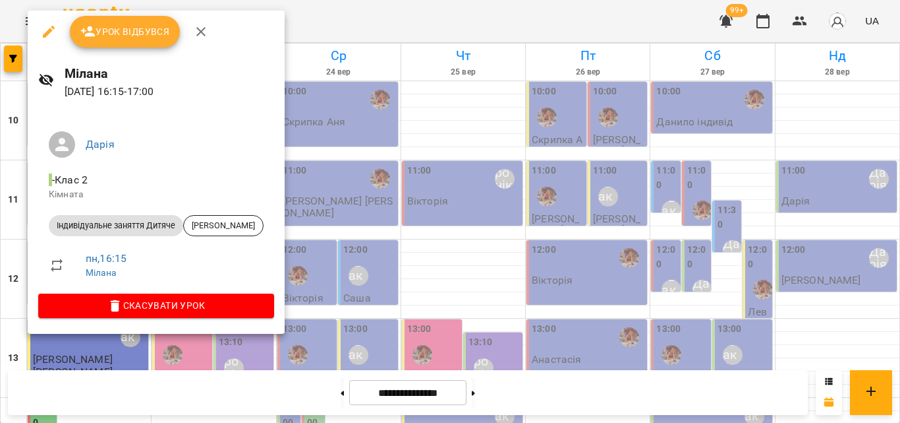
click at [405, 19] on div at bounding box center [450, 211] width 900 height 423
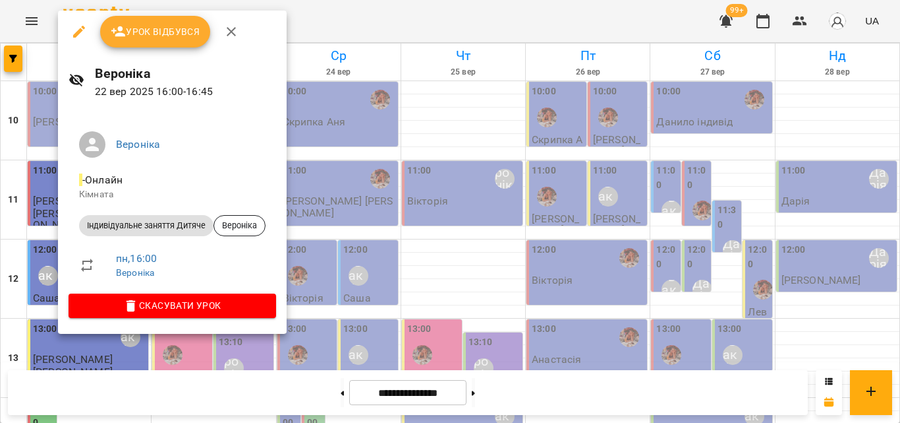
click at [387, 15] on div at bounding box center [450, 211] width 900 height 423
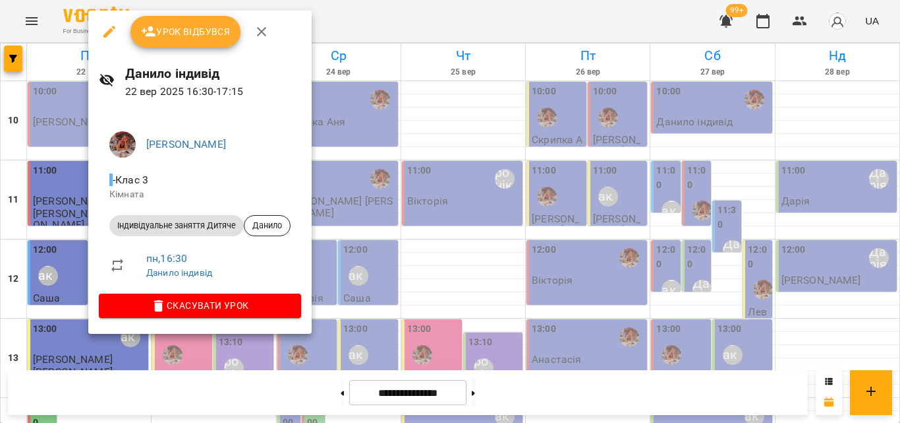
click at [405, 20] on div at bounding box center [450, 211] width 900 height 423
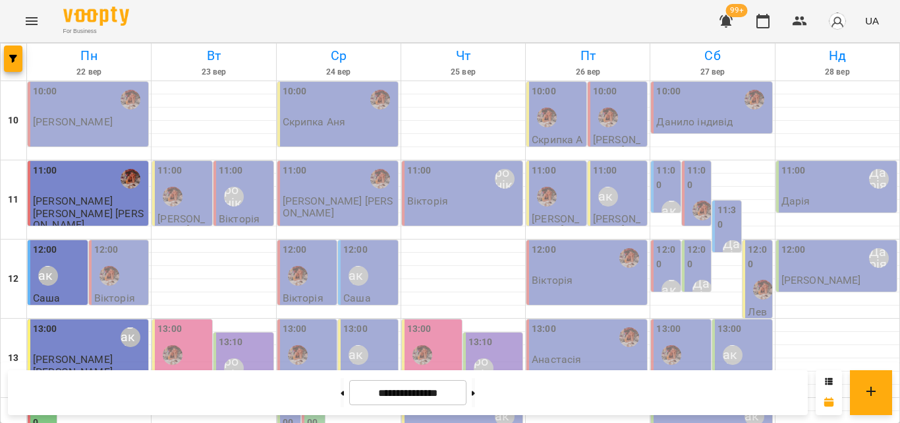
scroll to position [390, 0]
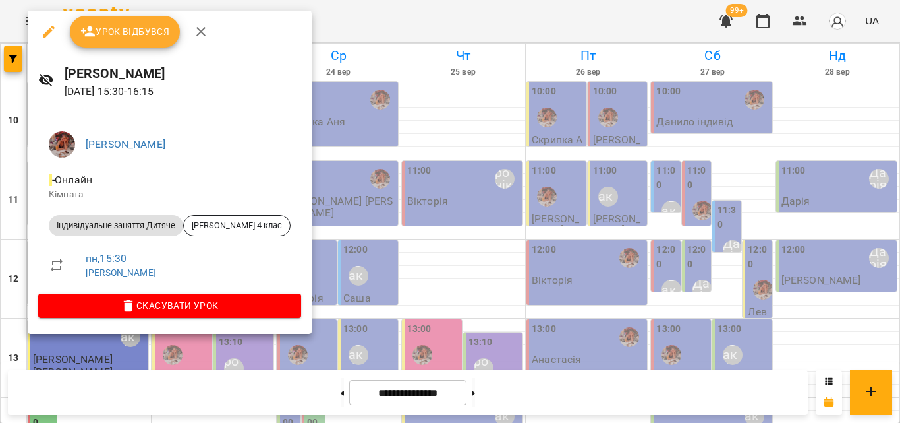
click at [302, 23] on div at bounding box center [450, 211] width 900 height 423
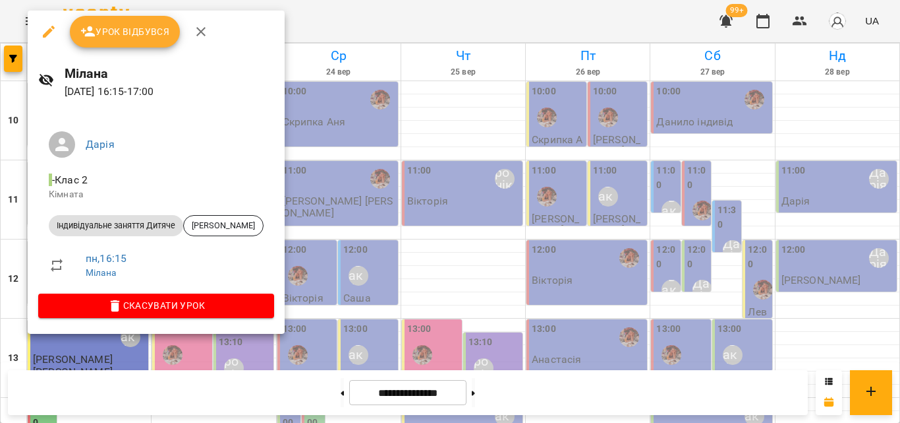
click at [322, 24] on div at bounding box center [450, 211] width 900 height 423
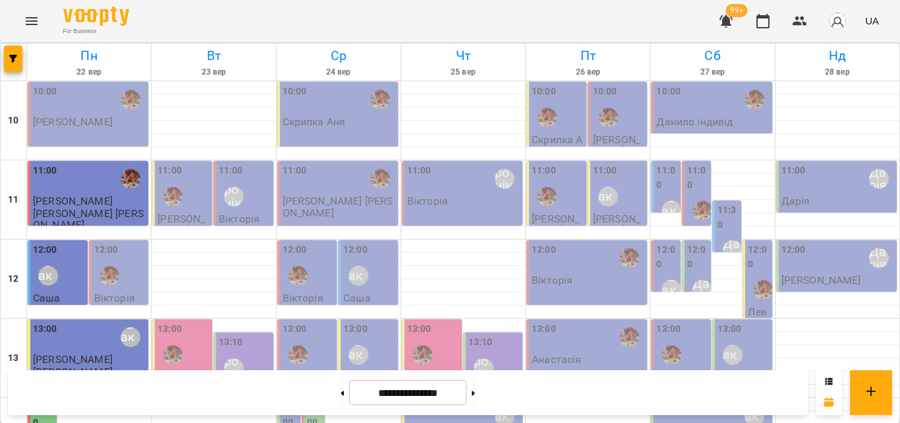
scroll to position [258, 0]
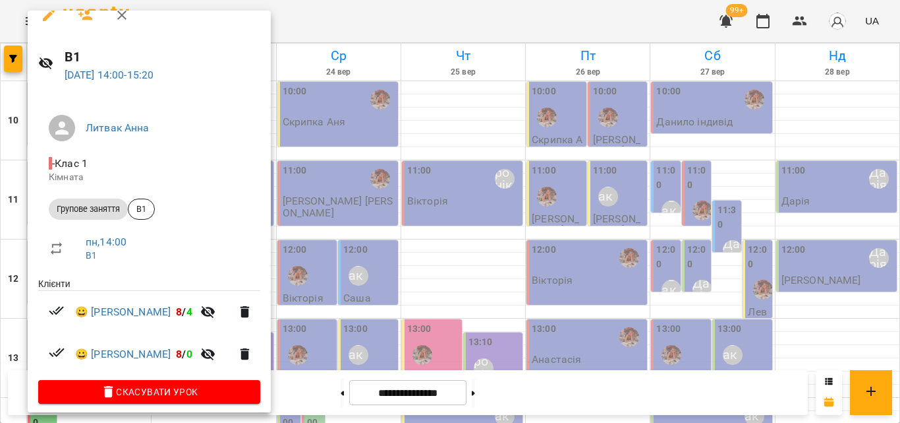
scroll to position [26, 0]
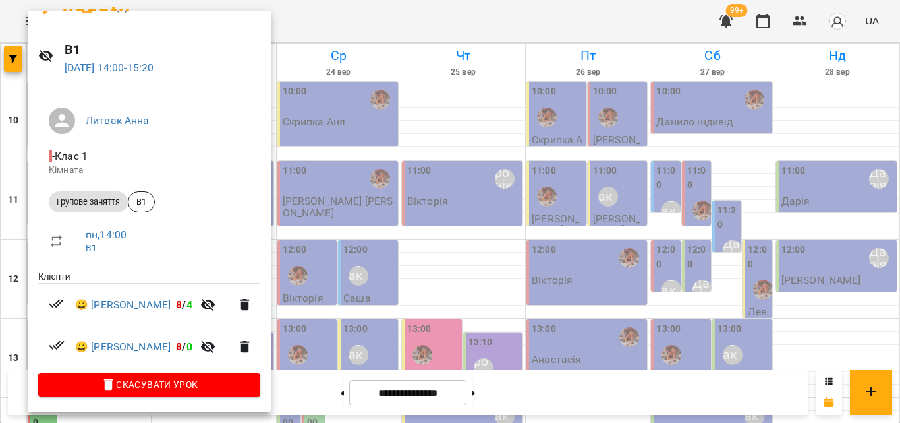
click at [331, 17] on div at bounding box center [450, 211] width 900 height 423
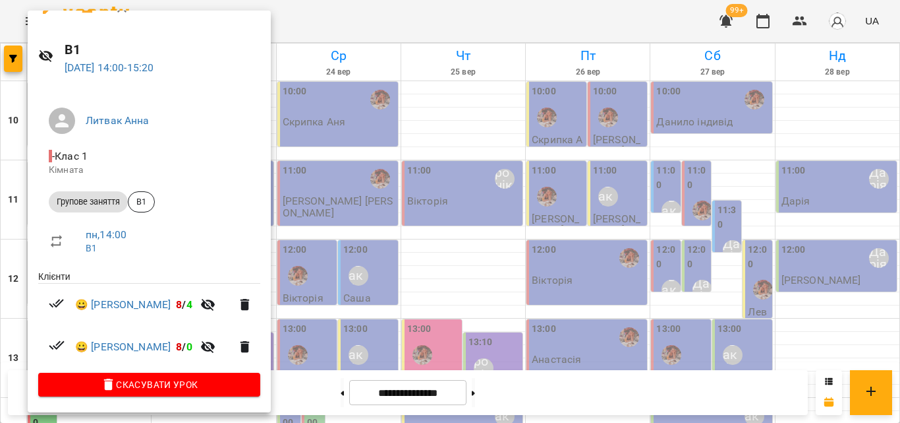
scroll to position [0, 0]
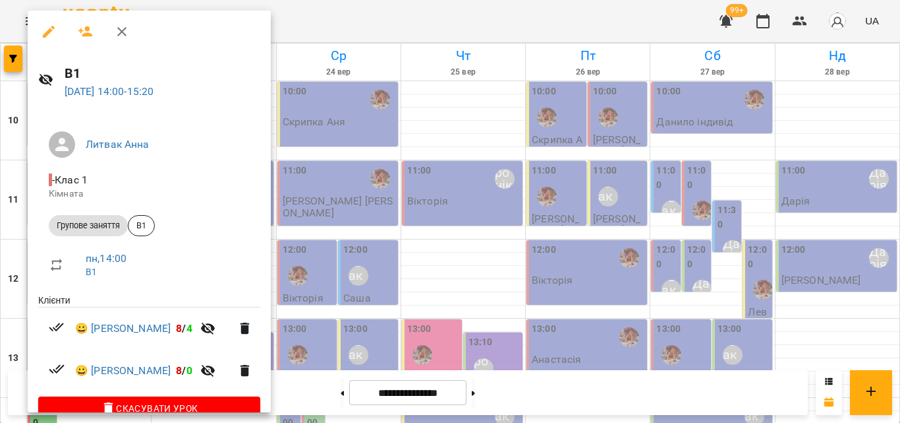
click at [361, 36] on div at bounding box center [450, 211] width 900 height 423
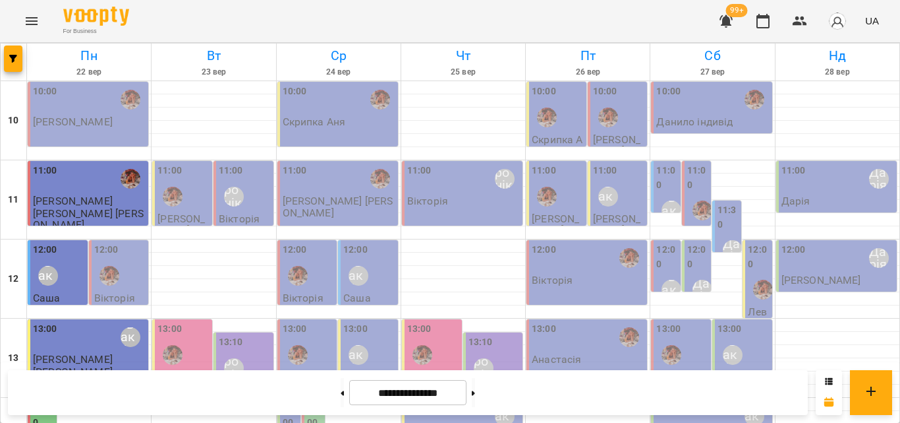
click at [36, 401] on label "14:00" at bounding box center [43, 415] width 21 height 28
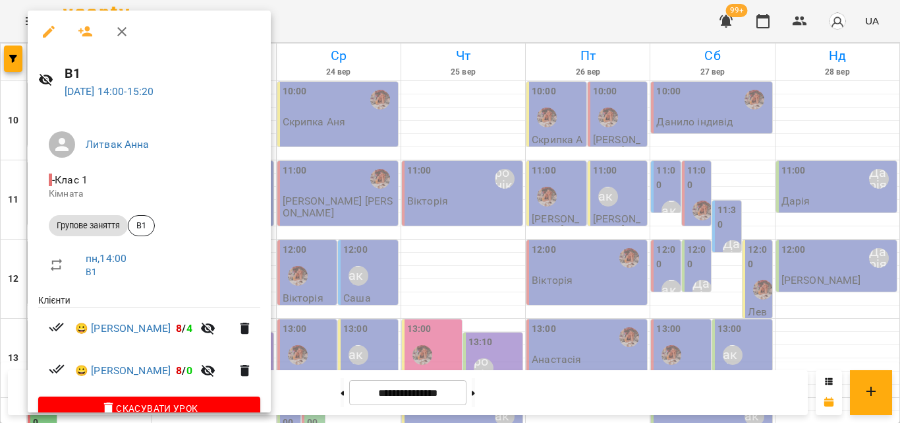
click at [338, 34] on div at bounding box center [450, 211] width 900 height 423
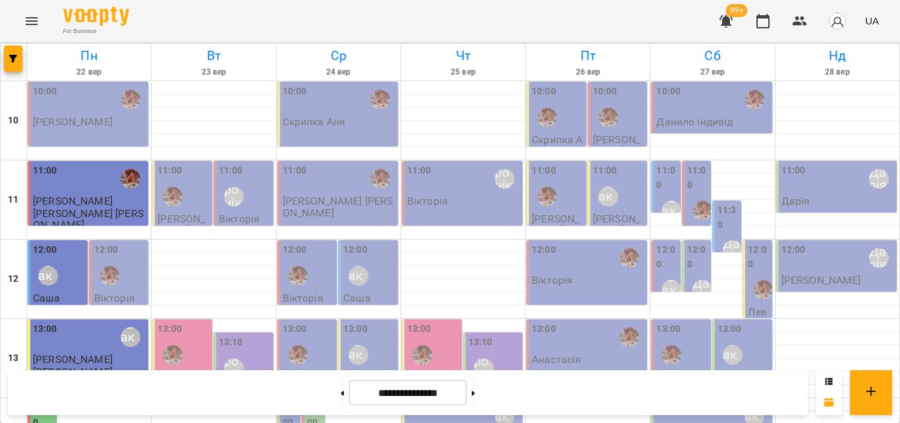
scroll to position [264, 0]
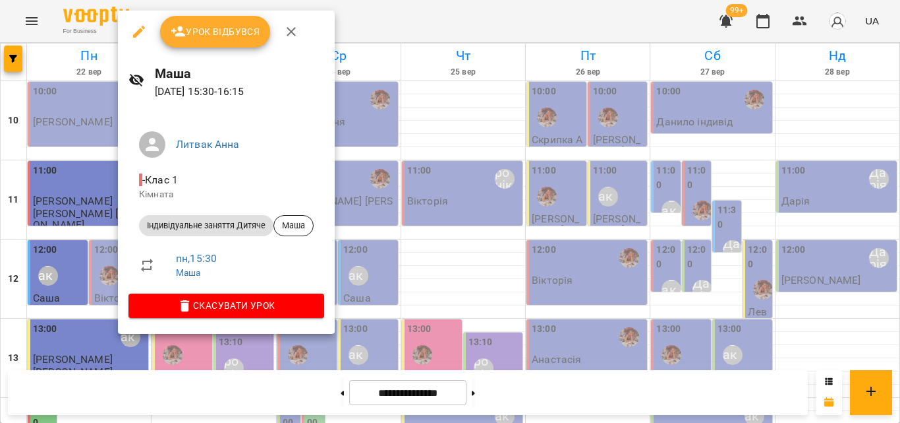
click at [445, 29] on div at bounding box center [450, 211] width 900 height 423
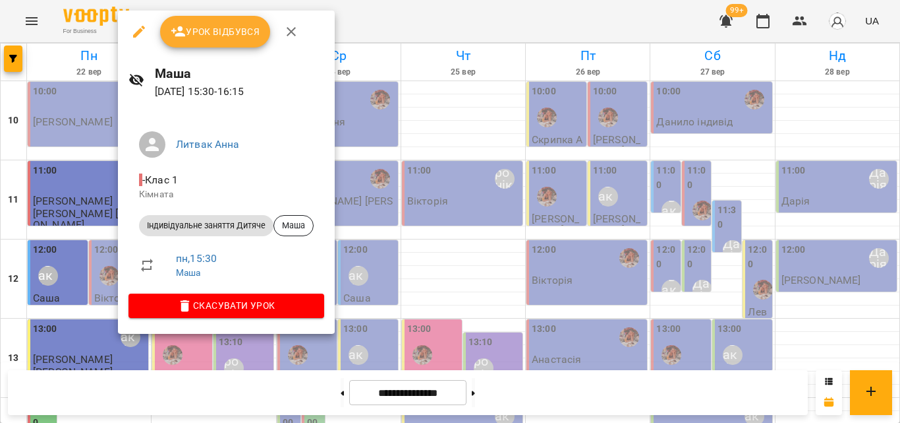
drag, startPoint x: 366, startPoint y: 30, endPoint x: 0, endPoint y: 307, distance: 458.8
click at [365, 30] on div at bounding box center [450, 211] width 900 height 423
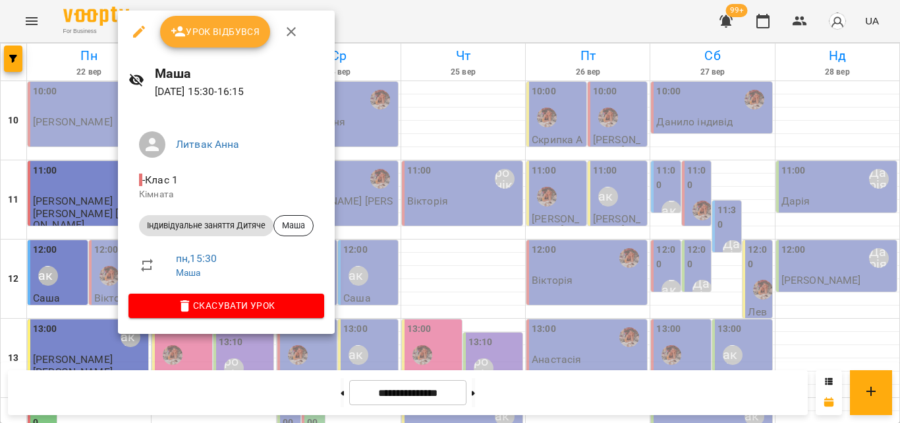
click at [377, 23] on div at bounding box center [450, 211] width 900 height 423
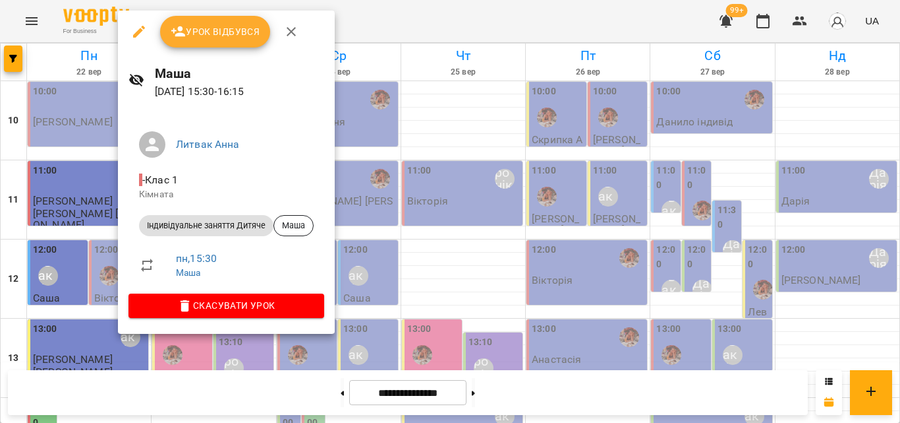
click at [409, 40] on div at bounding box center [450, 211] width 900 height 423
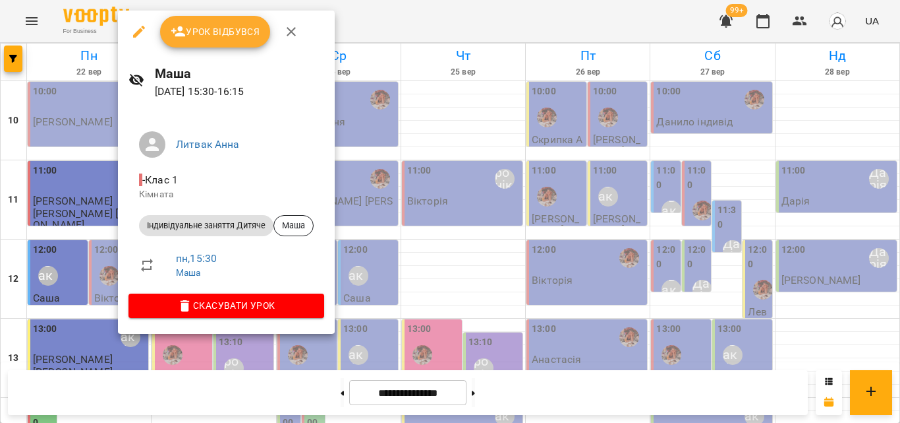
click at [428, 11] on div at bounding box center [450, 211] width 900 height 423
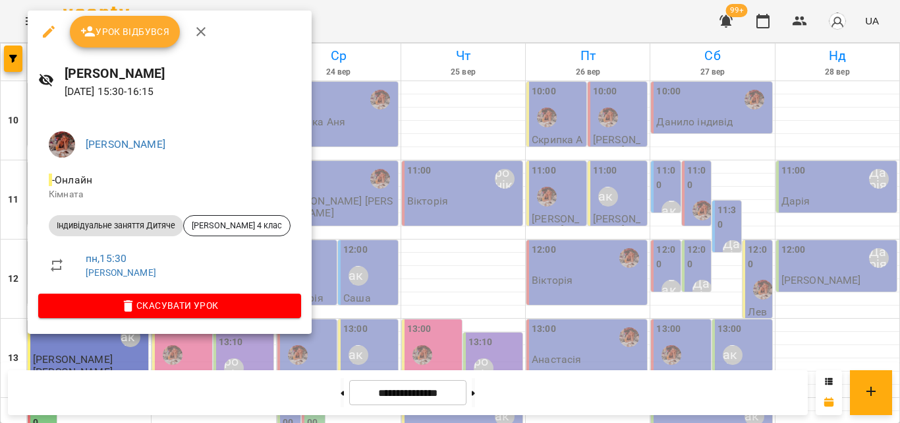
click at [403, 38] on div at bounding box center [450, 211] width 900 height 423
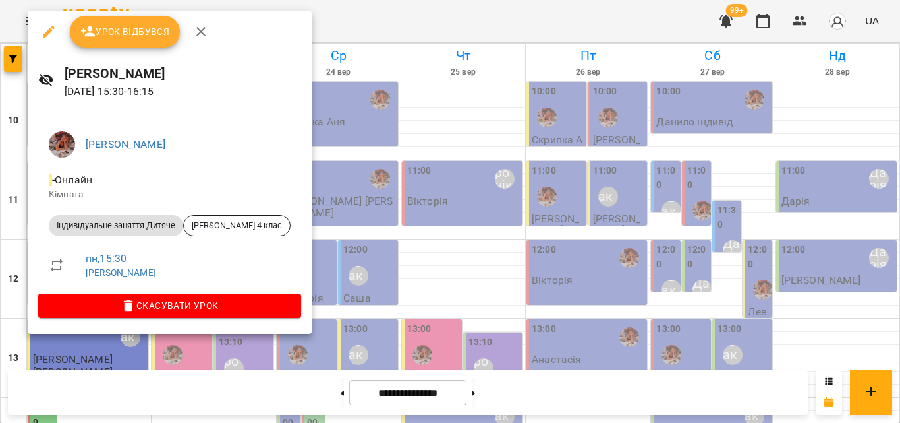
click at [365, 26] on div at bounding box center [450, 211] width 900 height 423
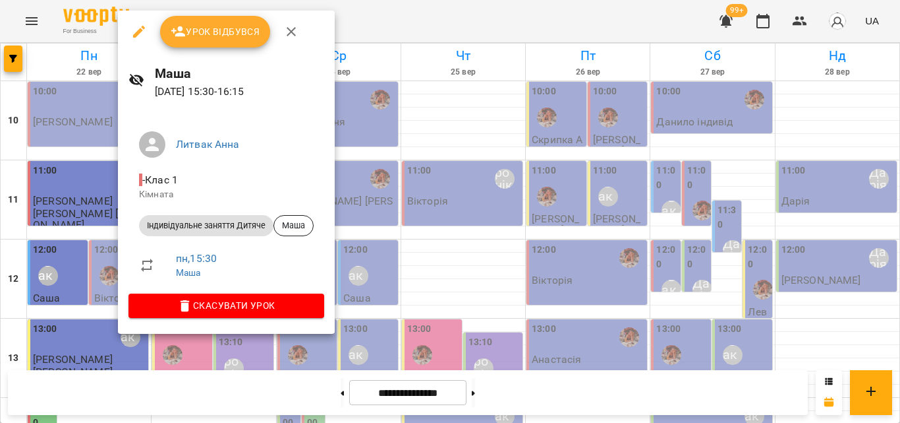
click at [399, 8] on div at bounding box center [450, 211] width 900 height 423
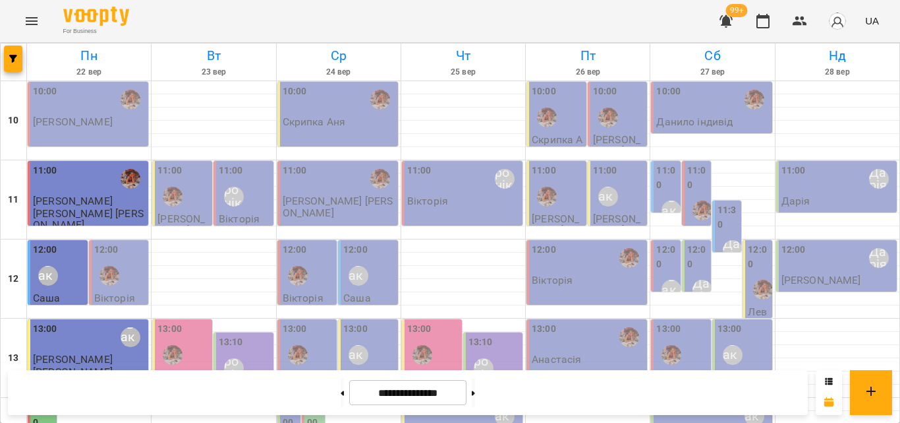
scroll to position [66, 0]
click at [72, 243] on div "12:00 [PERSON_NAME]" at bounding box center [59, 267] width 52 height 48
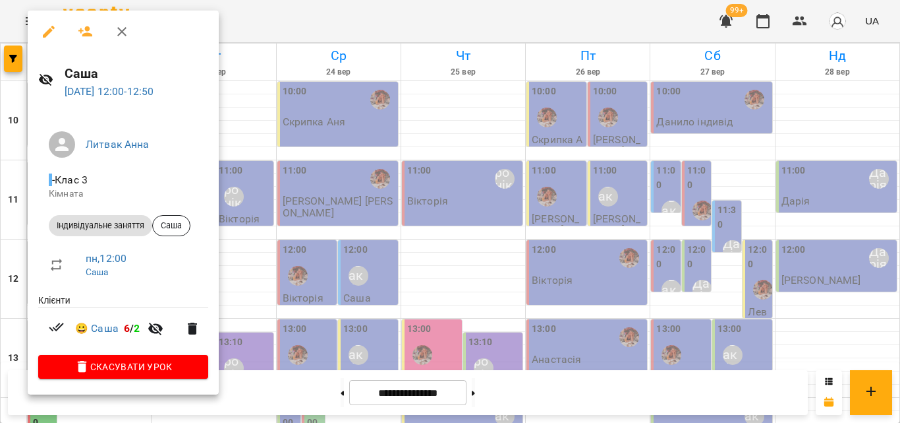
click at [243, 28] on div at bounding box center [450, 211] width 900 height 423
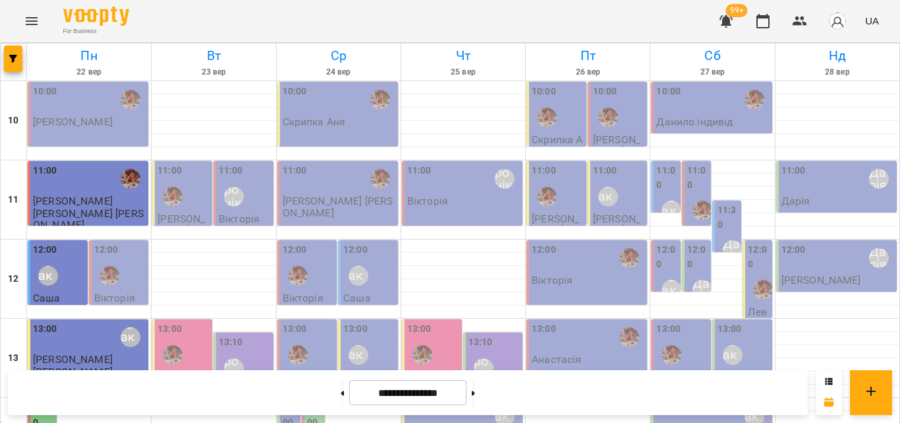
scroll to position [264, 0]
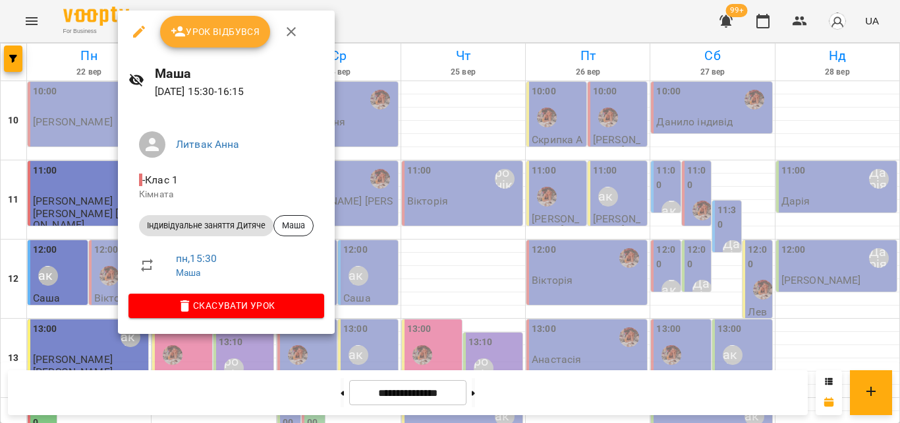
click at [434, 18] on div at bounding box center [450, 211] width 900 height 423
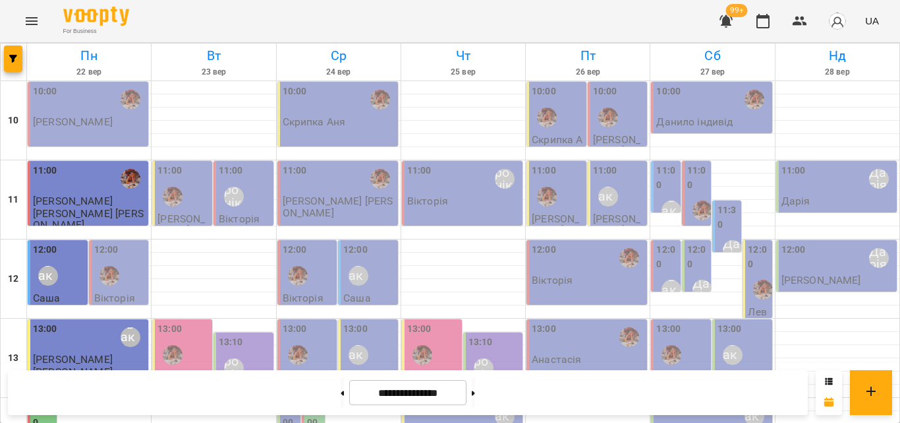
scroll to position [258, 0]
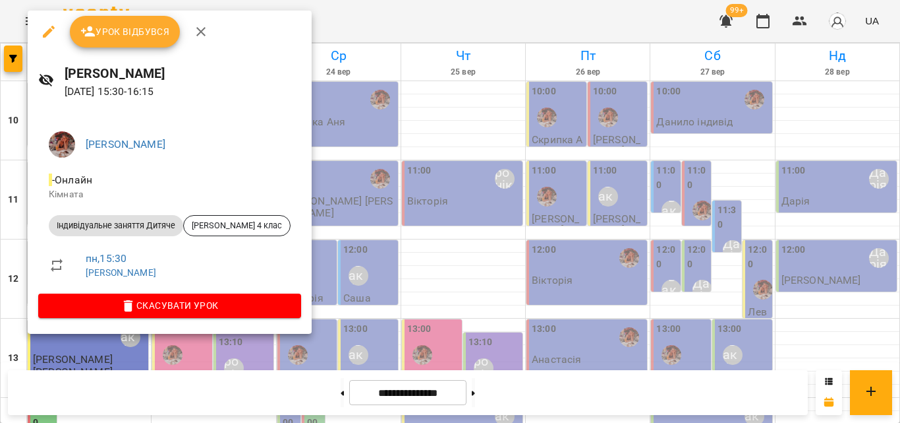
click at [379, 21] on div at bounding box center [450, 211] width 900 height 423
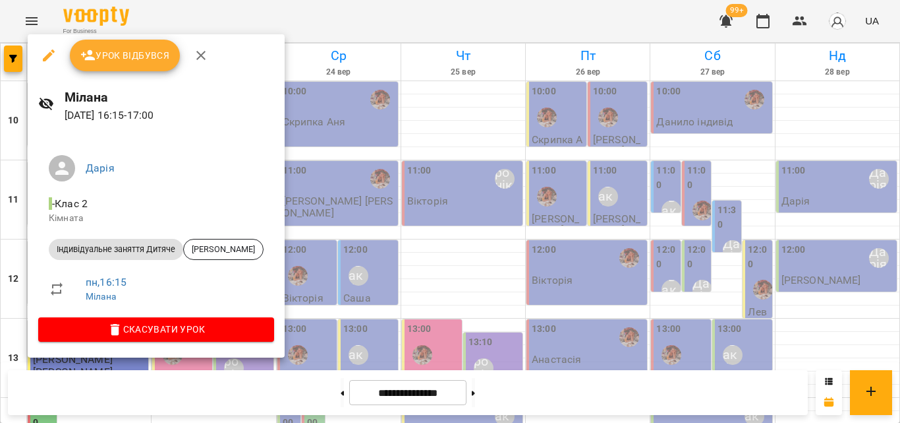
click at [337, 5] on div at bounding box center [450, 211] width 900 height 423
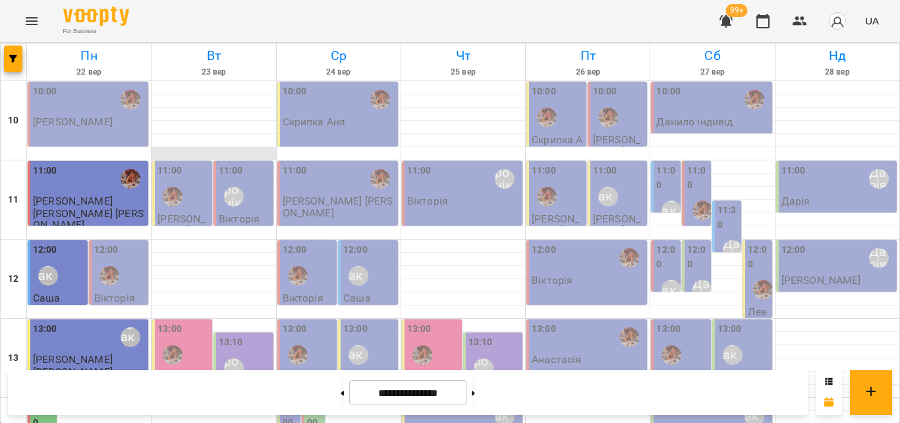
scroll to position [0, 0]
click at [127, 285] on div "12:00" at bounding box center [120, 267] width 52 height 48
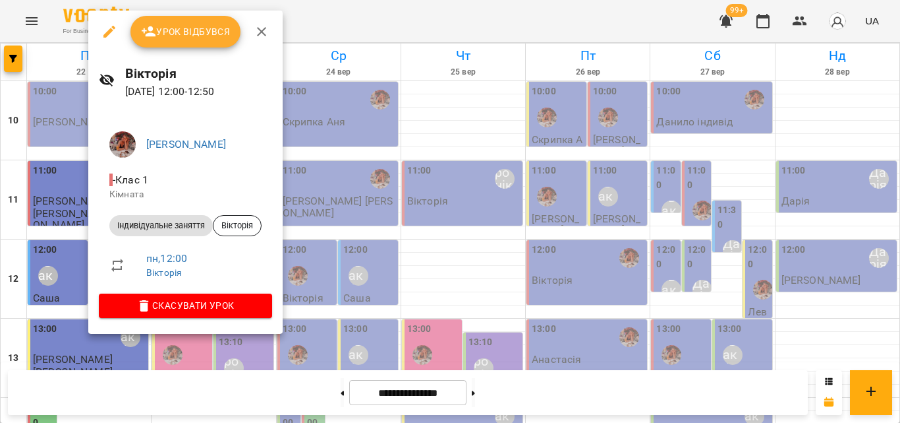
click at [223, 30] on span "Урок відбувся" at bounding box center [186, 32] width 90 height 16
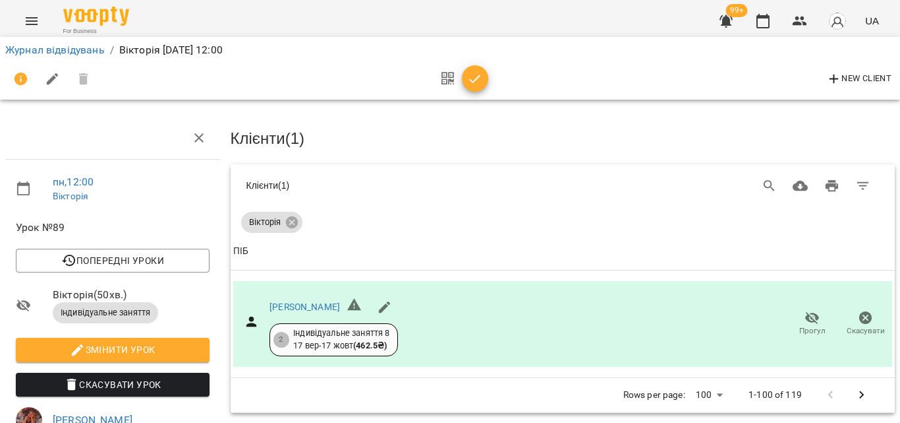
click at [478, 76] on icon "button" at bounding box center [475, 79] width 16 height 16
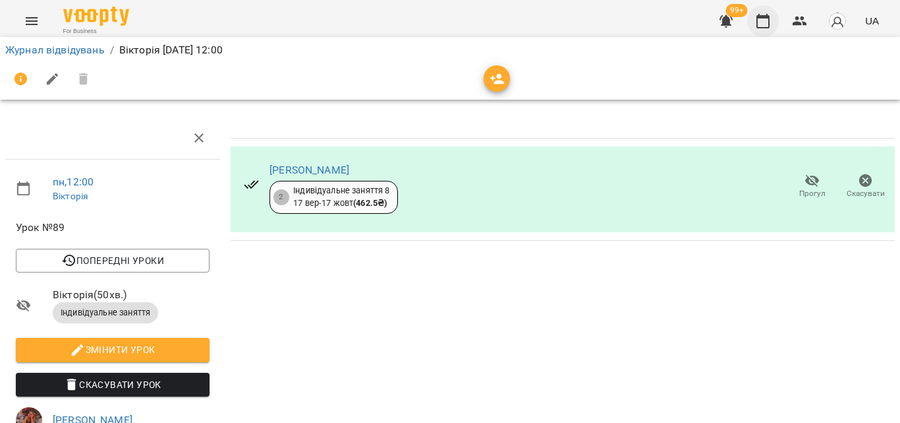
click at [761, 13] on button "button" at bounding box center [763, 21] width 32 height 32
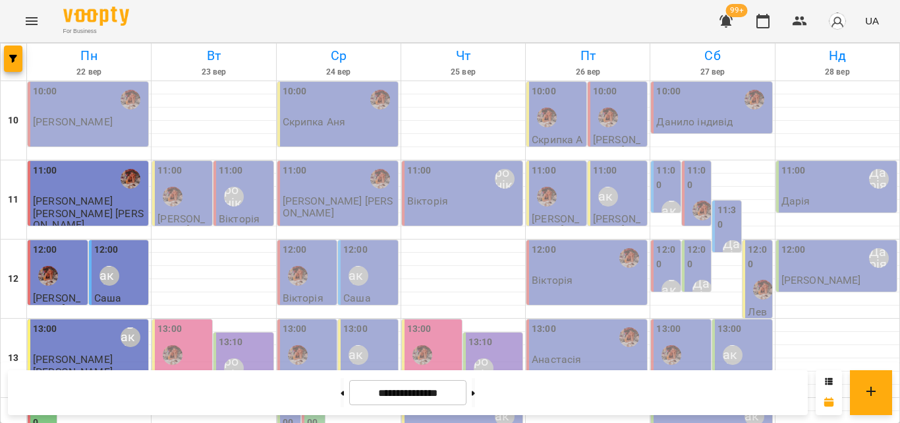
scroll to position [324, 0]
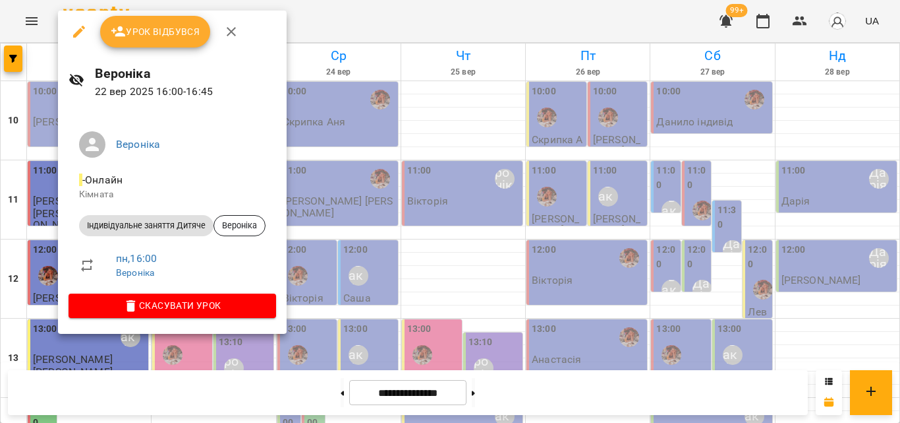
click at [317, 14] on div at bounding box center [450, 211] width 900 height 423
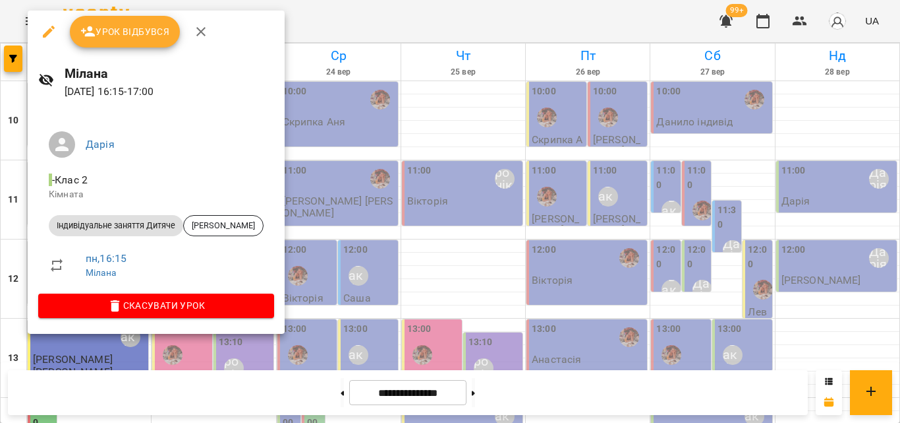
click at [328, 15] on div at bounding box center [450, 211] width 900 height 423
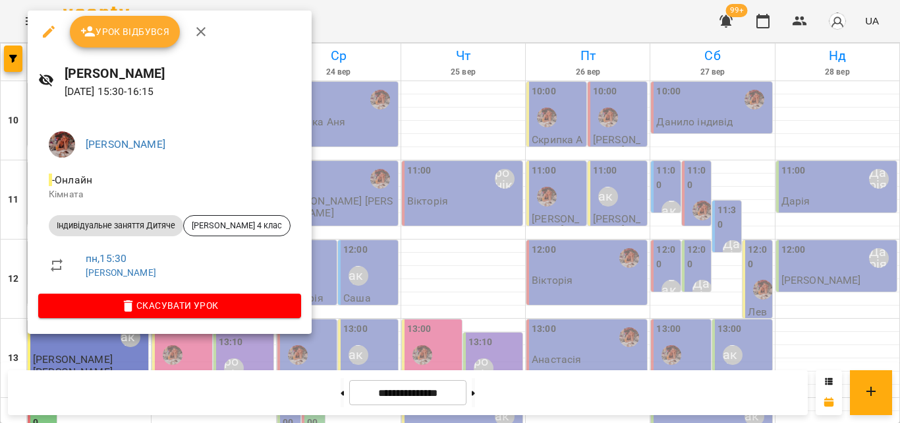
drag, startPoint x: 317, startPoint y: 29, endPoint x: 311, endPoint y: 40, distance: 12.7
click at [318, 29] on div at bounding box center [450, 211] width 900 height 423
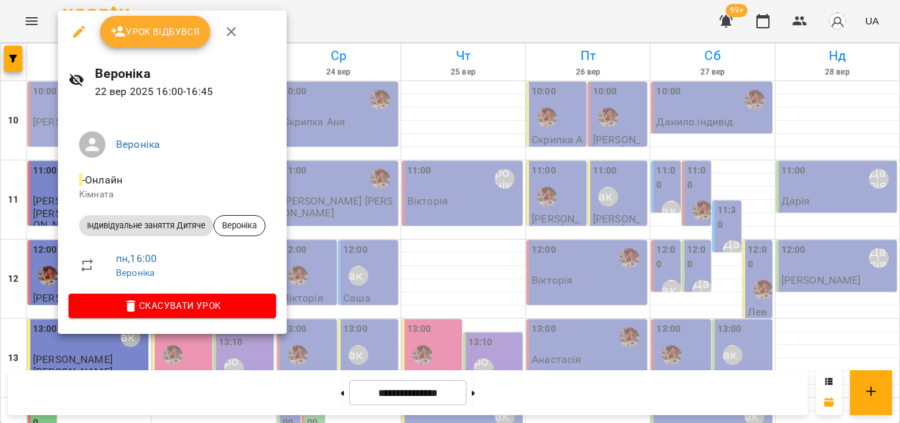
click at [357, 22] on div at bounding box center [450, 211] width 900 height 423
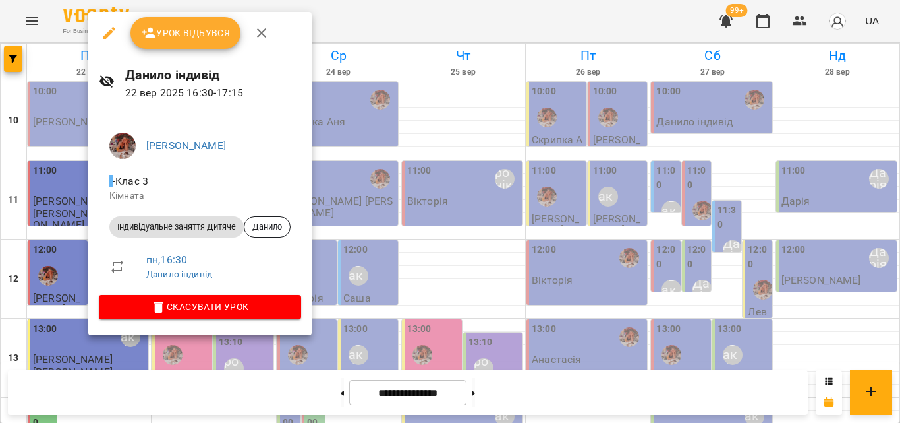
click at [361, 15] on div at bounding box center [450, 211] width 900 height 423
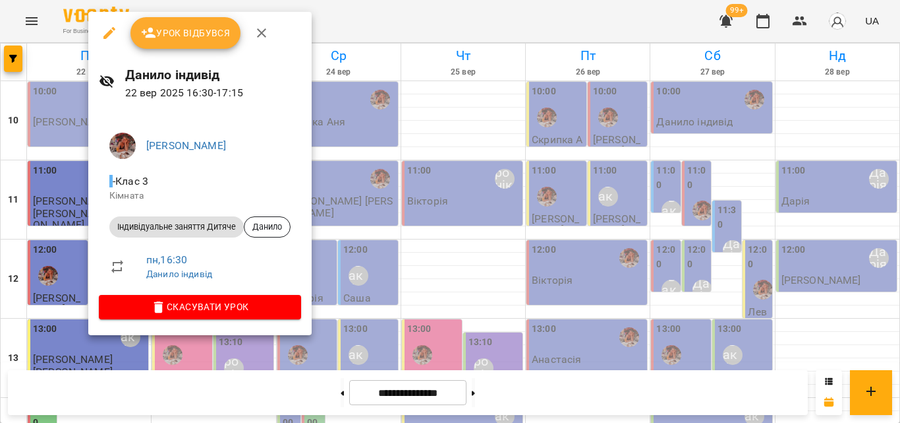
click at [378, 26] on div at bounding box center [450, 211] width 900 height 423
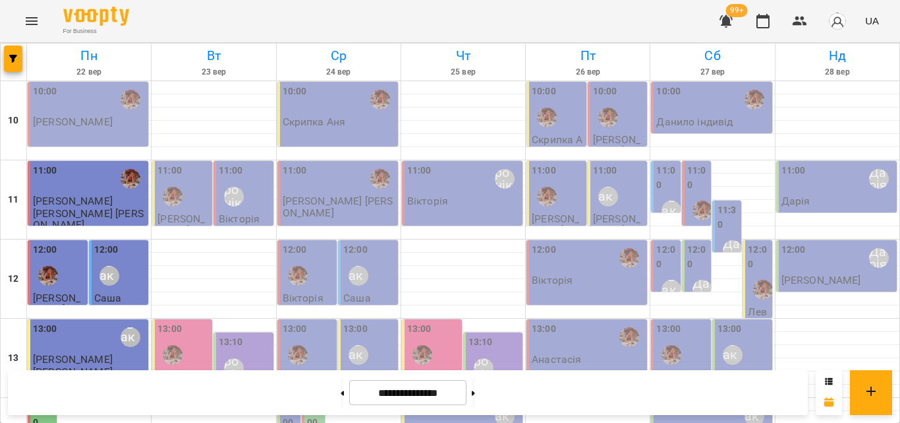
scroll to position [395, 0]
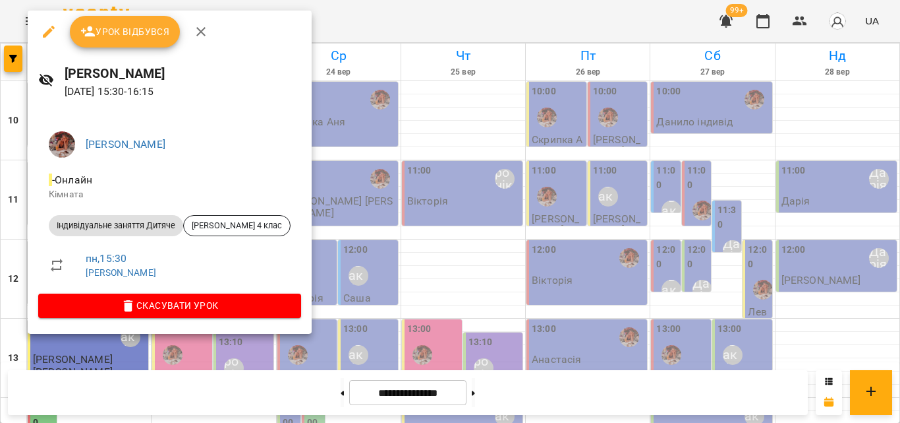
click at [449, 22] on div at bounding box center [450, 211] width 900 height 423
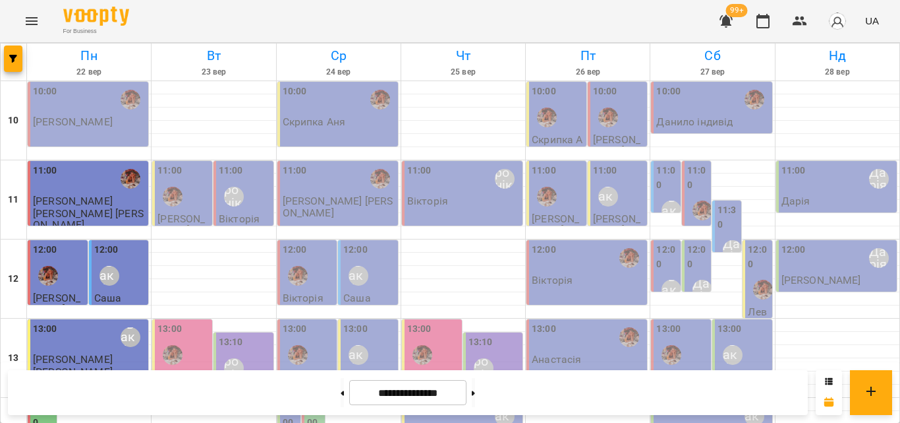
scroll to position [324, 0]
